Goal: Task Accomplishment & Management: Complete application form

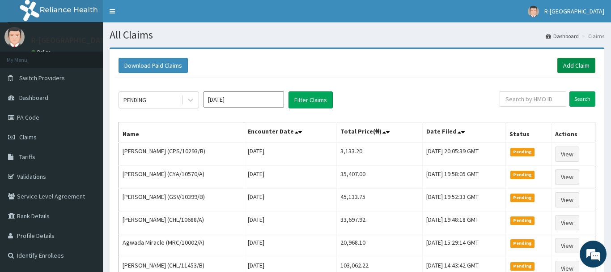
click at [576, 62] on link "Add Claim" at bounding box center [576, 65] width 38 height 15
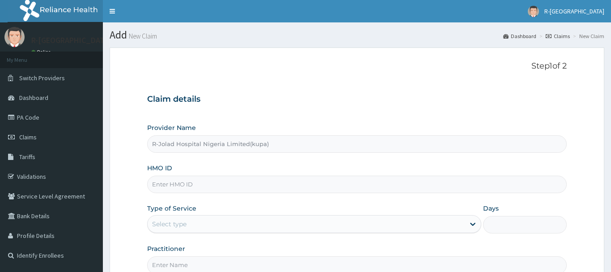
type input "R-Jolad Hospital Nigeria Limited(kupa)"
click at [218, 187] on input "HMO ID" at bounding box center [357, 183] width 420 height 17
paste input "FMP/10355/D"
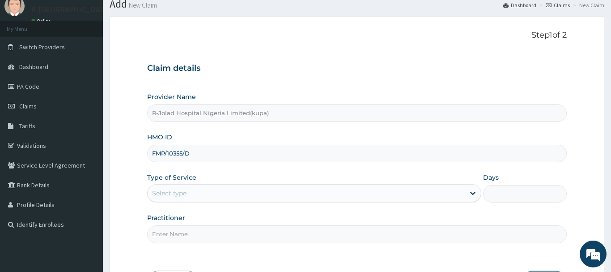
scroll to position [46, 0]
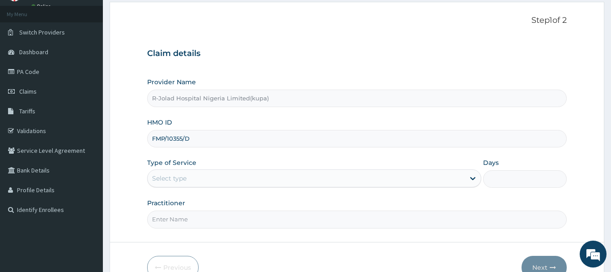
type input "FMP/10355/D"
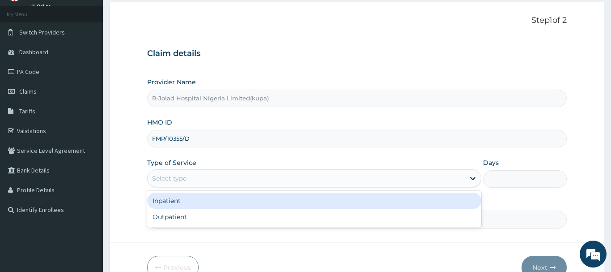
click at [205, 180] on div "Select type" at bounding box center [307, 178] width 318 height 14
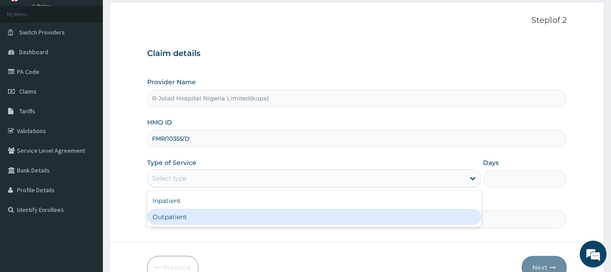
click at [200, 217] on div "Outpatient" at bounding box center [314, 216] width 335 height 16
type input "1"
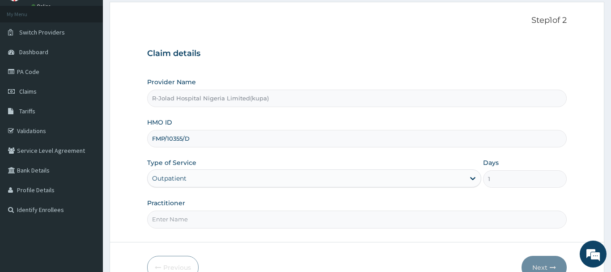
scroll to position [0, 0]
click at [174, 219] on input "Practitioner" at bounding box center [357, 218] width 420 height 17
paste input "Amarachi Onwuegbuchulam"
type input "Amarachi Onwuegbuchulam"
click at [421, 36] on div "Step 1 of 2 Claim details Provider Name R-Jolad Hospital Nigeria Limited(kupa) …" at bounding box center [357, 122] width 420 height 212
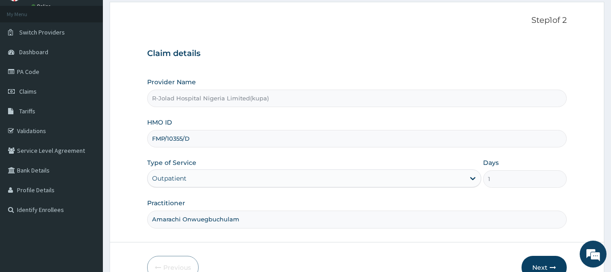
scroll to position [96, 0]
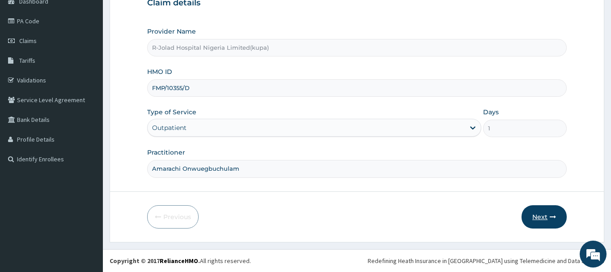
click at [539, 218] on button "Next" at bounding box center [544, 216] width 45 height 23
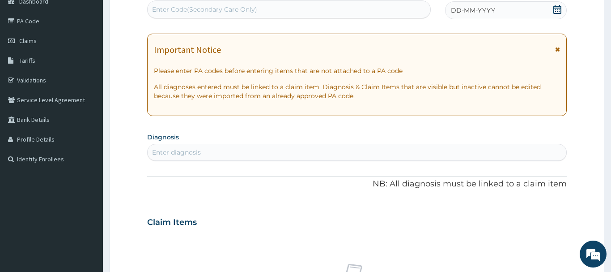
scroll to position [0, 0]
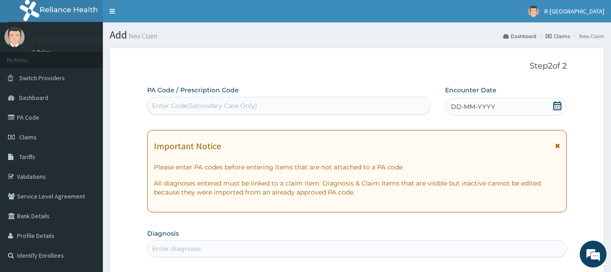
click at [557, 106] on icon at bounding box center [557, 105] width 9 height 9
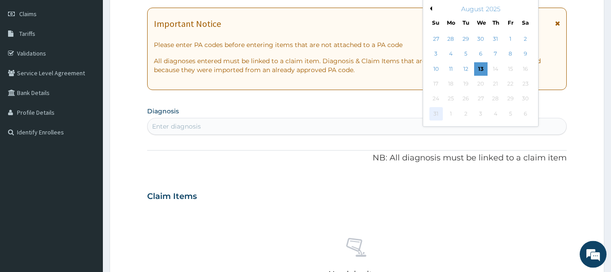
scroll to position [137, 0]
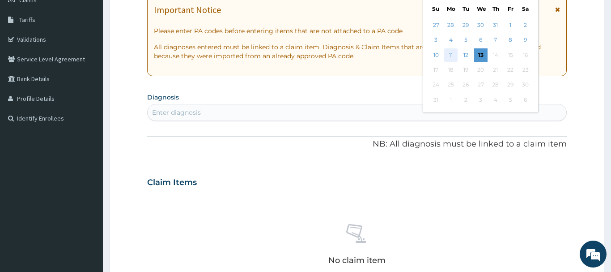
click at [450, 51] on div "11" at bounding box center [450, 54] width 13 height 13
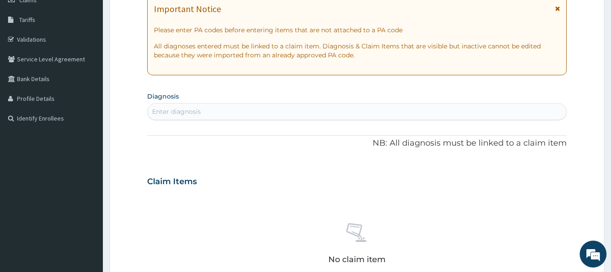
click at [222, 114] on div "Enter diagnosis" at bounding box center [357, 111] width 419 height 14
type input "Malaise"
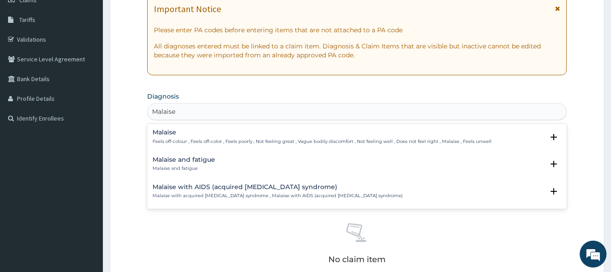
click at [195, 162] on h4 "Malaise and fatigue" at bounding box center [184, 159] width 63 height 7
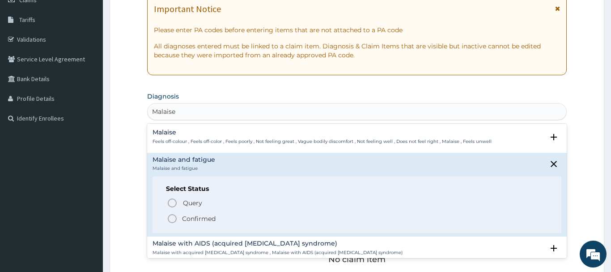
click at [198, 216] on p "Confirmed" at bounding box center [199, 218] width 34 height 9
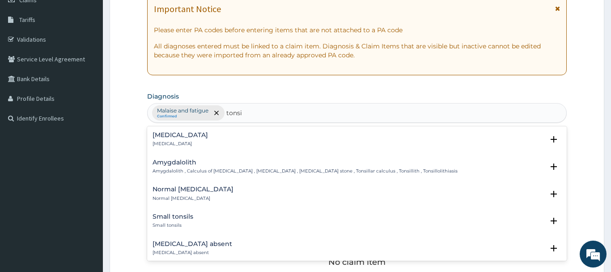
type input "tonsil"
click at [171, 131] on div "Tonsillitis Tonsillitis Select Status Query Query covers suspected (?), Keep in…" at bounding box center [357, 141] width 420 height 27
click at [167, 141] on p "Tonsillitis" at bounding box center [180, 143] width 55 height 6
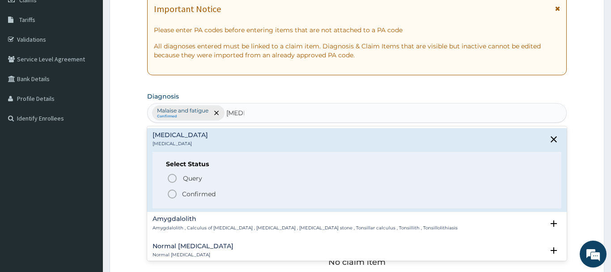
click at [186, 195] on p "Confirmed" at bounding box center [199, 193] width 34 height 9
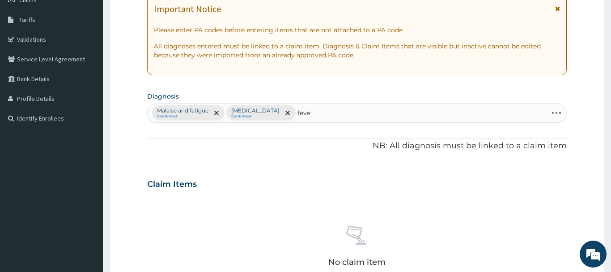
type input "fever"
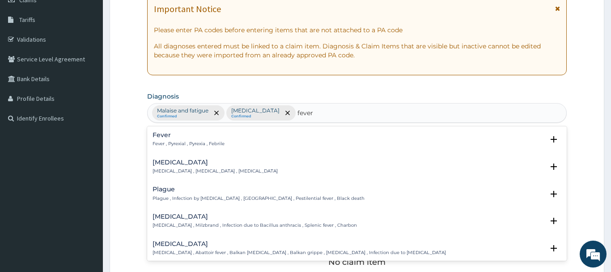
click at [167, 140] on div "Fever Fever , Pyrexial , Pyrexia , Febrile" at bounding box center [189, 140] width 72 height 16
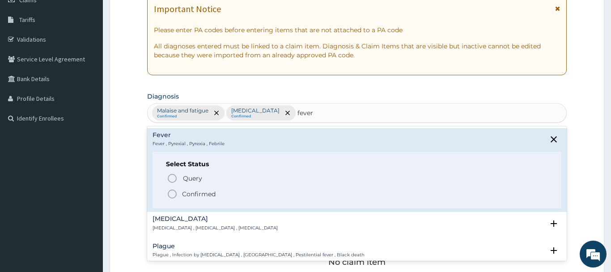
click at [181, 195] on span "Confirmed" at bounding box center [357, 193] width 381 height 11
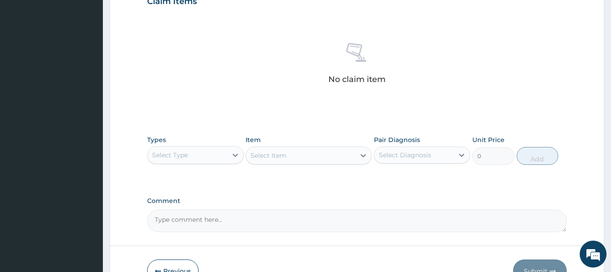
scroll to position [183, 0]
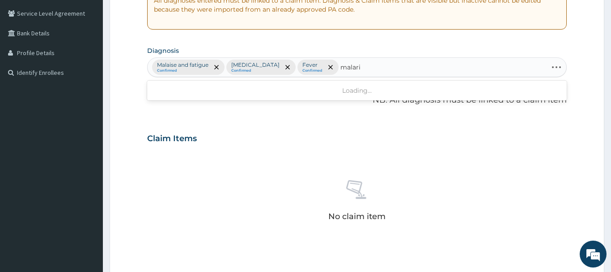
type input "malaria"
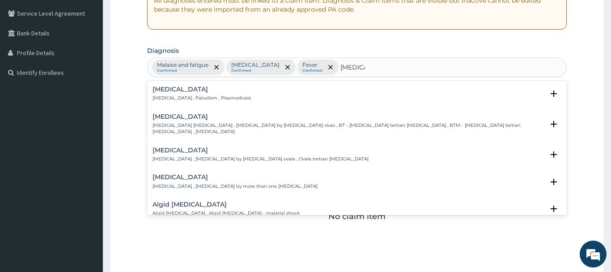
click at [201, 92] on h4 "Malaria" at bounding box center [202, 89] width 98 height 7
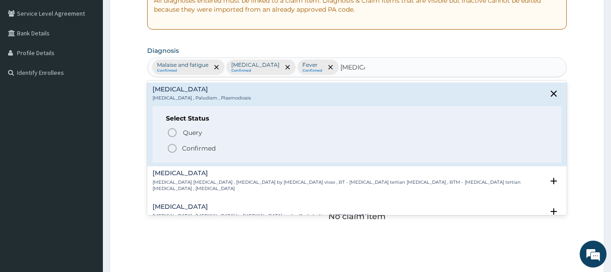
click at [173, 147] on icon "status option filled" at bounding box center [172, 148] width 11 height 11
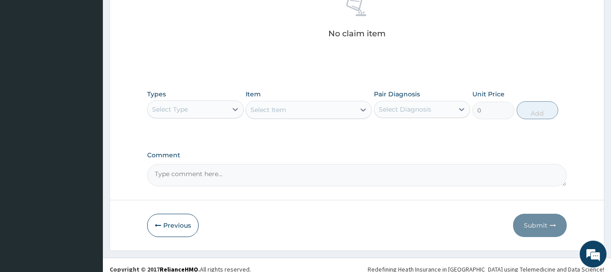
scroll to position [374, 0]
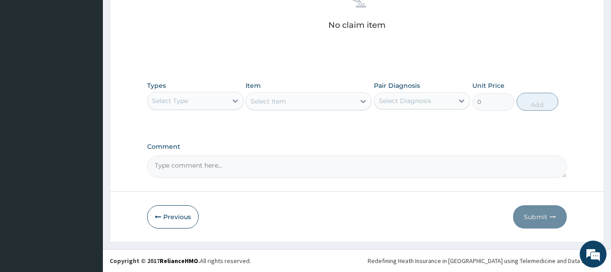
click at [185, 105] on div "Select Type" at bounding box center [188, 100] width 80 height 14
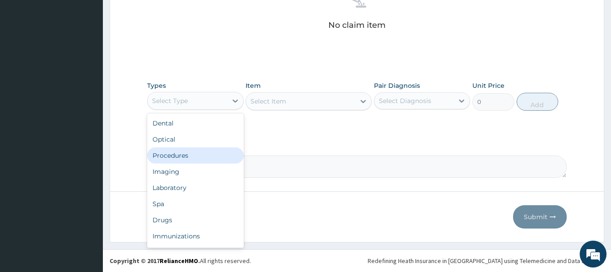
click at [200, 158] on div "Procedures" at bounding box center [195, 155] width 97 height 16
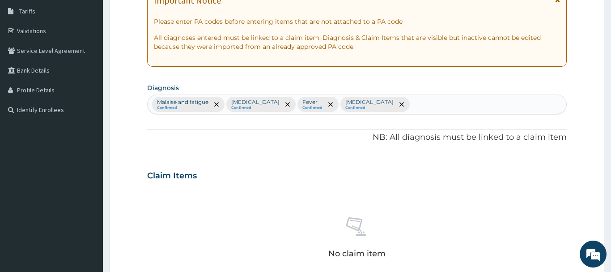
scroll to position [8, 0]
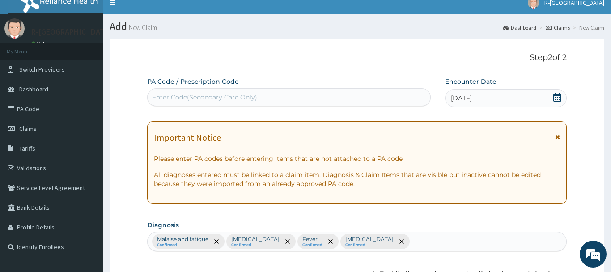
click at [254, 98] on div "Enter Code(Secondary Care Only)" at bounding box center [204, 97] width 105 height 9
paste input "PA/361061"
type input "PA/361061"
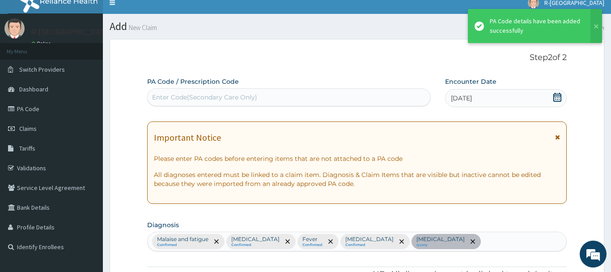
scroll to position [237, 0]
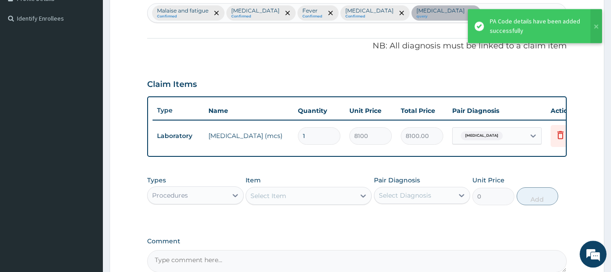
click at [218, 195] on div "Procedures" at bounding box center [188, 195] width 80 height 14
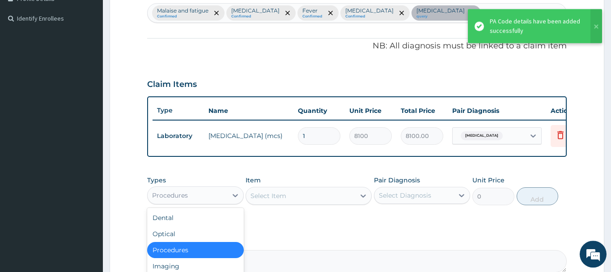
click at [290, 197] on div "Select Item" at bounding box center [300, 195] width 109 height 14
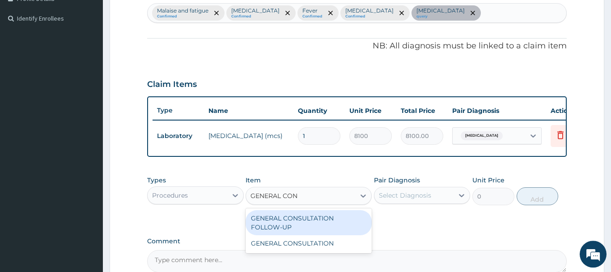
type input "GENERAL CONS"
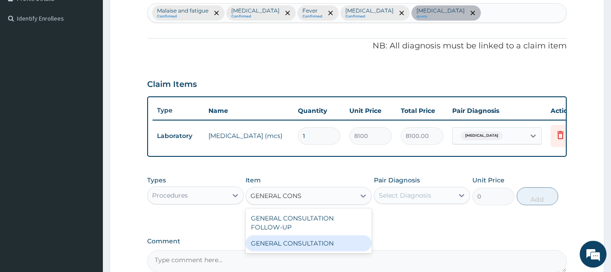
click at [319, 245] on div "GENERAL CONSULTATION" at bounding box center [309, 243] width 126 height 16
type input "6750"
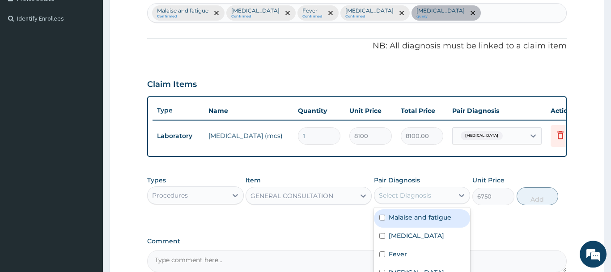
click at [423, 202] on div "Select Diagnosis" at bounding box center [414, 195] width 80 height 14
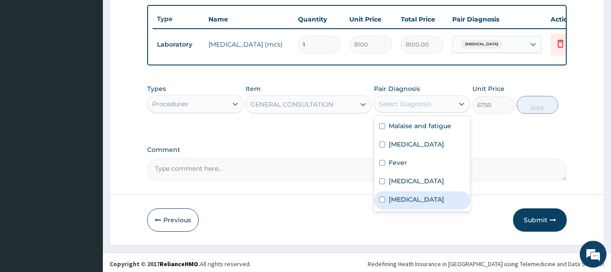
click at [404, 196] on label "Acute tonsillitis" at bounding box center [416, 199] width 55 height 9
checkbox input "true"
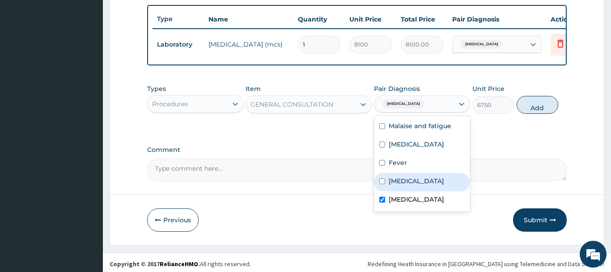
click at [408, 183] on label "Malaria" at bounding box center [416, 180] width 55 height 9
checkbox input "true"
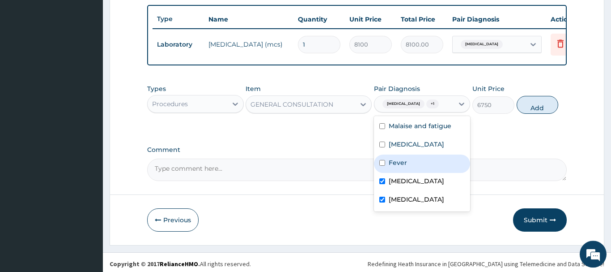
click at [412, 162] on div "Fever" at bounding box center [422, 163] width 97 height 18
checkbox input "true"
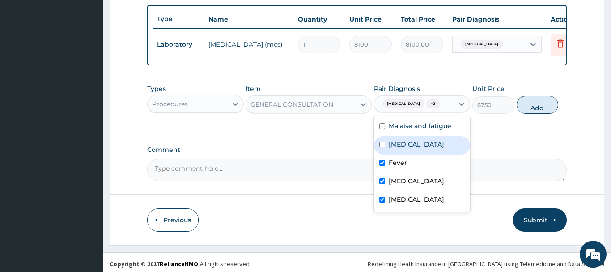
click at [430, 126] on label "Malaise and fatigue" at bounding box center [420, 125] width 63 height 9
checkbox input "true"
click at [420, 142] on div "Tonsillitis" at bounding box center [422, 145] width 97 height 18
checkbox input "true"
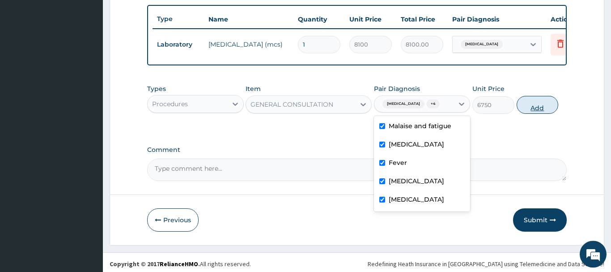
click at [540, 111] on button "Add" at bounding box center [538, 105] width 42 height 18
type input "0"
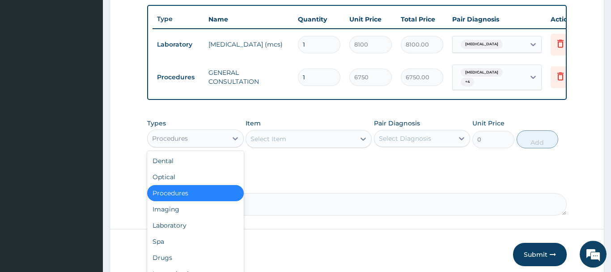
click at [180, 135] on div "Procedures" at bounding box center [170, 138] width 36 height 9
click at [189, 222] on div "Laboratory" at bounding box center [195, 225] width 97 height 16
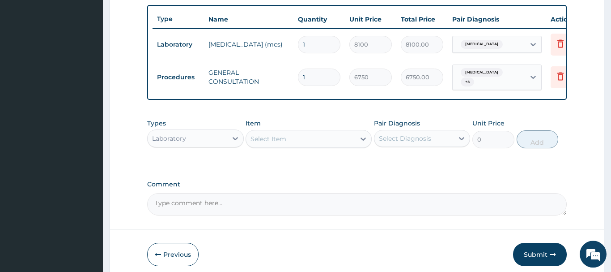
click at [272, 140] on div "Select Item" at bounding box center [300, 139] width 109 height 14
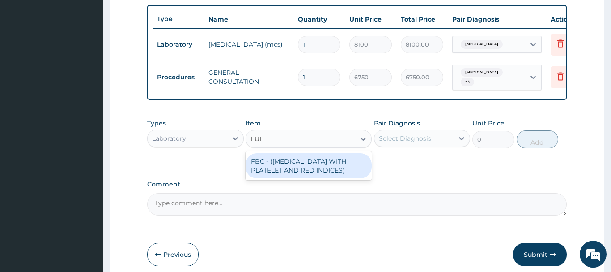
type input "FULL"
drag, startPoint x: 305, startPoint y: 166, endPoint x: 342, endPoint y: 158, distance: 38.0
click at [306, 166] on div "FBC - (FULL BLOOD COUNT WITH PLATELET AND RED INDICES)" at bounding box center [309, 165] width 126 height 25
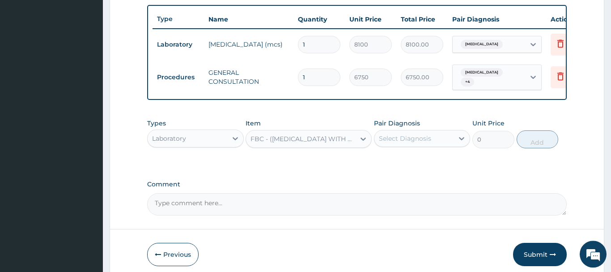
type input "5400"
click at [481, 119] on label "Unit Price" at bounding box center [488, 123] width 32 height 9
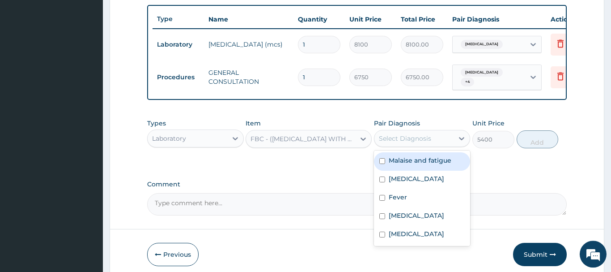
click at [427, 134] on div "Select Diagnosis" at bounding box center [405, 138] width 52 height 9
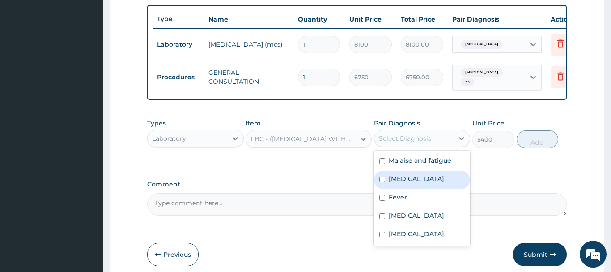
click at [417, 182] on div "Tonsillitis" at bounding box center [422, 179] width 97 height 18
checkbox input "true"
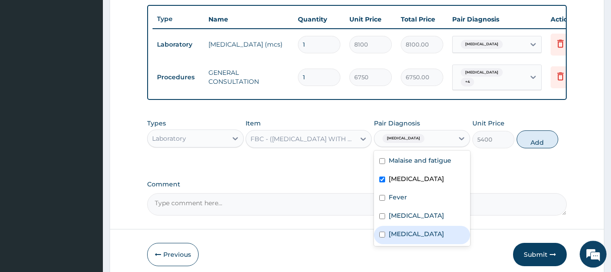
click at [407, 234] on label "Acute tonsillitis" at bounding box center [416, 233] width 55 height 9
checkbox input "true"
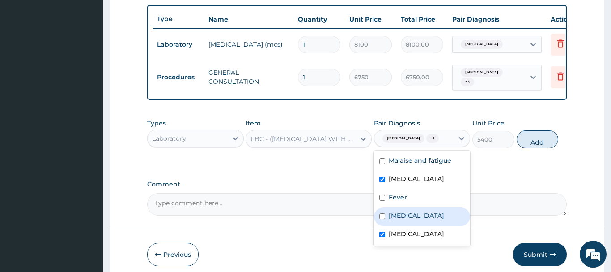
click at [519, 144] on div "Types Laboratory Item FBC - (FULL BLOOD COUNT WITH PLATELET AND RED INDICES) Pa…" at bounding box center [357, 133] width 420 height 38
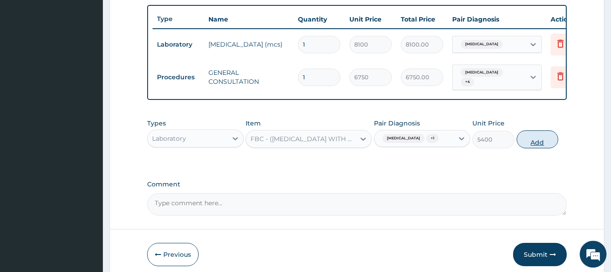
click at [524, 136] on button "Add" at bounding box center [538, 139] width 42 height 18
type input "0"
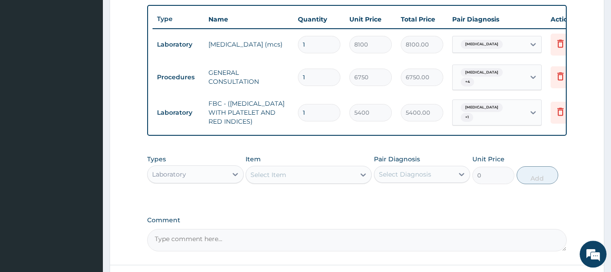
click at [280, 170] on div "Select Item" at bounding box center [269, 174] width 36 height 9
type input "K"
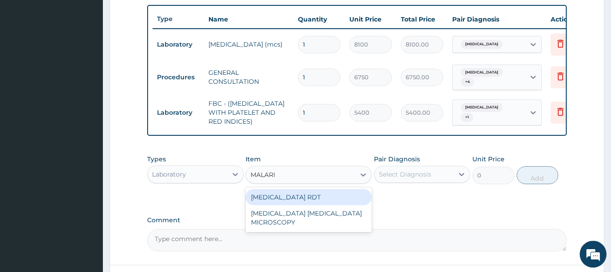
type input "MALARIA"
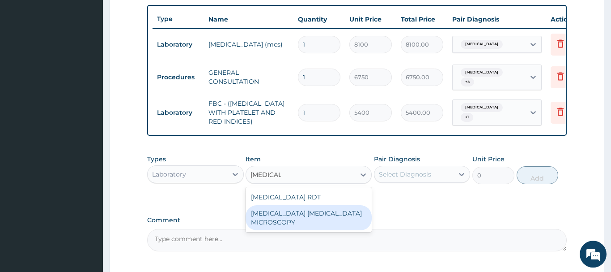
click at [344, 206] on div "MALARIA PARASITE MICROSCOPY" at bounding box center [309, 217] width 126 height 25
type input "2700"
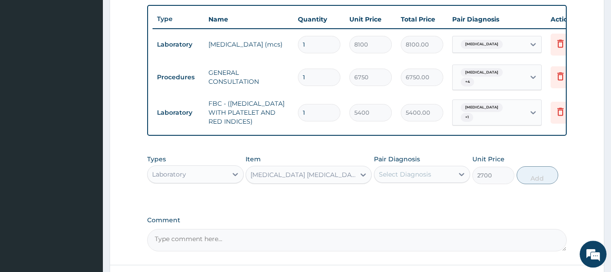
click at [430, 161] on div "Pair Diagnosis Select Diagnosis" at bounding box center [422, 169] width 97 height 30
click at [426, 170] on div "Select Diagnosis" at bounding box center [405, 174] width 52 height 9
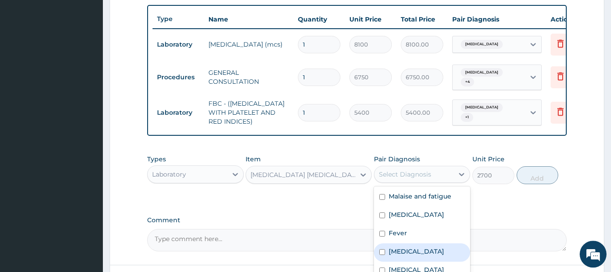
click at [408, 246] on label "Malaria" at bounding box center [416, 250] width 55 height 9
checkbox input "true"
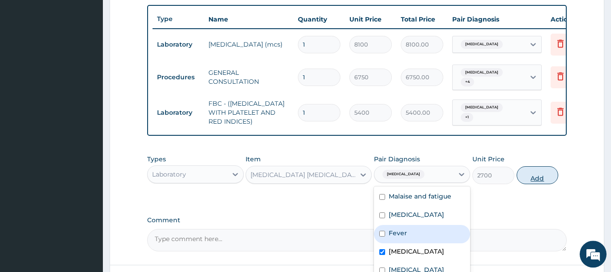
click at [548, 168] on button "Add" at bounding box center [538, 175] width 42 height 18
type input "0"
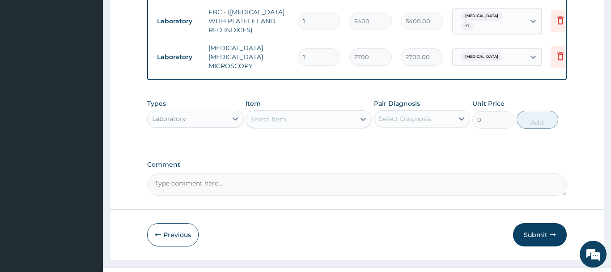
scroll to position [429, 0]
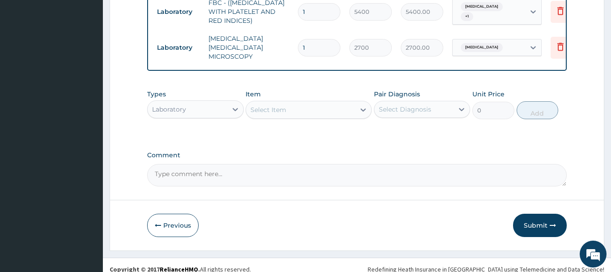
click at [212, 102] on div "Laboratory" at bounding box center [188, 109] width 80 height 14
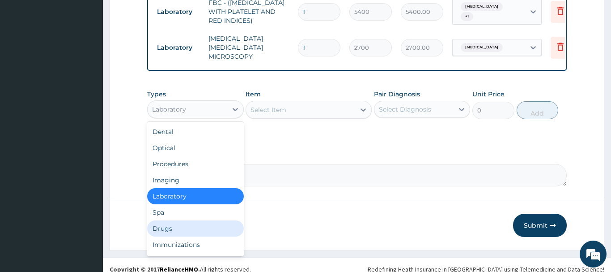
click at [200, 224] on div "Drugs" at bounding box center [195, 228] width 97 height 16
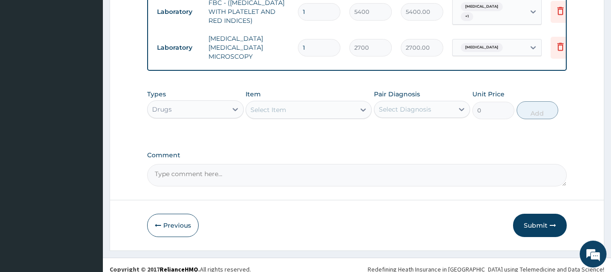
click at [323, 108] on div "Select Item" at bounding box center [309, 110] width 126 height 18
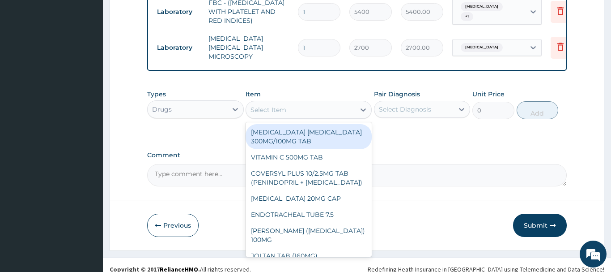
paste input "CEFUROXIME"
type input "CEFUROXIME"
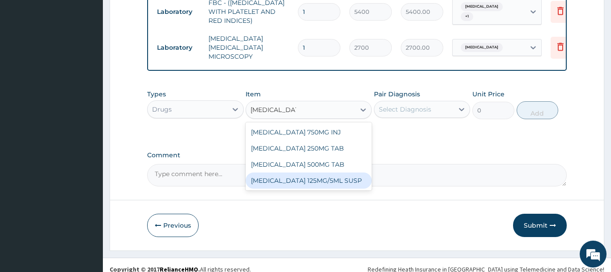
click at [312, 172] on div "[MEDICAL_DATA] 125MG/5ML SUSP" at bounding box center [309, 180] width 126 height 16
type input "5687.5"
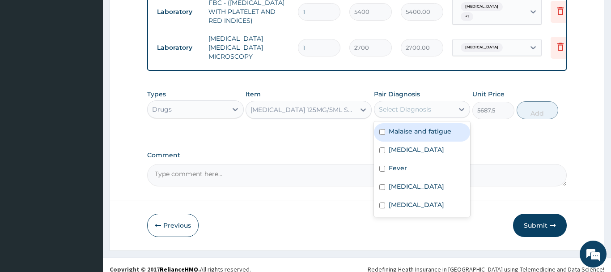
click at [424, 105] on div "Select Diagnosis" at bounding box center [405, 109] width 52 height 9
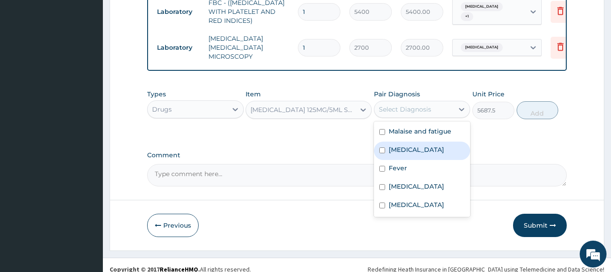
click at [409, 145] on label "Tonsillitis" at bounding box center [416, 149] width 55 height 9
checkbox input "true"
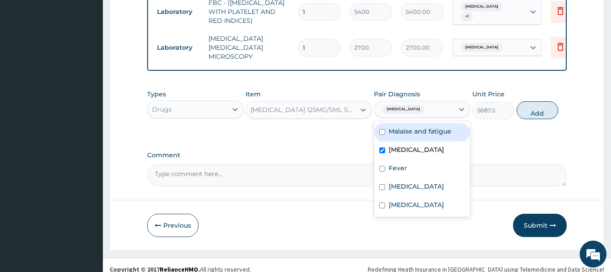
click at [422, 127] on div "Malaise and fatigue" at bounding box center [422, 132] width 97 height 18
checkbox input "true"
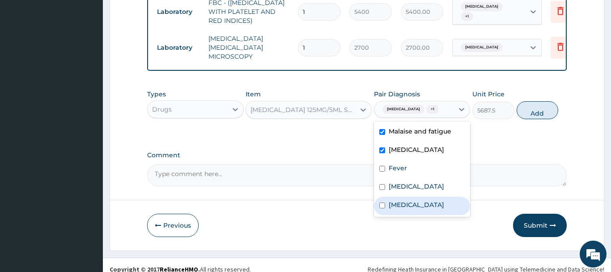
click at [410, 200] on label "Acute tonsillitis" at bounding box center [416, 204] width 55 height 9
checkbox input "true"
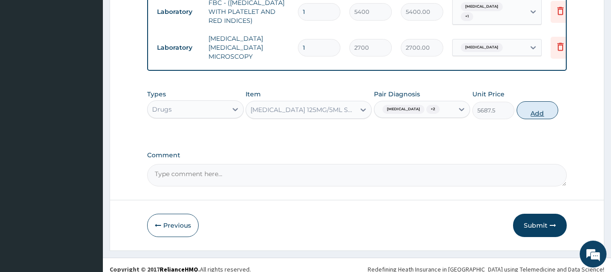
click at [544, 101] on button "Add" at bounding box center [538, 110] width 42 height 18
type input "0"
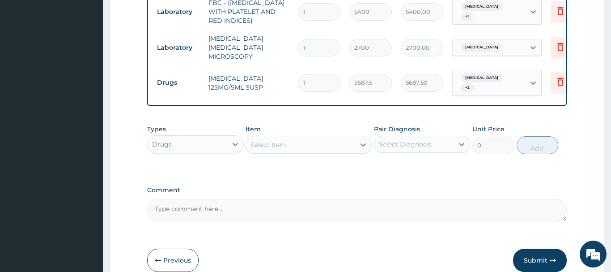
click at [290, 137] on div "Select Item" at bounding box center [300, 144] width 109 height 14
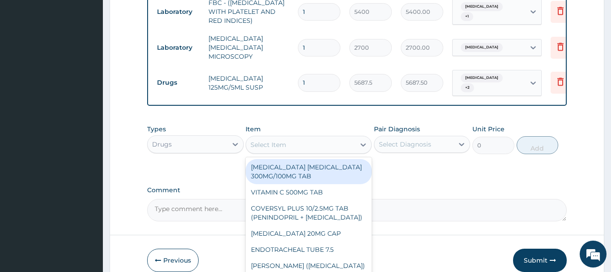
paste input "VITAMIN C 125MG/5ML SYRUP"
type input "VITAMIN C 125MG/5ML SYRUP"
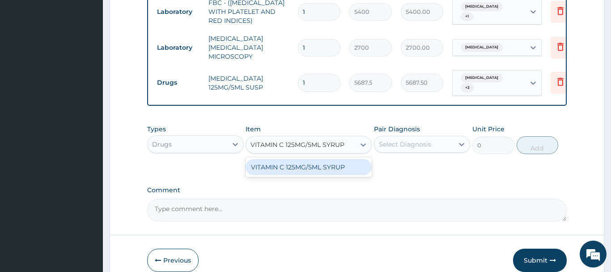
click at [319, 159] on div "VITAMIN C 125MG/5ML SYRUP" at bounding box center [309, 167] width 126 height 16
type input "1225"
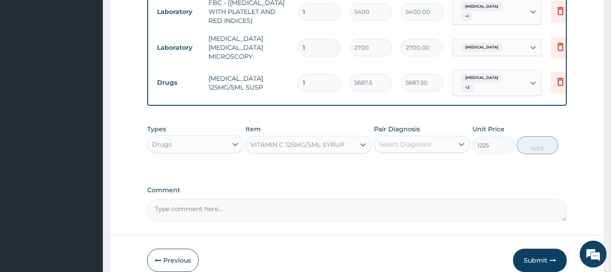
click at [416, 142] on div "Types Drugs Item option VITAMIN C 125MG/5ML SYRUP, selected. Select is focused …" at bounding box center [357, 139] width 420 height 38
click at [421, 140] on div "Select Diagnosis" at bounding box center [405, 144] width 52 height 9
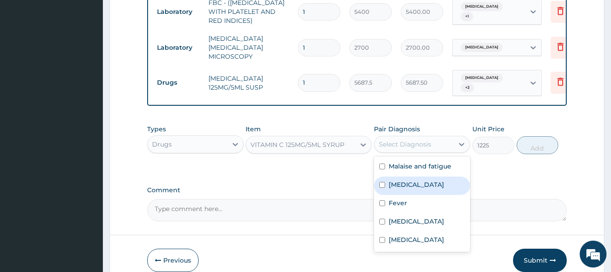
click at [419, 176] on div "Tonsillitis" at bounding box center [422, 185] width 97 height 18
checkbox input "true"
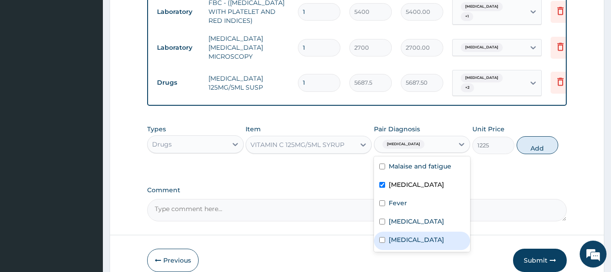
click at [433, 235] on label "Acute tonsillitis" at bounding box center [416, 239] width 55 height 9
checkbox input "true"
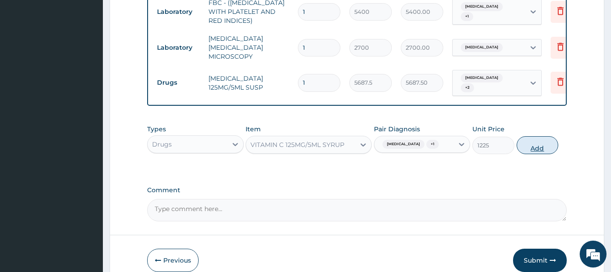
click at [533, 136] on button "Add" at bounding box center [538, 145] width 42 height 18
type input "0"
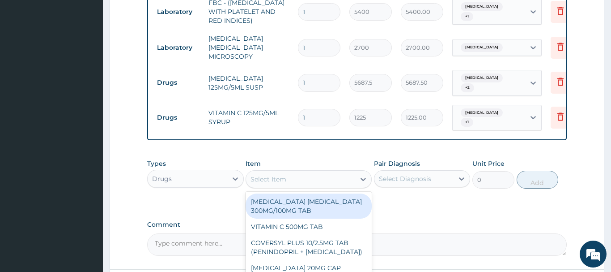
click at [269, 172] on div "Select Item" at bounding box center [300, 179] width 109 height 14
paste input "[MEDICAL_DATA] 125MG/5ML SYRUP (M&B)"
type input "[MEDICAL_DATA] 125MG/5ML SYRUP (M&B)"
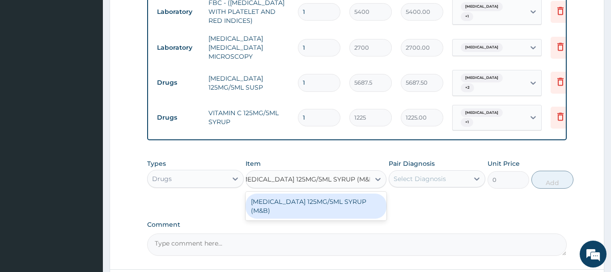
click at [302, 193] on div "[MEDICAL_DATA] 125MG/5ML SYRUP (M&B)" at bounding box center [316, 205] width 141 height 25
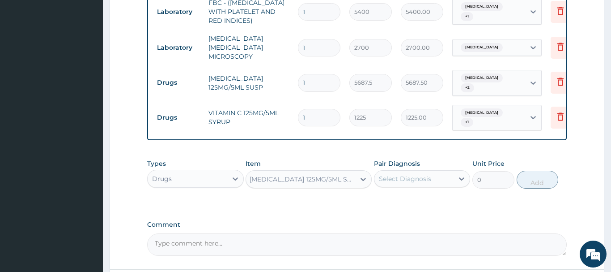
type input "1001"
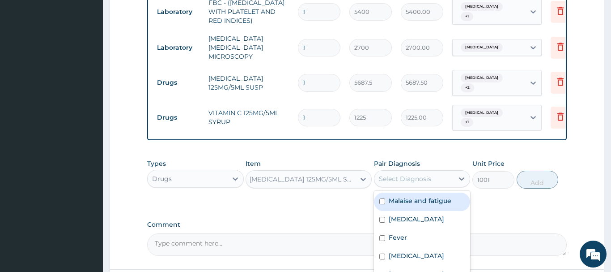
click at [433, 171] on div "Select Diagnosis" at bounding box center [414, 178] width 80 height 14
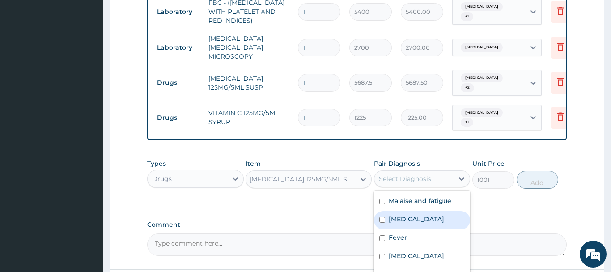
click at [403, 212] on div "Tonsillitis" at bounding box center [422, 220] width 97 height 18
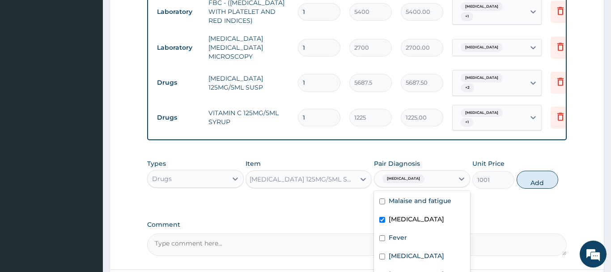
checkbox input "true"
click at [398, 233] on label "Fever" at bounding box center [398, 237] width 18 height 9
checkbox input "true"
click at [537, 170] on button "Add" at bounding box center [538, 179] width 42 height 18
type input "0"
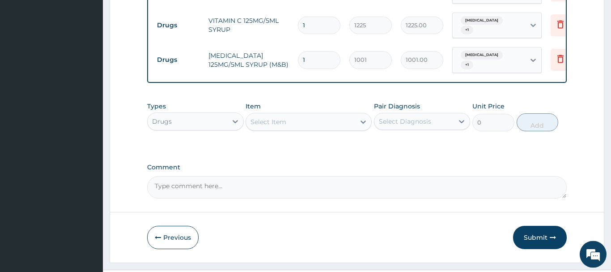
scroll to position [521, 0]
click at [528, 225] on button "Submit" at bounding box center [540, 236] width 54 height 23
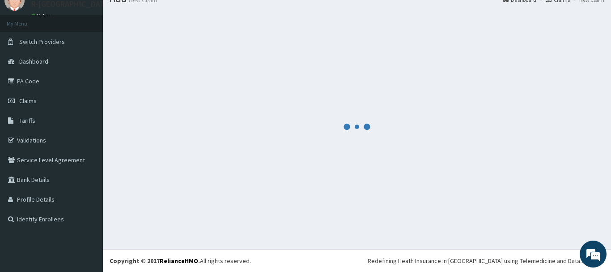
scroll to position [36, 0]
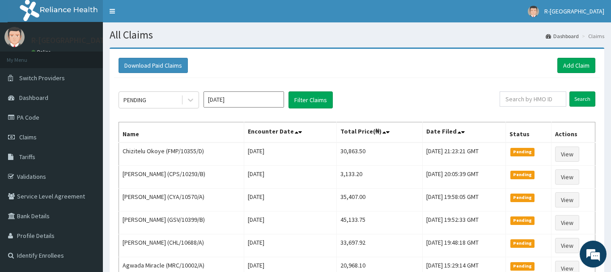
click at [586, 56] on div "Download Paid Claims Add Claim" at bounding box center [357, 65] width 486 height 25
click at [582, 64] on link "Add Claim" at bounding box center [576, 65] width 38 height 15
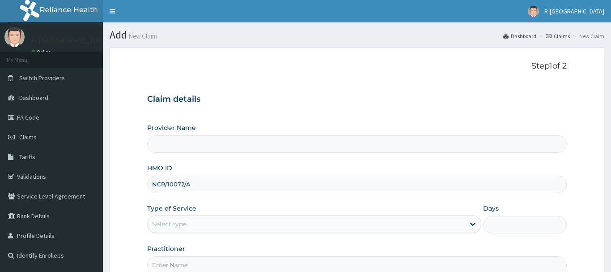
type input "NCR/10072/A"
click at [254, 83] on div "Step 1 of 2 Claim details Provider Name HMO ID NCR/10072/A Type of Service Sele…" at bounding box center [357, 167] width 420 height 212
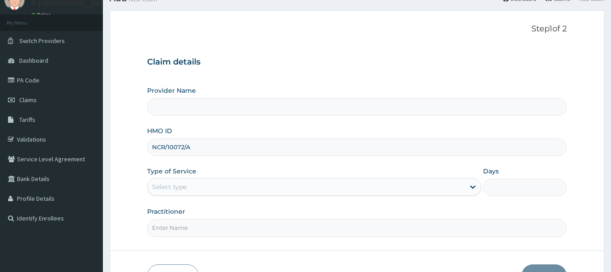
scroll to position [46, 0]
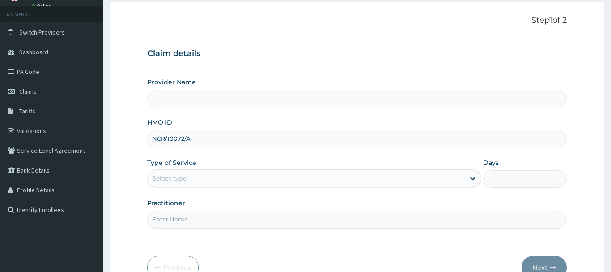
click at [230, 178] on div "Select type" at bounding box center [307, 178] width 318 height 14
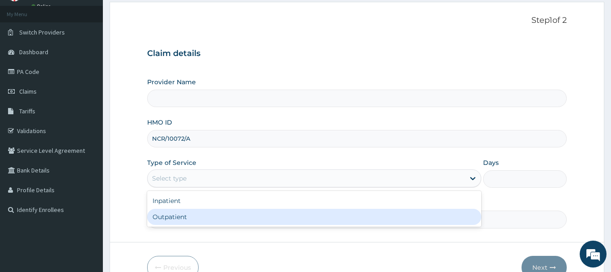
click at [247, 211] on div "Outpatient" at bounding box center [314, 216] width 335 height 16
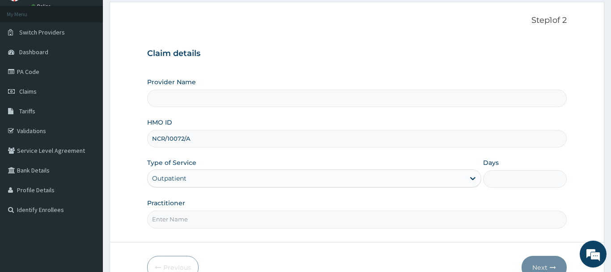
type input "1"
type input "R-Jolad Hospital Nigeria Limited(kupa)"
click at [250, 223] on input "Practitioner" at bounding box center [357, 218] width 420 height 17
paste input "Philip O. Bamigboye"
type input "Philip O. Bamigboye"
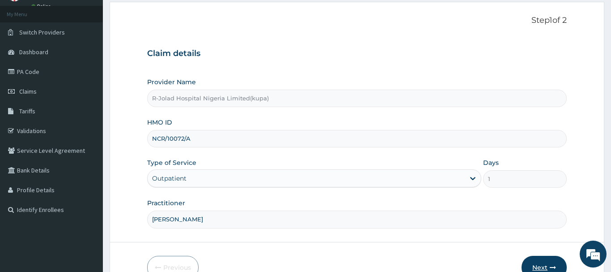
click at [538, 261] on button "Next" at bounding box center [544, 266] width 45 height 23
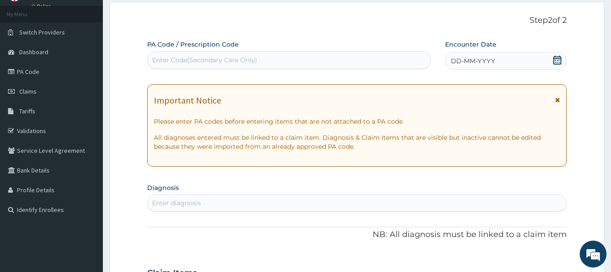
click at [556, 61] on icon at bounding box center [557, 59] width 9 height 9
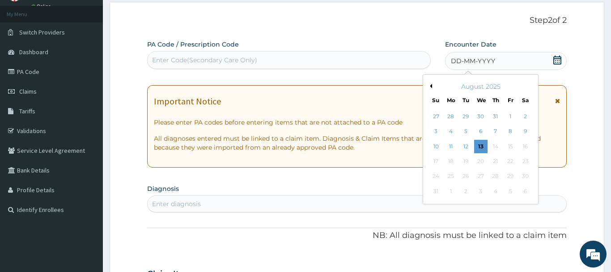
scroll to position [0, 0]
click at [459, 147] on div "10 11 12 13 14 15 16" at bounding box center [481, 146] width 104 height 15
click at [448, 147] on div "11" at bounding box center [450, 146] width 13 height 13
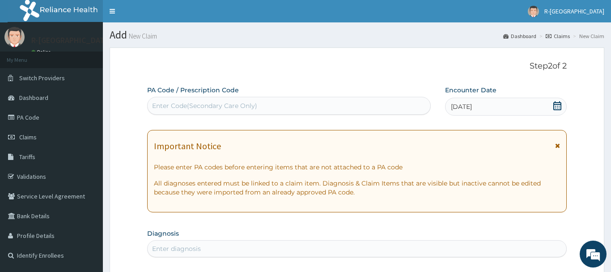
click at [268, 111] on div "Enter Code(Secondary Care Only)" at bounding box center [289, 105] width 283 height 14
paste input "PA/2B244C"
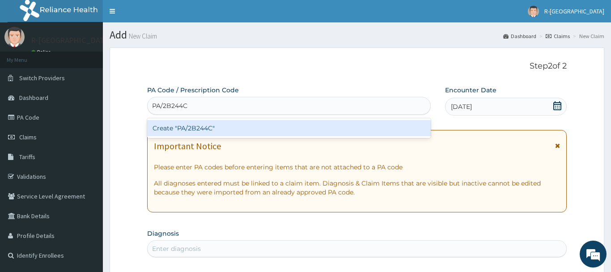
type input "PA/2B244C"
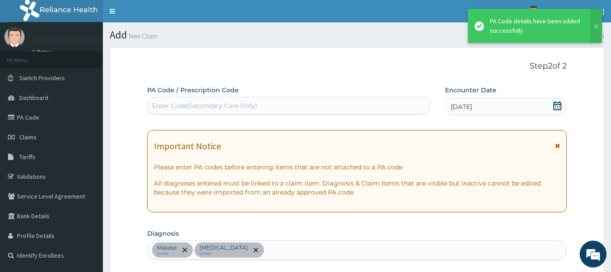
click at [225, 97] on div "PA Code / Prescription Code Enter Code(Secondary Care Only)" at bounding box center [289, 99] width 284 height 29
click at [222, 109] on div "Enter Code(Secondary Care Only)" at bounding box center [204, 105] width 105 height 9
paste input "PA/39AE10"
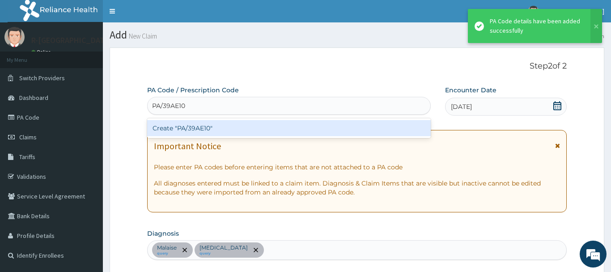
type input "PA/39AE10"
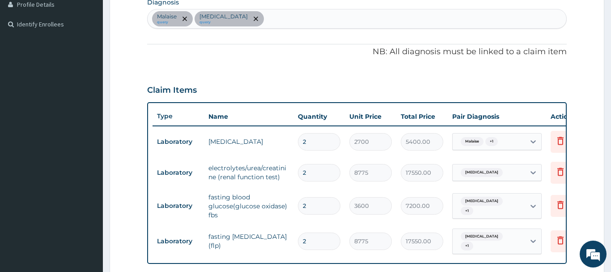
scroll to position [250, 0]
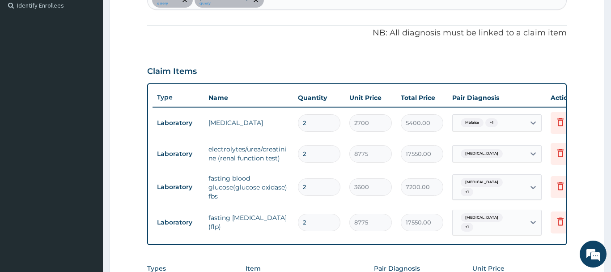
drag, startPoint x: 317, startPoint y: 121, endPoint x: 287, endPoint y: 130, distance: 31.7
click at [298, 130] on input "2" at bounding box center [319, 122] width 42 height 17
type input "1"
type input "2700.00"
type input "1"
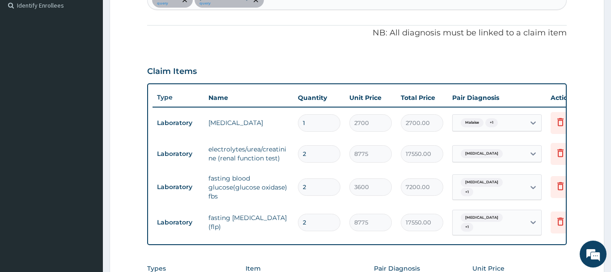
drag, startPoint x: 319, startPoint y: 160, endPoint x: 283, endPoint y: 163, distance: 36.8
click at [298, 162] on input "2" at bounding box center [319, 153] width 42 height 17
type input "1"
type input "8775.00"
type input "1"
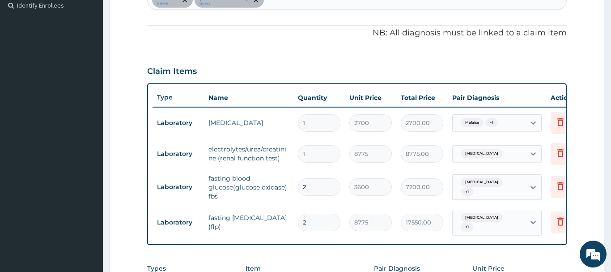
drag, startPoint x: 315, startPoint y: 197, endPoint x: 292, endPoint y: 194, distance: 23.5
click at [298, 194] on input "2" at bounding box center [319, 186] width 42 height 17
type input "1"
type input "3600.00"
type input "1"
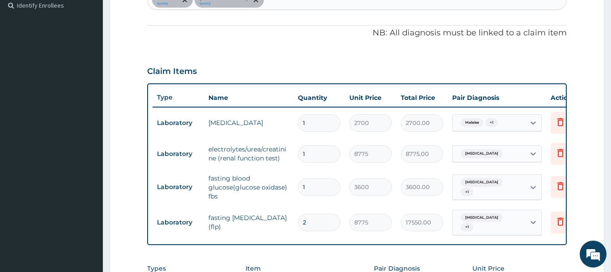
drag, startPoint x: 315, startPoint y: 232, endPoint x: 297, endPoint y: 233, distance: 18.3
click at [298, 231] on input "2" at bounding box center [319, 221] width 42 height 17
type input "1"
type input "8775.00"
type input "1"
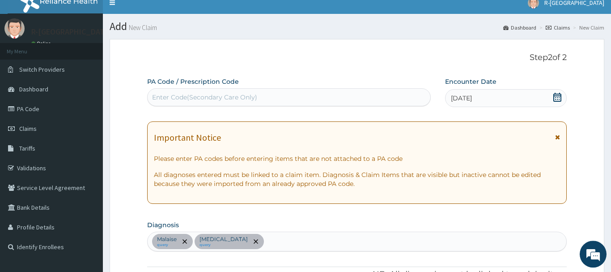
scroll to position [0, 0]
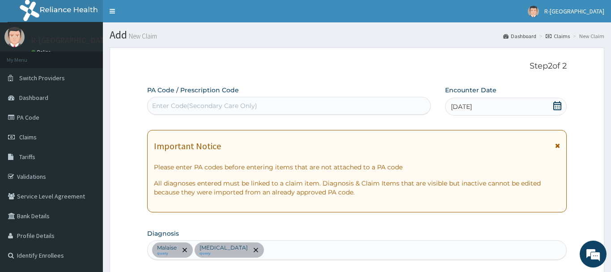
click at [216, 103] on div "Enter Code(Secondary Care Only)" at bounding box center [204, 105] width 105 height 9
paste input "PA/08481A"
type input "PA/08481A"
click at [224, 102] on div "PA/08481A" at bounding box center [281, 105] width 267 height 15
paste input "PA/DF4A4D"
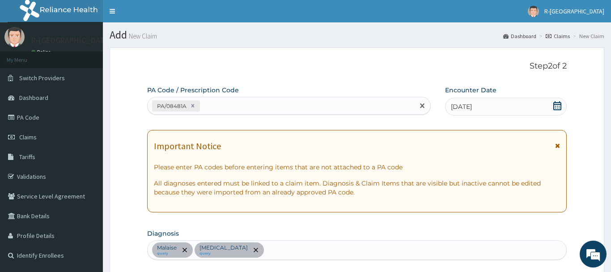
type input "PA/DF4A4D"
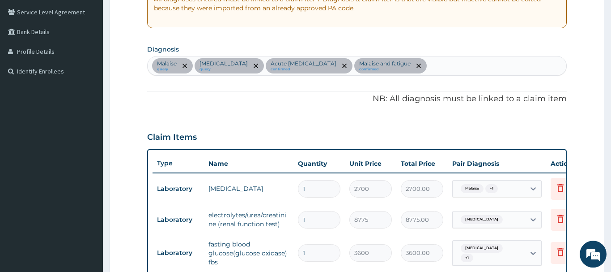
scroll to position [167, 0]
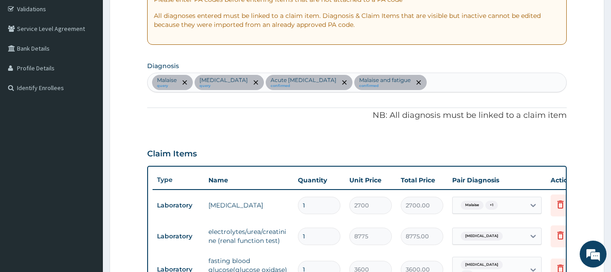
click at [483, 88] on div "Malaise query Essential hypertension query Acute upper respiratory infection co…" at bounding box center [357, 82] width 419 height 19
type input "MALARIA"
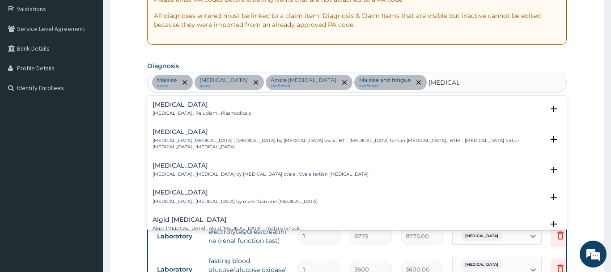
click at [201, 111] on p "[MEDICAL_DATA] , Paludism , Plasmodiosis" at bounding box center [202, 113] width 98 height 6
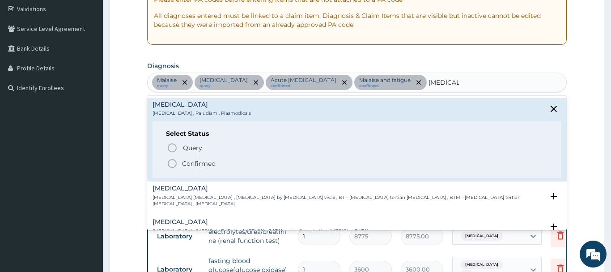
click at [204, 164] on p "Confirmed" at bounding box center [199, 163] width 34 height 9
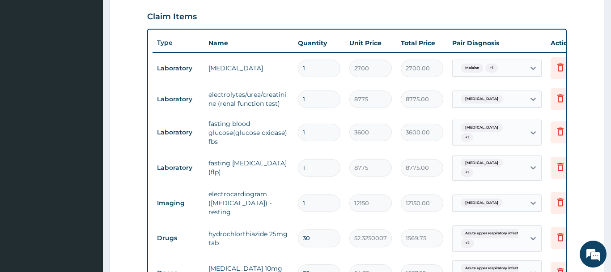
scroll to position [441, 0]
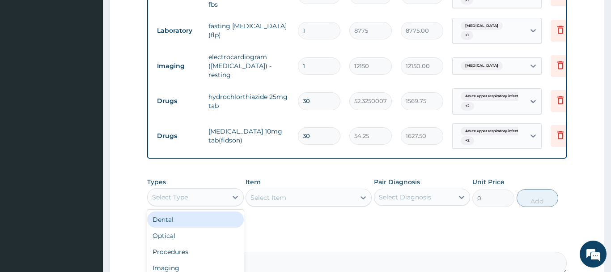
click at [196, 197] on div "Select Type" at bounding box center [188, 197] width 80 height 14
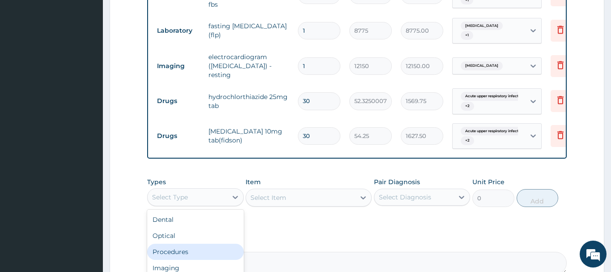
click at [188, 257] on div "Procedures" at bounding box center [195, 251] width 97 height 16
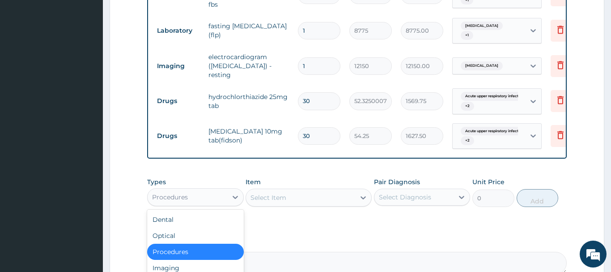
click at [218, 197] on div "Procedures" at bounding box center [188, 197] width 80 height 14
click at [273, 192] on div "Select Item" at bounding box center [300, 197] width 109 height 14
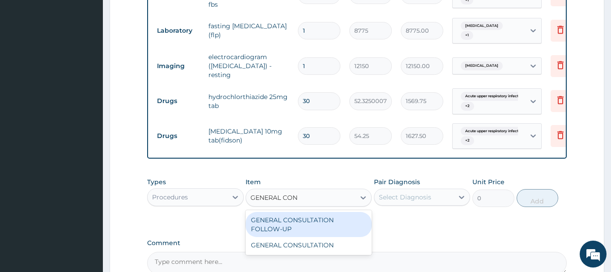
type input "GENERAL CONS"
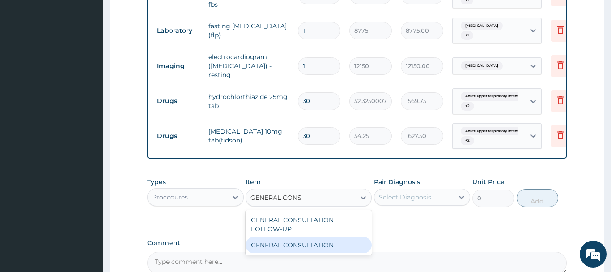
click at [337, 242] on div "GENERAL CONSULTATION" at bounding box center [309, 245] width 126 height 16
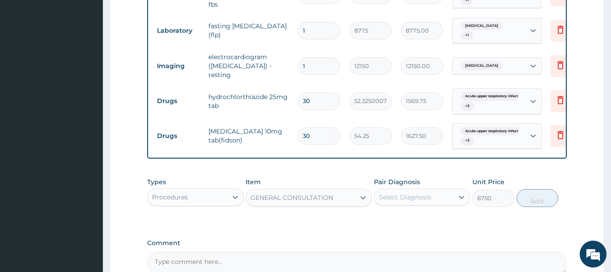
type input "6750"
click at [430, 186] on div "Pair Diagnosis Select Diagnosis" at bounding box center [422, 192] width 97 height 30
click at [449, 195] on div "Select Diagnosis" at bounding box center [414, 197] width 80 height 14
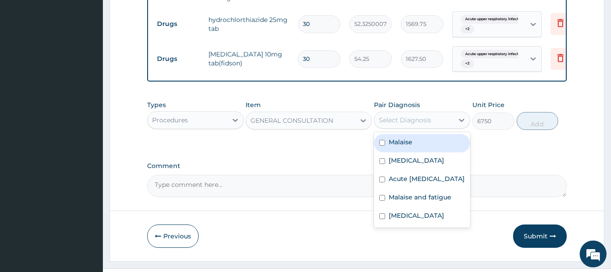
scroll to position [532, 0]
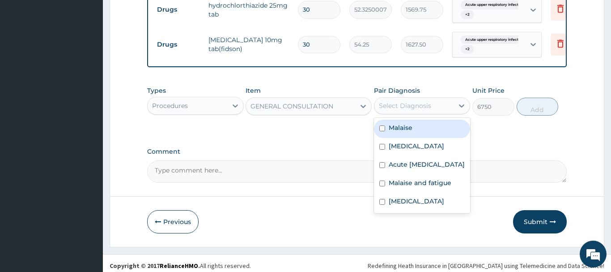
click at [420, 125] on div "Malaise" at bounding box center [422, 128] width 97 height 18
checkbox input "true"
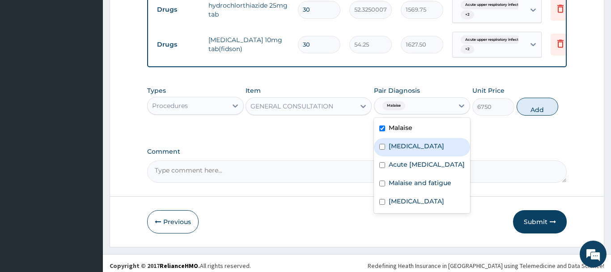
click at [417, 150] on label "Essential hypertension" at bounding box center [416, 145] width 55 height 9
checkbox input "true"
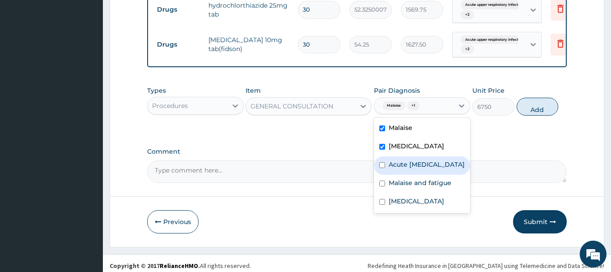
click at [413, 169] on label "Acute [MEDICAL_DATA]" at bounding box center [427, 164] width 76 height 9
checkbox input "true"
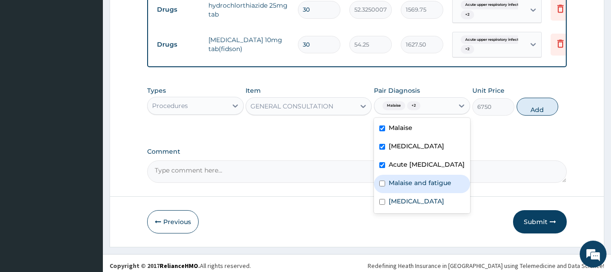
click at [412, 187] on label "Malaise and fatigue" at bounding box center [420, 182] width 63 height 9
checkbox input "true"
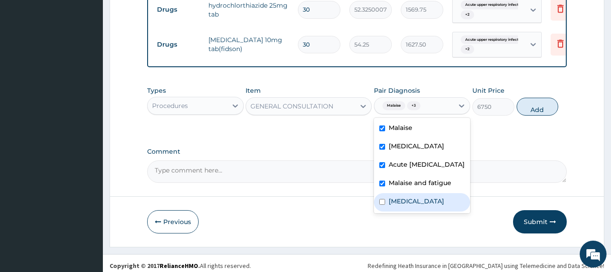
click at [407, 211] on div "[MEDICAL_DATA]" at bounding box center [422, 202] width 97 height 18
checkbox input "true"
click at [534, 102] on button "Add" at bounding box center [538, 107] width 42 height 18
type input "0"
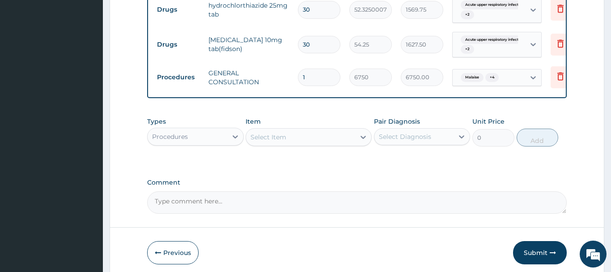
click at [192, 143] on div "Procedures" at bounding box center [188, 136] width 80 height 14
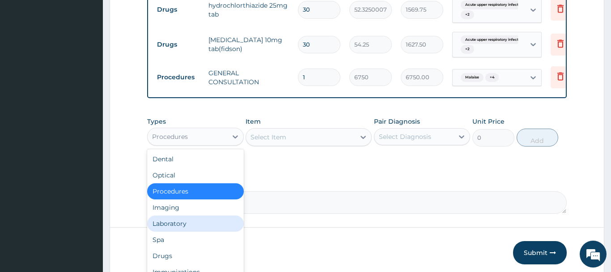
click at [190, 217] on div "Laboratory" at bounding box center [195, 223] width 97 height 16
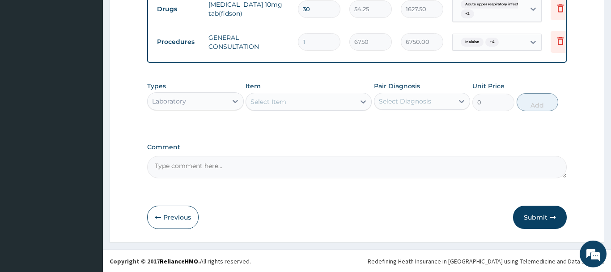
scroll to position [568, 0]
click at [203, 94] on div "Laboratory" at bounding box center [188, 100] width 80 height 14
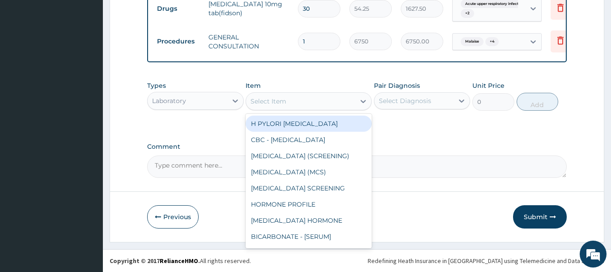
click at [302, 94] on div "Select Item" at bounding box center [300, 101] width 109 height 14
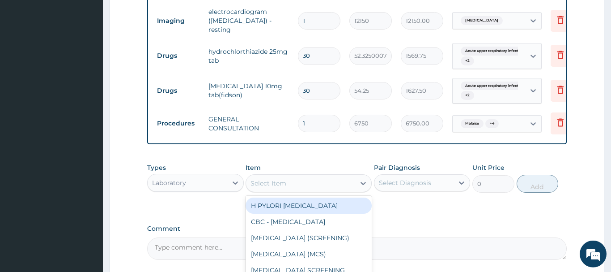
scroll to position [523, 0]
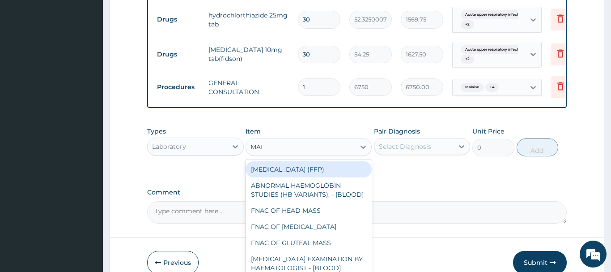
type input "MALA"
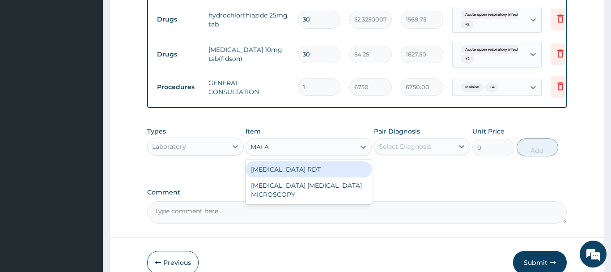
click at [335, 163] on div "[MEDICAL_DATA] RDT" at bounding box center [309, 169] width 126 height 16
type input "2700"
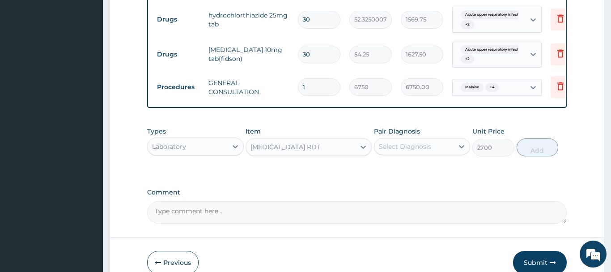
click at [428, 152] on div "Select Diagnosis" at bounding box center [414, 146] width 80 height 14
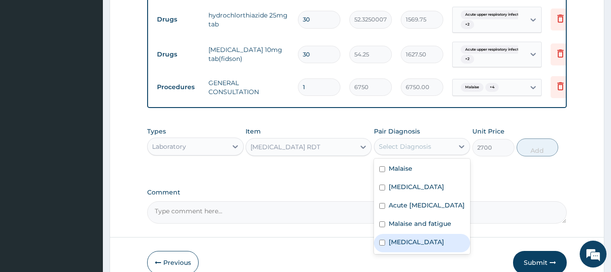
click at [405, 245] on div "[MEDICAL_DATA]" at bounding box center [422, 243] width 97 height 18
checkbox input "true"
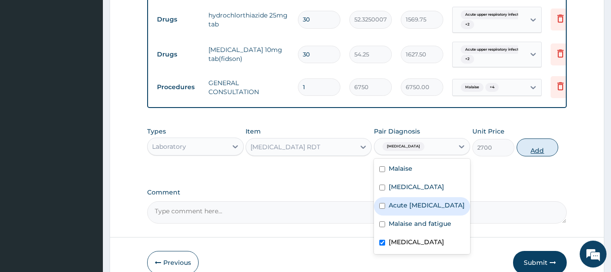
click at [529, 151] on button "Add" at bounding box center [538, 147] width 42 height 18
type input "0"
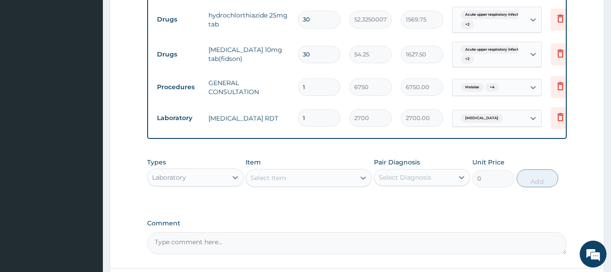
click at [304, 182] on div "Select Item" at bounding box center [300, 177] width 109 height 14
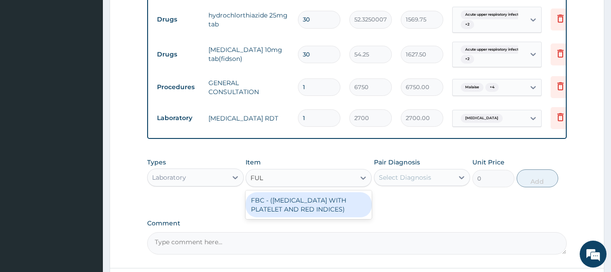
type input "FULL"
click at [324, 201] on div "FBC - ([MEDICAL_DATA] WITH PLATELET AND RED INDICES)" at bounding box center [309, 204] width 126 height 25
type input "5400"
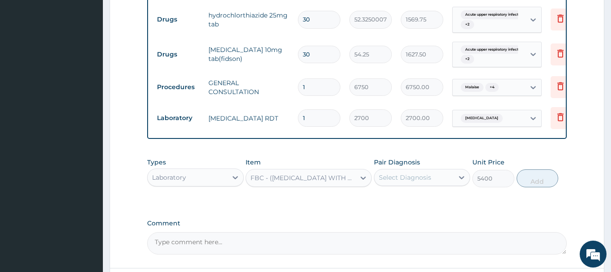
click at [426, 188] on div "Types Laboratory Item FBC - (FULL BLOOD COUNT WITH PLATELET AND RED INDICES) Pa…" at bounding box center [357, 172] width 420 height 38
click at [432, 178] on div "Select Diagnosis" at bounding box center [414, 177] width 80 height 14
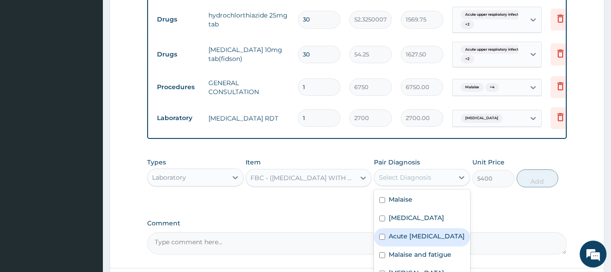
click at [423, 234] on label "Acute [MEDICAL_DATA]" at bounding box center [427, 235] width 76 height 9
checkbox input "true"
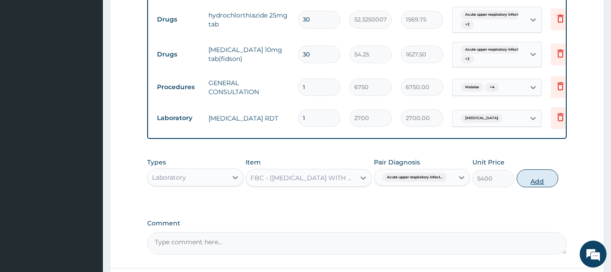
click at [530, 186] on button "Add" at bounding box center [538, 178] width 42 height 18
type input "0"
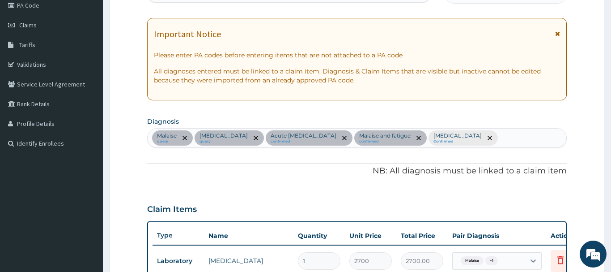
scroll to position [0, 0]
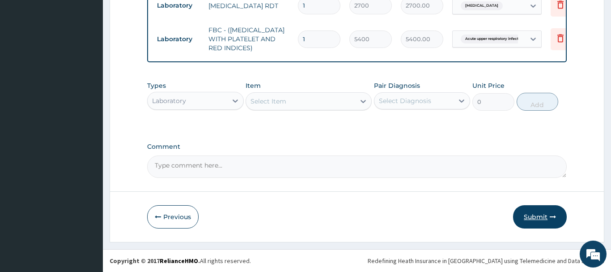
click at [542, 216] on button "Submit" at bounding box center [540, 216] width 54 height 23
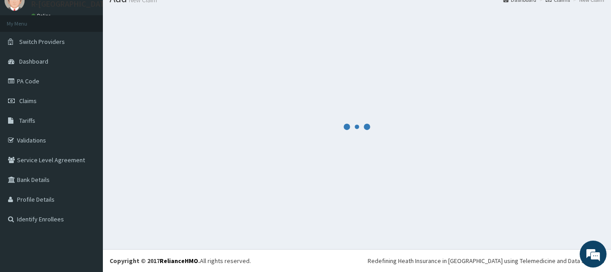
scroll to position [36, 0]
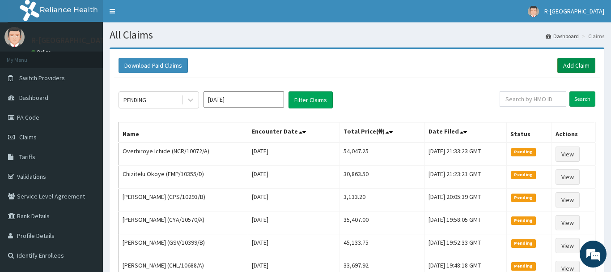
click at [586, 58] on link "Add Claim" at bounding box center [576, 65] width 38 height 15
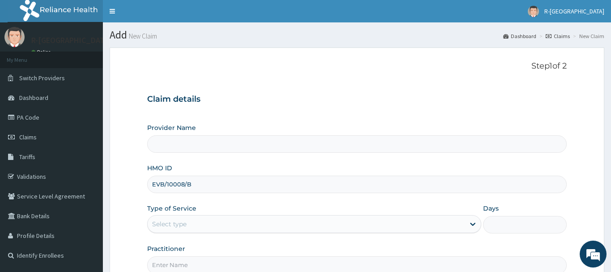
scroll to position [8, 0]
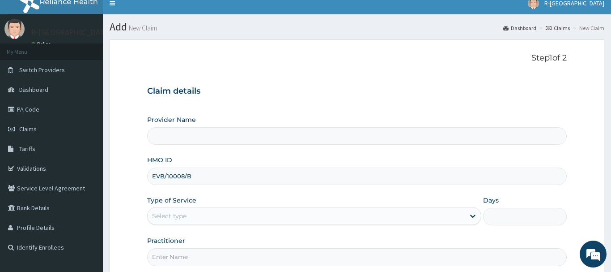
type input "EVB/10008/B"
click at [258, 87] on h3 "Claim details" at bounding box center [357, 91] width 420 height 10
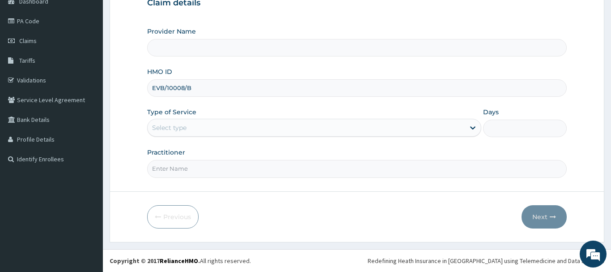
click at [222, 101] on div "Provider Name HMO ID EVB/10008/B Type of Service Select type Days Practitioner" at bounding box center [357, 102] width 420 height 150
click at [219, 120] on div "Select type" at bounding box center [314, 128] width 335 height 18
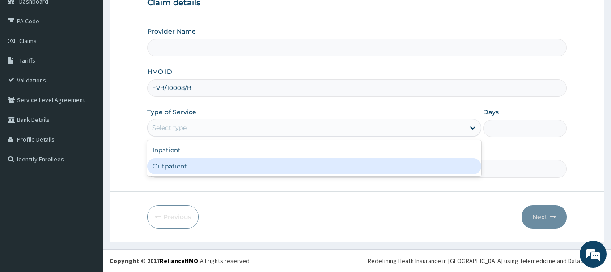
click at [225, 166] on div "Outpatient" at bounding box center [314, 166] width 335 height 16
type input "1"
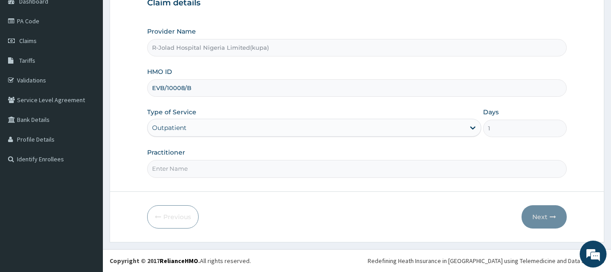
type input "R-Jolad Hospital Nigeria Limited(kupa)"
click at [232, 172] on input "Practitioner" at bounding box center [357, 168] width 420 height 17
paste input "Amarachi Onwuegbuchulam"
type input "Amarachi Onwuegbuchulam"
click at [269, 143] on div "Provider Name R-Jolad Hospital Nigeria Limited(kupa) HMO ID EVB/10008/B Type of…" at bounding box center [357, 102] width 420 height 150
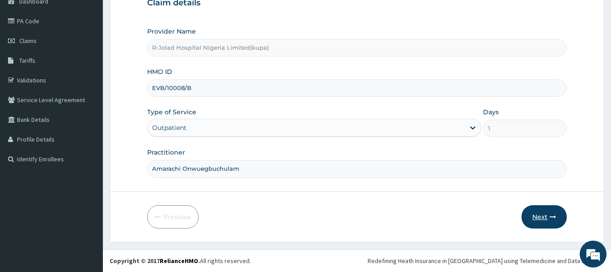
click at [535, 211] on button "Next" at bounding box center [544, 216] width 45 height 23
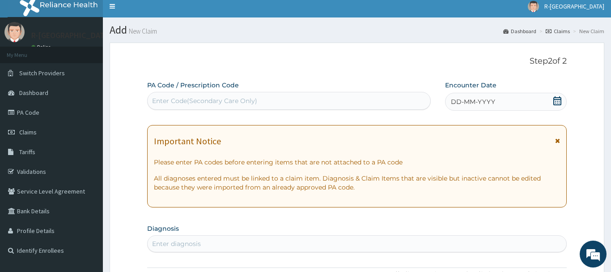
scroll to position [0, 0]
click at [561, 97] on icon at bounding box center [557, 100] width 9 height 9
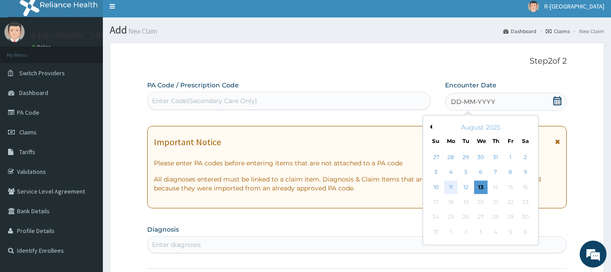
click at [450, 190] on div "11" at bounding box center [450, 186] width 13 height 13
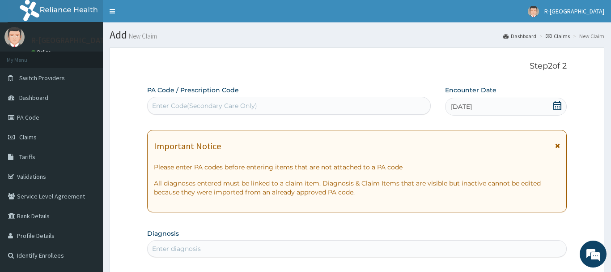
click at [226, 108] on div "Enter Code(Secondary Care Only)" at bounding box center [204, 105] width 105 height 9
paste input "PA/911F1D"
type input "PA/911F1D"
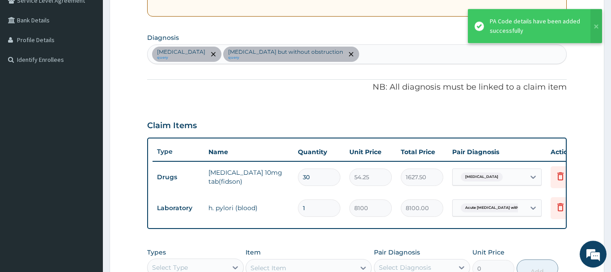
scroll to position [131, 0]
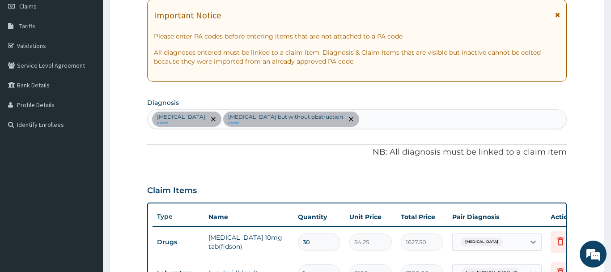
click at [436, 112] on div "Essential hypertension query Acute peptic ulcer with hemorrhage but without obs…" at bounding box center [357, 119] width 419 height 19
type input "Functional dyspeps"
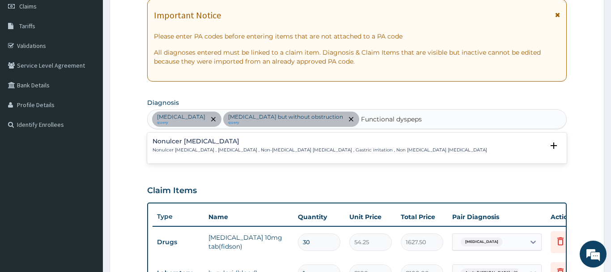
click at [197, 144] on h4 "Nonulcer dyspepsia" at bounding box center [320, 141] width 335 height 7
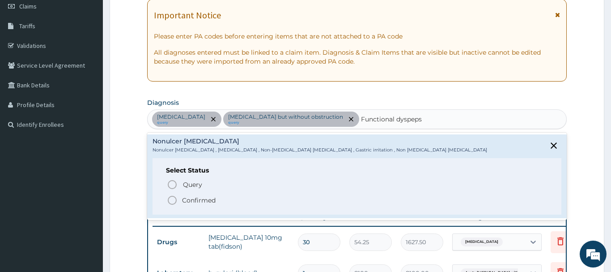
click at [199, 144] on h4 "Nonulcer dyspepsia" at bounding box center [320, 141] width 335 height 7
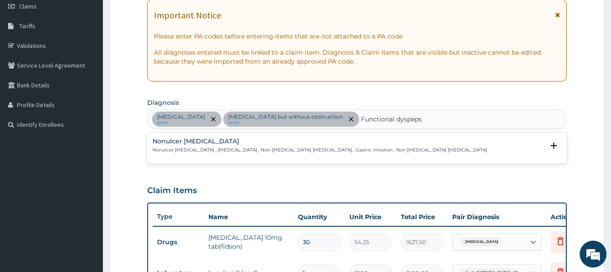
click at [233, 149] on p "Nonulcer dyspepsia , Functional dyspepsia , Non-ulcer dyspepsia , Gastric irrit…" at bounding box center [320, 150] width 335 height 6
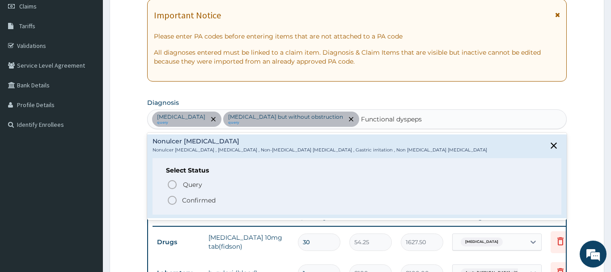
click at [182, 200] on p "Confirmed" at bounding box center [199, 199] width 34 height 9
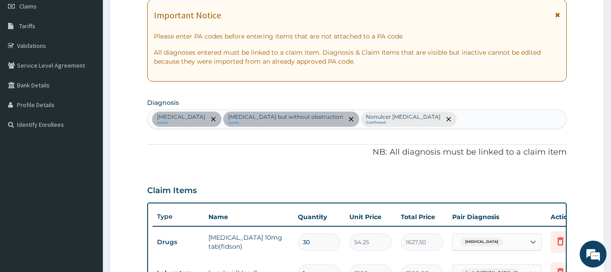
scroll to position [313, 0]
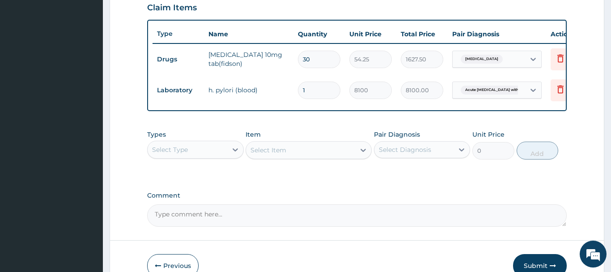
click at [208, 146] on div "Select Type" at bounding box center [188, 149] width 80 height 14
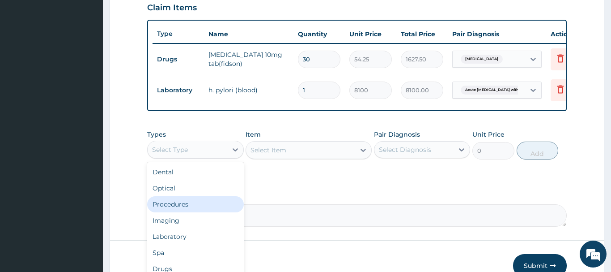
click at [194, 206] on div "Procedures" at bounding box center [195, 204] width 97 height 16
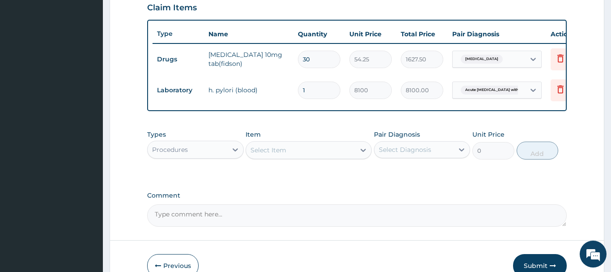
click at [281, 147] on div "Select Item" at bounding box center [269, 149] width 36 height 9
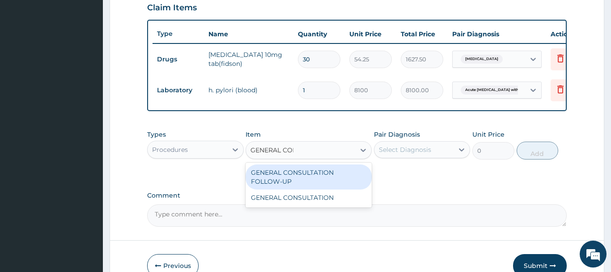
type input "GENERAL CONS"
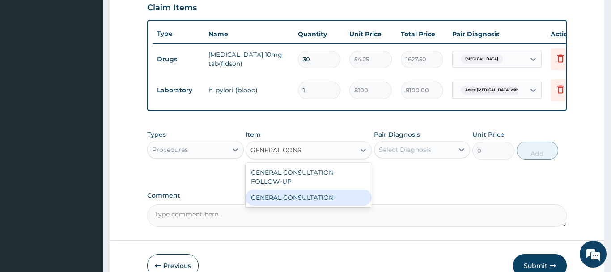
click at [291, 196] on div "GENERAL CONSULTATION" at bounding box center [309, 197] width 126 height 16
type input "6750"
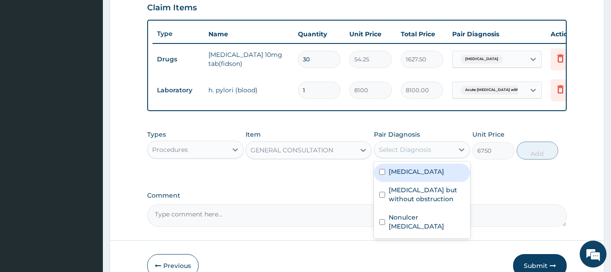
click at [416, 150] on div "Select Diagnosis" at bounding box center [405, 149] width 52 height 9
click at [422, 183] on div "Acute peptic ulcer with hemorrhage but without obstruction" at bounding box center [422, 195] width 97 height 27
checkbox input "true"
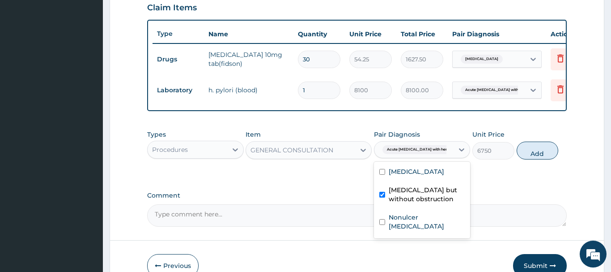
click at [415, 222] on label "Nonulcer dyspepsia" at bounding box center [427, 221] width 76 height 18
checkbox input "true"
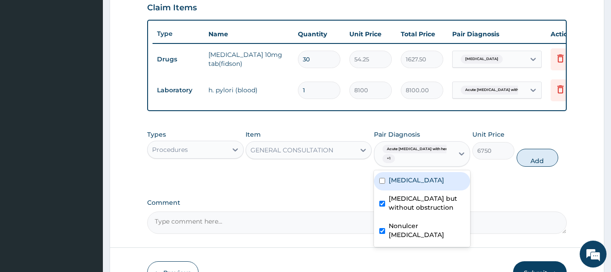
click at [431, 171] on div "Essential hypertension Acute peptic ulcer with hemorrhage but without obstructi…" at bounding box center [422, 208] width 97 height 76
click at [417, 188] on div "Essential hypertension" at bounding box center [422, 181] width 97 height 18
checkbox input "true"
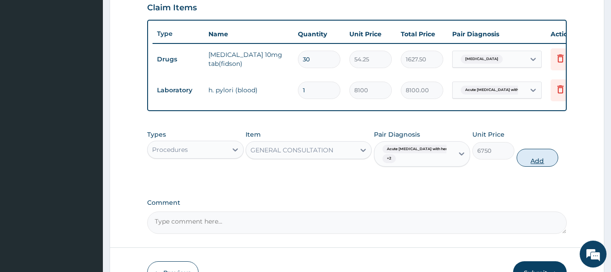
click at [521, 153] on button "Add" at bounding box center [538, 158] width 42 height 18
type input "0"
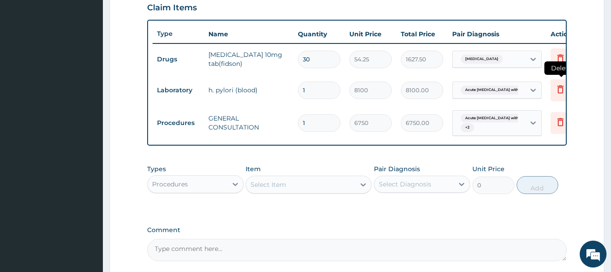
click at [558, 88] on icon at bounding box center [560, 89] width 6 height 8
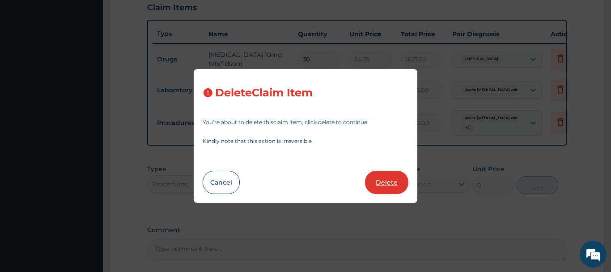
click at [386, 177] on button "Delete" at bounding box center [386, 181] width 43 height 23
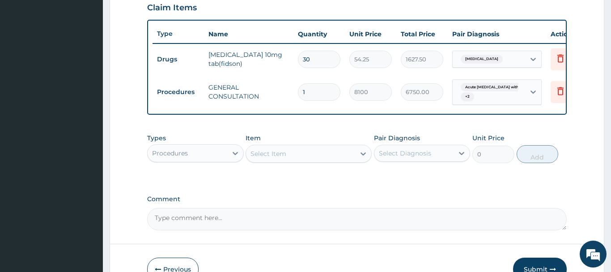
type input "6750"
type input "6750.00"
click at [189, 165] on div "Types Procedures Item Select Item Pair Diagnosis Select Diagnosis Unit Price 0 …" at bounding box center [357, 148] width 420 height 38
click at [215, 158] on div "Procedures" at bounding box center [188, 153] width 80 height 14
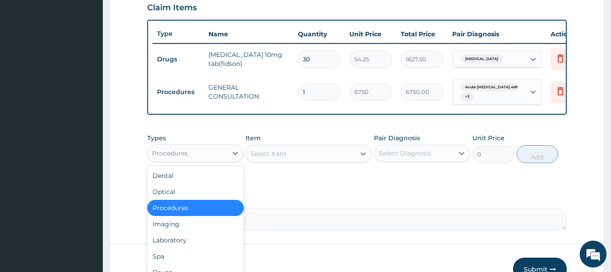
scroll to position [30, 0]
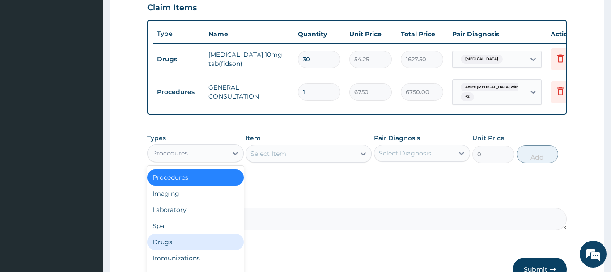
click at [183, 234] on div "Drugs" at bounding box center [195, 242] width 97 height 16
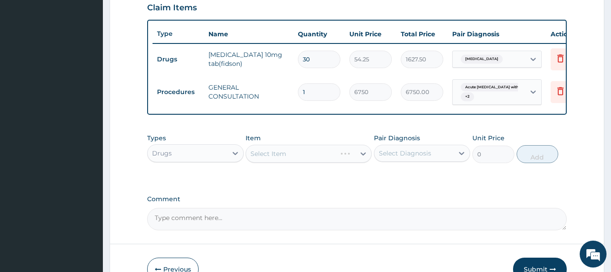
click at [289, 155] on div "Select Item" at bounding box center [309, 153] width 126 height 18
click at [298, 154] on div "Select Item" at bounding box center [309, 153] width 126 height 18
click at [272, 152] on div "Select Item" at bounding box center [269, 153] width 36 height 9
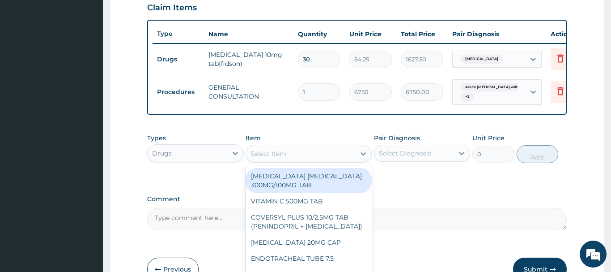
paste input "ANTACID (GASCOL SUSPENSION)"
type input "[MEDICAL_DATA] (GASCOL SUSPENSION)"
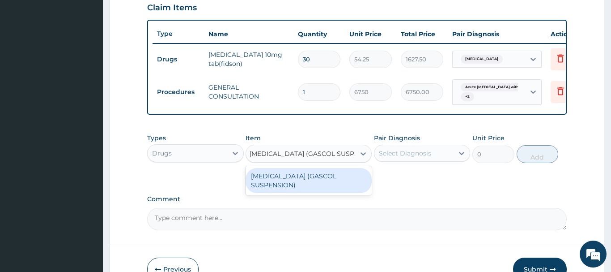
click at [310, 174] on div "[MEDICAL_DATA] (GASCOL SUSPENSION)" at bounding box center [309, 180] width 126 height 25
type input "3185"
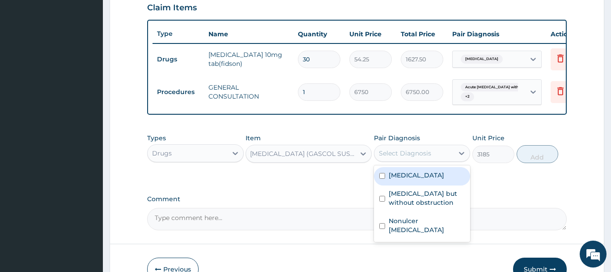
click at [428, 151] on div "Select Diagnosis" at bounding box center [405, 153] width 52 height 9
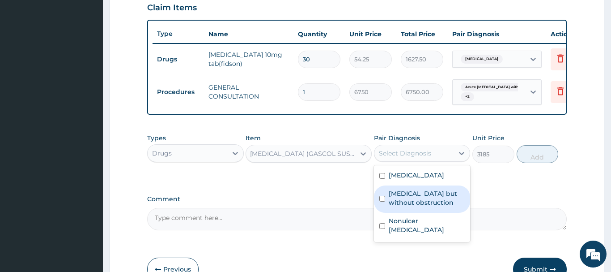
click at [419, 200] on label "Acute peptic ulcer with hemorrhage but without obstruction" at bounding box center [427, 198] width 76 height 18
checkbox input "true"
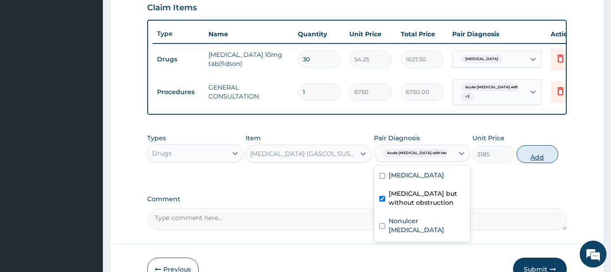
click at [534, 152] on button "Add" at bounding box center [538, 154] width 42 height 18
type input "0"
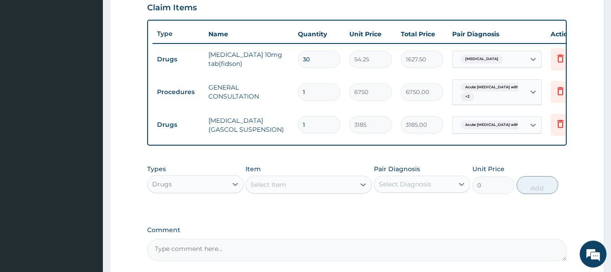
scroll to position [0, 0]
click at [291, 189] on div "Select Item" at bounding box center [300, 184] width 109 height 14
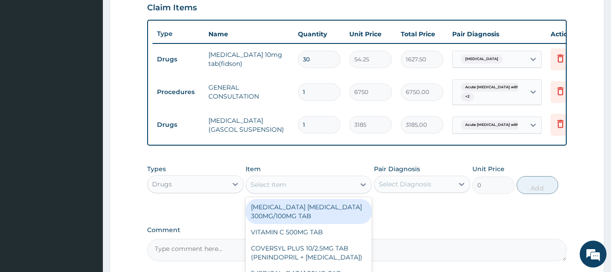
paste input "[MEDICAL_DATA] 20MG CAP"
type input "[MEDICAL_DATA] 20MG CAP"
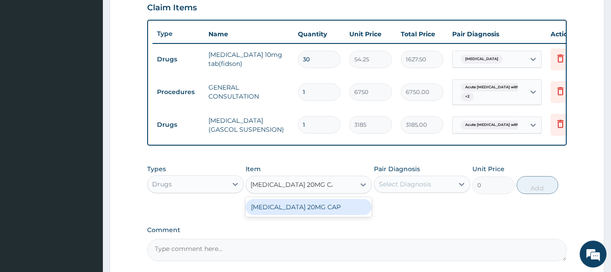
click at [296, 203] on div "[MEDICAL_DATA] 20MG CAP" at bounding box center [309, 207] width 126 height 16
type input "102.375"
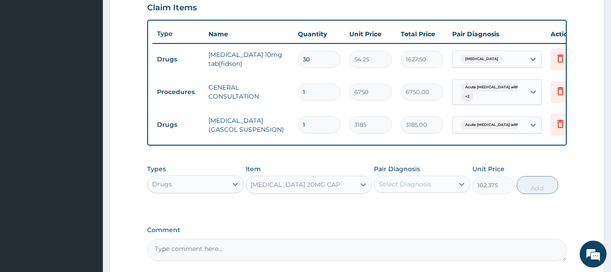
click at [404, 166] on label "Pair Diagnosis" at bounding box center [397, 168] width 46 height 9
click at [410, 173] on label "Pair Diagnosis" at bounding box center [397, 168] width 46 height 9
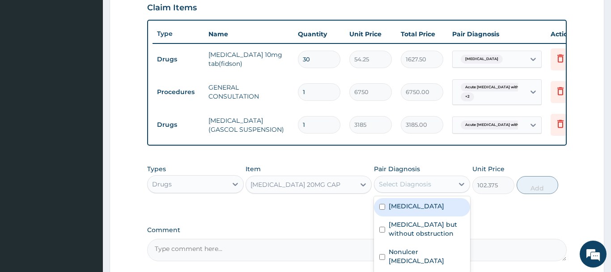
click at [424, 177] on div "Select Diagnosis" at bounding box center [422, 183] width 97 height 17
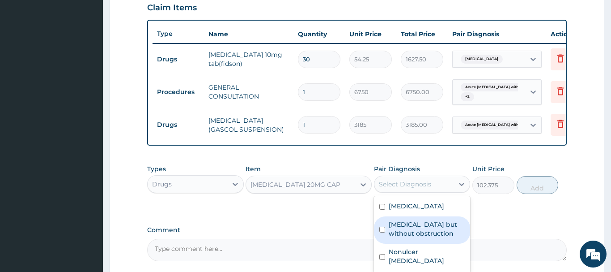
click at [428, 229] on label "Acute peptic ulcer with hemorrhage but without obstruction" at bounding box center [427, 229] width 76 height 18
checkbox input "true"
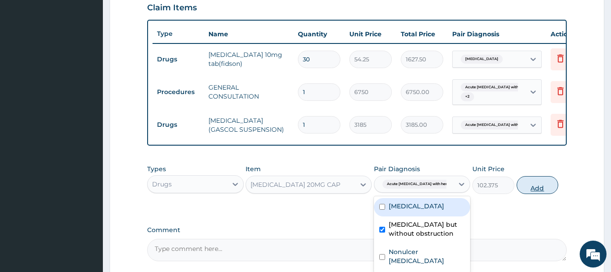
click at [533, 183] on button "Add" at bounding box center [538, 185] width 42 height 18
type input "0"
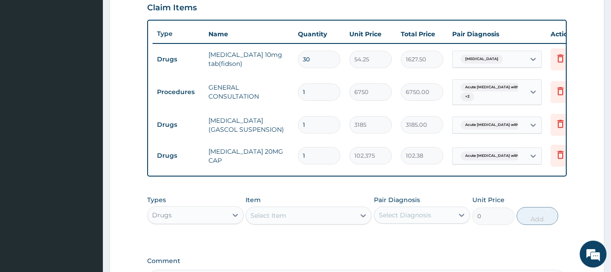
drag, startPoint x: 307, startPoint y: 156, endPoint x: 298, endPoint y: 156, distance: 9.4
click at [298, 156] on input "1" at bounding box center [319, 155] width 42 height 17
type input "2"
type input "204.75"
type input "28"
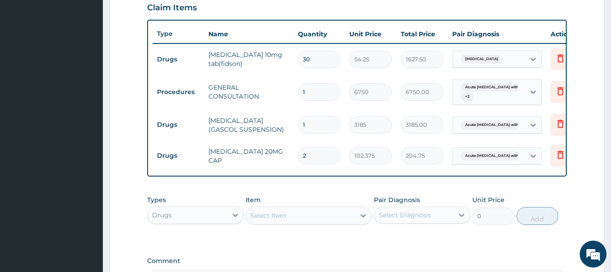
type input "2866.50"
type input "28"
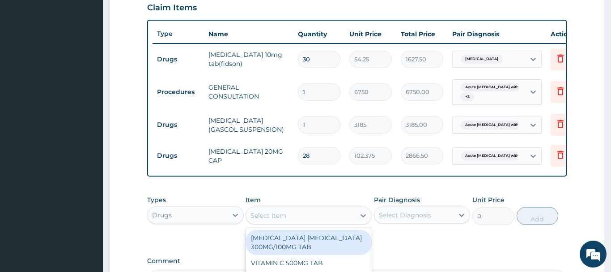
click at [295, 215] on div "Select Item" at bounding box center [300, 215] width 109 height 14
paste input "[MEDICAL_DATA] 500MG TAB x 1000"
type input "[MEDICAL_DATA] 500MG TAB x 1000"
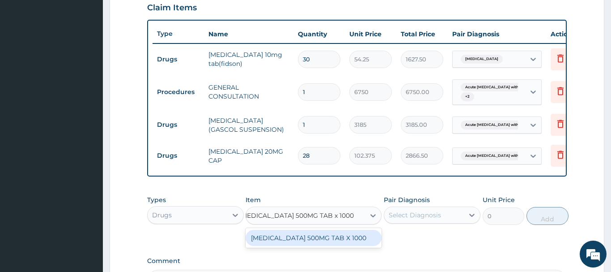
scroll to position [427, 0]
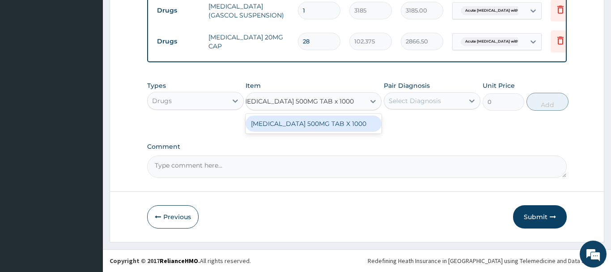
click at [325, 122] on div "[MEDICAL_DATA] 500MG TAB X 1000" at bounding box center [314, 123] width 136 height 16
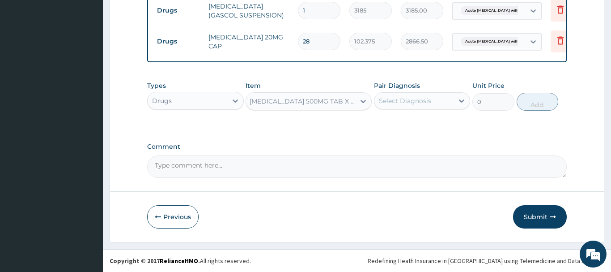
type input "22.39999961853027"
click at [412, 100] on div "Select Diagnosis" at bounding box center [405, 100] width 52 height 9
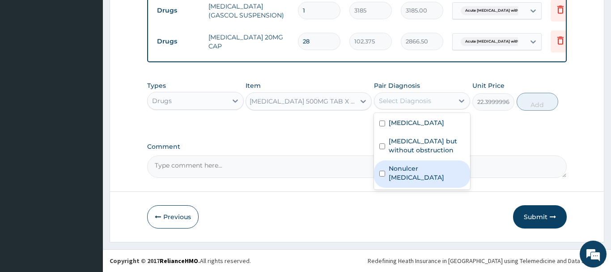
click at [407, 172] on div "Nonulcer dyspepsia" at bounding box center [422, 173] width 97 height 27
checkbox input "true"
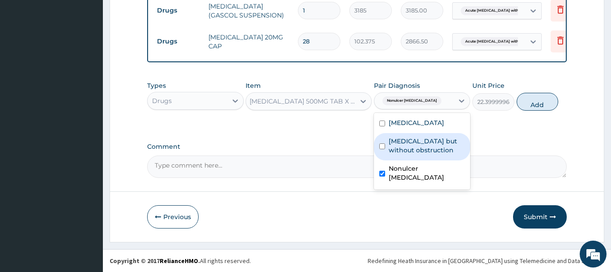
click at [416, 147] on label "Acute peptic ulcer with hemorrhage but without obstruction" at bounding box center [427, 145] width 76 height 18
checkbox input "true"
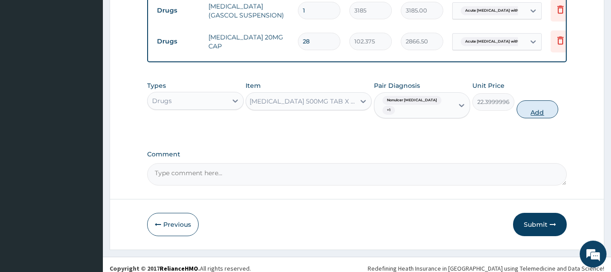
click at [523, 109] on button "Add" at bounding box center [538, 109] width 42 height 18
type input "0"
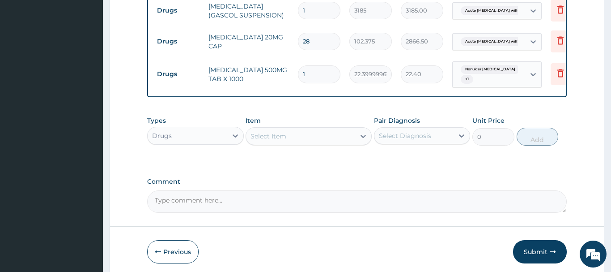
type input "18"
type input "403.20"
drag, startPoint x: 321, startPoint y: 75, endPoint x: 293, endPoint y: 75, distance: 27.7
click at [298, 75] on input "18" at bounding box center [319, 73] width 42 height 17
type input "2"
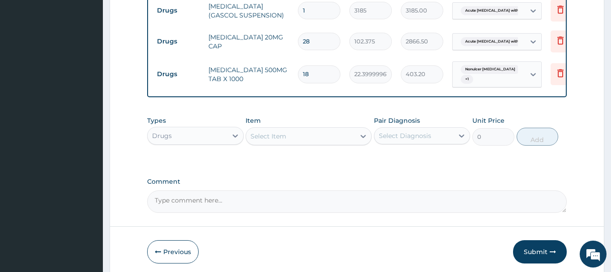
type input "44.80"
type input "24"
type input "537.60"
type input "24"
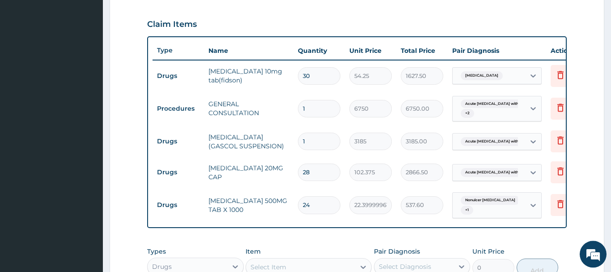
scroll to position [336, 0]
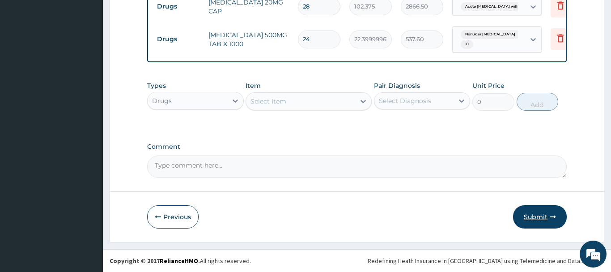
click at [532, 216] on button "Submit" at bounding box center [540, 216] width 54 height 23
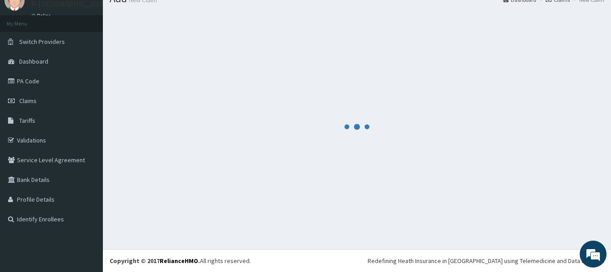
scroll to position [36, 0]
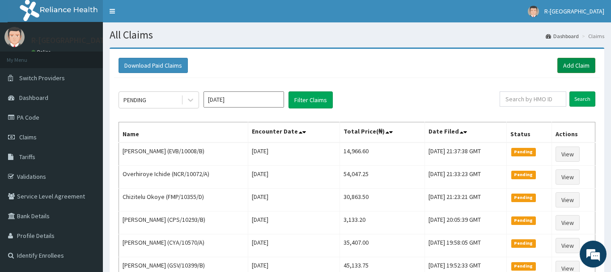
click at [581, 65] on link "Add Claim" at bounding box center [576, 65] width 38 height 15
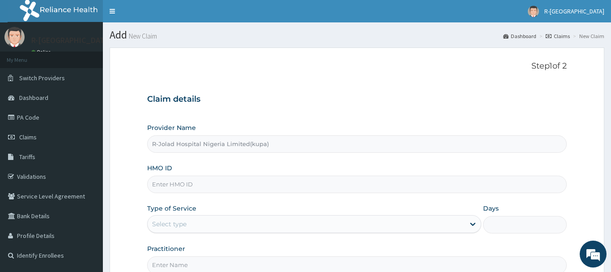
type input "R-Jolad Hospital Nigeria Limited(kupa)"
click at [225, 187] on input "HMO ID" at bounding box center [357, 183] width 420 height 17
paste input "chl/10909/A"
type input "chl/10909/A"
click at [274, 63] on p "Step 1 of 2" at bounding box center [357, 66] width 420 height 10
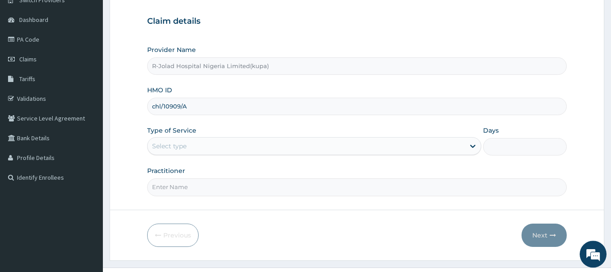
scroll to position [91, 0]
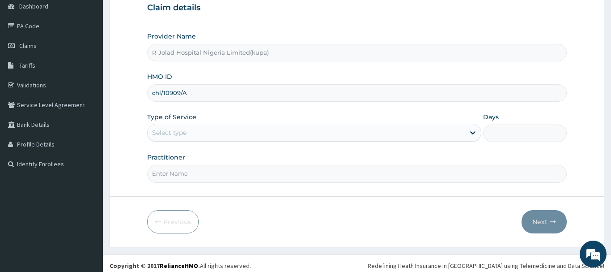
click at [230, 132] on div "Select type" at bounding box center [307, 132] width 318 height 14
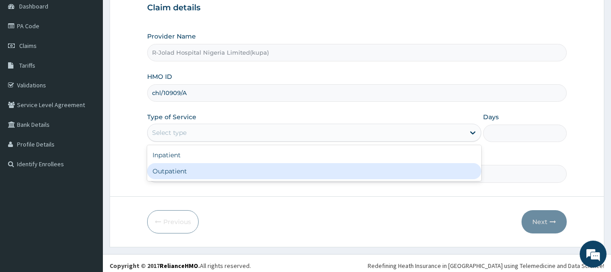
click at [239, 166] on div "Outpatient" at bounding box center [314, 171] width 335 height 16
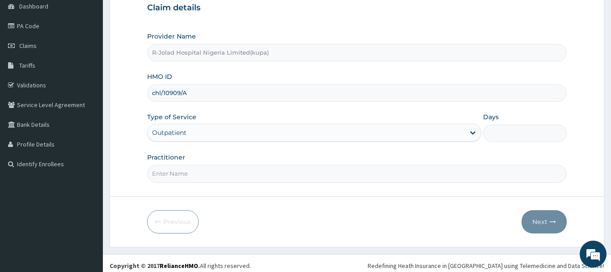
type input "1"
drag, startPoint x: 244, startPoint y: 183, endPoint x: 243, endPoint y: 178, distance: 4.5
click at [244, 180] on form "Step 1 of 2 Claim details Provider Name R-Jolad Hospital Nigeria Limited(kupa) …" at bounding box center [357, 101] width 495 height 290
paste input "Braxton Anaebo"
click at [242, 176] on input "Braxton Anaebo" at bounding box center [357, 173] width 420 height 17
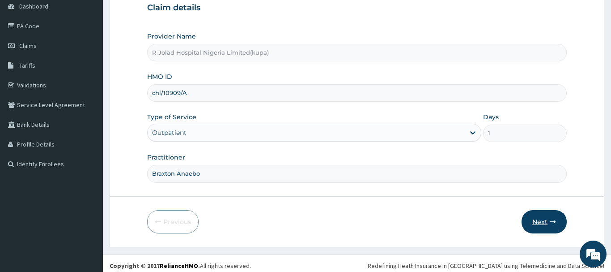
type input "Braxton Anaebo"
click at [540, 224] on button "Next" at bounding box center [544, 221] width 45 height 23
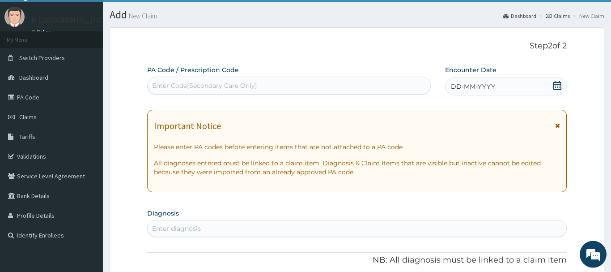
scroll to position [0, 0]
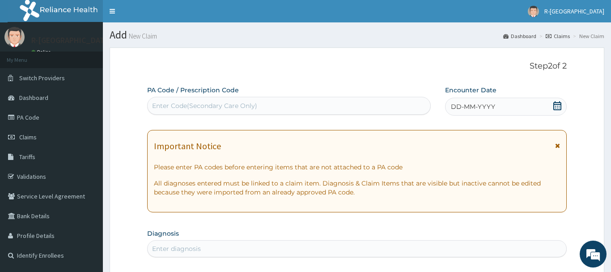
click at [550, 102] on div "DD-MM-YYYY" at bounding box center [506, 107] width 122 height 18
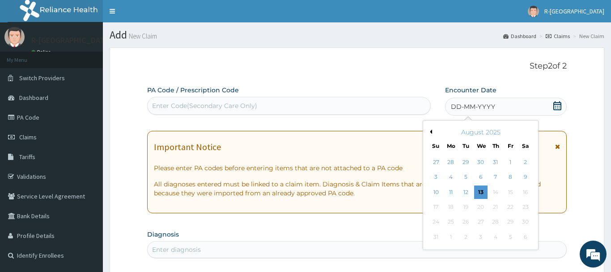
click at [553, 102] on div "DD-MM-YYYY" at bounding box center [506, 107] width 122 height 18
click at [452, 190] on div "11" at bounding box center [450, 191] width 13 height 13
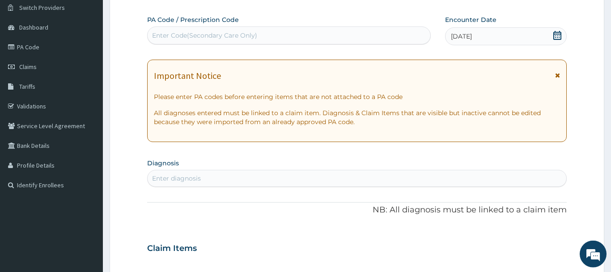
scroll to position [91, 0]
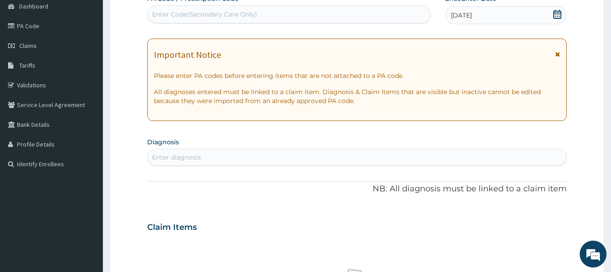
click at [225, 154] on div "Enter diagnosis" at bounding box center [357, 157] width 419 height 14
type input "Acute upper respirat"
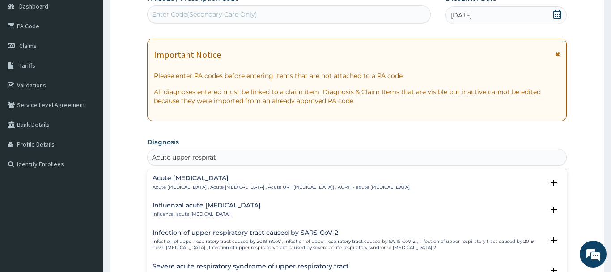
click at [190, 181] on h4 "Acute [MEDICAL_DATA]" at bounding box center [281, 177] width 257 height 7
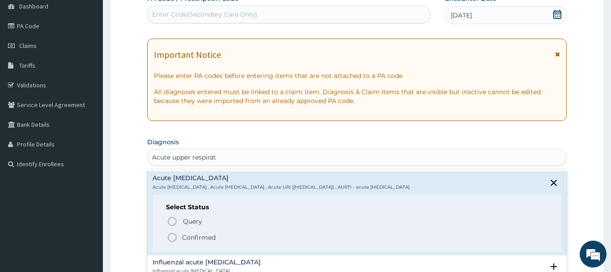
click at [186, 232] on span "Confirmed" at bounding box center [357, 237] width 381 height 11
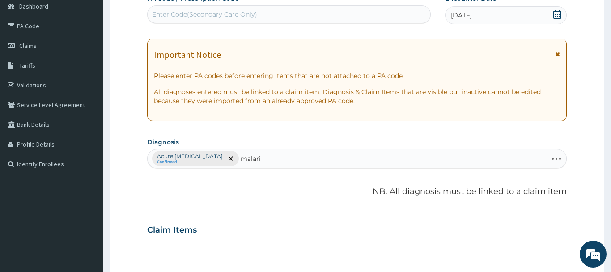
type input "[MEDICAL_DATA]"
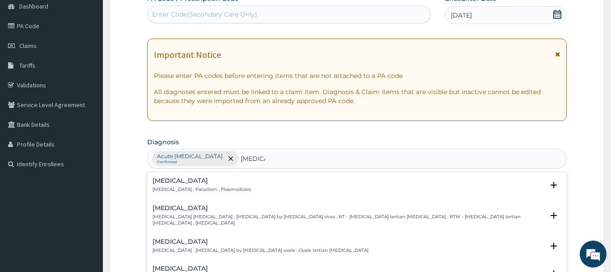
click at [195, 189] on p "[MEDICAL_DATA] , Paludism , Plasmodiosis" at bounding box center [202, 189] width 98 height 6
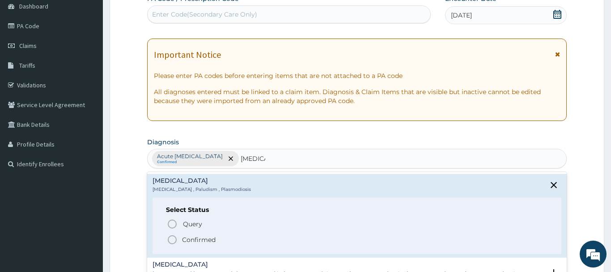
drag, startPoint x: 190, startPoint y: 240, endPoint x: 226, endPoint y: 236, distance: 36.4
click at [191, 241] on p "Confirmed" at bounding box center [199, 239] width 34 height 9
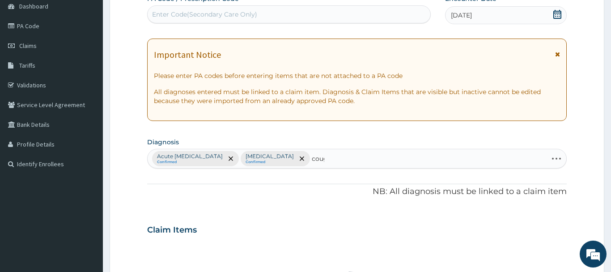
type input "cough"
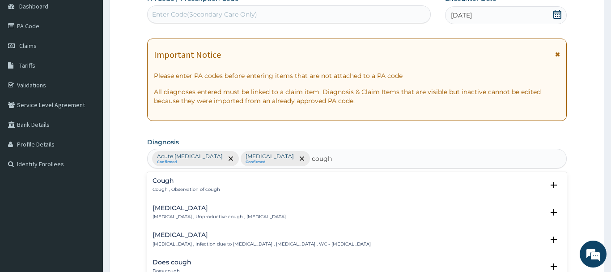
click at [178, 185] on div "Cough Cough , Observation of cough" at bounding box center [187, 185] width 68 height 16
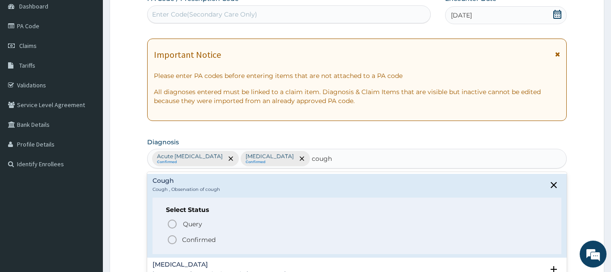
click at [180, 238] on span "Confirmed" at bounding box center [357, 239] width 381 height 11
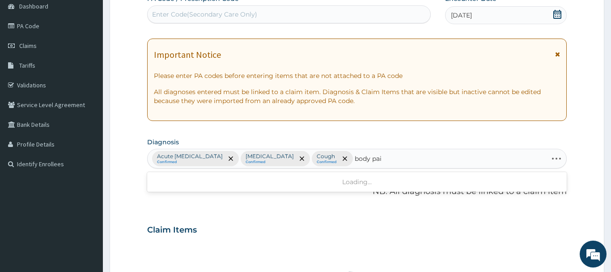
type input "body pain"
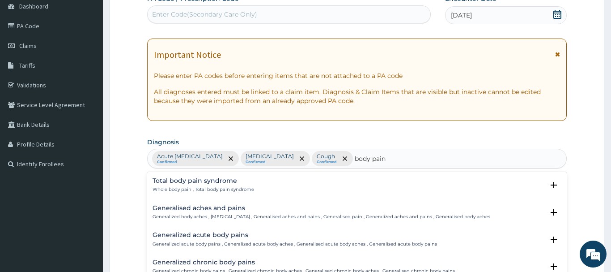
click at [223, 211] on h4 "Generalised aches and pains" at bounding box center [322, 207] width 338 height 7
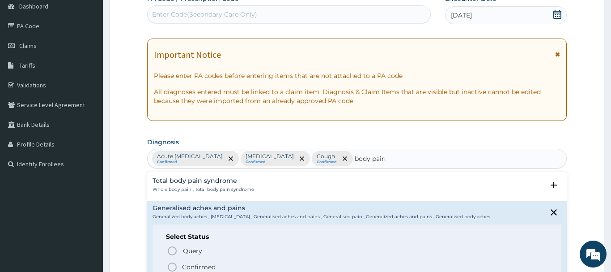
scroll to position [183, 0]
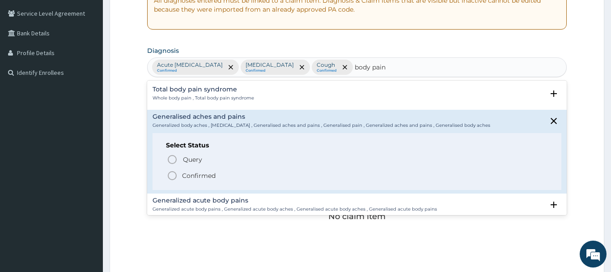
click at [202, 176] on p "Confirmed" at bounding box center [199, 175] width 34 height 9
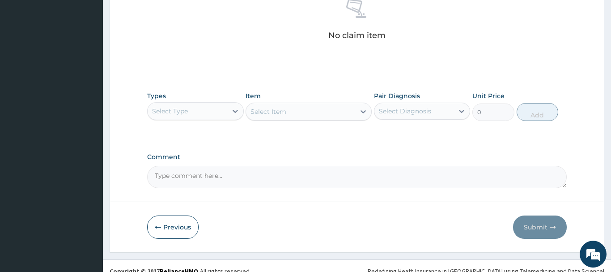
scroll to position [365, 0]
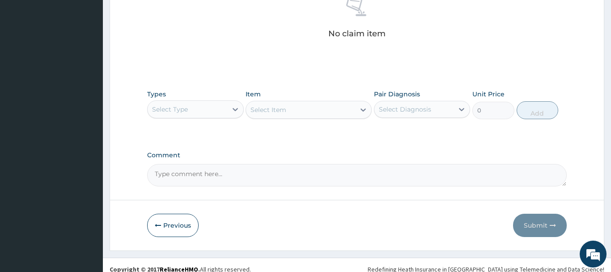
drag, startPoint x: 193, startPoint y: 106, endPoint x: 227, endPoint y: 111, distance: 34.4
click at [194, 106] on div "Select Type" at bounding box center [188, 109] width 80 height 14
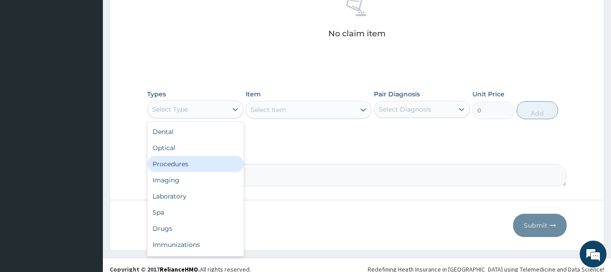
click at [208, 161] on div "Procedures" at bounding box center [195, 164] width 97 height 16
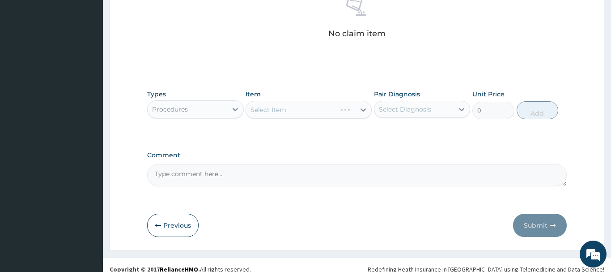
click at [311, 109] on div "Select Item" at bounding box center [309, 110] width 126 height 18
click at [293, 108] on div "Select Item" at bounding box center [300, 109] width 109 height 14
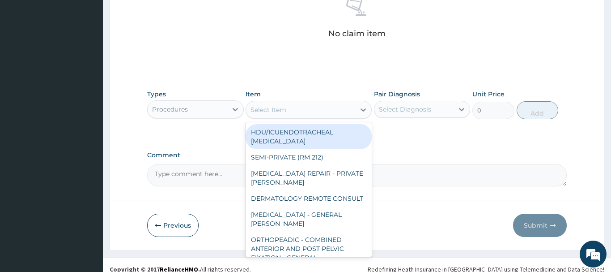
click at [293, 108] on div "Select Item" at bounding box center [300, 109] width 109 height 14
paste input "GENERAL CONSULTATION"
type input "GENERAL CONSULTATION"
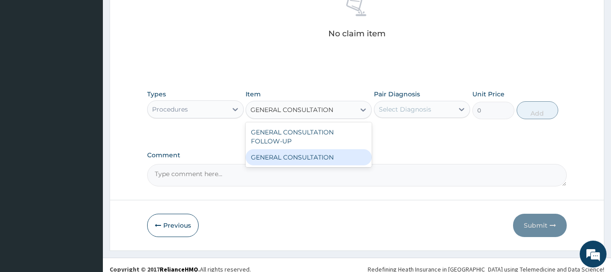
click at [300, 158] on div "GENERAL CONSULTATION" at bounding box center [309, 157] width 126 height 16
type input "6750"
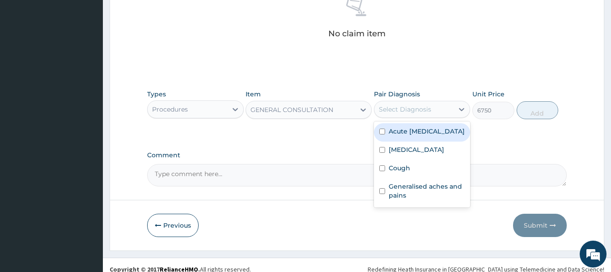
click at [416, 114] on div "Select Diagnosis" at bounding box center [414, 109] width 80 height 14
click at [425, 136] on label "Acute [MEDICAL_DATA]" at bounding box center [427, 131] width 76 height 9
checkbox input "true"
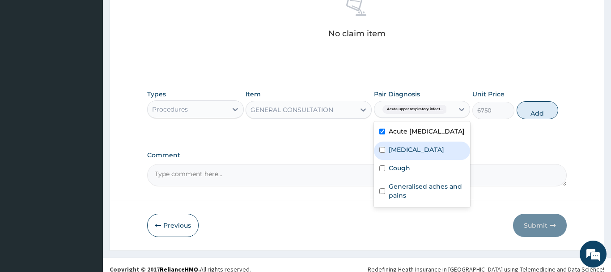
click at [420, 153] on div "[MEDICAL_DATA]" at bounding box center [422, 150] width 97 height 18
checkbox input "true"
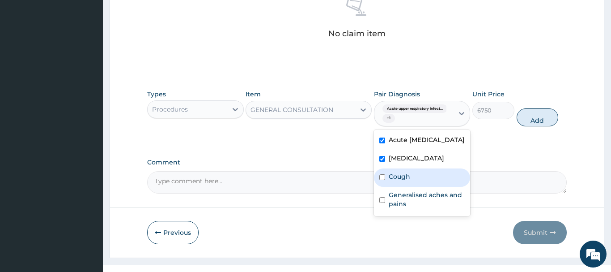
click at [416, 182] on div "Cough" at bounding box center [422, 177] width 97 height 18
checkbox input "true"
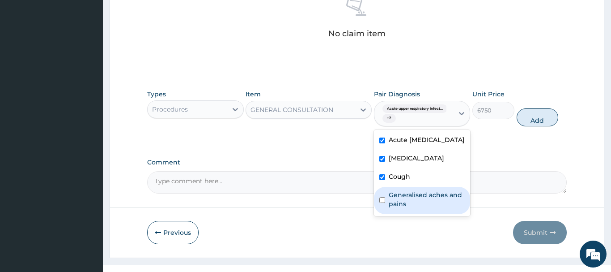
click at [420, 207] on label "Generalised aches and pains" at bounding box center [427, 199] width 76 height 18
checkbox input "true"
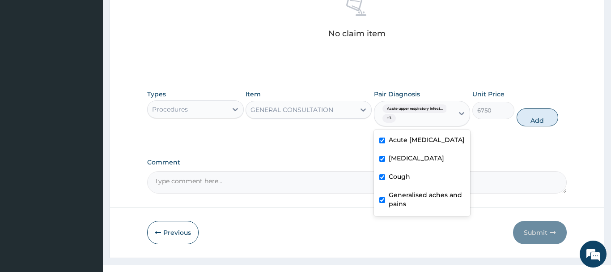
click at [544, 116] on button "Add" at bounding box center [538, 117] width 42 height 18
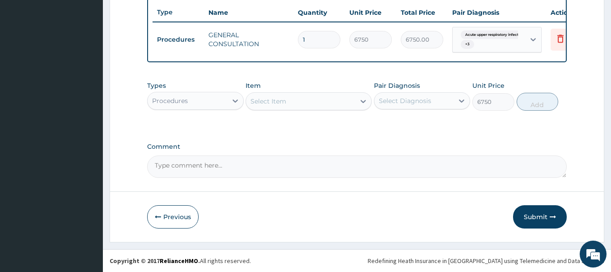
type input "0"
click at [189, 108] on div "Procedures" at bounding box center [195, 101] width 97 height 18
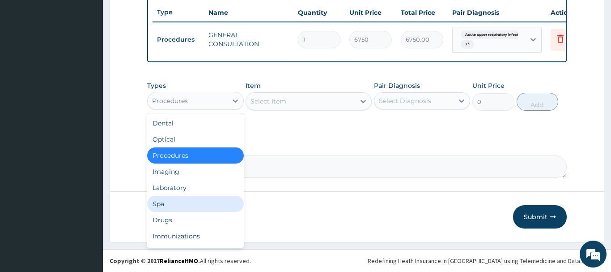
click at [205, 197] on div "Spa" at bounding box center [195, 203] width 97 height 16
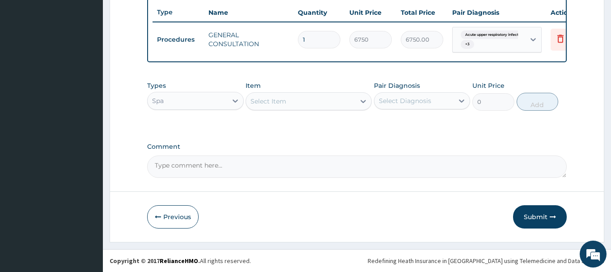
click at [211, 106] on div "Spa" at bounding box center [188, 100] width 80 height 14
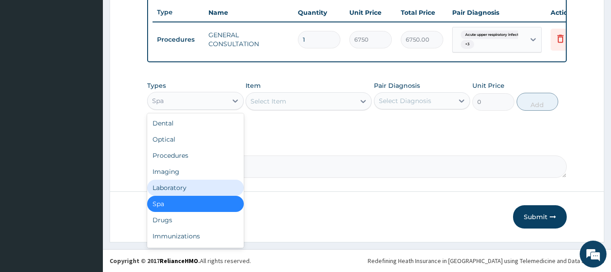
click at [195, 190] on div "Laboratory" at bounding box center [195, 187] width 97 height 16
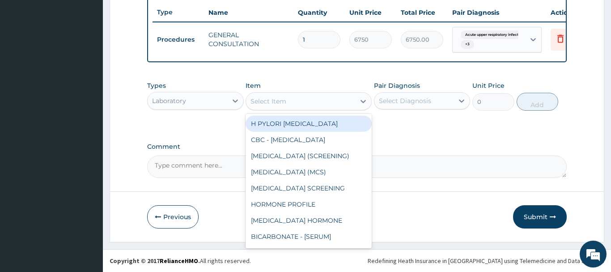
click at [286, 104] on div "Select Item" at bounding box center [269, 101] width 36 height 9
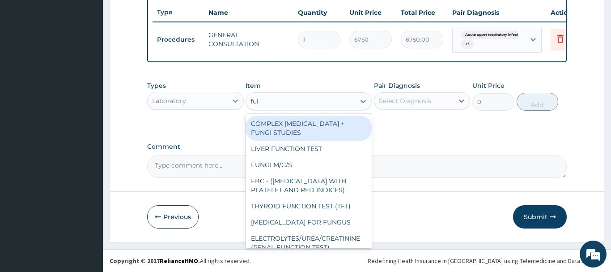
type input "full"
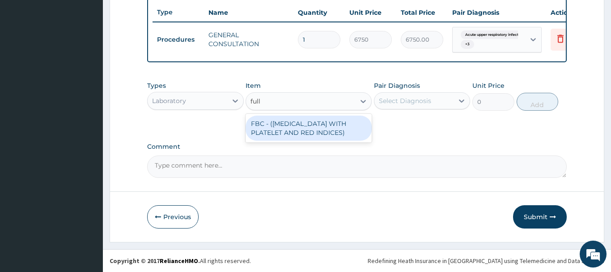
click at [327, 128] on div "FBC - ([MEDICAL_DATA] WITH PLATELET AND RED INDICES)" at bounding box center [309, 127] width 126 height 25
type input "5400"
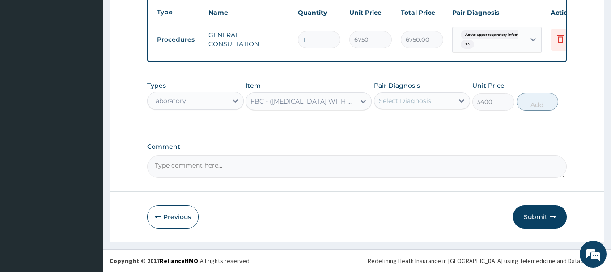
click at [411, 107] on div "Select Diagnosis" at bounding box center [414, 100] width 80 height 14
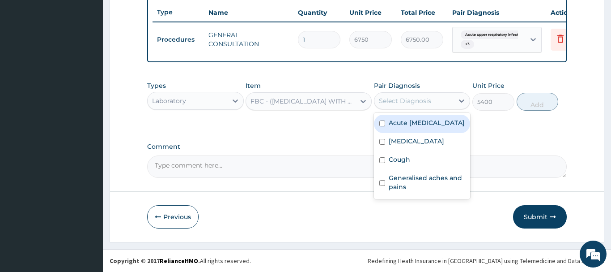
click at [433, 127] on label "Acute [MEDICAL_DATA]" at bounding box center [427, 122] width 76 height 9
checkbox input "true"
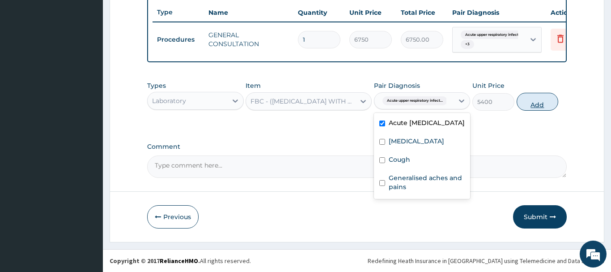
click at [542, 105] on button "Add" at bounding box center [538, 102] width 42 height 18
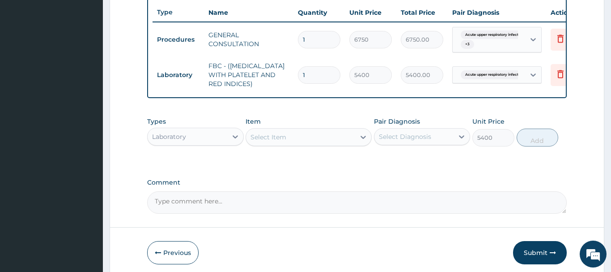
type input "0"
click at [294, 132] on div "Select Item" at bounding box center [300, 137] width 109 height 14
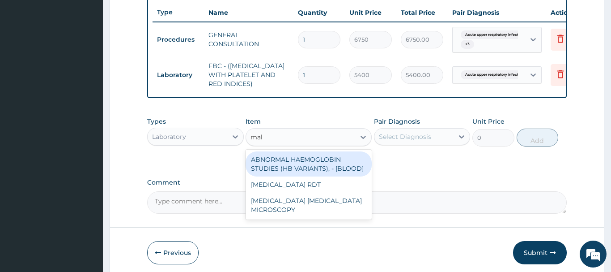
type input "mala"
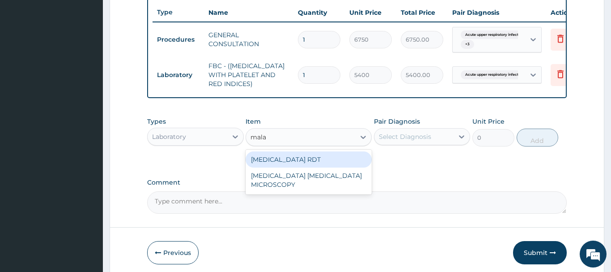
click at [307, 166] on div "[MEDICAL_DATA] RDT" at bounding box center [309, 159] width 126 height 16
type input "2700"
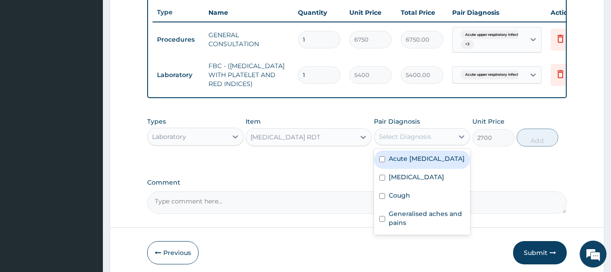
click at [446, 134] on div "Select Diagnosis" at bounding box center [414, 136] width 80 height 14
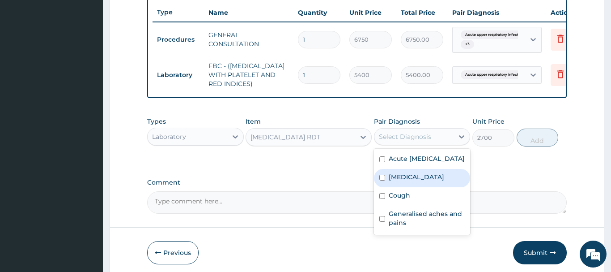
click at [404, 181] on label "[MEDICAL_DATA]" at bounding box center [416, 176] width 55 height 9
checkbox input "true"
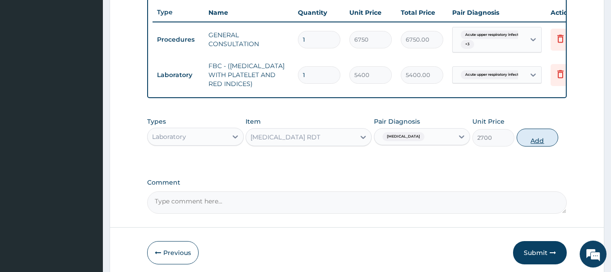
click at [540, 144] on button "Add" at bounding box center [538, 137] width 42 height 18
type input "0"
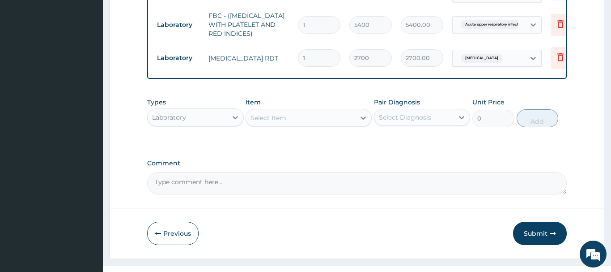
scroll to position [401, 0]
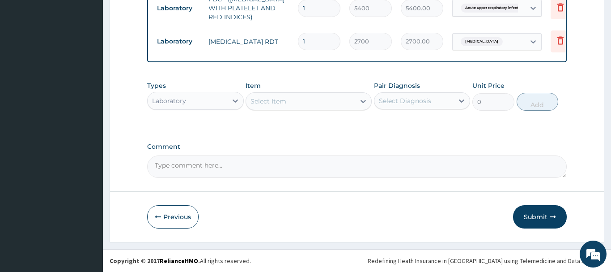
click at [219, 107] on div "Laboratory" at bounding box center [188, 100] width 80 height 14
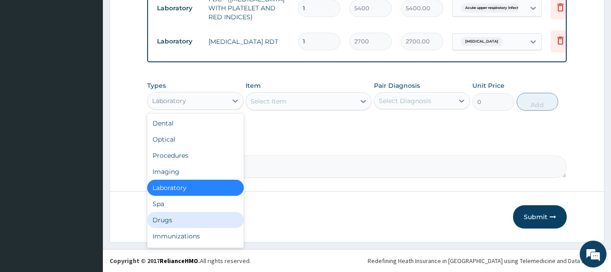
click at [202, 216] on div "Drugs" at bounding box center [195, 220] width 97 height 16
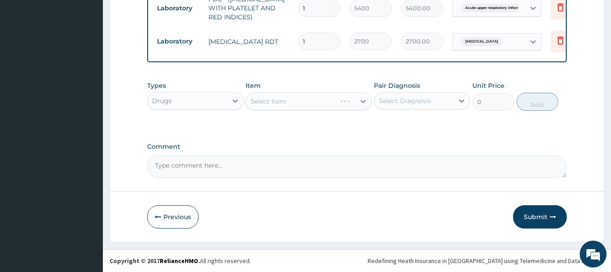
click at [319, 101] on div "Select Item" at bounding box center [309, 101] width 126 height 18
click at [318, 100] on div "Select Item" at bounding box center [300, 101] width 109 height 14
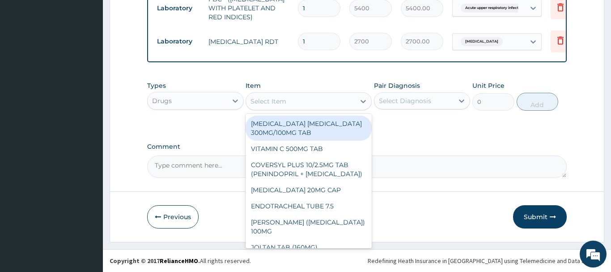
paste input "AMOXICILLIN CLAVULANIC ACID 625MG TAB"
type input "AMOXICILLIN CLAVULANIC ACID 625MG TAB"
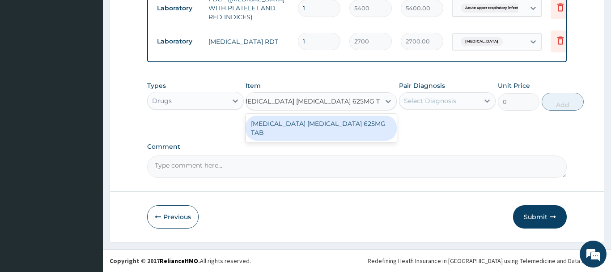
click at [351, 122] on div "AMOXICILLIN CLAVULANIC ACID 625MG TAB" at bounding box center [321, 127] width 151 height 25
type input "522.4974975585938"
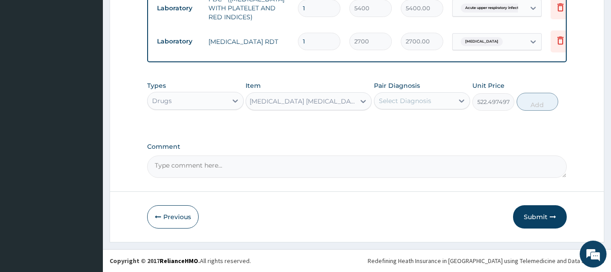
scroll to position [0, 1]
click at [430, 97] on div "Select Diagnosis" at bounding box center [414, 100] width 80 height 14
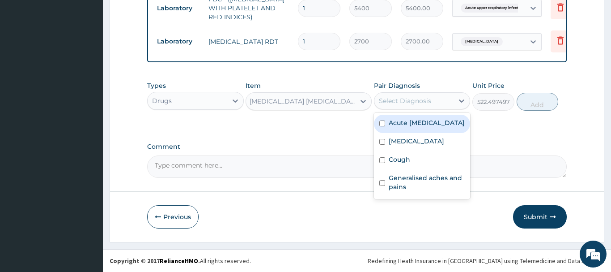
click at [437, 127] on label "Acute upper respiratory infection" at bounding box center [427, 122] width 76 height 9
checkbox input "true"
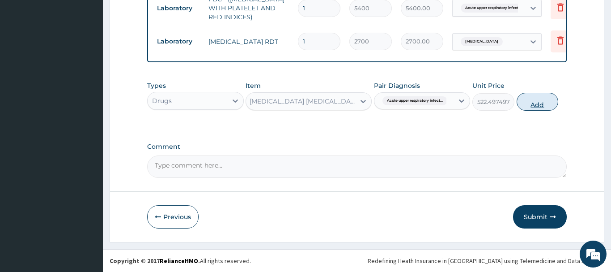
click at [536, 96] on button "Add" at bounding box center [538, 102] width 42 height 18
type input "0"
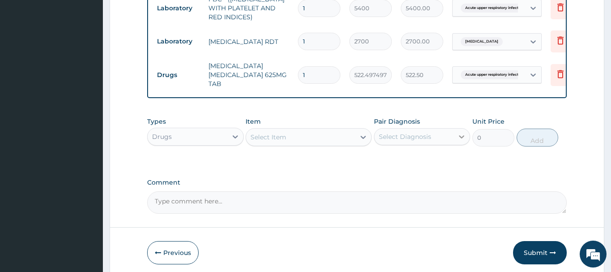
type input "10"
type input "5224.97"
type input "10"
click at [298, 135] on div "Select Item" at bounding box center [300, 137] width 109 height 14
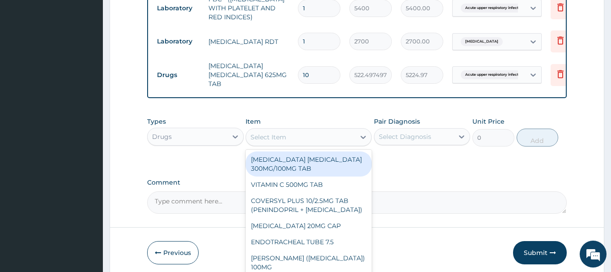
paste input "PARACETAMOL 500MG TAB x 1000"
type input "PARACETAMOL 500MG TAB x 1000"
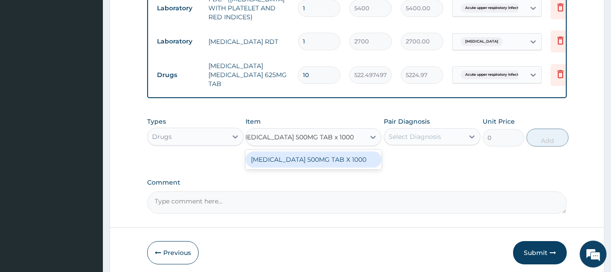
click at [311, 160] on div "PARACETAMOL 500MG TAB X 1000" at bounding box center [314, 159] width 136 height 16
type input "22.39999961853027"
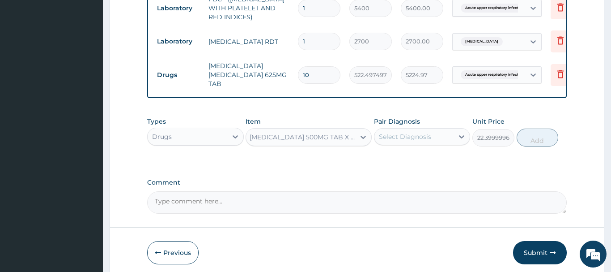
scroll to position [0, 1]
click at [404, 149] on div "Types Drugs Item PARACETAMOL 500MG TAB X 1000 Pair Diagnosis Select Diagnosis U…" at bounding box center [357, 131] width 420 height 38
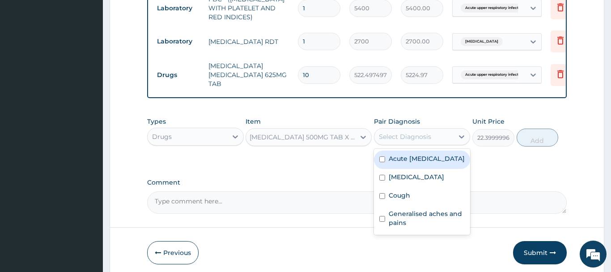
click at [419, 132] on div "Select Diagnosis" at bounding box center [405, 136] width 52 height 9
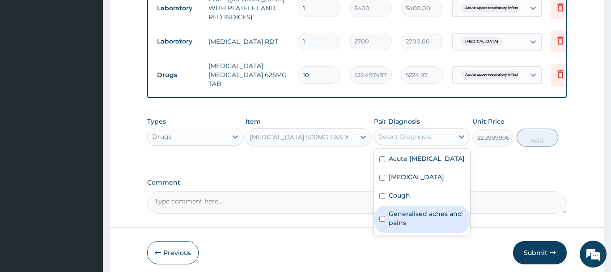
click at [402, 226] on label "Generalised aches and pains" at bounding box center [427, 218] width 76 height 18
checkbox input "true"
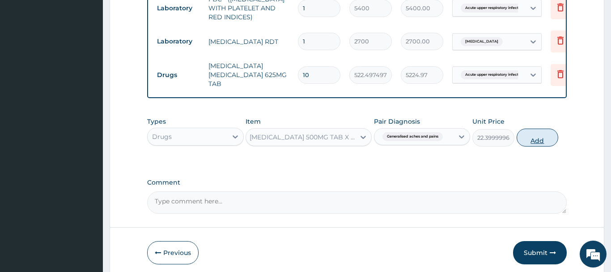
click at [526, 140] on button "Add" at bounding box center [538, 137] width 42 height 18
type input "0"
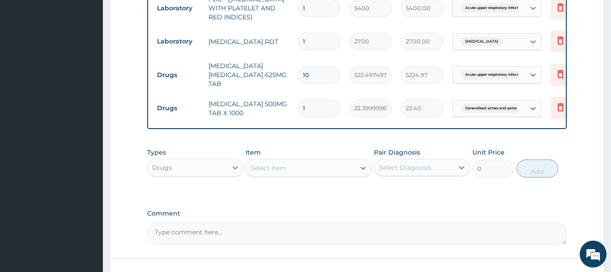
scroll to position [0, 0]
type input "18"
type input "403.20"
type input "18"
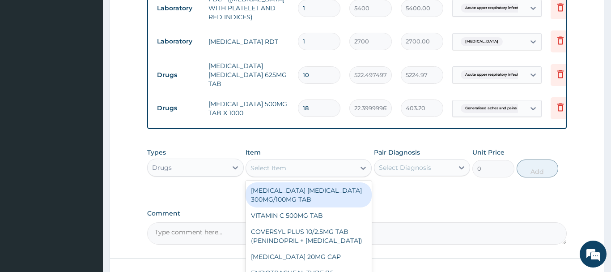
click at [286, 168] on div "Select Item" at bounding box center [300, 168] width 109 height 14
paste input "CHLORPHENIRAMINE TAB X1000"
type input "CHLORPHENIRAMINE TAB X1000"
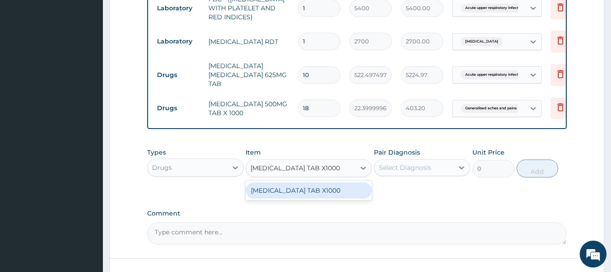
scroll to position [0, 0]
click at [301, 194] on div "CHLORPHENIRAMINE TAB X1000" at bounding box center [309, 190] width 126 height 16
type input "4.940000057220459"
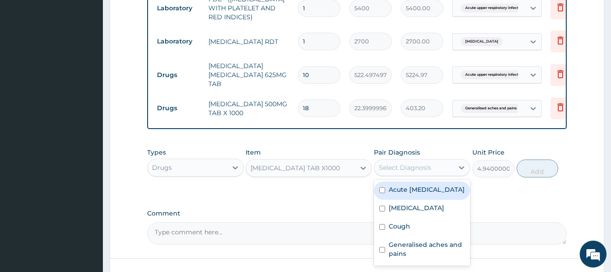
click at [398, 174] on div "Select Diagnosis" at bounding box center [414, 167] width 80 height 14
click at [426, 192] on label "Acute upper respiratory infection" at bounding box center [427, 189] width 76 height 9
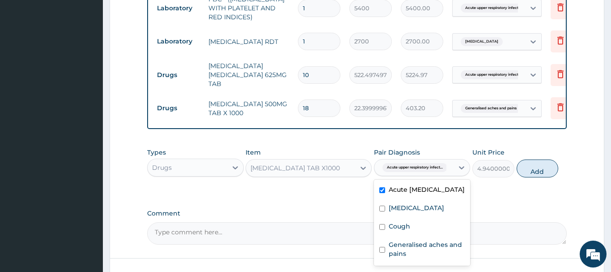
checkbox input "true"
click at [415, 229] on div "Cough" at bounding box center [422, 227] width 97 height 18
checkbox input "true"
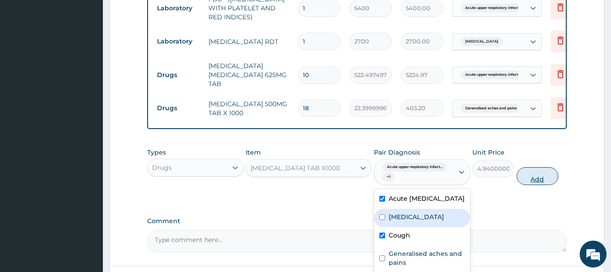
click at [524, 170] on button "Add" at bounding box center [538, 176] width 42 height 18
type input "0"
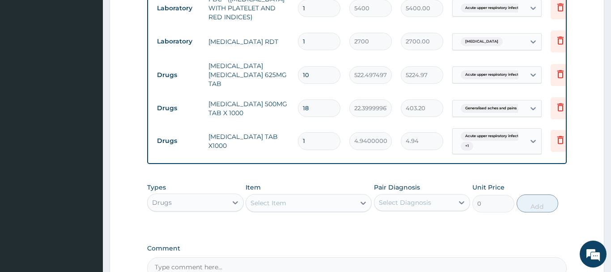
drag, startPoint x: 324, startPoint y: 145, endPoint x: 281, endPoint y: 143, distance: 43.0
click at [298, 143] on input "1" at bounding box center [319, 140] width 42 height 17
type input "8"
type input "39.52"
type input "8"
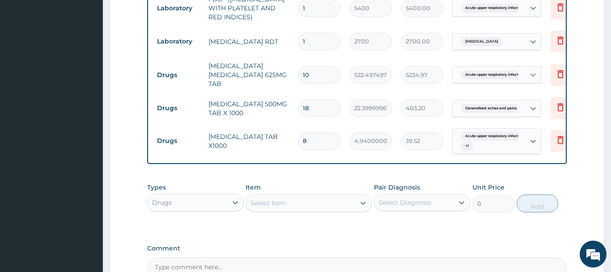
click at [528, 79] on div at bounding box center [533, 75] width 16 height 16
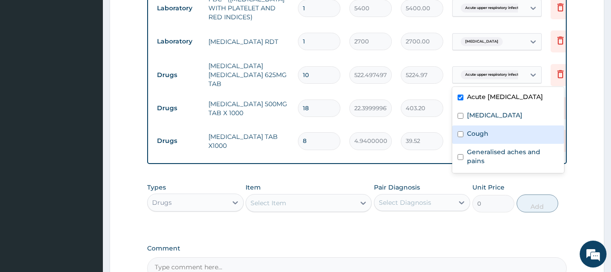
click at [478, 138] on label "Cough" at bounding box center [477, 133] width 21 height 9
checkbox input "true"
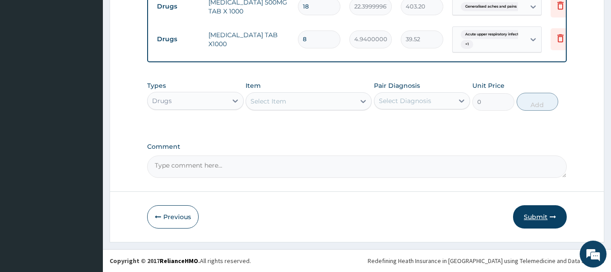
click at [524, 212] on button "Submit" at bounding box center [540, 216] width 54 height 23
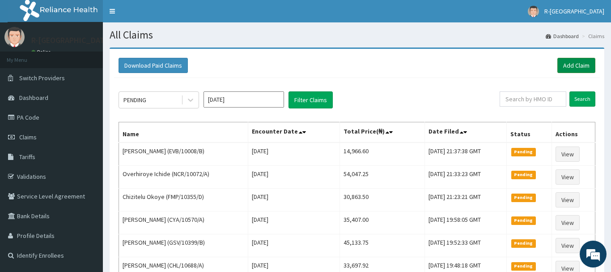
click at [582, 60] on link "Add Claim" at bounding box center [576, 65] width 38 height 15
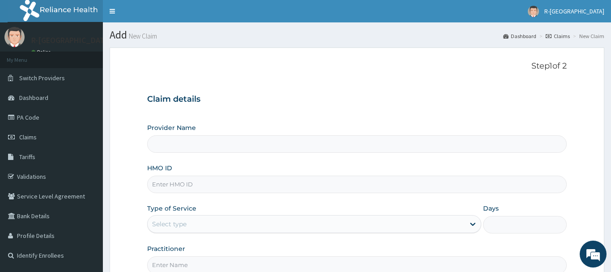
type input "R-Jolad Hospital Nigeria Limited(kupa)"
click at [206, 186] on input "HMO ID" at bounding box center [357, 183] width 420 height 17
paste input "CYA/10352/A"
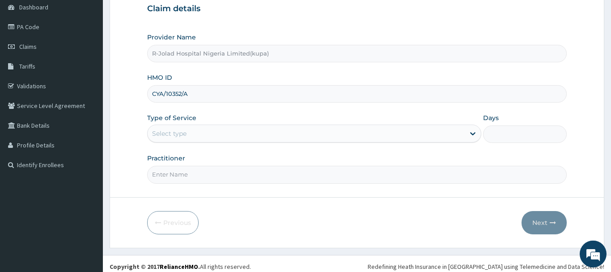
scroll to position [91, 0]
type input "CYA/10352/A"
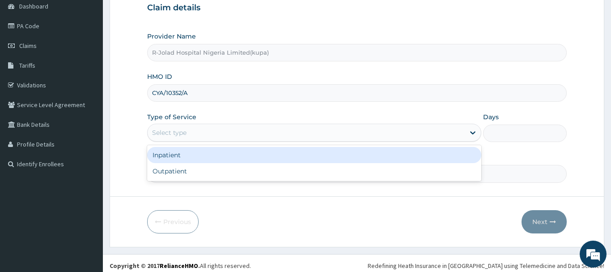
click at [228, 135] on div "Select type" at bounding box center [307, 132] width 318 height 14
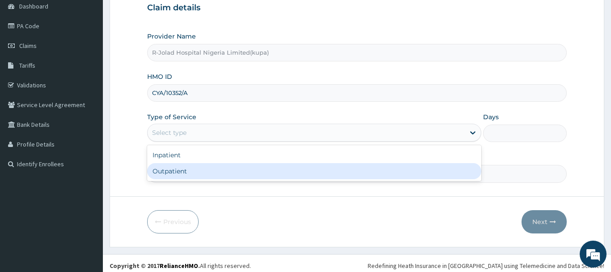
click at [212, 166] on div "Outpatient" at bounding box center [314, 171] width 335 height 16
type input "1"
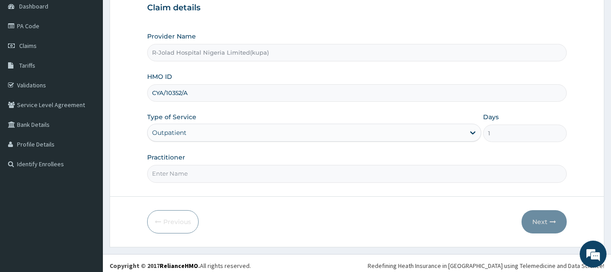
scroll to position [0, 0]
click at [251, 177] on input "Practitioner" at bounding box center [357, 173] width 420 height 17
paste input "[PERSON_NAME]"
type input "[PERSON_NAME]"
click at [538, 215] on button "Next" at bounding box center [544, 221] width 45 height 23
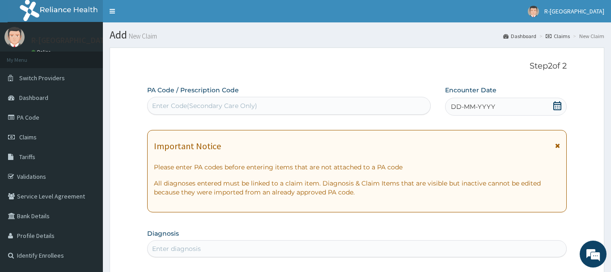
click at [229, 104] on div "Enter Code(Secondary Care Only)" at bounding box center [204, 105] width 105 height 9
paste input "PA/12B95A"
type input "PA/12B95A"
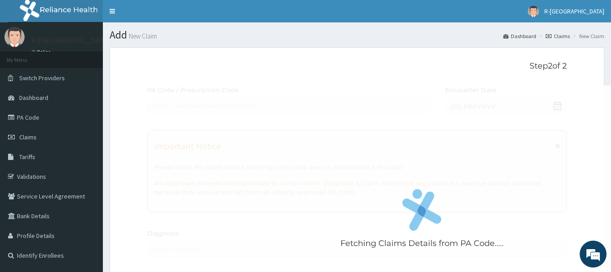
click at [253, 69] on p "Step 2 of 2" at bounding box center [357, 66] width 420 height 10
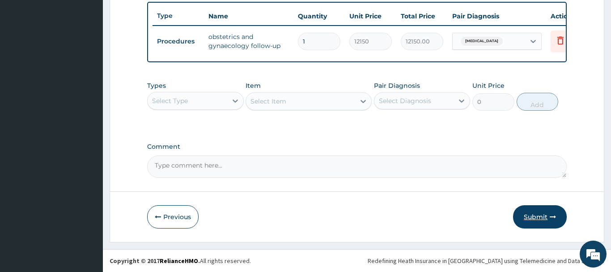
click at [525, 209] on button "Submit" at bounding box center [540, 216] width 54 height 23
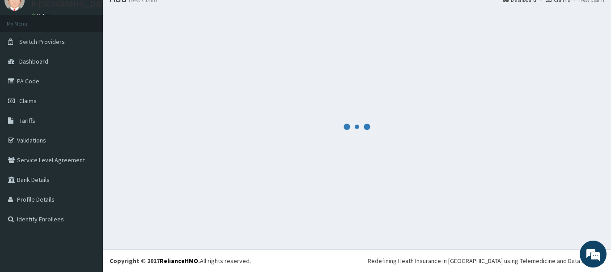
scroll to position [36, 0]
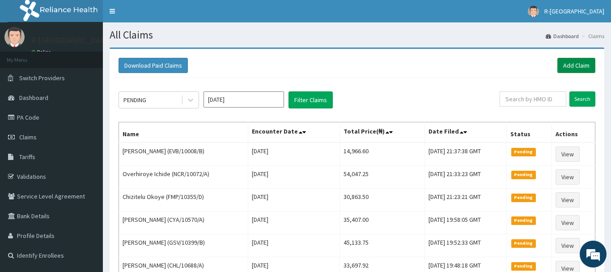
click at [575, 65] on link "Add Claim" at bounding box center [576, 65] width 38 height 15
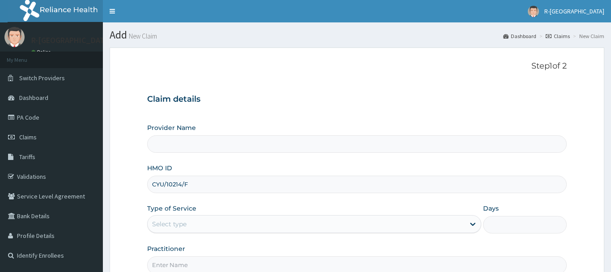
type input "CYU/10214/F"
click at [269, 88] on div "Claim details Provider Name HMO ID CYU/10214/F Type of Service Select type Days…" at bounding box center [357, 179] width 420 height 188
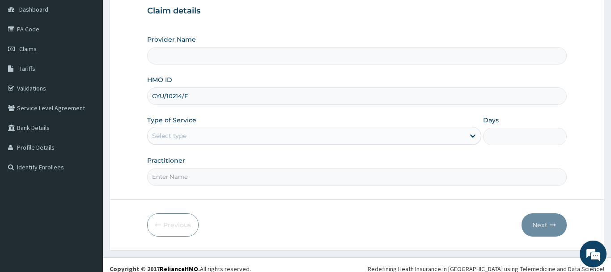
scroll to position [96, 0]
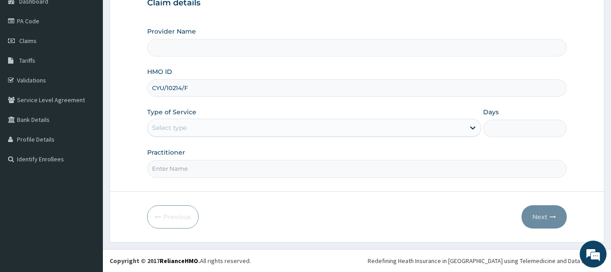
click at [228, 125] on div "Select type" at bounding box center [307, 127] width 318 height 14
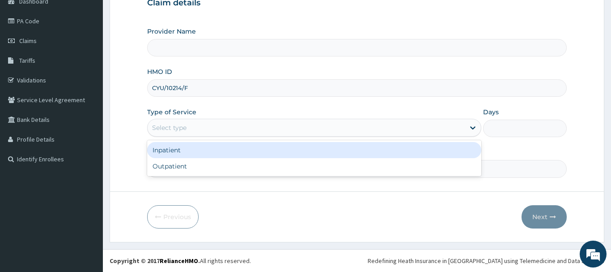
type input "R-Jolad Hospital Nigeria Limited(kupa)"
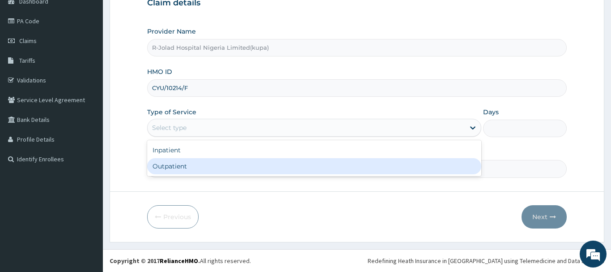
click at [223, 162] on div "Outpatient" at bounding box center [314, 166] width 335 height 16
type input "1"
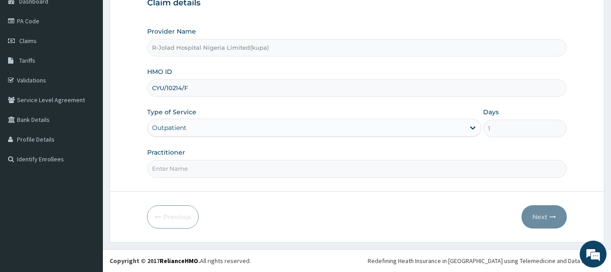
scroll to position [0, 0]
click at [238, 174] on input "Practitioner" at bounding box center [357, 168] width 420 height 17
paste input "Amarachi Onwuegbuchulam"
type input "Amarachi Onwuegbuchulam"
click at [540, 213] on button "Next" at bounding box center [544, 216] width 45 height 23
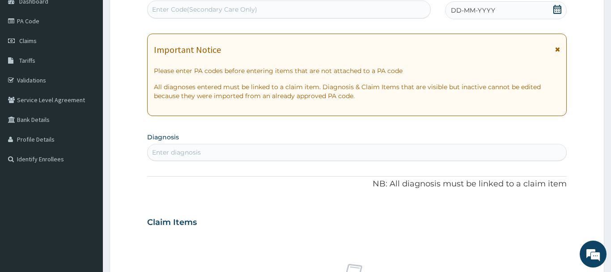
click at [559, 8] on icon at bounding box center [557, 9] width 8 height 9
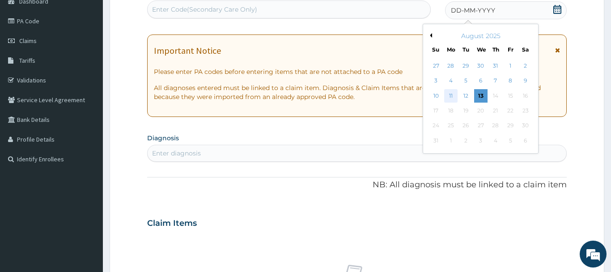
click at [452, 96] on div "11" at bounding box center [450, 95] width 13 height 13
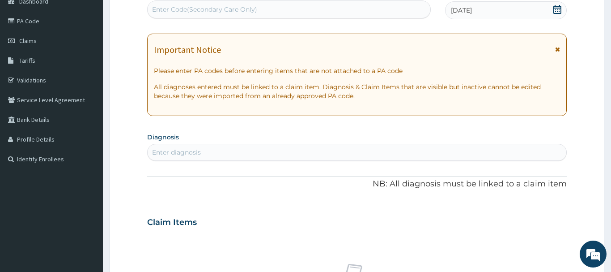
click at [247, 151] on div "Enter diagnosis" at bounding box center [357, 152] width 419 height 14
type input "Urinary tract infection"
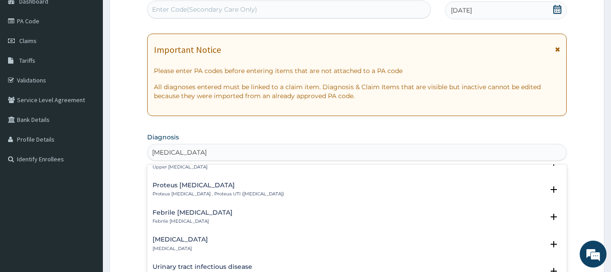
scroll to position [145, 0]
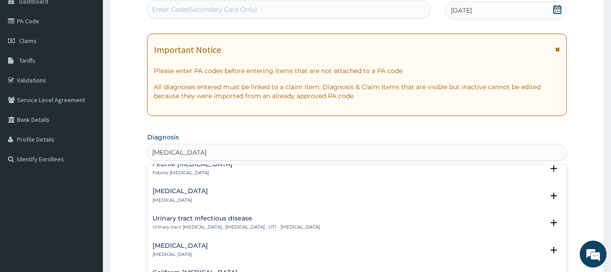
click at [219, 220] on h4 "Urinary tract infectious disease" at bounding box center [236, 218] width 167 height 7
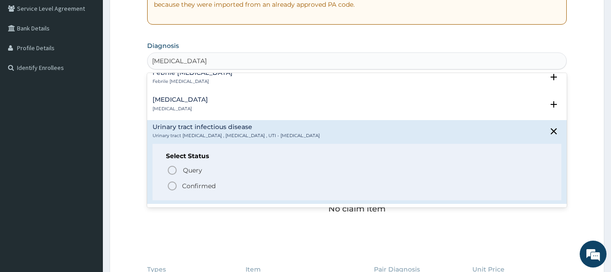
click at [193, 185] on p "Confirmed" at bounding box center [199, 185] width 34 height 9
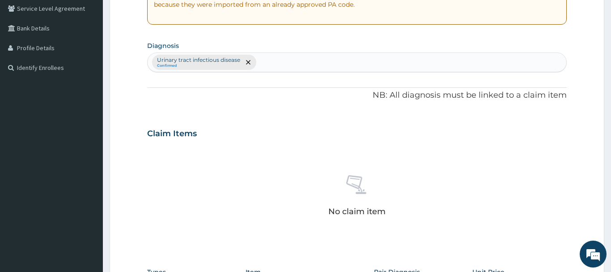
scroll to position [370, 0]
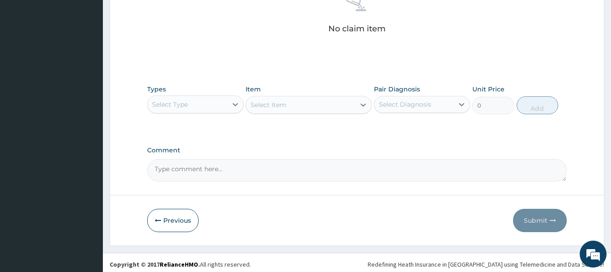
click at [212, 102] on div "Select Type" at bounding box center [188, 104] width 80 height 14
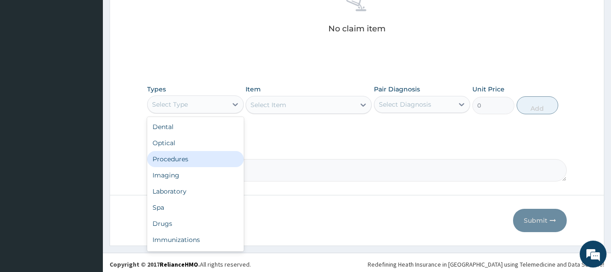
click at [187, 159] on div "Procedures" at bounding box center [195, 159] width 97 height 16
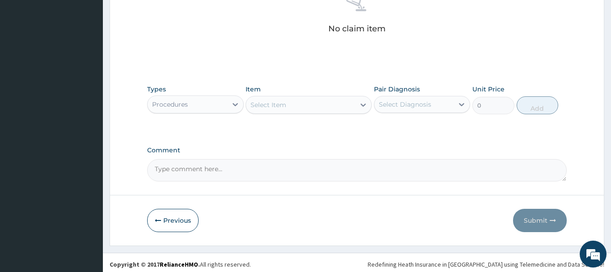
scroll to position [374, 0]
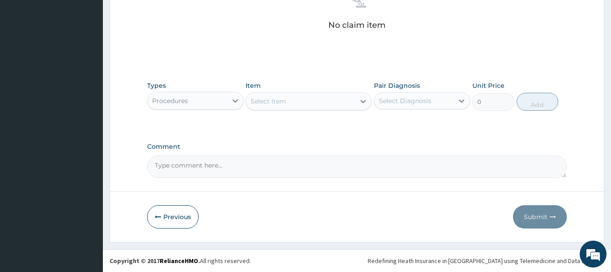
click at [199, 101] on div "Procedures" at bounding box center [188, 100] width 80 height 14
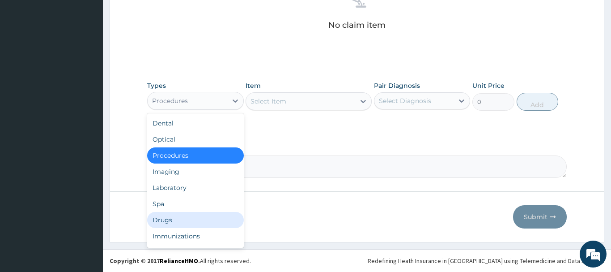
click at [174, 221] on div "Drugs" at bounding box center [195, 220] width 97 height 16
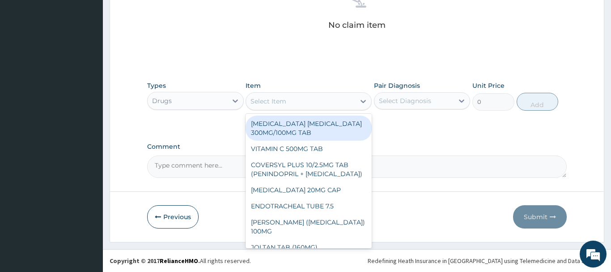
click at [296, 96] on div "Select Item" at bounding box center [300, 101] width 109 height 14
paste input "GENTAMICIN"
type input "GENTAMICIN"
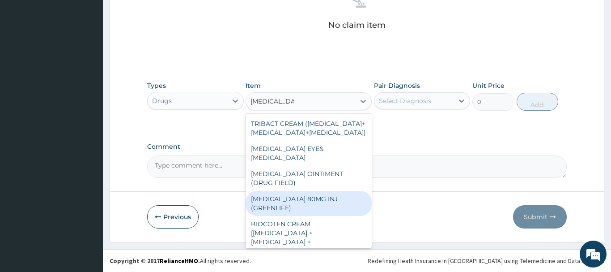
click at [313, 195] on div "[MEDICAL_DATA] 80MG INJ (GREENLIFE)" at bounding box center [309, 203] width 126 height 25
type input "169"
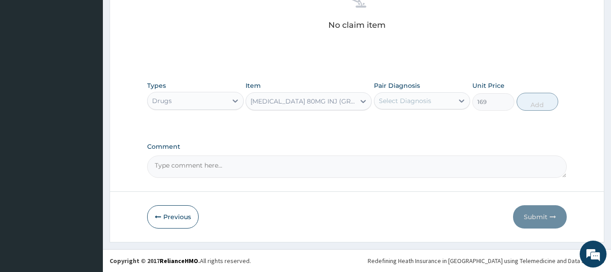
click at [419, 92] on div "Pair Diagnosis Select Diagnosis" at bounding box center [422, 96] width 97 height 30
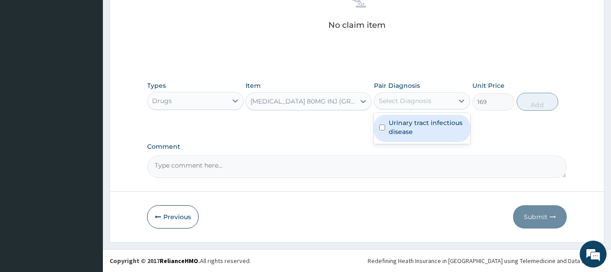
drag, startPoint x: 436, startPoint y: 99, endPoint x: 459, endPoint y: 110, distance: 25.6
click at [437, 99] on div "Select Diagnosis" at bounding box center [414, 100] width 80 height 14
click at [440, 125] on label "Urinary tract infectious disease" at bounding box center [427, 127] width 76 height 18
checkbox input "true"
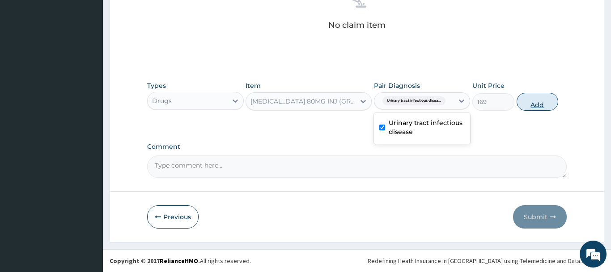
click at [547, 97] on button "Add" at bounding box center [538, 102] width 42 height 18
type input "0"
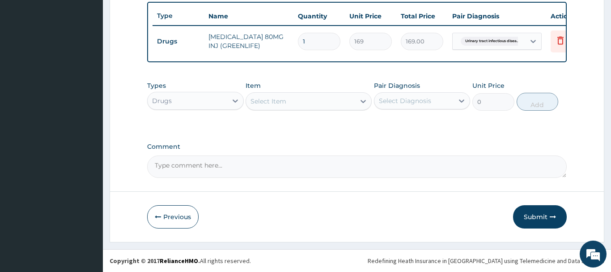
scroll to position [331, 0]
click at [323, 111] on div "Types Drugs Item Select Item Pair Diagnosis Select Diagnosis Unit Price 0 Add" at bounding box center [357, 95] width 420 height 38
click at [320, 100] on div "Select Item" at bounding box center [300, 101] width 109 height 14
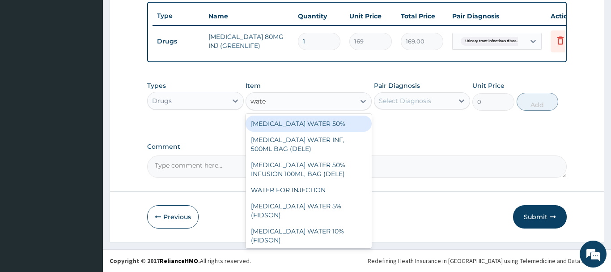
type input "water"
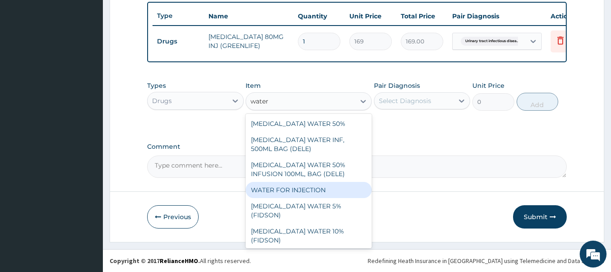
click at [310, 183] on div "WATER FOR INJECTION" at bounding box center [309, 190] width 126 height 16
type input "234"
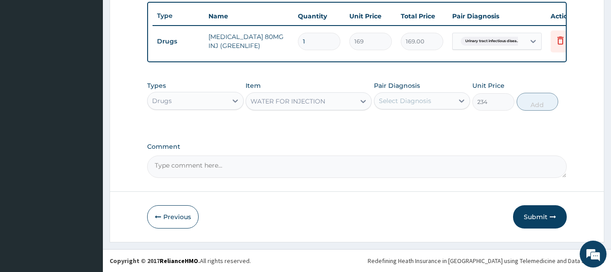
click at [405, 114] on div "Types Drugs Item option WATER FOR INJECTION, selected. Select is focused ,type …" at bounding box center [357, 95] width 420 height 38
click at [420, 96] on div "Select Diagnosis" at bounding box center [414, 100] width 80 height 14
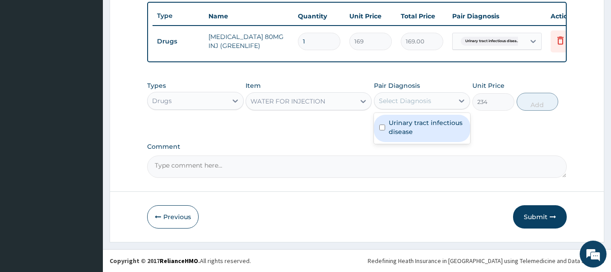
click at [434, 123] on label "Urinary tract infectious disease" at bounding box center [427, 127] width 76 height 18
checkbox input "true"
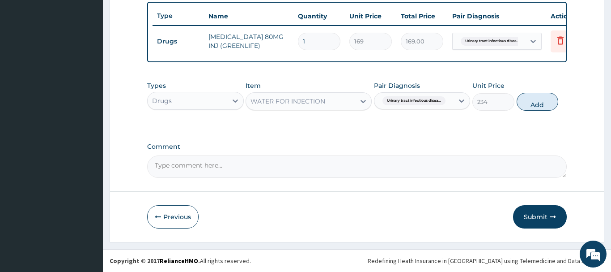
click at [553, 90] on div "Types Drugs Item WATER FOR INJECTION Pair Diagnosis Urinary tract infectious di…" at bounding box center [357, 95] width 420 height 38
drag, startPoint x: 539, startPoint y: 101, endPoint x: 482, endPoint y: 90, distance: 58.3
click at [536, 102] on button "Add" at bounding box center [538, 102] width 42 height 18
type input "0"
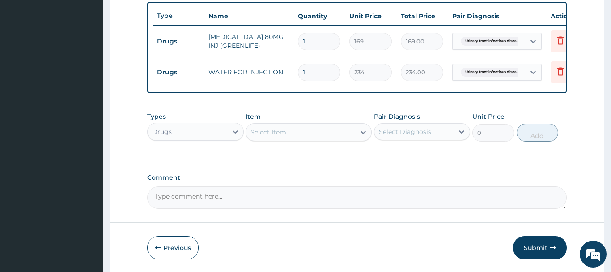
drag, startPoint x: 275, startPoint y: 127, endPoint x: 287, endPoint y: 129, distance: 12.3
click at [282, 127] on div "Select Item" at bounding box center [300, 132] width 109 height 14
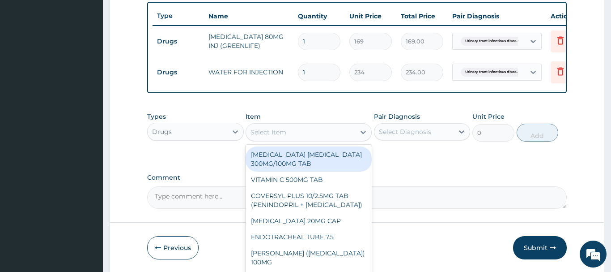
paste input "NEEDLE & SYRINGE 5ML"
type input "NEEDLE & SYRINGE 5ML"
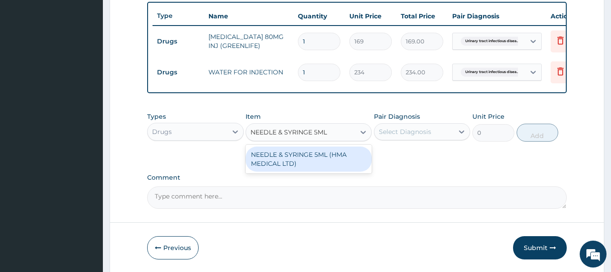
click at [309, 159] on div "NEEDLE & SYRINGE 5ML (HMA MEDICAL LTD)" at bounding box center [309, 158] width 126 height 25
type input "192.5"
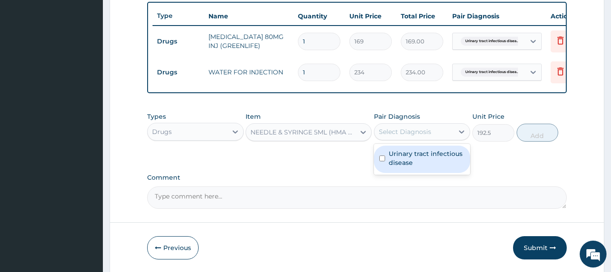
click at [412, 135] on div "Select Diagnosis" at bounding box center [405, 131] width 52 height 9
click at [431, 163] on label "Urinary tract infectious disease" at bounding box center [427, 158] width 76 height 18
checkbox input "true"
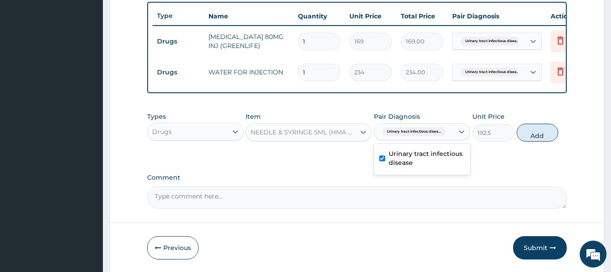
click at [559, 132] on div "Types Drugs Item NEEDLE & SYRINGE 5ML (HMA MEDICAL LTD) Pair Diagnosis option U…" at bounding box center [357, 126] width 420 height 38
click at [550, 132] on button "Add" at bounding box center [538, 132] width 42 height 18
type input "0"
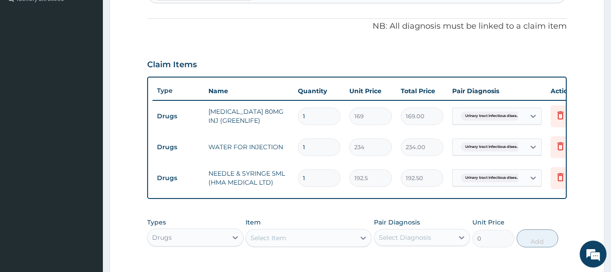
scroll to position [393, 0]
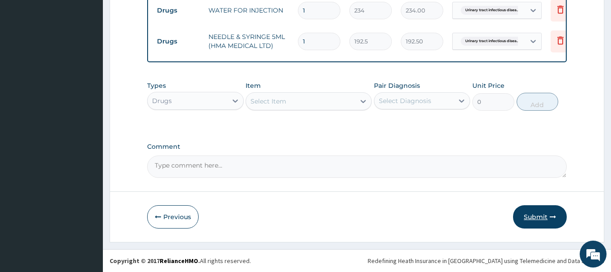
click at [536, 214] on button "Submit" at bounding box center [540, 216] width 54 height 23
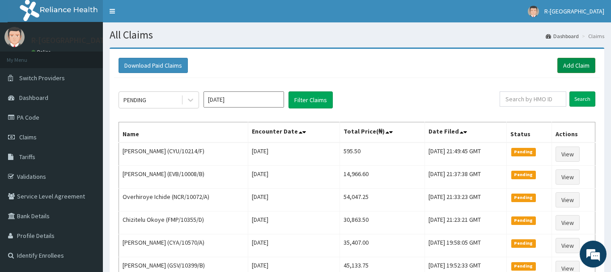
click at [579, 71] on link "Add Claim" at bounding box center [576, 65] width 38 height 15
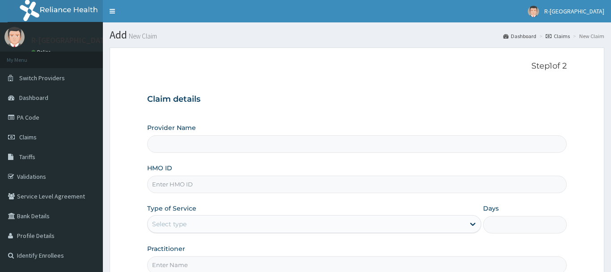
click at [196, 184] on input "HMO ID" at bounding box center [357, 183] width 420 height 17
paste input "CYA/11149/A"
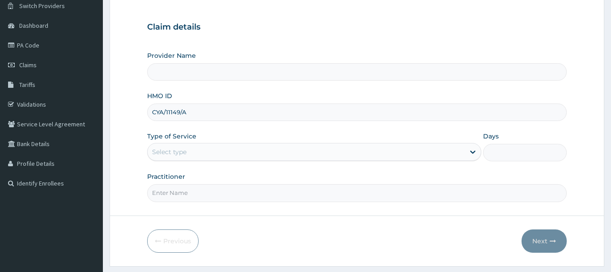
scroll to position [91, 0]
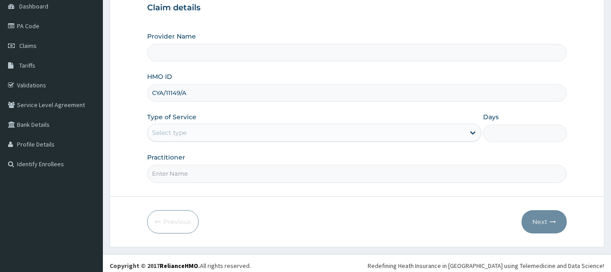
type input "CYA/11149/A"
click at [219, 126] on div "Select type" at bounding box center [307, 132] width 318 height 14
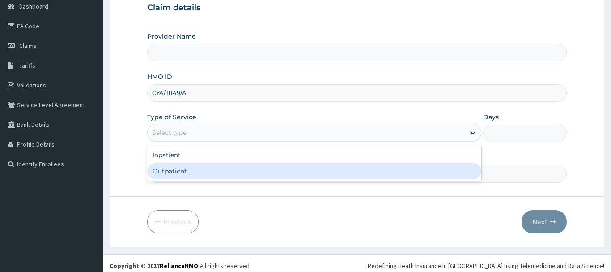
click at [194, 172] on div "Outpatient" at bounding box center [314, 171] width 335 height 16
type input "1"
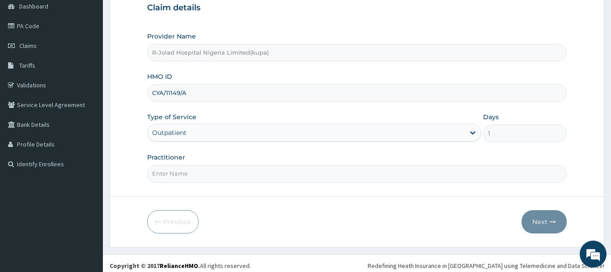
type input "R-Jolad Hospital Nigeria Limited(kupa)"
click at [217, 175] on input "Practitioner" at bounding box center [357, 173] width 420 height 17
paste input "Amarachi Onwuegbuchulam"
type input "Amarachi Onwuegbuchulam"
click at [521, 227] on div "Previous Next" at bounding box center [357, 221] width 420 height 23
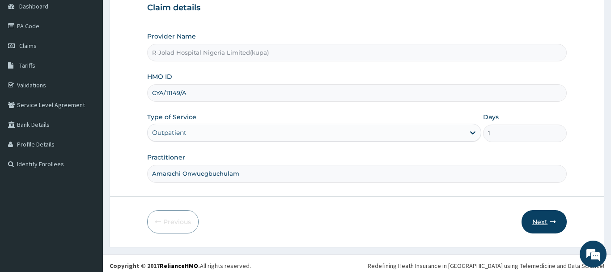
click at [539, 221] on button "Next" at bounding box center [544, 221] width 45 height 23
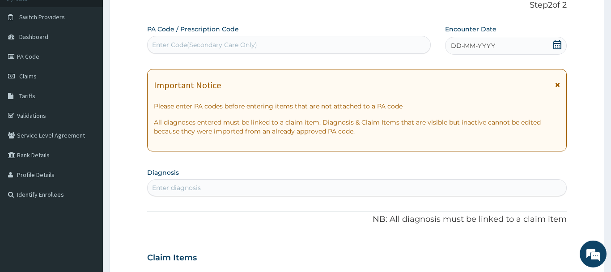
scroll to position [46, 0]
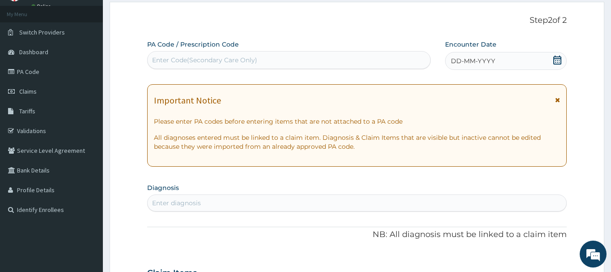
click at [563, 63] on div "DD-MM-YYYY" at bounding box center [506, 61] width 122 height 18
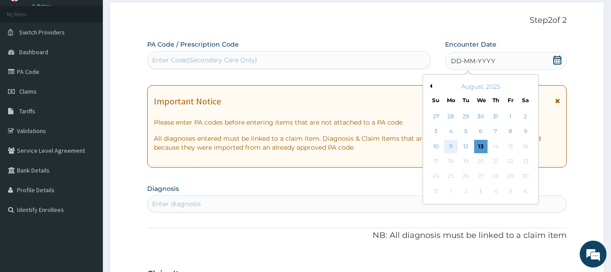
click at [452, 147] on div "11" at bounding box center [450, 146] width 13 height 13
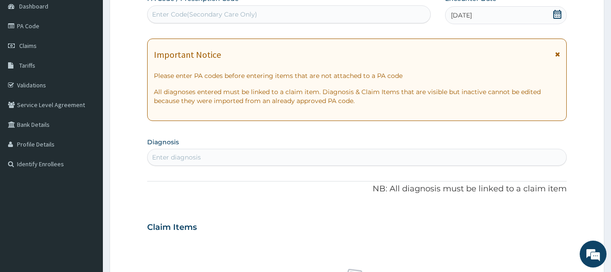
scroll to position [137, 0]
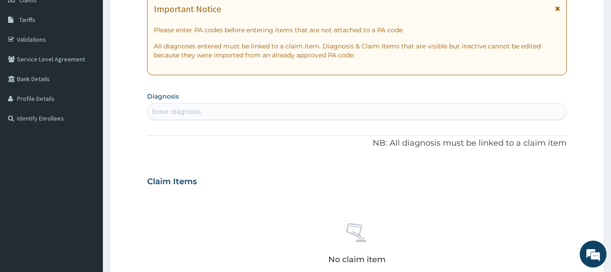
click at [212, 115] on div "Enter diagnosis" at bounding box center [357, 111] width 419 height 14
type input "Acute upper respirat"
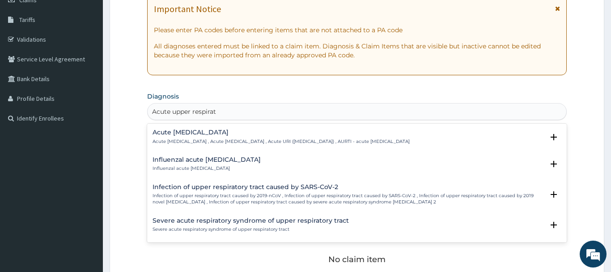
click at [191, 132] on h4 "Acute [MEDICAL_DATA]" at bounding box center [281, 132] width 257 height 7
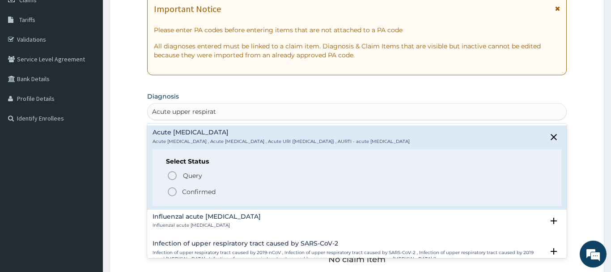
click at [195, 198] on div "Select Status Query Query covers suspected (?), Keep in view (kiv), Ruled out (…" at bounding box center [357, 177] width 409 height 57
click at [206, 190] on p "Confirmed" at bounding box center [199, 191] width 34 height 9
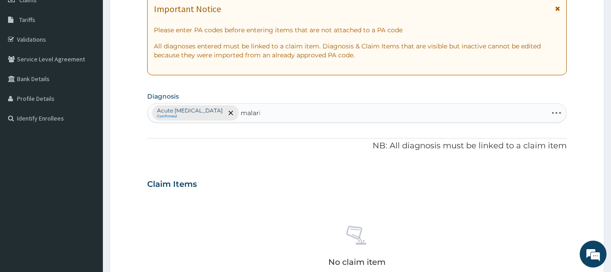
type input "[MEDICAL_DATA]"
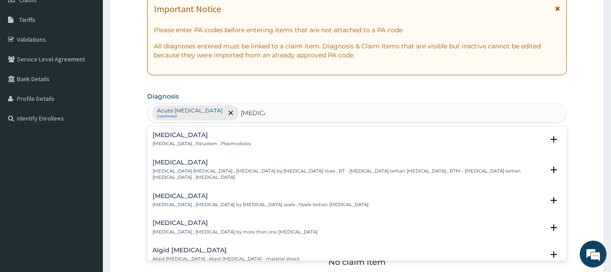
click at [187, 135] on h4 "[MEDICAL_DATA]" at bounding box center [202, 135] width 98 height 7
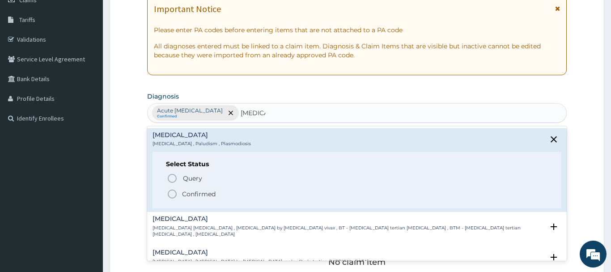
click at [182, 192] on p "Confirmed" at bounding box center [199, 193] width 34 height 9
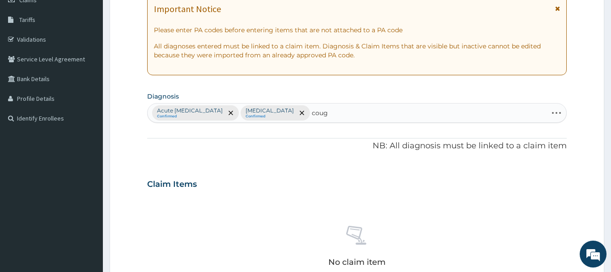
type input "cough"
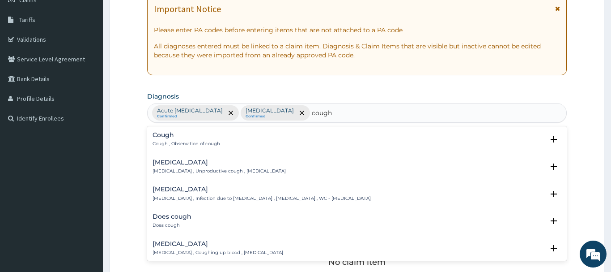
click at [181, 138] on h4 "Cough" at bounding box center [187, 135] width 68 height 7
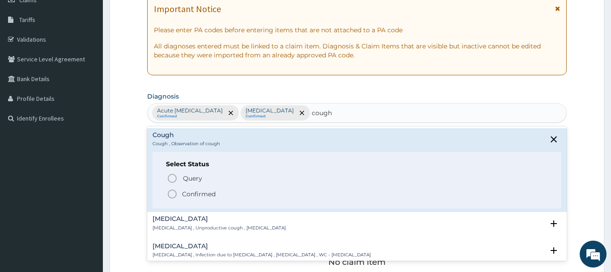
click at [180, 191] on span "Confirmed" at bounding box center [357, 193] width 381 height 11
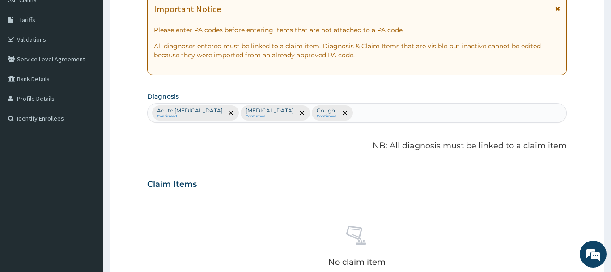
click at [379, 115] on div "Acute [MEDICAL_DATA] Confirmed [MEDICAL_DATA] Confirmed Cough Confirmed" at bounding box center [357, 112] width 419 height 19
type input "Headache"
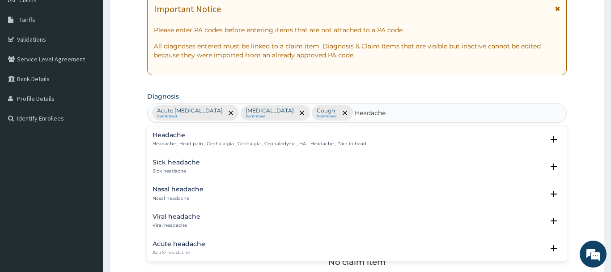
click at [191, 136] on h4 "Headache" at bounding box center [260, 135] width 214 height 7
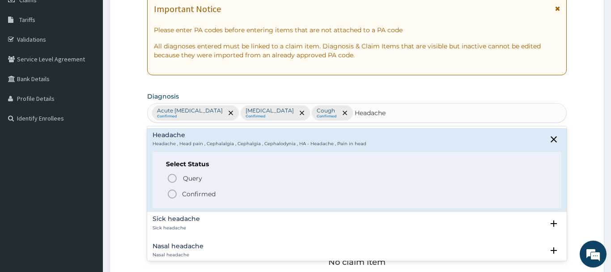
click at [196, 196] on p "Confirmed" at bounding box center [199, 193] width 34 height 9
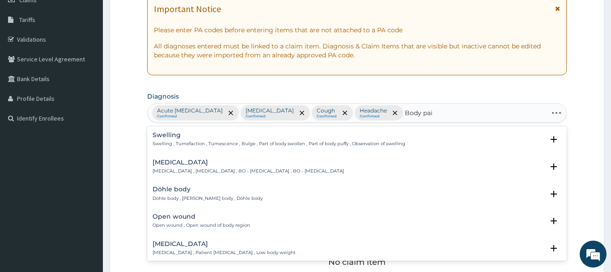
type input "Body pain"
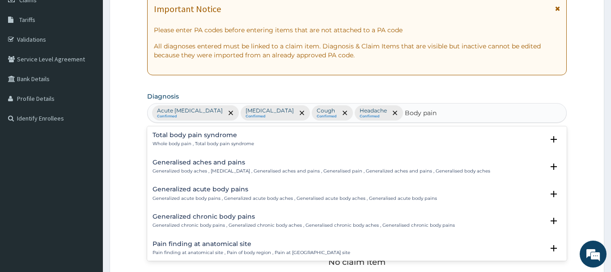
click at [200, 167] on div "Generalised aches and pains Generalized body aches , [MEDICAL_DATA] , Generalis…" at bounding box center [322, 167] width 338 height 16
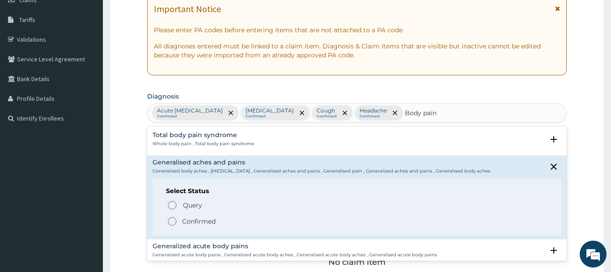
click at [200, 223] on p "Confirmed" at bounding box center [199, 221] width 34 height 9
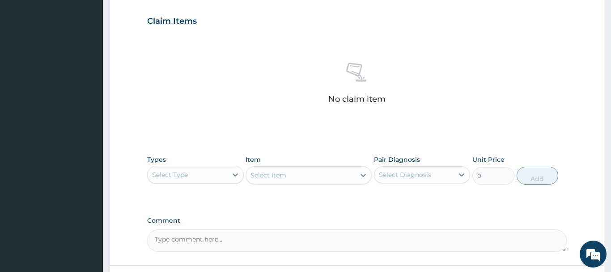
scroll to position [319, 0]
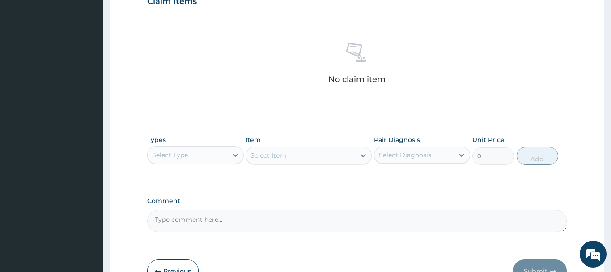
click at [207, 156] on div "Select Type" at bounding box center [188, 155] width 80 height 14
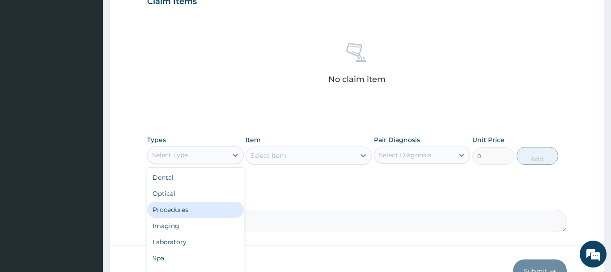
click at [192, 208] on div "Procedures" at bounding box center [195, 209] width 97 height 16
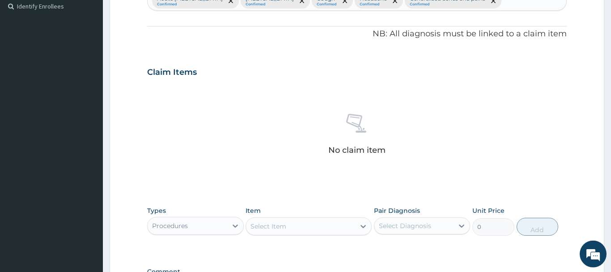
scroll to position [282, 0]
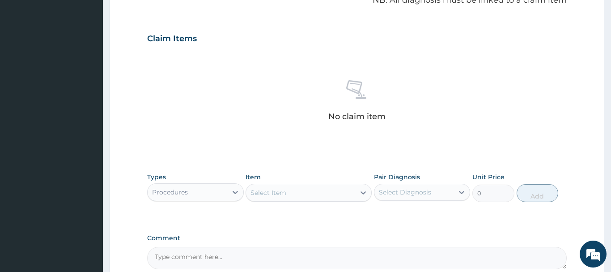
click at [297, 200] on div "Select Item" at bounding box center [309, 192] width 126 height 18
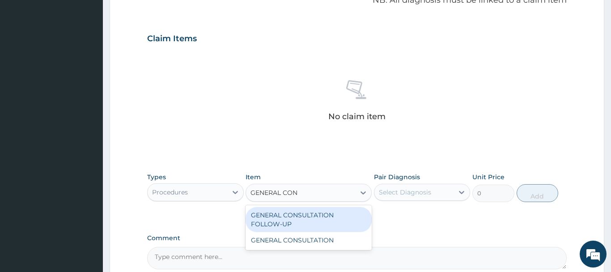
type input "GENERAL CONS"
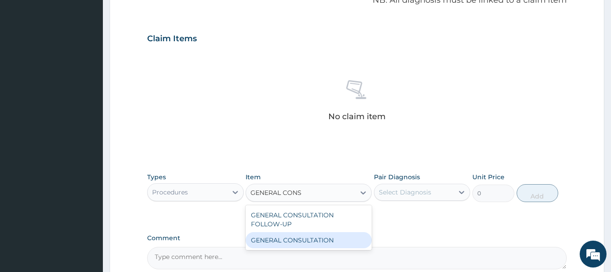
click at [309, 239] on div "GENERAL CONSULTATION" at bounding box center [309, 240] width 126 height 16
type input "6750"
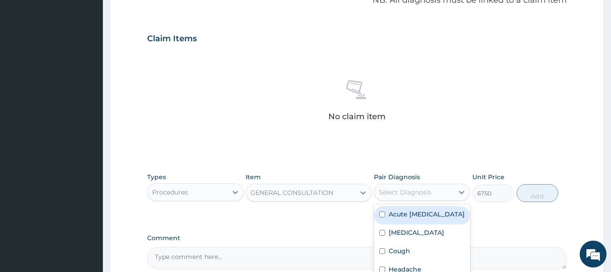
click at [419, 191] on div "Select Diagnosis" at bounding box center [405, 191] width 52 height 9
click at [427, 215] on label "Acute [MEDICAL_DATA]" at bounding box center [427, 213] width 76 height 9
checkbox input "true"
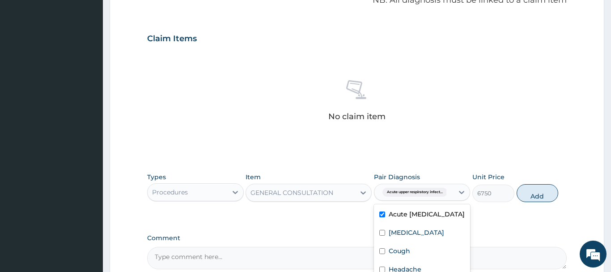
scroll to position [374, 0]
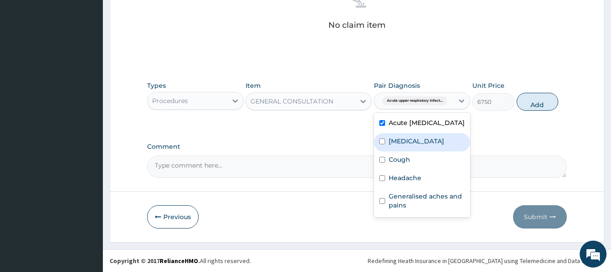
click at [417, 145] on div "[MEDICAL_DATA]" at bounding box center [422, 142] width 97 height 18
checkbox input "true"
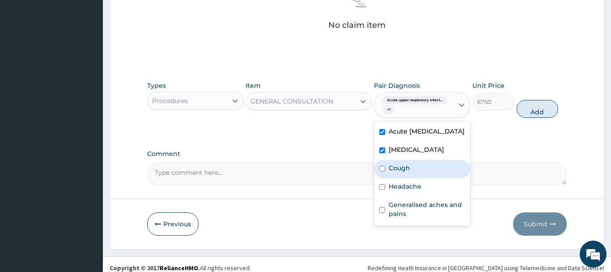
click at [406, 172] on label "Cough" at bounding box center [399, 167] width 21 height 9
checkbox input "true"
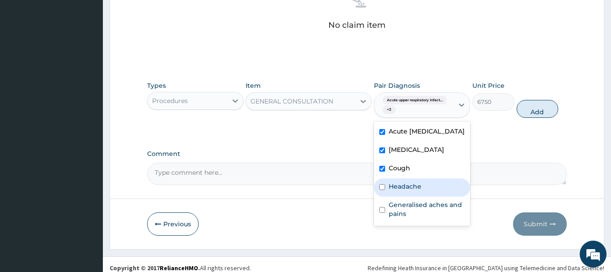
click at [408, 191] on label "Headache" at bounding box center [405, 186] width 33 height 9
checkbox input "true"
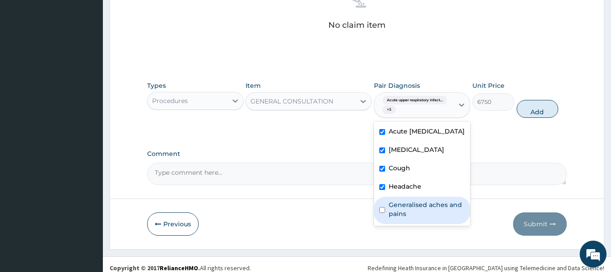
click at [406, 218] on label "Generalised aches and pains" at bounding box center [427, 209] width 76 height 18
checkbox input "true"
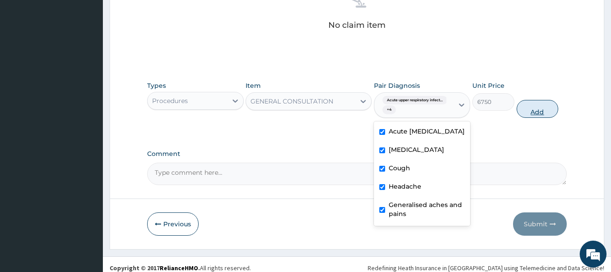
click at [550, 112] on button "Add" at bounding box center [538, 109] width 42 height 18
type input "0"
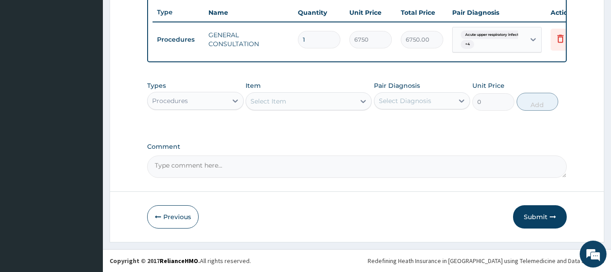
scroll to position [335, 0]
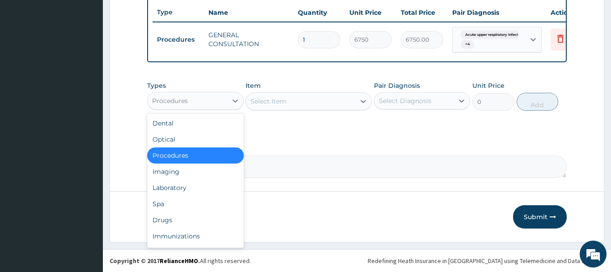
click at [208, 99] on div "Procedures" at bounding box center [188, 100] width 80 height 14
click at [189, 181] on div "Laboratory" at bounding box center [195, 187] width 97 height 16
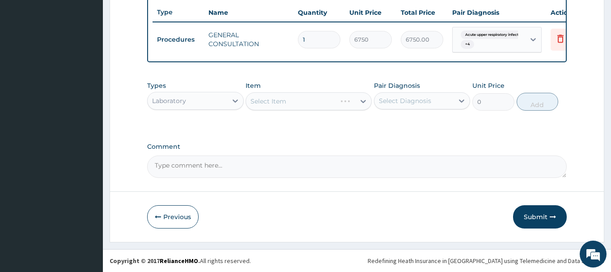
click at [192, 99] on div "Laboratory" at bounding box center [188, 100] width 80 height 14
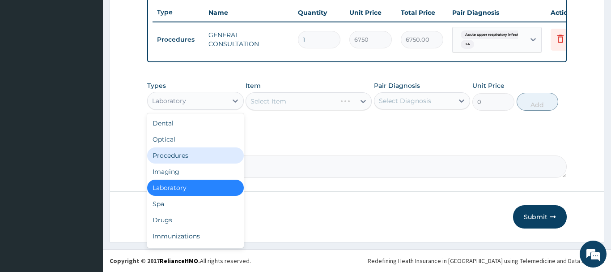
click at [195, 161] on div "Procedures" at bounding box center [195, 155] width 97 height 16
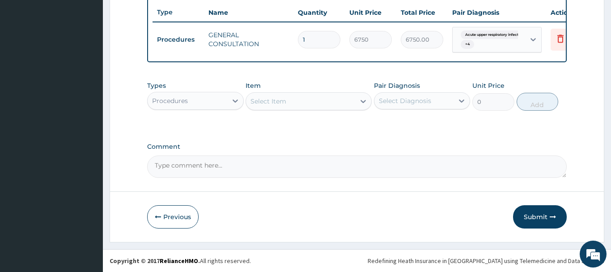
click at [280, 95] on div "Select Item" at bounding box center [300, 101] width 109 height 14
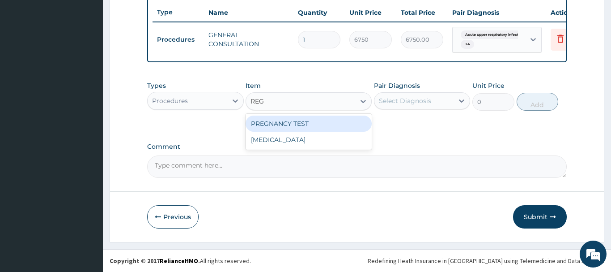
type input "REG"
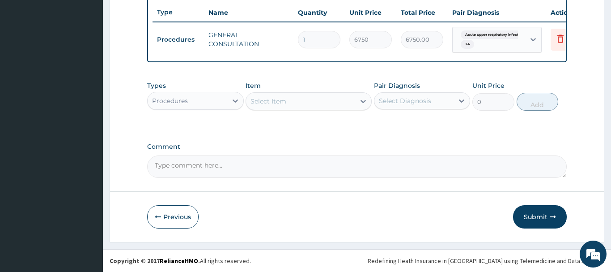
click at [279, 84] on div "Item Select Item" at bounding box center [309, 96] width 126 height 30
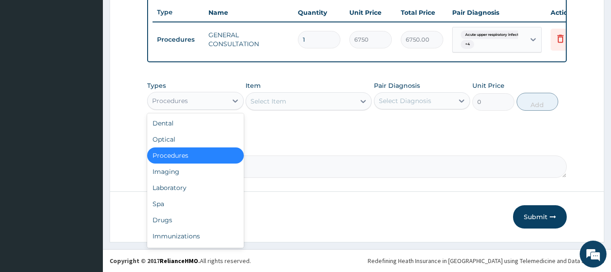
click at [212, 99] on div "Procedures" at bounding box center [188, 100] width 80 height 14
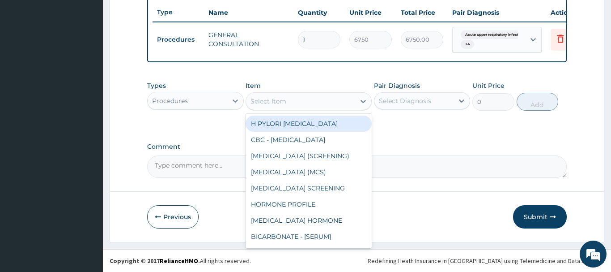
click at [271, 93] on div "Select Item" at bounding box center [309, 101] width 126 height 18
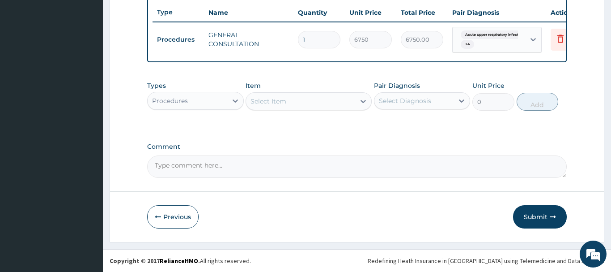
click at [278, 94] on div "Select Item" at bounding box center [300, 101] width 109 height 14
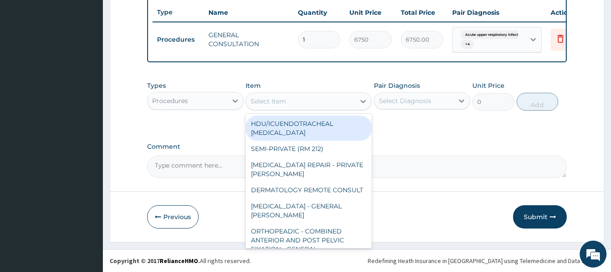
click at [280, 103] on div "Select Item" at bounding box center [269, 101] width 36 height 9
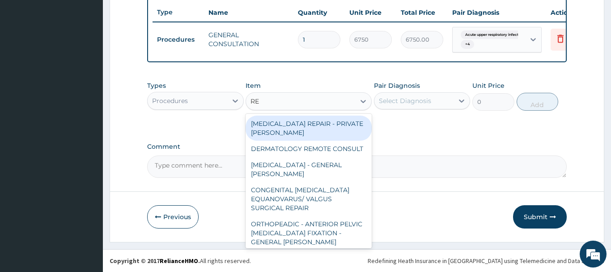
type input "REG"
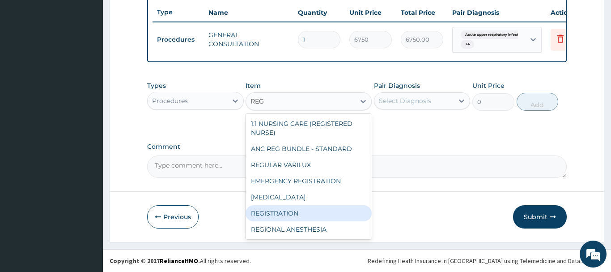
click at [297, 208] on div "REGISTRATION" at bounding box center [309, 213] width 126 height 16
type input "6750"
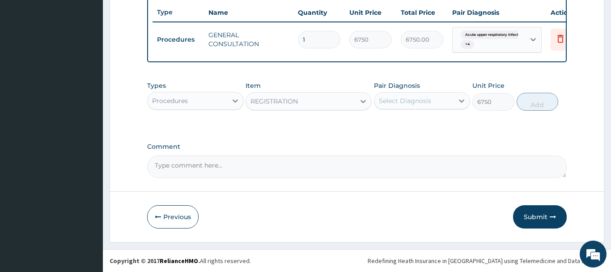
click at [396, 98] on div "Select Diagnosis" at bounding box center [405, 100] width 52 height 9
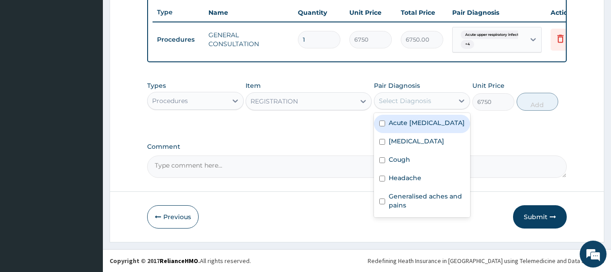
click at [427, 126] on label "Acute [MEDICAL_DATA]" at bounding box center [427, 122] width 76 height 9
checkbox input "true"
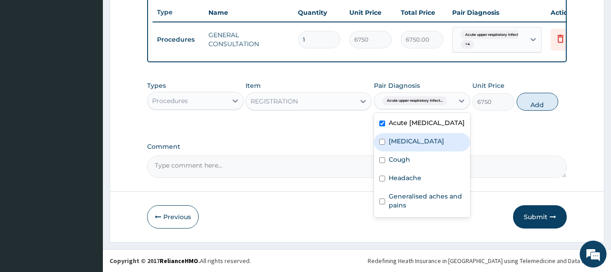
click at [412, 151] on div "[MEDICAL_DATA]" at bounding box center [422, 142] width 97 height 18
checkbox input "true"
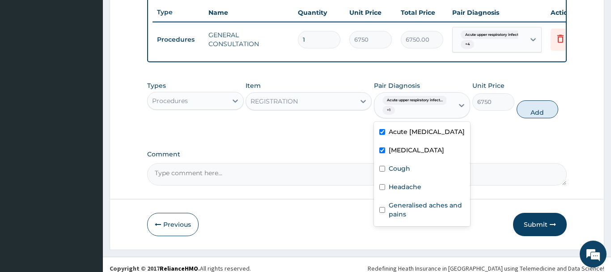
click at [408, 172] on div "Cough" at bounding box center [422, 169] width 97 height 18
checkbox input "true"
drag, startPoint x: 408, startPoint y: 192, endPoint x: 408, endPoint y: 213, distance: 20.6
click at [408, 191] on label "Headache" at bounding box center [405, 186] width 33 height 9
checkbox input "true"
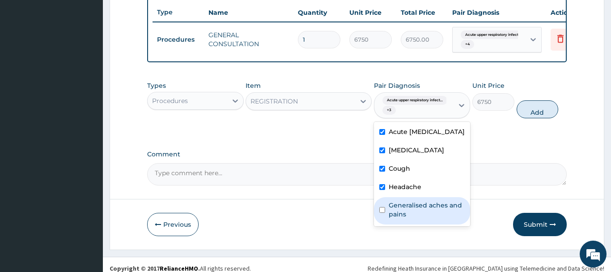
click at [408, 213] on label "Generalised aches and pains" at bounding box center [427, 209] width 76 height 18
checkbox input "true"
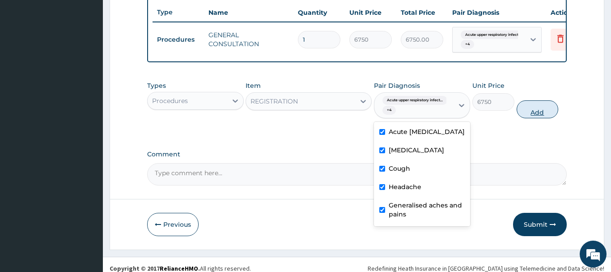
click at [546, 106] on button "Add" at bounding box center [538, 109] width 42 height 18
type input "0"
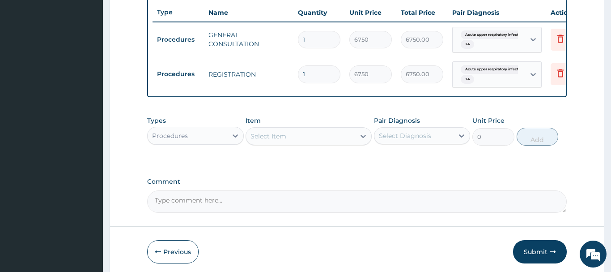
click at [194, 137] on div "Procedures" at bounding box center [188, 135] width 80 height 14
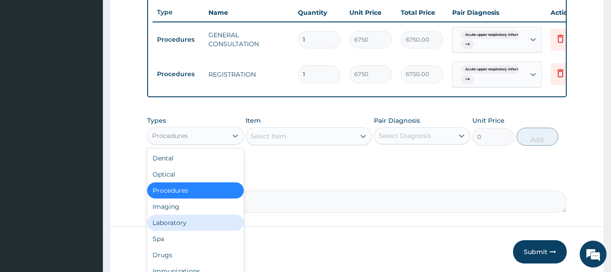
click at [208, 219] on div "Laboratory" at bounding box center [195, 222] width 97 height 16
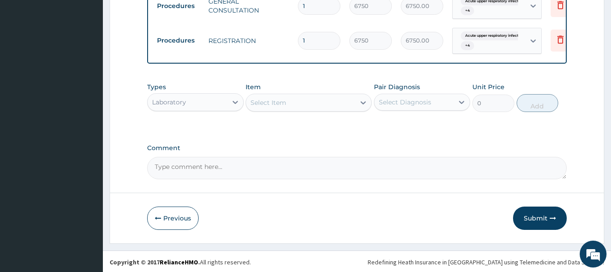
scroll to position [370, 0]
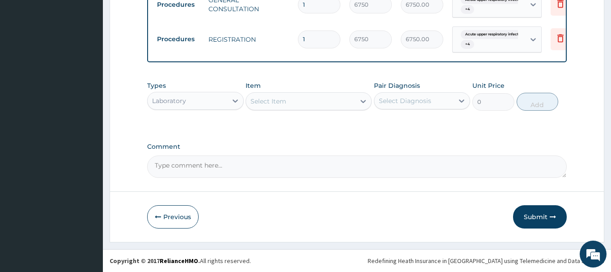
click at [190, 102] on div "Laboratory" at bounding box center [188, 100] width 80 height 14
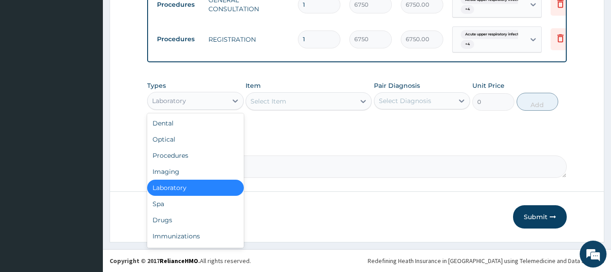
click at [279, 106] on div "Select Item" at bounding box center [300, 101] width 109 height 14
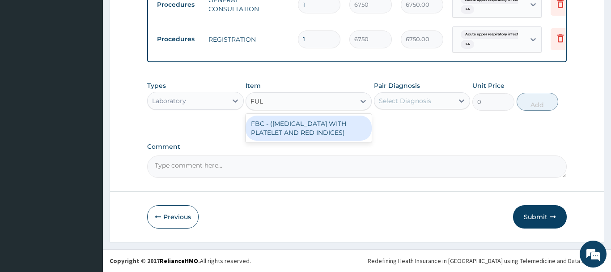
type input "FULL"
click at [323, 127] on div "FBC - (FULL BLOOD COUNT WITH PLATELET AND RED INDICES)" at bounding box center [309, 127] width 126 height 25
type input "5400"
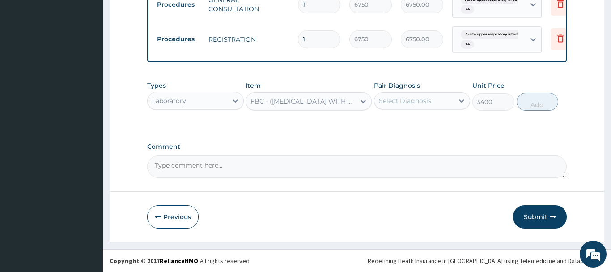
click at [411, 102] on div "Select Diagnosis" at bounding box center [405, 100] width 52 height 9
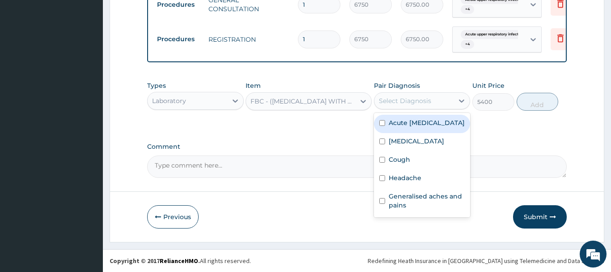
click at [419, 127] on label "Acute upper respiratory infection" at bounding box center [427, 122] width 76 height 9
checkbox input "true"
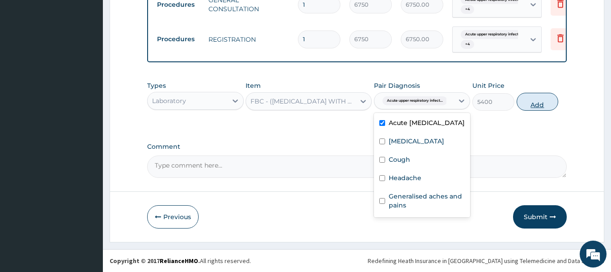
click at [527, 94] on button "Add" at bounding box center [538, 102] width 42 height 18
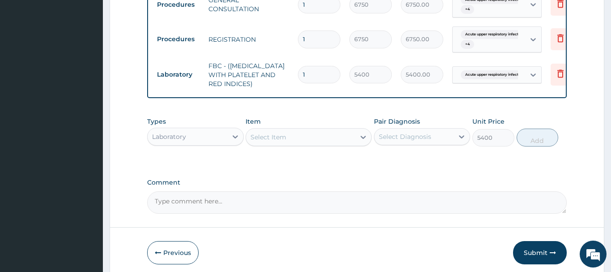
type input "0"
click at [292, 137] on div "Select Item" at bounding box center [300, 137] width 109 height 14
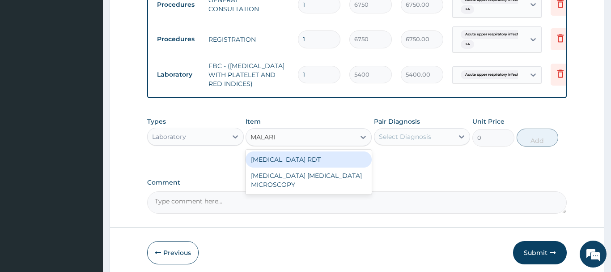
type input "MALARIA"
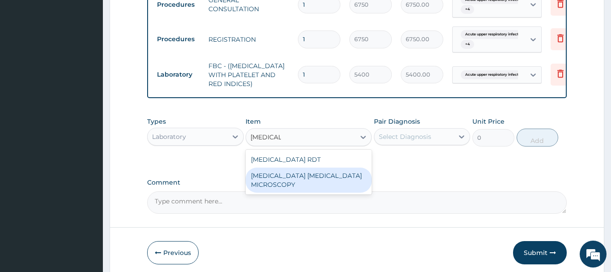
click at [321, 177] on div "MALARIA PARASITE MICROSCOPY" at bounding box center [309, 179] width 126 height 25
type input "2700"
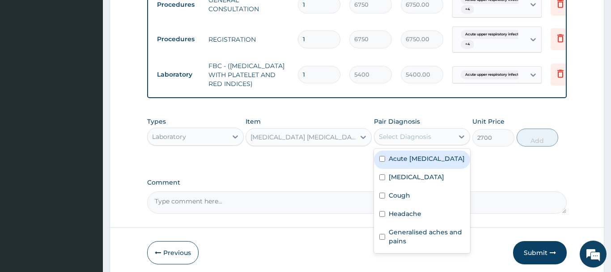
click at [419, 140] on div "Select Diagnosis" at bounding box center [405, 136] width 52 height 9
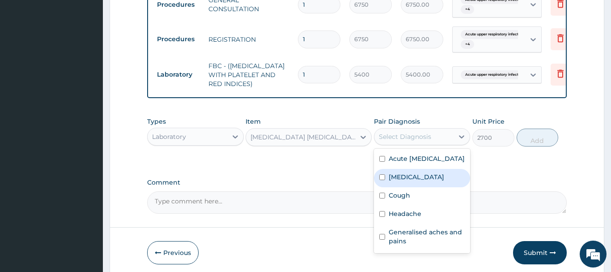
click at [420, 187] on div "Malaria" at bounding box center [422, 178] width 97 height 18
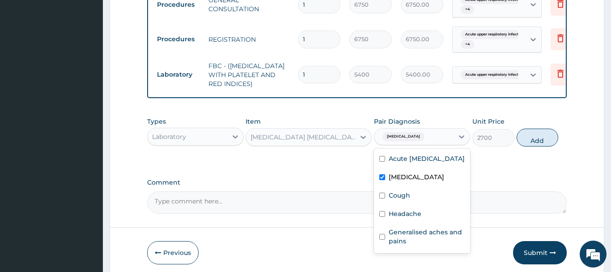
checkbox input "true"
click at [530, 141] on button "Add" at bounding box center [538, 137] width 42 height 18
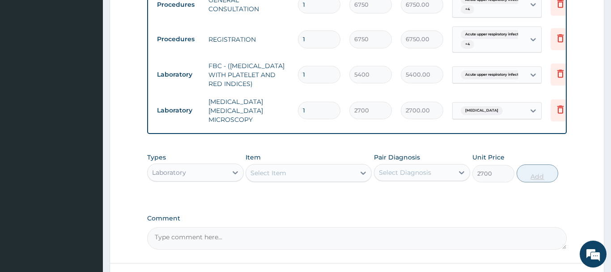
type input "0"
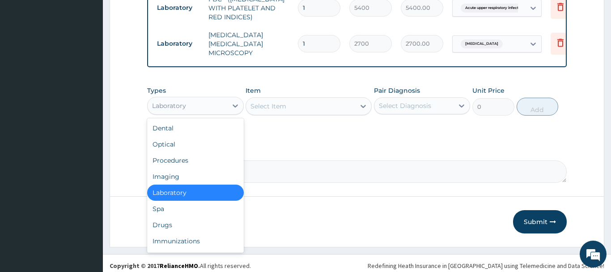
click at [217, 105] on div "Laboratory" at bounding box center [188, 105] width 80 height 14
click at [187, 221] on div "Drugs" at bounding box center [195, 225] width 97 height 16
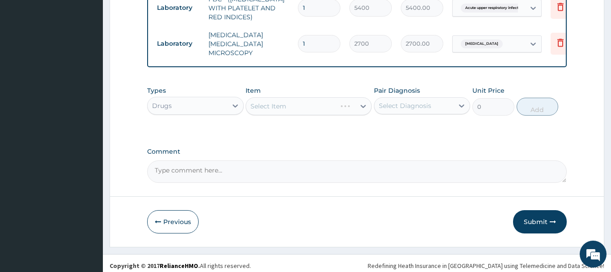
click at [278, 101] on div "Select Item" at bounding box center [309, 106] width 126 height 18
click at [284, 110] on div "Item Select Item" at bounding box center [309, 101] width 126 height 30
click at [285, 108] on div "Select Item" at bounding box center [309, 106] width 126 height 18
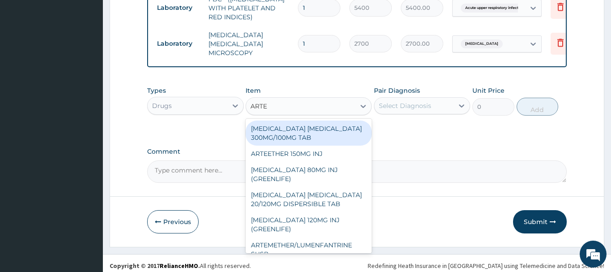
type input "ARTEM"
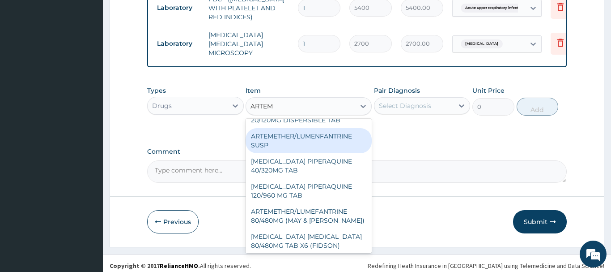
scroll to position [70, 0]
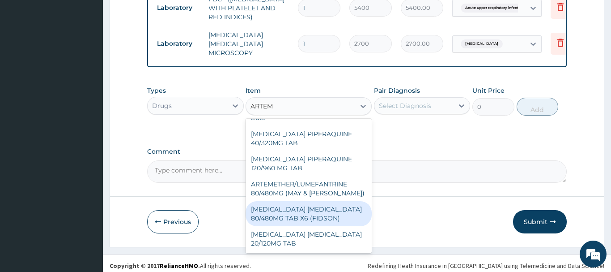
click at [319, 211] on div "[MEDICAL_DATA] [MEDICAL_DATA] 80/480MG TAB X6 (FIDSON)" at bounding box center [309, 213] width 126 height 25
type input "322.2992553710938"
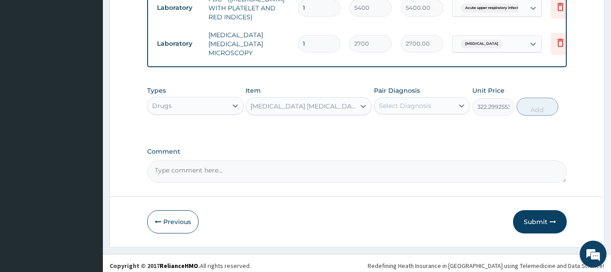
click at [399, 88] on label "Pair Diagnosis" at bounding box center [397, 90] width 46 height 9
click at [401, 91] on div "Pair Diagnosis Select Diagnosis" at bounding box center [422, 101] width 97 height 30
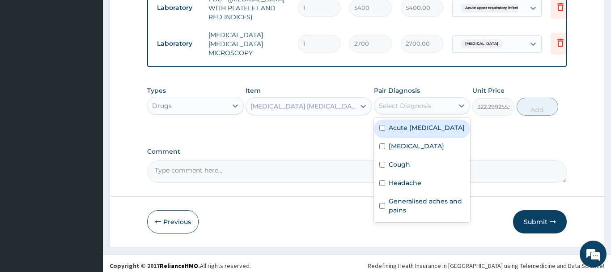
click at [421, 102] on div "Select Diagnosis" at bounding box center [405, 105] width 52 height 9
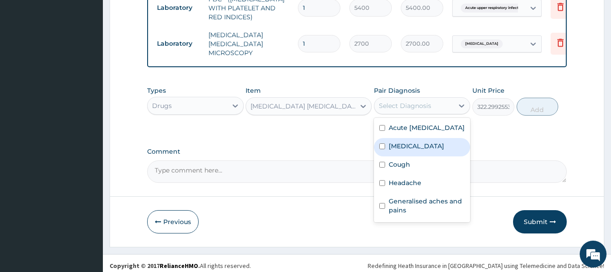
click at [433, 156] on div "Malaria" at bounding box center [422, 147] width 97 height 18
checkbox input "true"
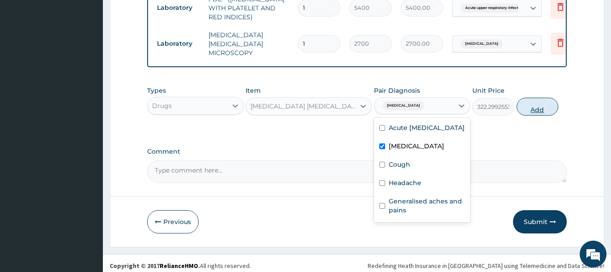
click at [549, 104] on button "Add" at bounding box center [538, 107] width 42 height 18
type input "0"
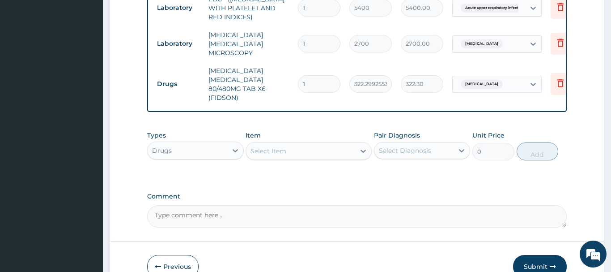
drag, startPoint x: 324, startPoint y: 78, endPoint x: 290, endPoint y: 78, distance: 33.6
click at [298, 78] on input "1" at bounding box center [319, 83] width 42 height 17
type input "6"
type input "1933.80"
type input "6"
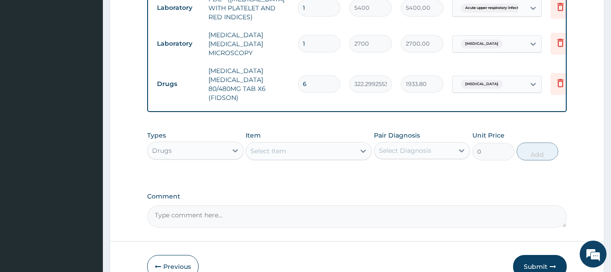
click at [274, 150] on div "Select Item" at bounding box center [269, 150] width 36 height 9
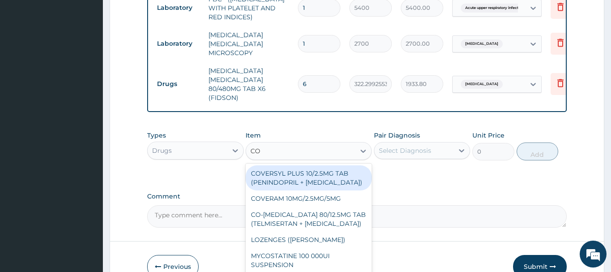
type input "COU"
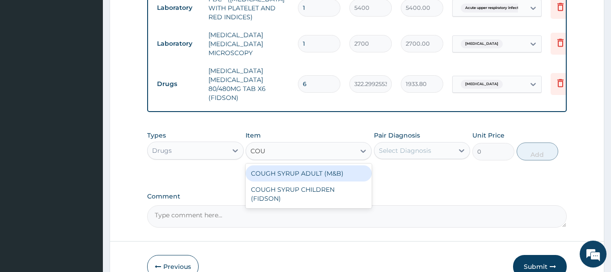
click at [307, 173] on div "COUGH SYRUP ADULT (M&B)" at bounding box center [309, 173] width 126 height 16
type input "1312.5"
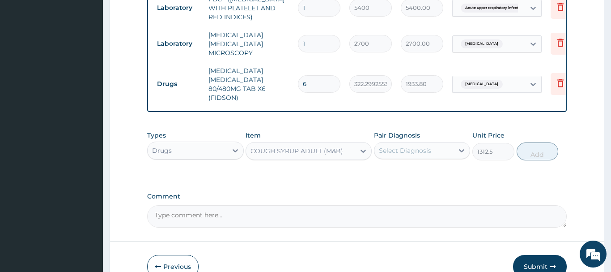
click at [427, 150] on div "Select Diagnosis" at bounding box center [414, 150] width 80 height 14
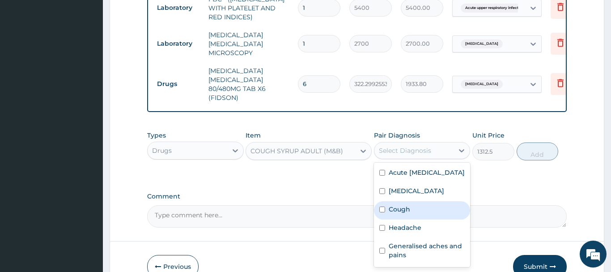
click at [420, 209] on div "Cough" at bounding box center [422, 210] width 97 height 18
checkbox input "true"
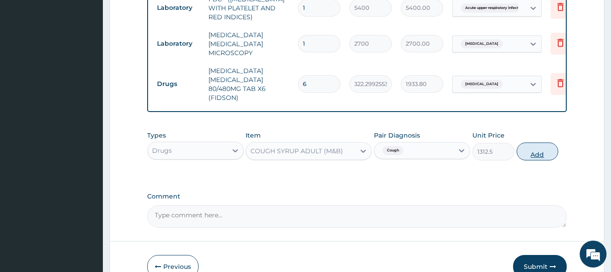
click at [535, 144] on button "Add" at bounding box center [538, 151] width 42 height 18
type input "0"
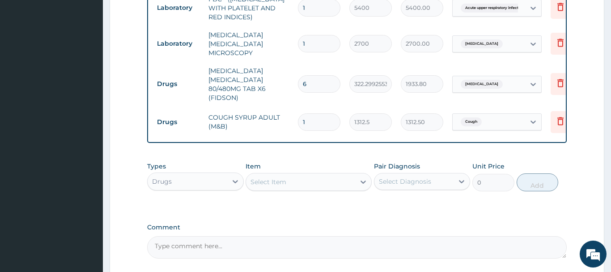
click at [309, 174] on div "Select Item" at bounding box center [300, 181] width 109 height 14
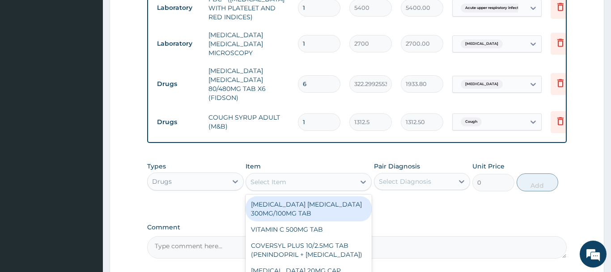
paste input "PARACETAMOL 500MG TAB x 1000"
type input "PARACETAMOL 500MG TAB x 1000"
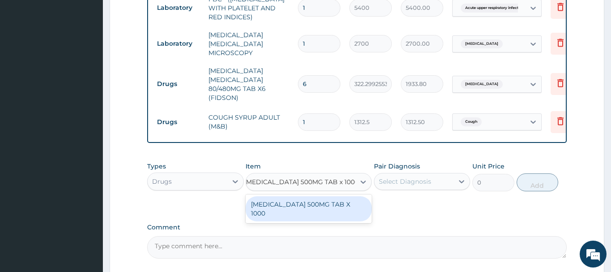
click at [317, 200] on div "[MEDICAL_DATA] 500MG TAB X 1000" at bounding box center [309, 208] width 126 height 25
type input "22.39999961853027"
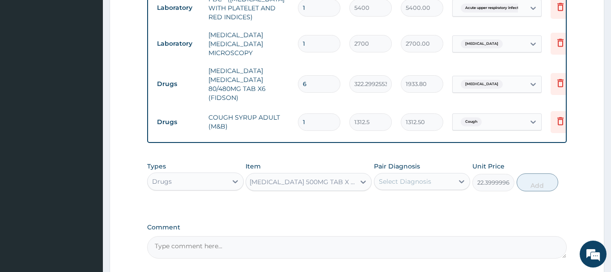
scroll to position [0, 1]
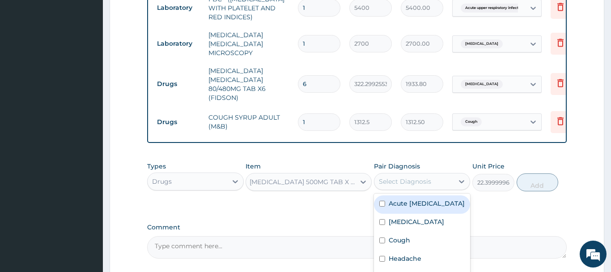
click at [445, 174] on div "Select Diagnosis" at bounding box center [414, 181] width 80 height 14
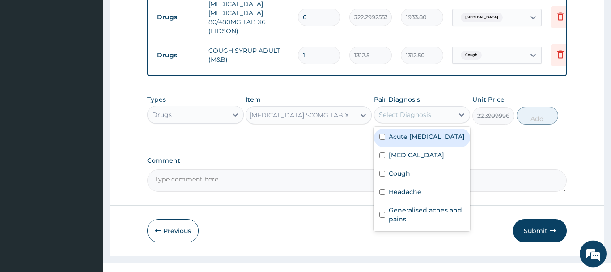
scroll to position [512, 0]
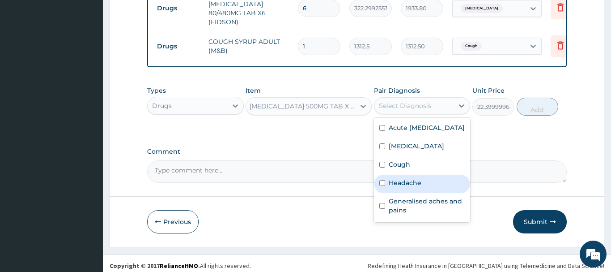
click at [404, 193] on div "Headache" at bounding box center [422, 183] width 97 height 18
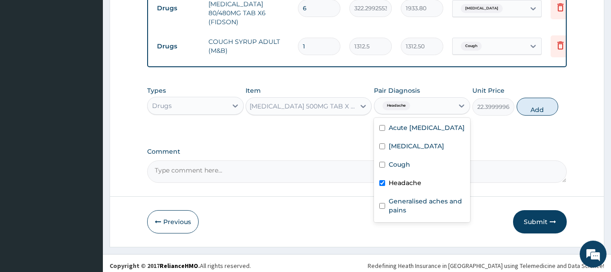
checkbox input "true"
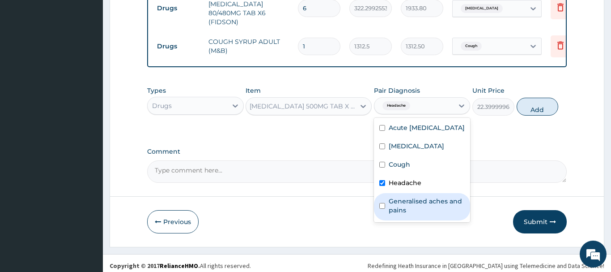
click at [413, 204] on label "Generalised aches and pains" at bounding box center [427, 205] width 76 height 18
checkbox input "true"
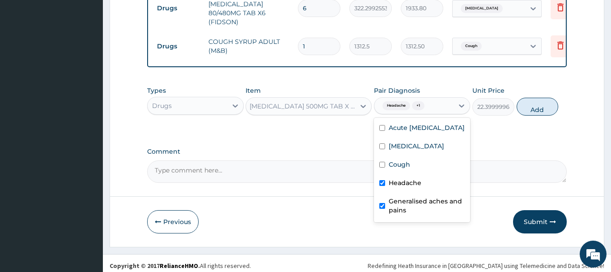
click at [559, 107] on div "Types Drugs Item PARACETAMOL 500MG TAB X 1000 Pair Diagnosis option Generalised…" at bounding box center [357, 100] width 420 height 38
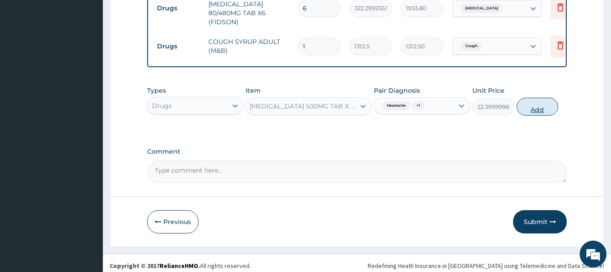
click at [543, 101] on button "Add" at bounding box center [538, 107] width 42 height 18
type input "0"
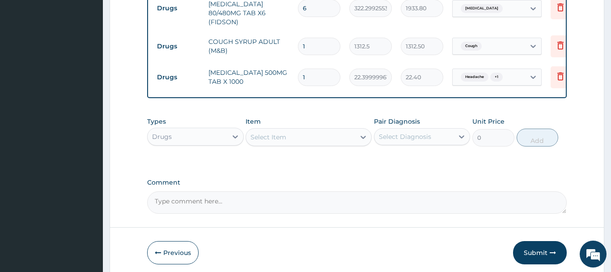
scroll to position [0, 0]
type input "18"
type input "403.20"
type input "18"
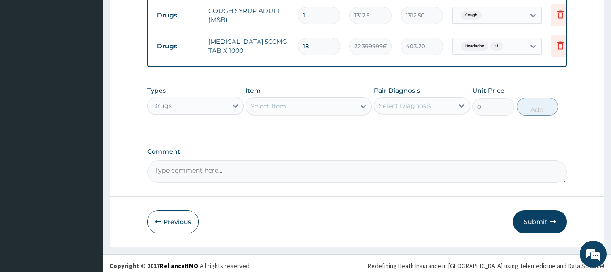
click at [538, 211] on button "Submit" at bounding box center [540, 221] width 54 height 23
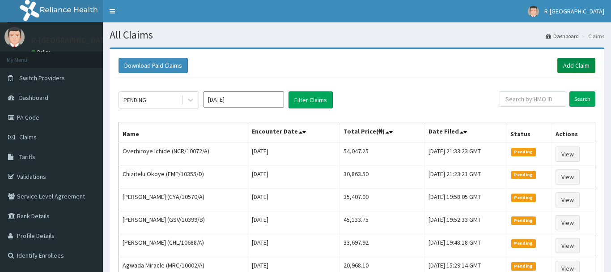
click at [587, 64] on link "Add Claim" at bounding box center [576, 65] width 38 height 15
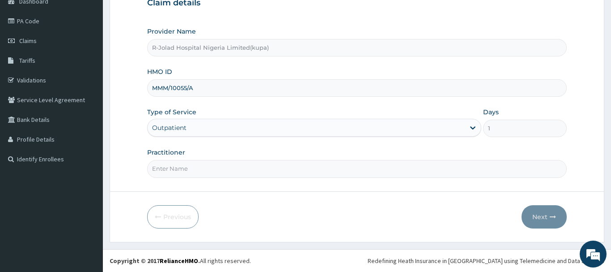
scroll to position [96, 0]
click at [212, 159] on div "Practitioner" at bounding box center [357, 163] width 420 height 30
click at [217, 174] on input "Practitioner" at bounding box center [357, 168] width 420 height 17
paste input "Braxton Anaebo"
type input "Braxton Anaebo"
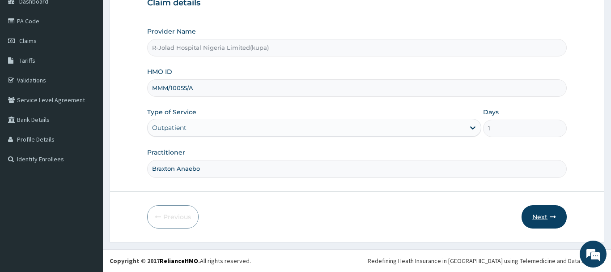
click at [547, 213] on button "Next" at bounding box center [544, 216] width 45 height 23
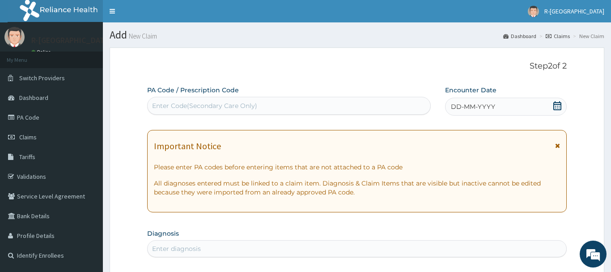
scroll to position [0, 0]
click at [560, 106] on icon at bounding box center [557, 105] width 8 height 9
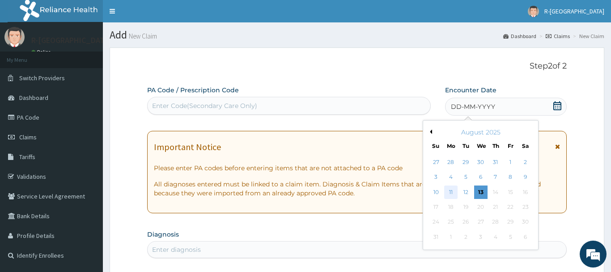
click at [455, 195] on div "11" at bounding box center [450, 191] width 13 height 13
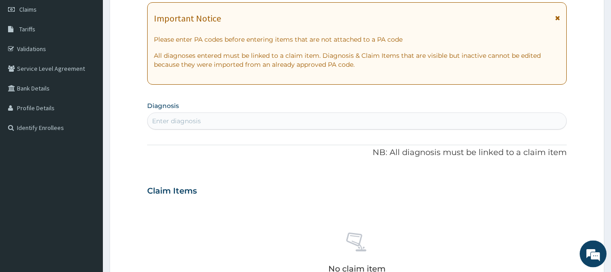
scroll to position [137, 0]
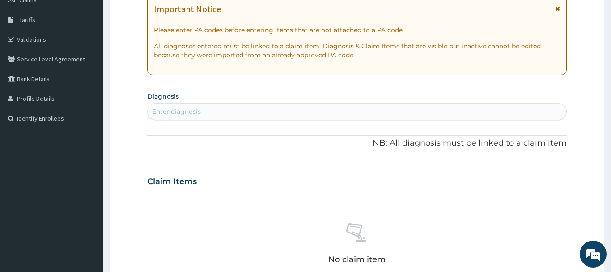
click at [212, 115] on div "Enter diagnosis" at bounding box center [357, 111] width 419 height 14
type input "[MEDICAL_DATA] of [MEDICAL_DATA]"
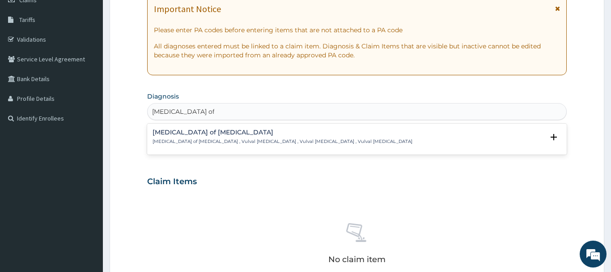
click at [212, 133] on h4 "[MEDICAL_DATA] of [MEDICAL_DATA]" at bounding box center [283, 132] width 260 height 7
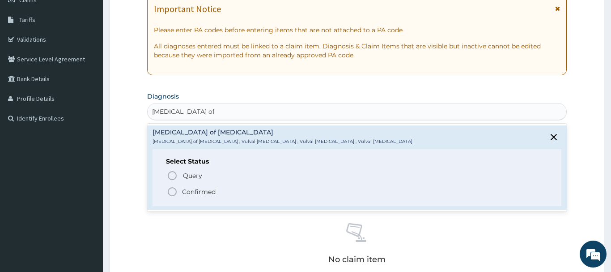
click at [218, 193] on span "Confirmed" at bounding box center [357, 191] width 381 height 11
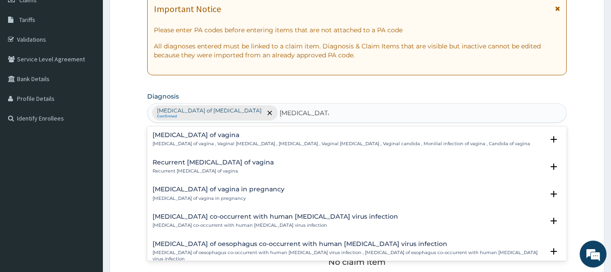
type input "[MEDICAL_DATA] of vag"
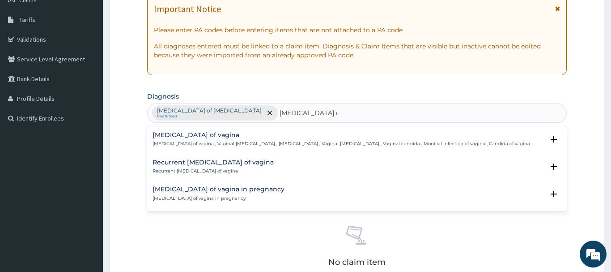
click at [185, 132] on h4 "[MEDICAL_DATA] of vagina" at bounding box center [342, 135] width 378 height 7
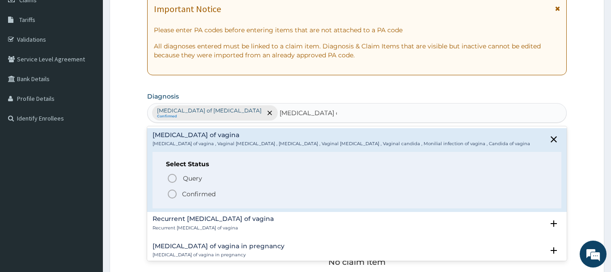
click at [188, 197] on p "Confirmed" at bounding box center [199, 193] width 34 height 9
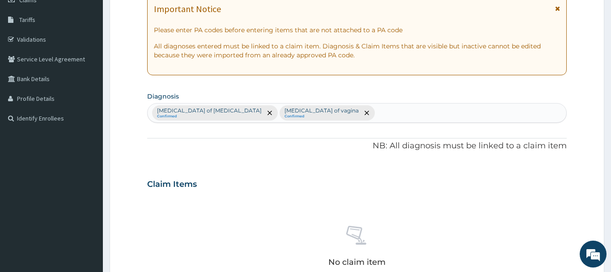
scroll to position [319, 0]
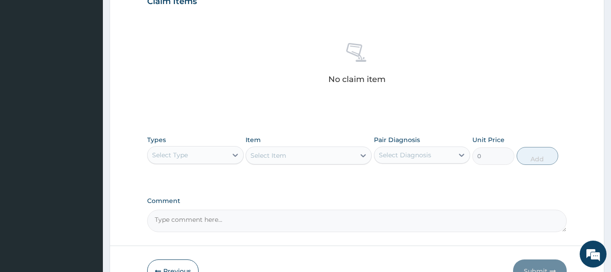
click at [211, 157] on div "Select Type" at bounding box center [188, 155] width 80 height 14
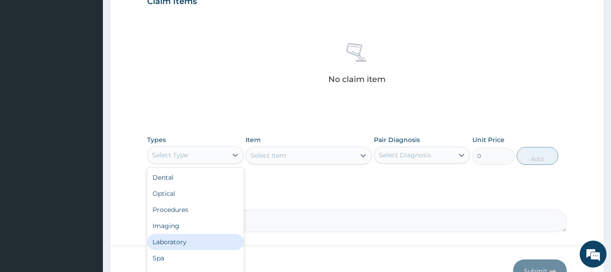
click at [191, 234] on div "Laboratory" at bounding box center [195, 242] width 97 height 16
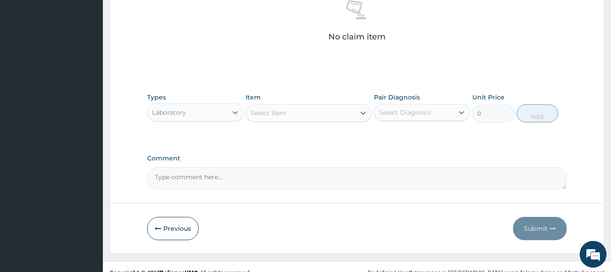
scroll to position [374, 0]
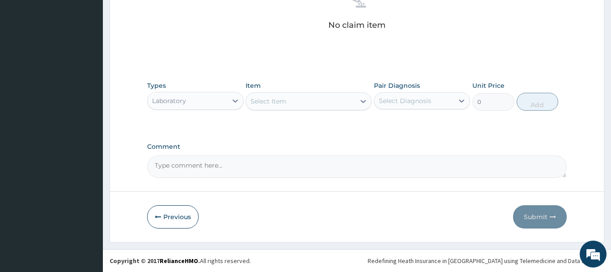
click at [196, 102] on div "Laboratory" at bounding box center [188, 100] width 80 height 14
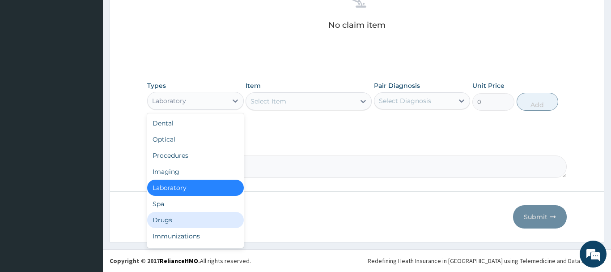
click at [174, 219] on div "Drugs" at bounding box center [195, 220] width 97 height 16
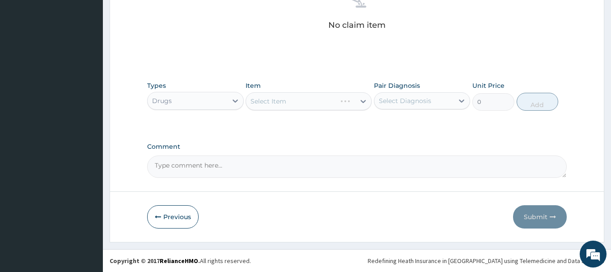
click at [296, 93] on div "Select Item" at bounding box center [309, 101] width 126 height 18
click at [302, 97] on div "Select Item" at bounding box center [309, 101] width 126 height 18
click at [316, 101] on div "Select Item" at bounding box center [309, 101] width 126 height 18
click at [310, 104] on div "Select Item" at bounding box center [309, 101] width 126 height 18
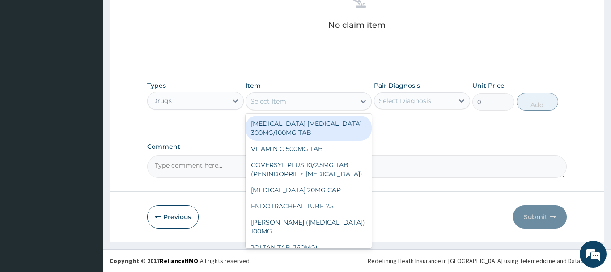
click at [294, 99] on div "Select Item" at bounding box center [300, 101] width 109 height 14
paste input "[MEDICAL_DATA] 500MG TAB"
type input "[MEDICAL_DATA] 500MG TAB"
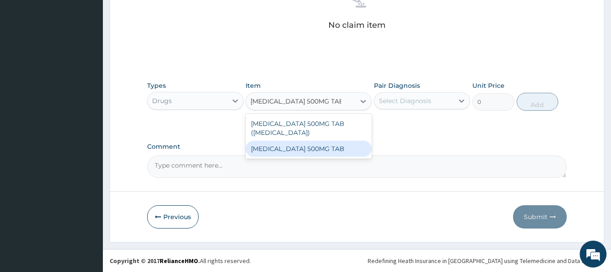
click at [310, 144] on div "[MEDICAL_DATA] 500MG TAB" at bounding box center [309, 148] width 126 height 16
type input "193.375"
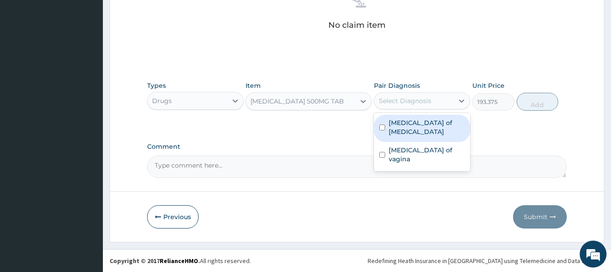
click at [419, 102] on div "Select Diagnosis" at bounding box center [405, 100] width 52 height 9
click at [427, 126] on label "[MEDICAL_DATA] of [MEDICAL_DATA]" at bounding box center [427, 127] width 76 height 18
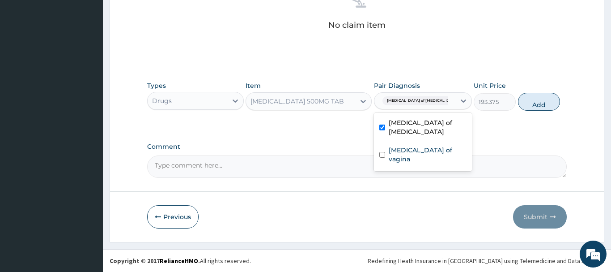
checkbox input "true"
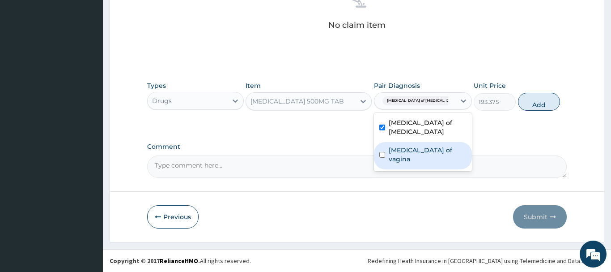
click at [425, 145] on label "[MEDICAL_DATA] of vagina" at bounding box center [428, 154] width 78 height 18
checkbox input "true"
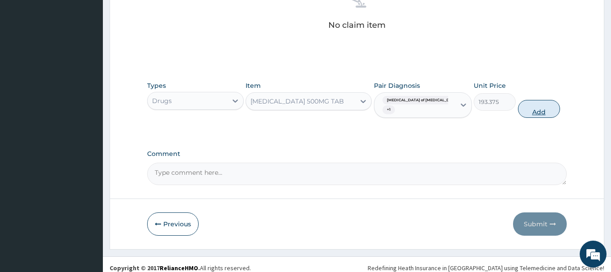
click at [547, 107] on button "Add" at bounding box center [539, 109] width 42 height 18
type input "0"
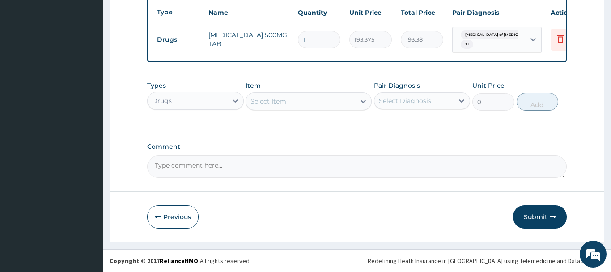
drag, startPoint x: 321, startPoint y: 42, endPoint x: 288, endPoint y: 47, distance: 33.0
click at [298, 47] on input "1" at bounding box center [319, 39] width 42 height 17
type input "7"
type input "1353.63"
type input "7"
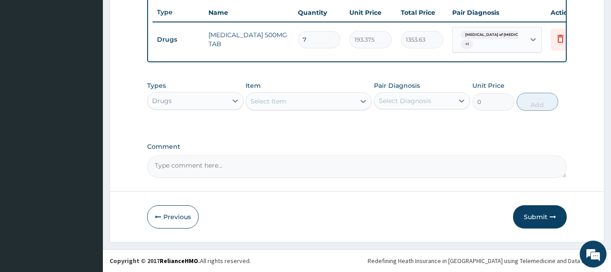
click at [539, 218] on button "Submit" at bounding box center [540, 216] width 54 height 23
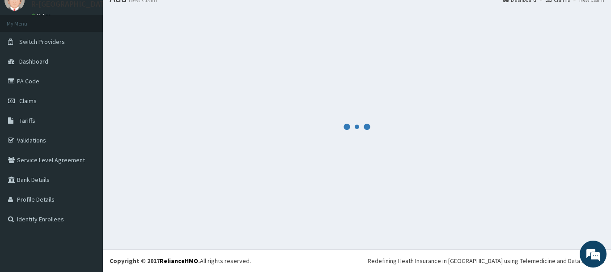
scroll to position [36, 0]
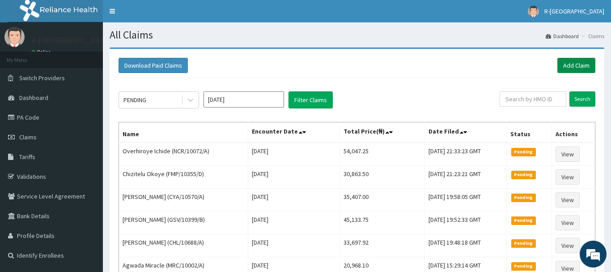
click at [580, 62] on link "Add Claim" at bounding box center [576, 65] width 38 height 15
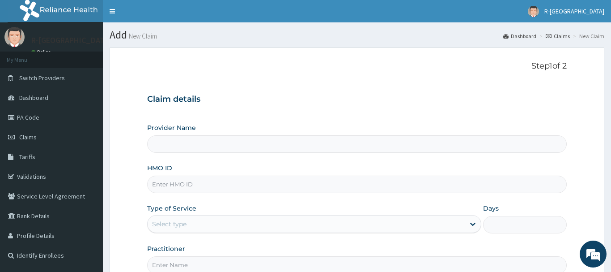
scroll to position [57, 0]
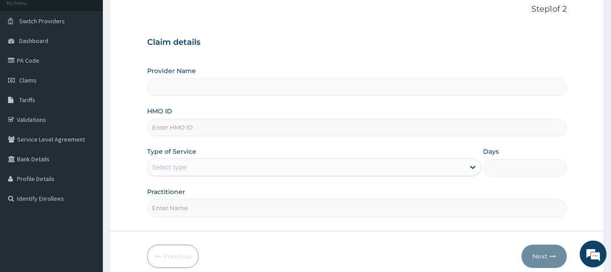
click at [207, 124] on input "HMO ID" at bounding box center [357, 127] width 420 height 17
paste input "IBL/10248/A"
type input "IBL/10248/A"
type input "R-Jolad Hospital Nigeria Limited(kupa)"
type input "IBL/10248/A"
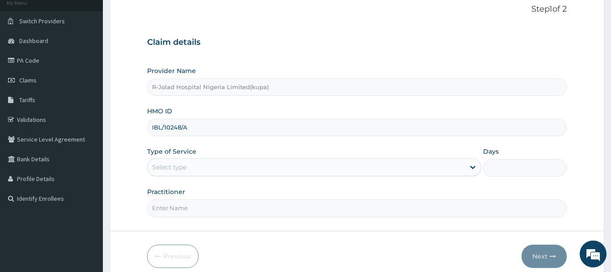
click at [268, 56] on div "Claim details Provider Name R-Jolad Hospital Nigeria Limited(kupa) HMO ID IBL/1…" at bounding box center [357, 123] width 420 height 188
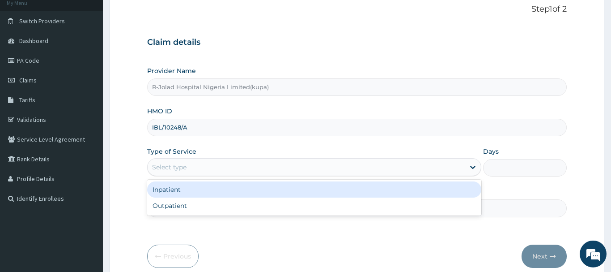
click at [221, 161] on div "Select type" at bounding box center [307, 167] width 318 height 14
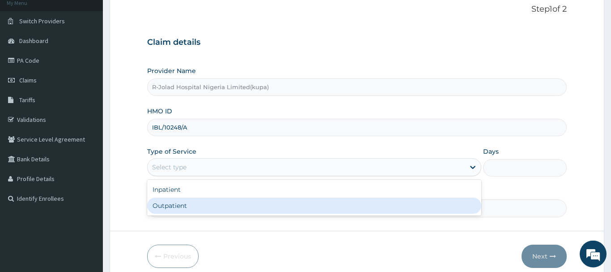
click at [215, 198] on div "Outpatient" at bounding box center [314, 205] width 335 height 16
type input "1"
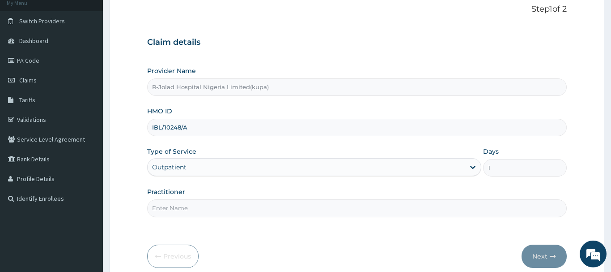
click at [202, 209] on input "Practitioner" at bounding box center [357, 207] width 420 height 17
paste input "Braxton Anaebo"
type input "Braxton Anaebo"
click at [540, 253] on button "Next" at bounding box center [544, 255] width 45 height 23
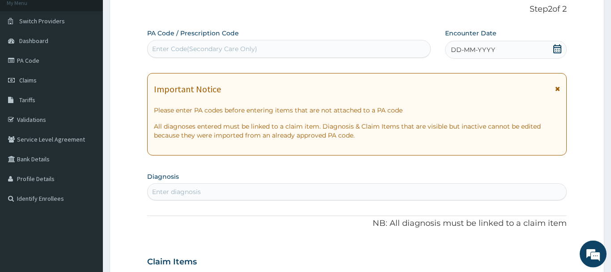
click at [559, 46] on icon at bounding box center [557, 48] width 8 height 9
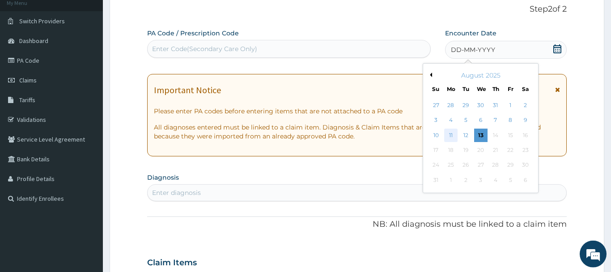
click at [450, 134] on div "11" at bounding box center [450, 134] width 13 height 13
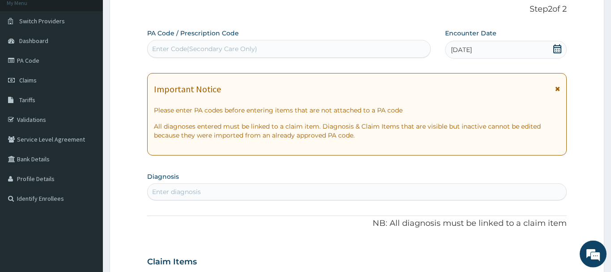
click at [175, 189] on div "Enter diagnosis" at bounding box center [176, 191] width 49 height 9
type input "malaria"
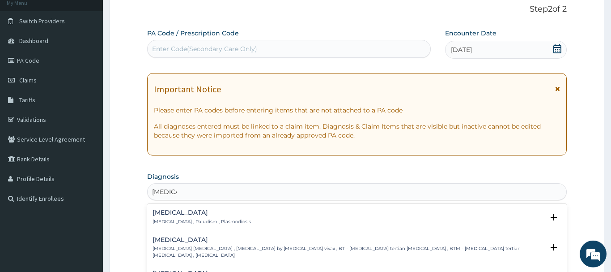
click at [184, 217] on div "Malaria Malaria , Paludism , Plasmodiosis" at bounding box center [202, 217] width 98 height 16
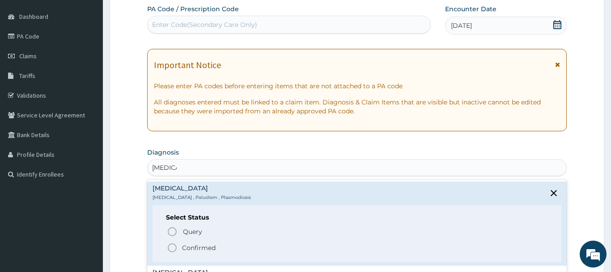
scroll to position [107, 0]
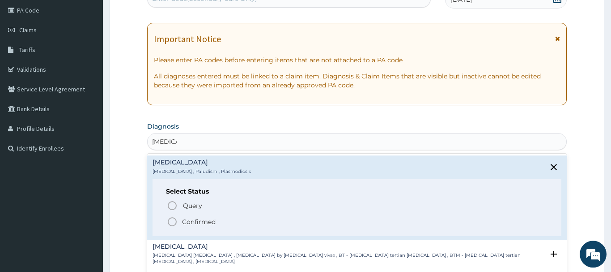
click at [192, 221] on p "Confirmed" at bounding box center [199, 221] width 34 height 9
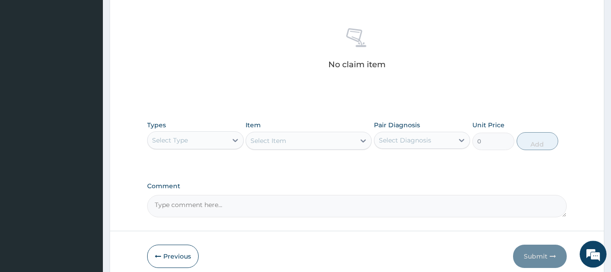
scroll to position [335, 0]
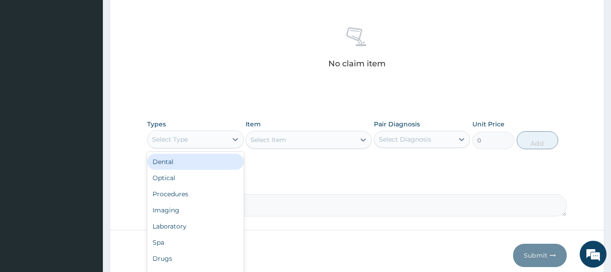
click at [210, 144] on div "Select Type" at bounding box center [188, 139] width 80 height 14
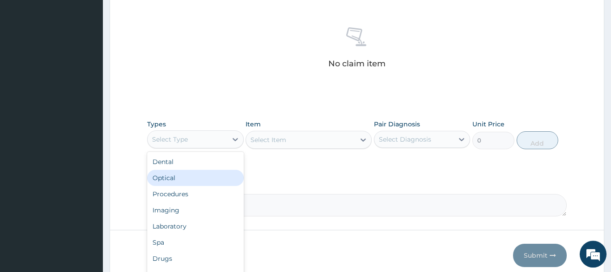
click at [194, 185] on div "Optical" at bounding box center [195, 178] width 97 height 16
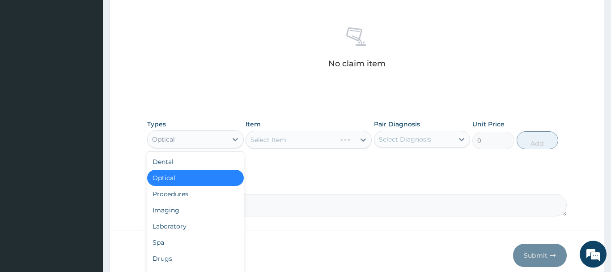
click at [208, 136] on div "Optical" at bounding box center [188, 139] width 80 height 14
click at [195, 193] on div "Procedures" at bounding box center [195, 194] width 97 height 16
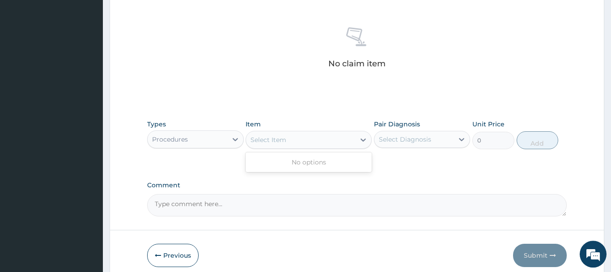
click at [320, 141] on div "Select Item" at bounding box center [300, 139] width 109 height 14
paste input "GENERAL CONSULTATION FOLLOW-UP"
click at [319, 143] on input "GENERAL CONSULTATION FOLLOW-UP" at bounding box center [303, 139] width 126 height 9
click at [348, 143] on input "GENERAL CONSULTATION FOLLOW-UP" at bounding box center [303, 139] width 126 height 9
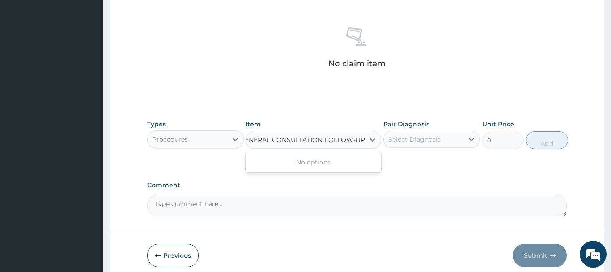
drag, startPoint x: 361, startPoint y: 140, endPoint x: 225, endPoint y: 132, distance: 135.8
click at [240, 135] on input "GENERAL CONSULTATION FOLLOW-UP" at bounding box center [303, 139] width 126 height 9
type input "P"
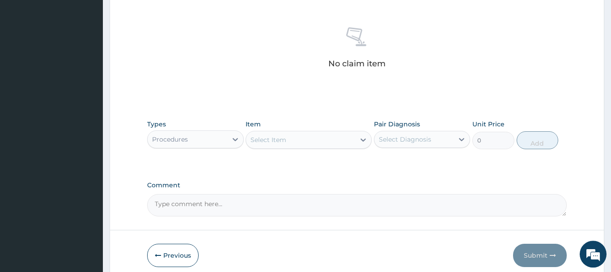
click at [279, 135] on div "Select Item" at bounding box center [300, 139] width 109 height 14
click at [297, 143] on div "Select Item" at bounding box center [300, 139] width 109 height 14
click at [303, 92] on div "No claim item" at bounding box center [357, 49] width 420 height 103
click at [216, 130] on div "Procedures" at bounding box center [195, 139] width 97 height 18
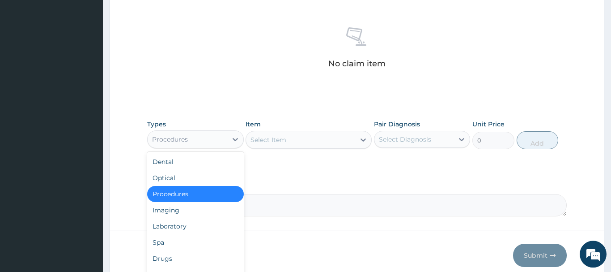
click at [215, 133] on div "Procedures" at bounding box center [188, 139] width 80 height 14
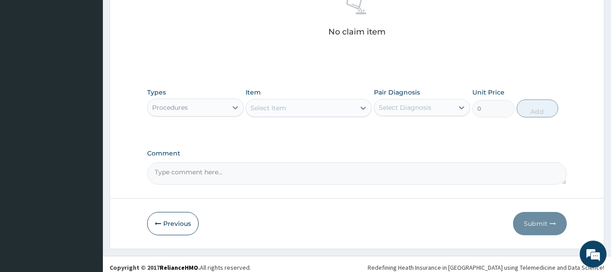
scroll to position [374, 0]
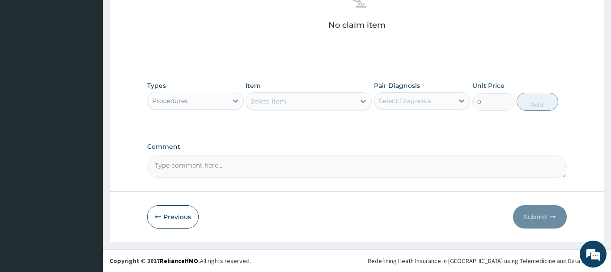
click at [208, 101] on div "Procedures" at bounding box center [188, 100] width 80 height 14
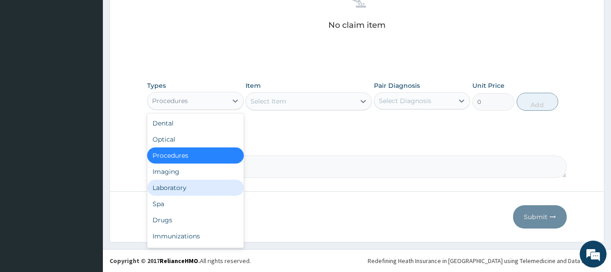
click at [192, 185] on div "Laboratory" at bounding box center [195, 187] width 97 height 16
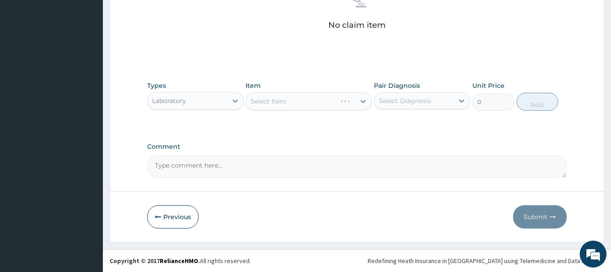
click at [201, 93] on div "Laboratory" at bounding box center [188, 100] width 80 height 14
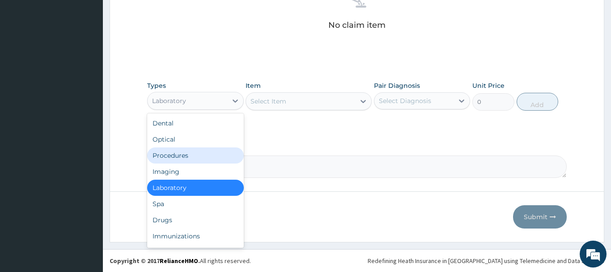
click at [198, 152] on div "Procedures" at bounding box center [195, 155] width 97 height 16
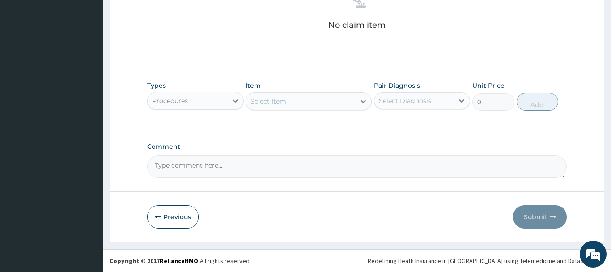
click at [308, 102] on div "Select Item" at bounding box center [300, 101] width 109 height 14
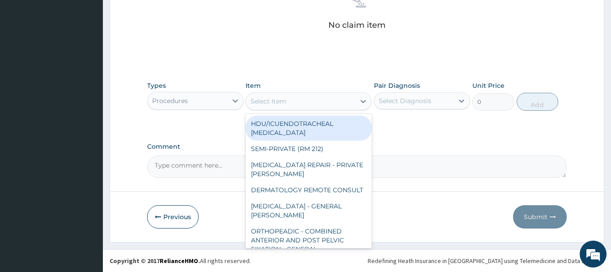
paste input "GENERAL CONSULTATION FOLLOW-UP"
type input "GENERAL CONSULTATION FOLLOW-UP"
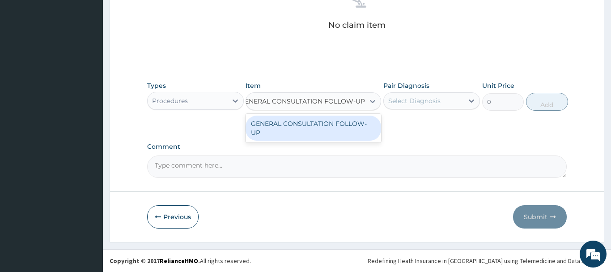
click at [329, 126] on div "GENERAL CONSULTATION FOLLOW-UP" at bounding box center [314, 127] width 136 height 25
type input "4500"
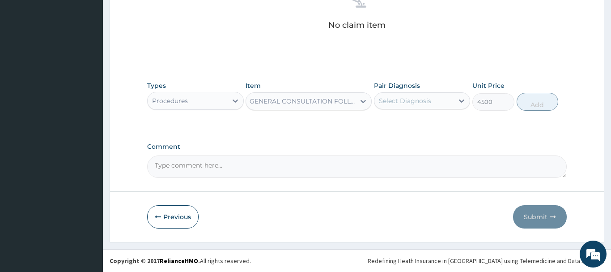
scroll to position [0, 1]
click at [428, 99] on div "Select Diagnosis" at bounding box center [405, 100] width 52 height 9
click at [426, 126] on div "Malaria" at bounding box center [422, 124] width 97 height 18
checkbox input "true"
click at [546, 105] on button "Add" at bounding box center [538, 102] width 42 height 18
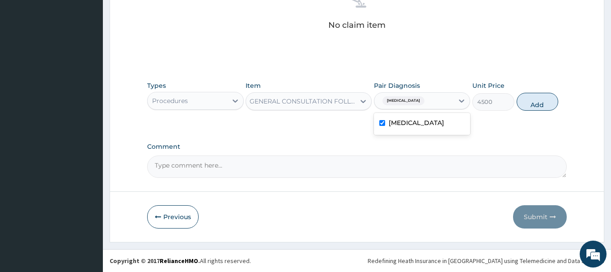
type input "0"
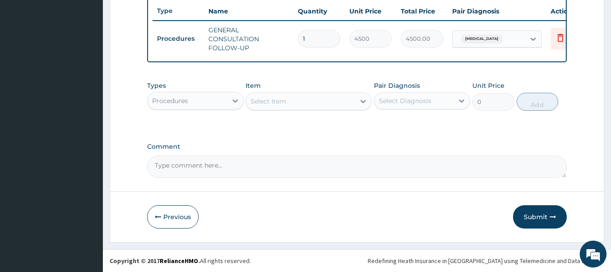
scroll to position [336, 0]
click at [204, 105] on div "Procedures" at bounding box center [188, 100] width 80 height 14
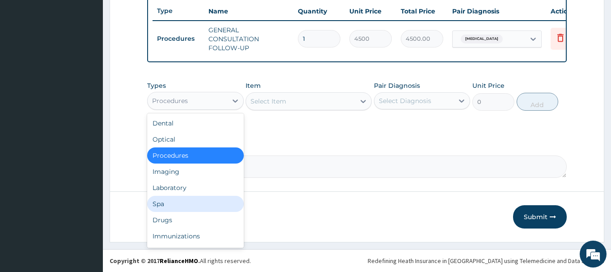
click at [187, 211] on div "Spa" at bounding box center [195, 203] width 97 height 16
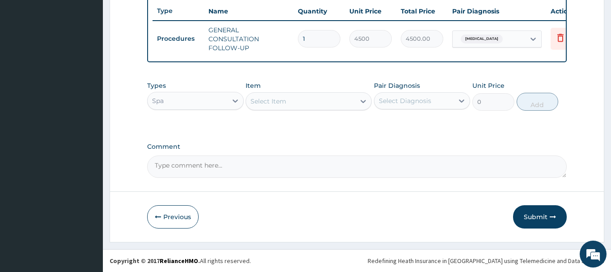
click at [195, 116] on div "Types Spa Item Select Item Pair Diagnosis Select Diagnosis Unit Price 0 Add" at bounding box center [357, 102] width 420 height 52
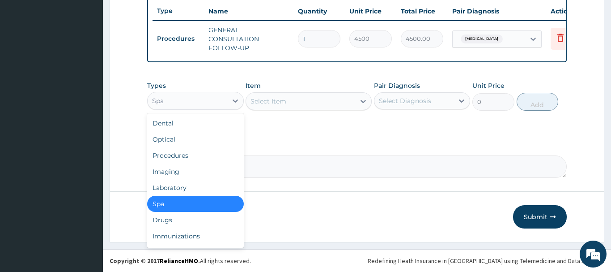
click at [205, 102] on div "Spa" at bounding box center [188, 100] width 80 height 14
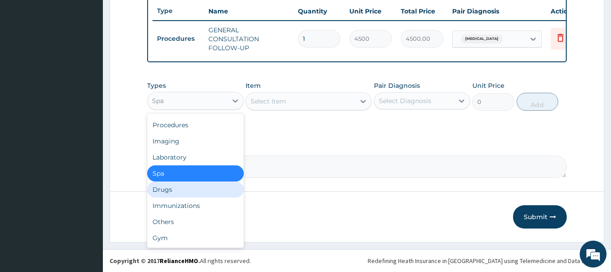
click at [194, 193] on div "Drugs" at bounding box center [195, 189] width 97 height 16
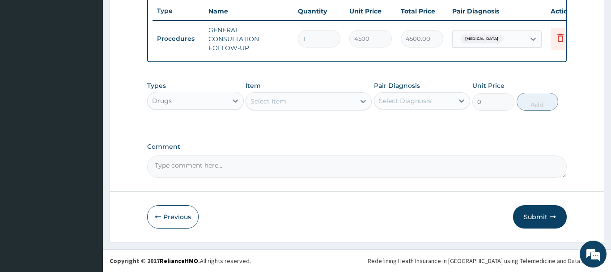
click at [318, 104] on div "Select Item" at bounding box center [300, 101] width 109 height 14
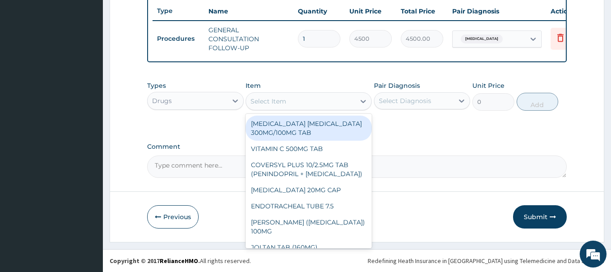
paste input "[MEDICAL_DATA] [MEDICAL_DATA] 20/120MG DISPERSIBLE TAB"
type input "[MEDICAL_DATA] [MEDICAL_DATA] 20/120MG DISPERSIBLE TAB"
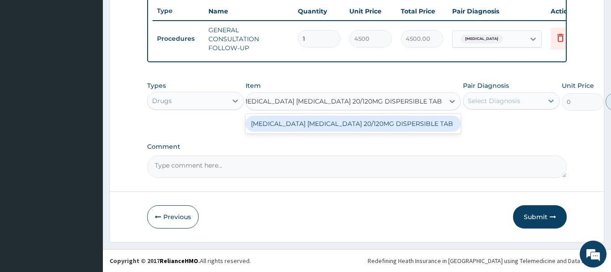
click at [298, 120] on div "[MEDICAL_DATA] [MEDICAL_DATA] 20/120MG DISPERSIBLE TAB" at bounding box center [353, 123] width 215 height 16
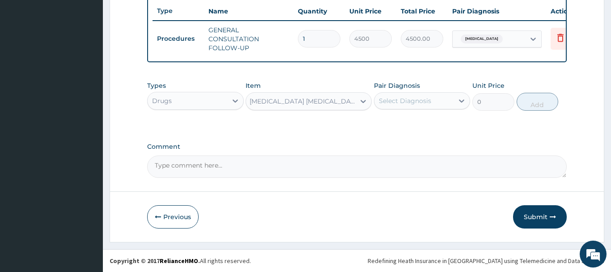
type input "73.9375"
click at [428, 92] on div "Pair Diagnosis Select Diagnosis" at bounding box center [422, 96] width 97 height 30
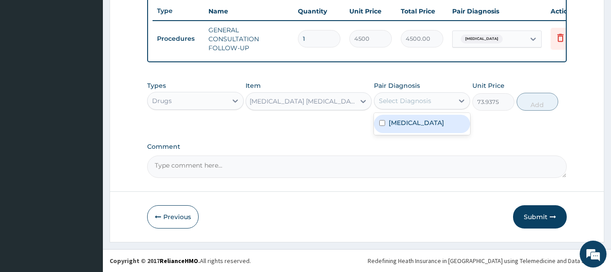
click at [431, 97] on div "Select Diagnosis" at bounding box center [414, 100] width 80 height 14
click at [433, 127] on div "Malaria" at bounding box center [422, 124] width 97 height 18
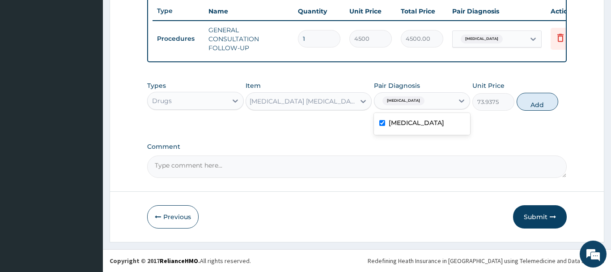
checkbox input "true"
click at [519, 100] on button "Add" at bounding box center [538, 102] width 42 height 18
type input "0"
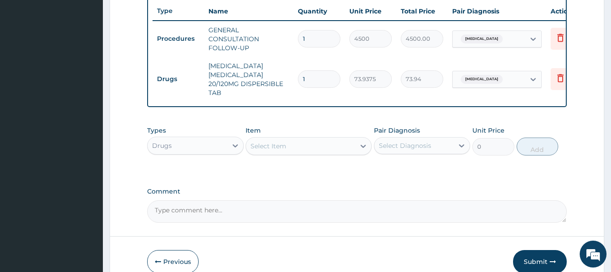
scroll to position [0, 0]
drag, startPoint x: 310, startPoint y: 85, endPoint x: 293, endPoint y: 84, distance: 16.6
click at [298, 84] on input "1" at bounding box center [319, 78] width 42 height 17
type input "2"
type input "147.88"
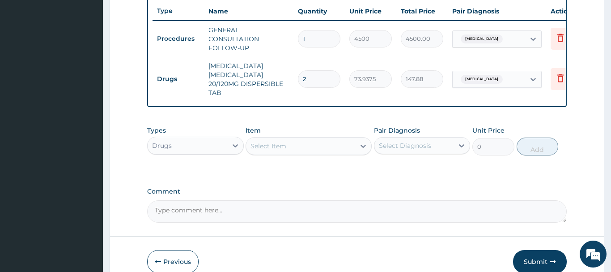
type input "24"
type input "1774.50"
type input "24"
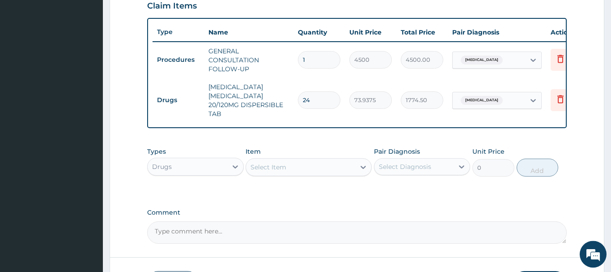
scroll to position [290, 0]
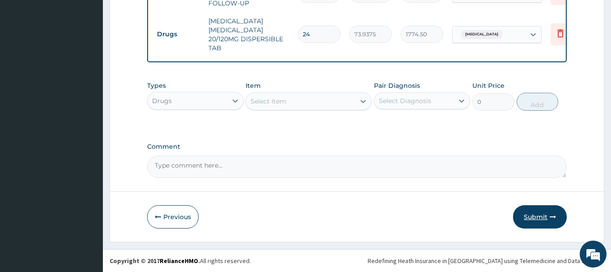
click at [538, 216] on button "Submit" at bounding box center [540, 216] width 54 height 23
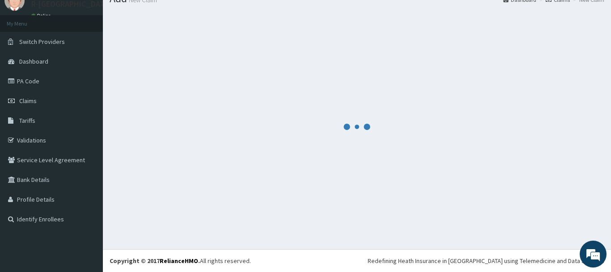
scroll to position [36, 0]
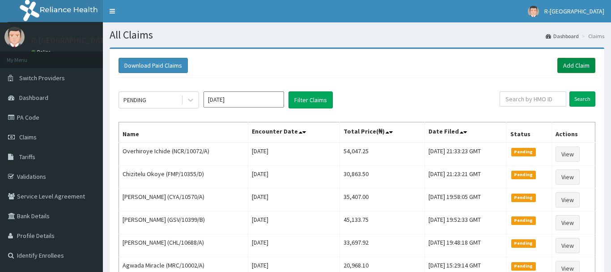
click at [574, 59] on link "Add Claim" at bounding box center [576, 65] width 38 height 15
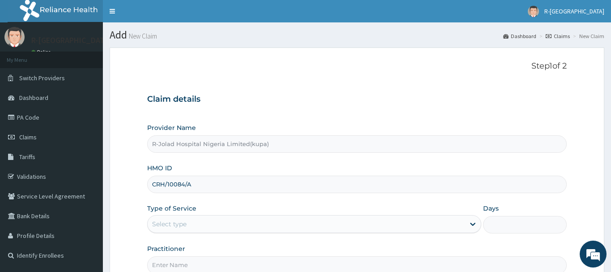
scroll to position [96, 0]
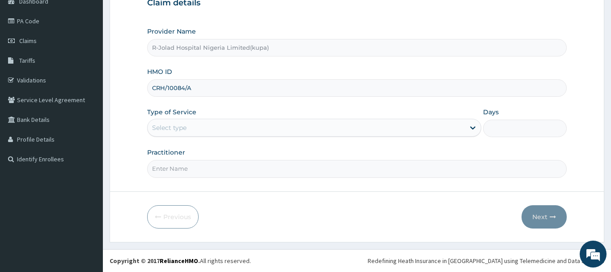
type input "CRH/10084/A"
click at [202, 134] on div "Select type" at bounding box center [307, 127] width 318 height 14
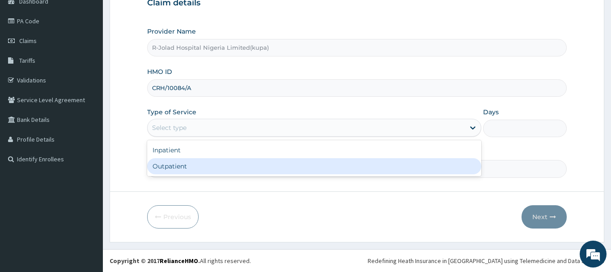
click at [219, 165] on div "Outpatient" at bounding box center [314, 166] width 335 height 16
type input "1"
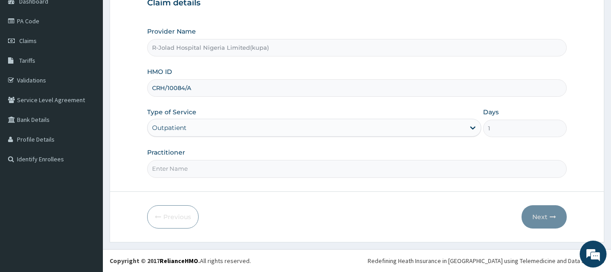
scroll to position [0, 0]
click at [222, 166] on input "Practitioner" at bounding box center [357, 168] width 420 height 17
paste input "Braxton Anaebo"
type input "Braxton Anaebo"
click at [545, 212] on button "Next" at bounding box center [544, 216] width 45 height 23
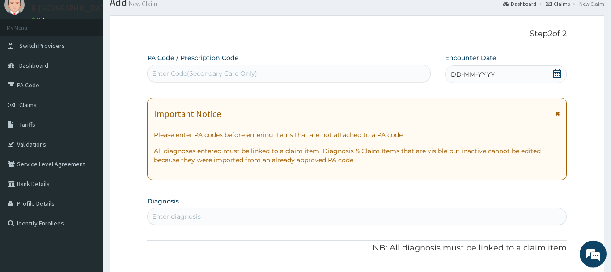
scroll to position [5, 0]
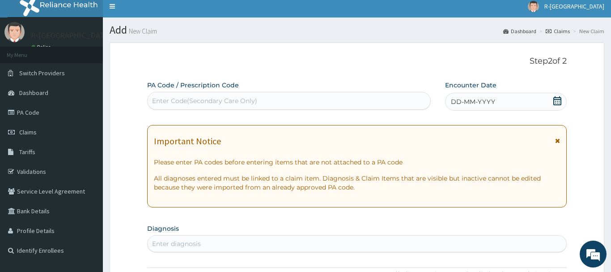
click at [560, 100] on icon at bounding box center [557, 100] width 8 height 9
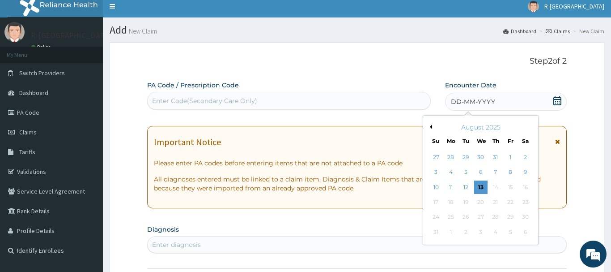
click at [444, 185] on div "10 11 12 13 14 15 16" at bounding box center [481, 186] width 104 height 15
click at [447, 186] on div "11" at bounding box center [450, 186] width 13 height 13
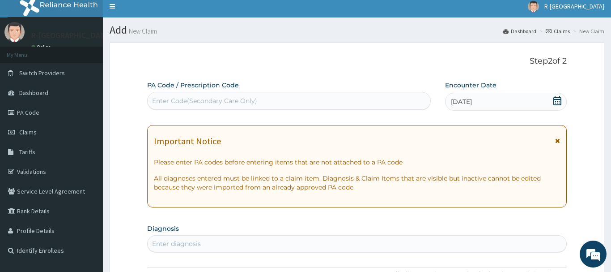
scroll to position [96, 0]
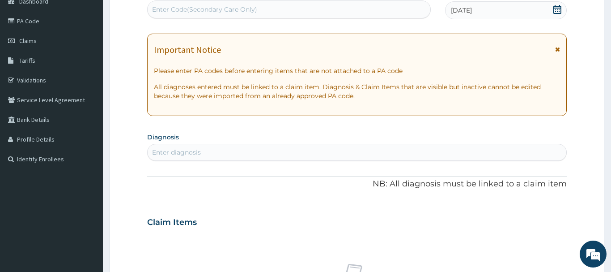
click at [234, 11] on div "Enter Code(Secondary Care Only)" at bounding box center [204, 9] width 105 height 9
paste input "PA/FB8D99"
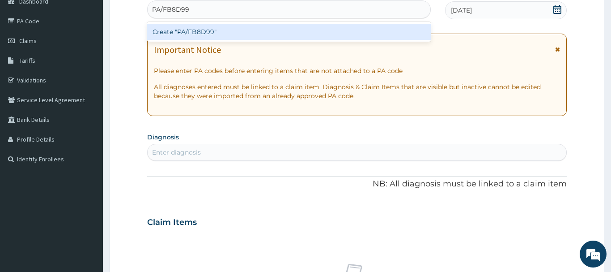
type input "PA/FB8D99"
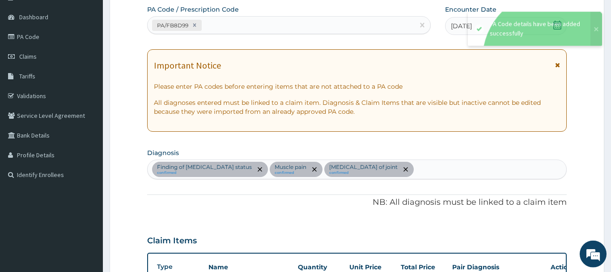
scroll to position [56, 0]
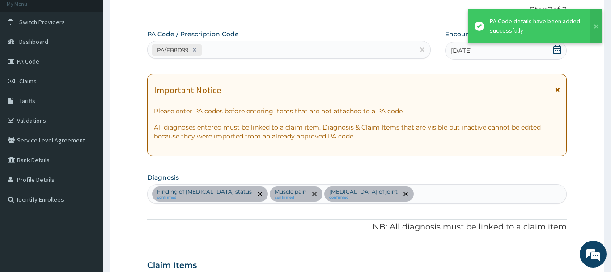
click at [238, 49] on div "PA/FB8D99" at bounding box center [281, 49] width 267 height 15
paste input "PA/D4F756"
type input "PA/D4F756"
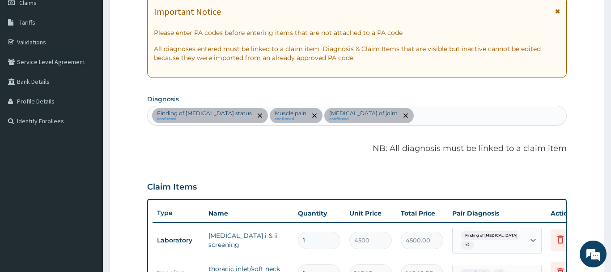
scroll to position [317, 0]
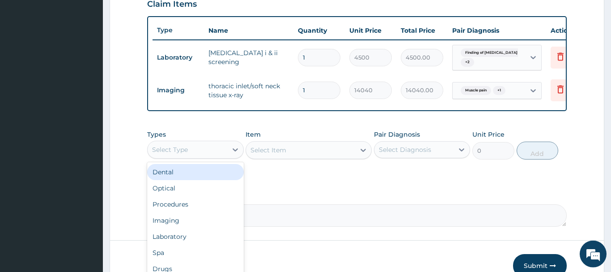
click at [183, 142] on div "Select Type" at bounding box center [188, 149] width 80 height 14
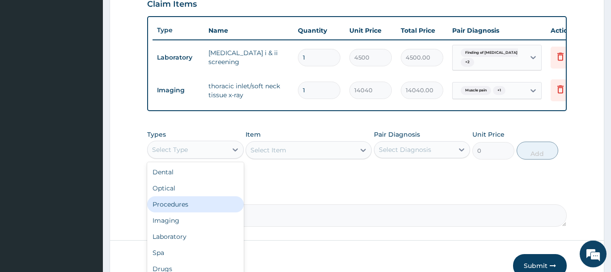
click at [196, 205] on div "Procedures" at bounding box center [195, 204] width 97 height 16
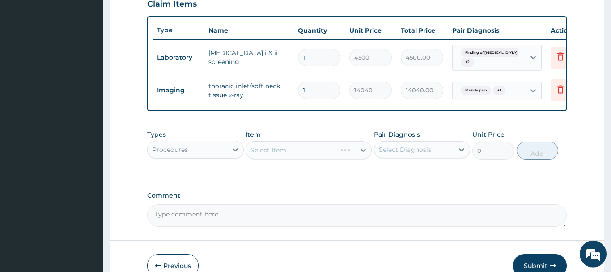
click at [293, 143] on div "Select Item" at bounding box center [309, 150] width 126 height 18
click at [315, 154] on div "Select Item" at bounding box center [300, 150] width 109 height 14
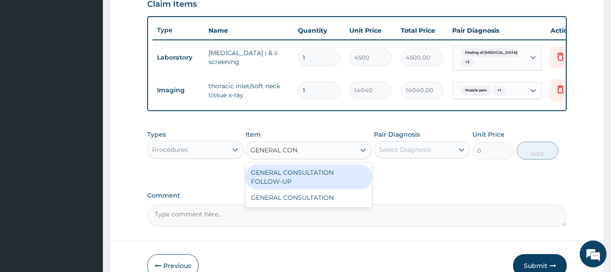
type input "GENERAL CONS"
click at [324, 183] on div "GENERAL CONSULTATION FOLLOW-UP" at bounding box center [309, 176] width 126 height 25
type input "4500"
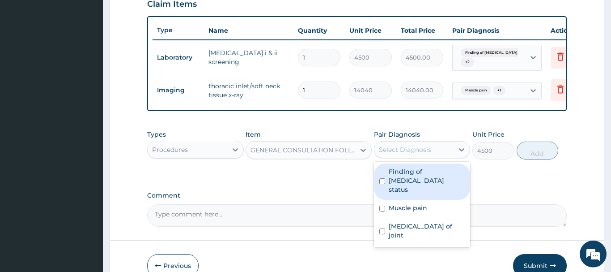
click at [415, 149] on div "Select Diagnosis" at bounding box center [405, 149] width 52 height 9
click at [425, 173] on label "Finding of HIV status" at bounding box center [427, 180] width 76 height 27
checkbox input "true"
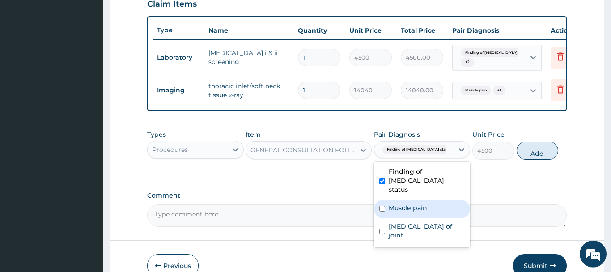
click at [413, 200] on div "Muscle pain" at bounding box center [422, 209] width 97 height 18
checkbox input "true"
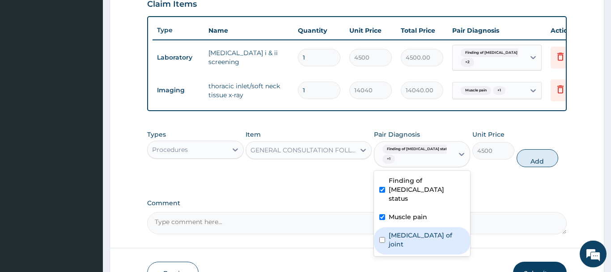
click at [411, 230] on label "Sprain of joint" at bounding box center [427, 239] width 76 height 18
checkbox input "true"
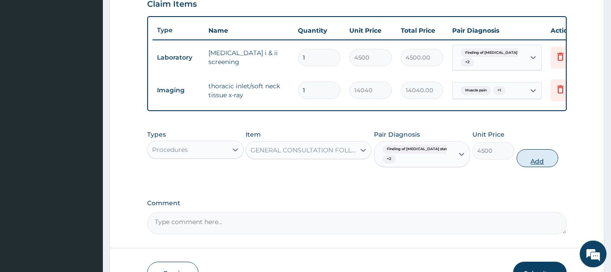
click at [533, 155] on button "Add" at bounding box center [538, 158] width 42 height 18
type input "0"
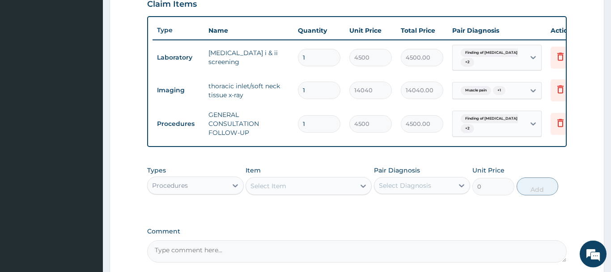
scroll to position [401, 0]
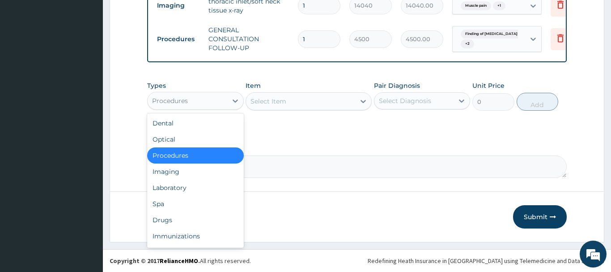
click at [207, 98] on div "Procedures" at bounding box center [188, 100] width 80 height 14
click at [184, 220] on div "Drugs" at bounding box center [195, 220] width 97 height 16
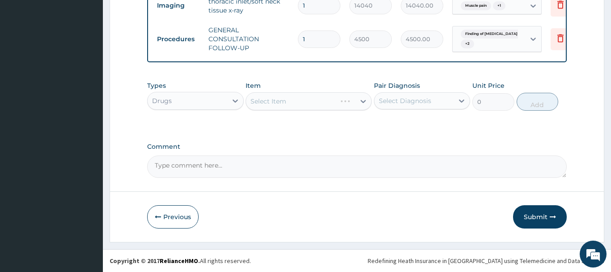
click at [296, 100] on div "Select Item" at bounding box center [309, 101] width 126 height 18
click at [288, 100] on div "Select Item" at bounding box center [309, 101] width 126 height 18
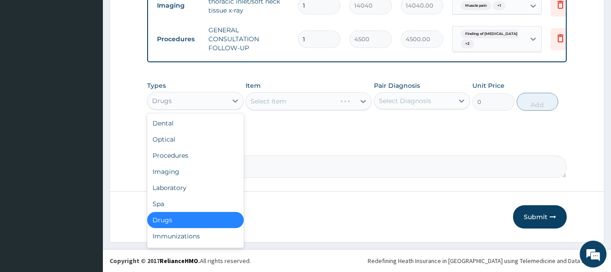
click at [204, 102] on div "Drugs" at bounding box center [188, 100] width 80 height 14
click at [196, 187] on div "Laboratory" at bounding box center [195, 187] width 97 height 16
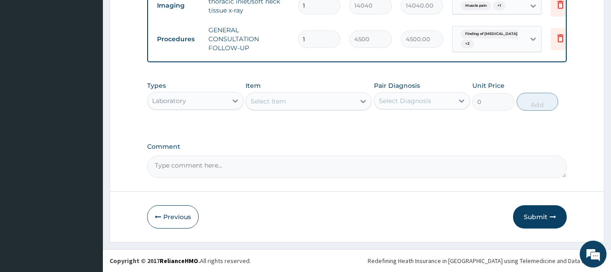
click at [214, 106] on div "Laboratory" at bounding box center [188, 100] width 80 height 14
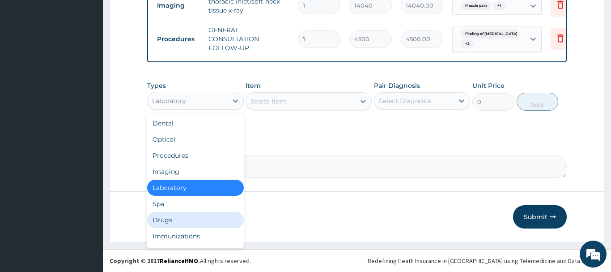
click at [180, 221] on div "Drugs" at bounding box center [195, 220] width 97 height 16
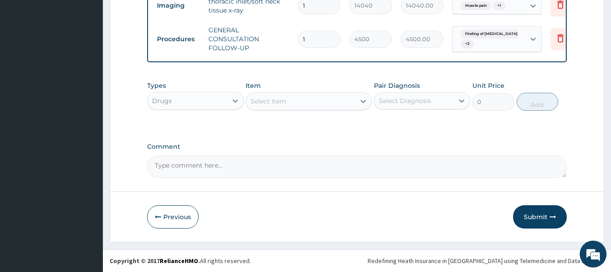
click at [275, 105] on div "Select Item" at bounding box center [269, 101] width 36 height 9
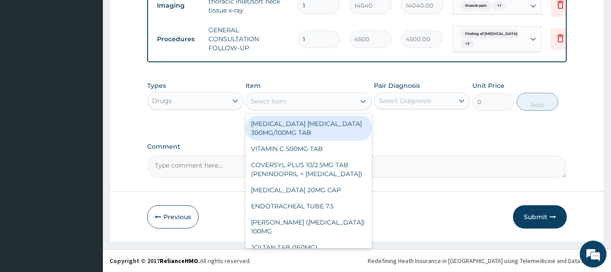
paste input "PARACETAMOL 500MG TAB x 1000"
type input "PARACETAMOL 500MG TAB x 1000"
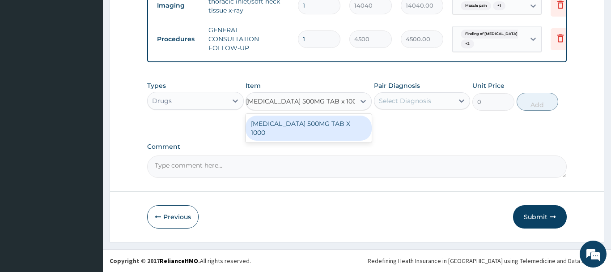
click at [297, 128] on div "PARACETAMOL 500MG TAB X 1000" at bounding box center [309, 127] width 126 height 25
type input "22.39999961853027"
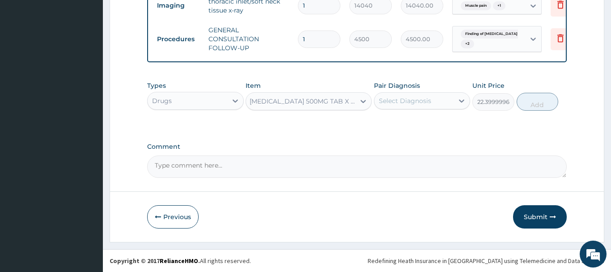
scroll to position [0, 1]
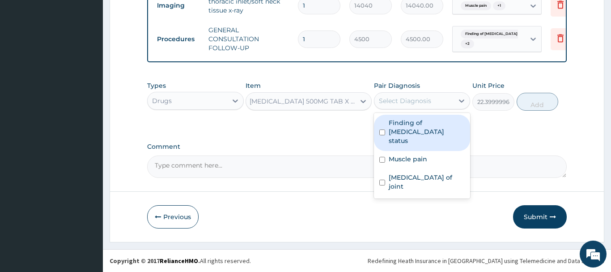
click at [396, 107] on div "Select Diagnosis" at bounding box center [414, 100] width 80 height 14
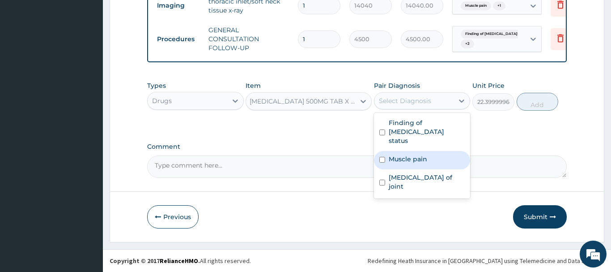
click at [415, 154] on label "Muscle pain" at bounding box center [408, 158] width 38 height 9
checkbox input "true"
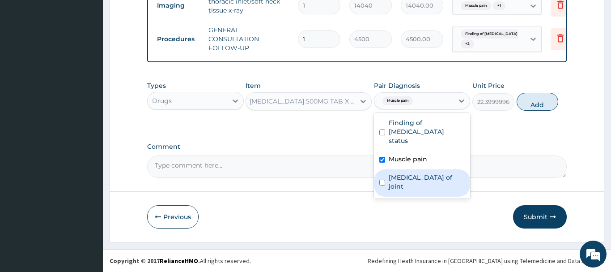
click at [408, 173] on label "Sprain of joint" at bounding box center [427, 182] width 76 height 18
checkbox input "true"
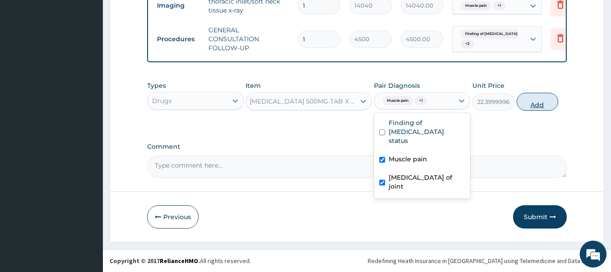
click at [546, 105] on button "Add" at bounding box center [538, 102] width 42 height 18
type input "0"
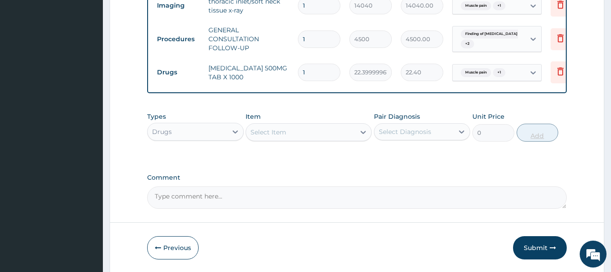
scroll to position [0, 0]
type input "18"
type input "403.20"
type input "18"
click at [291, 135] on div "Select Item" at bounding box center [300, 132] width 109 height 14
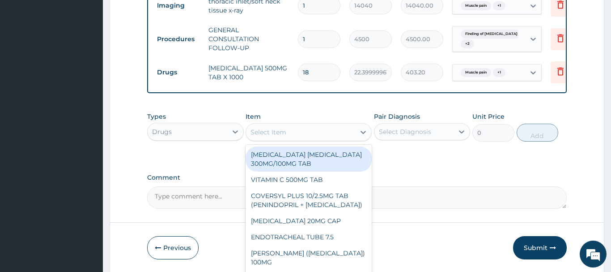
paste input "BROMAZEPAM 3MG TAB (FIDSON)"
type input "BROMAZEPAM 3MG TAB (FIDSON)"
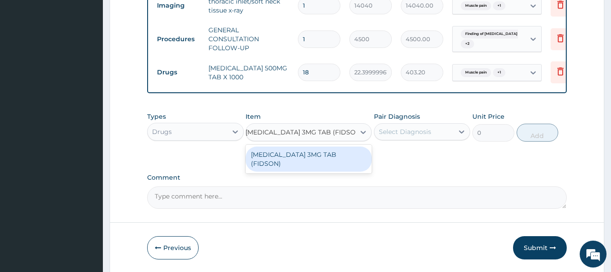
click at [313, 153] on div "BROMAZEPAM 3MG TAB (FIDSON)" at bounding box center [309, 158] width 126 height 25
type input "47.37250137329102"
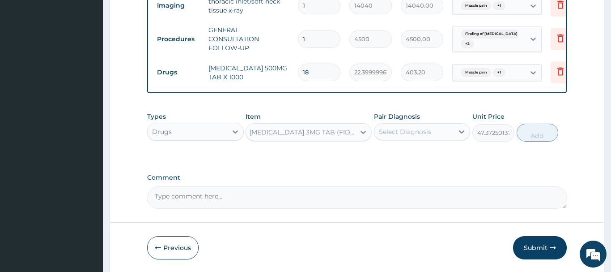
scroll to position [0, 1]
click at [412, 131] on div "Select Diagnosis" at bounding box center [405, 131] width 52 height 9
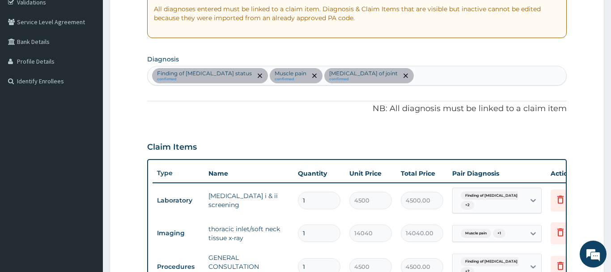
scroll to position [173, 0]
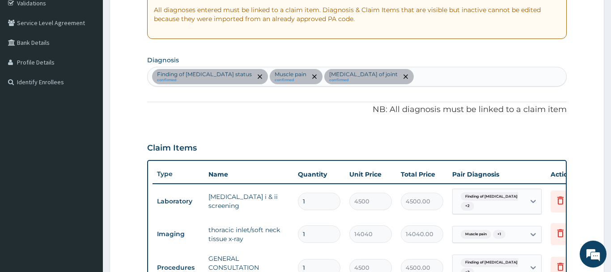
click at [380, 65] on section "Diagnosis Finding of HIV status confirmed Muscle pain confirmed Sprain of joint…" at bounding box center [357, 69] width 420 height 33
click at [374, 77] on div "Finding of HIV status confirmed Muscle pain confirmed Sprain of joint confirmed" at bounding box center [357, 76] width 419 height 19
type input "Insomnia"
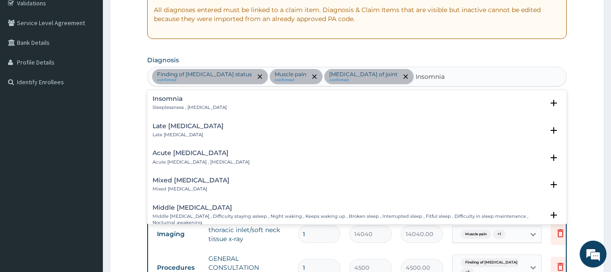
click at [185, 100] on h4 "Insomnia" at bounding box center [190, 98] width 74 height 7
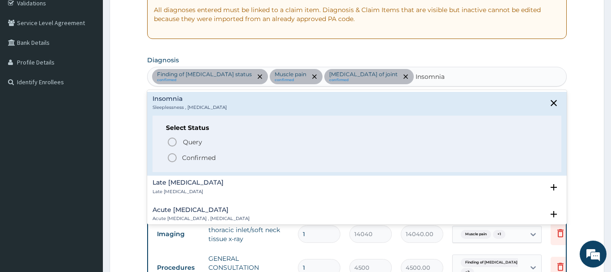
click at [196, 151] on div "Query Query covers suspected (?), Keep in view (kiv), Ruled out (r/o) Confirmed" at bounding box center [357, 149] width 382 height 27
click at [196, 160] on p "Confirmed" at bounding box center [199, 157] width 34 height 9
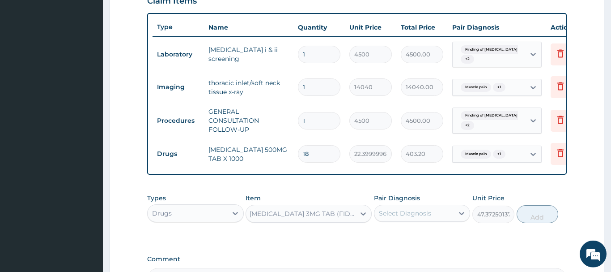
scroll to position [356, 0]
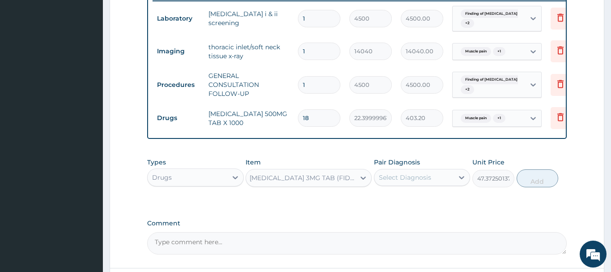
click at [434, 177] on div "Select Diagnosis" at bounding box center [414, 177] width 80 height 14
checkbox input "true"
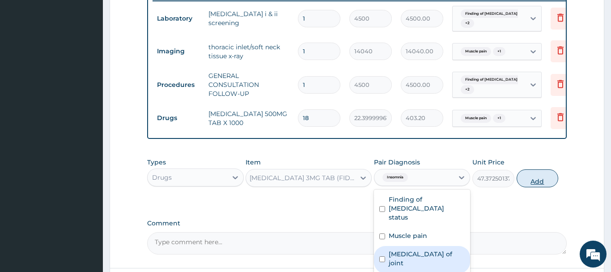
click at [523, 174] on button "Add" at bounding box center [538, 178] width 42 height 18
type input "0"
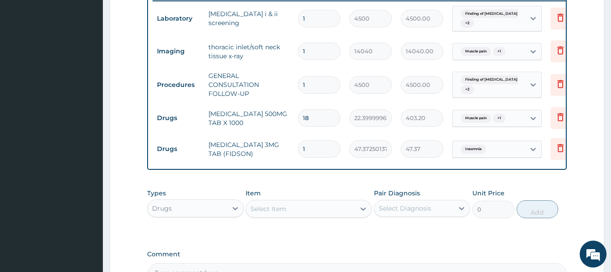
scroll to position [0, 0]
drag, startPoint x: 315, startPoint y: 148, endPoint x: 278, endPoint y: 145, distance: 37.6
click at [298, 145] on input "1" at bounding box center [319, 148] width 42 height 17
type input "3"
type input "142.12"
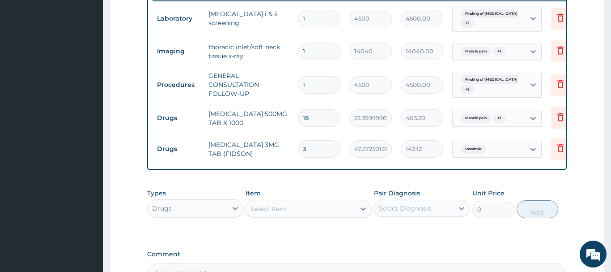
type input "3"
click at [321, 183] on div "PA Code / Prescription Code PA/FB8D99 PA/D4F756 Encounter Date 11-08-2025 Impor…" at bounding box center [357, 7] width 420 height 555
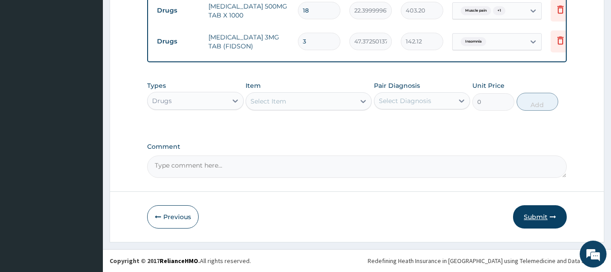
click at [537, 212] on button "Submit" at bounding box center [540, 216] width 54 height 23
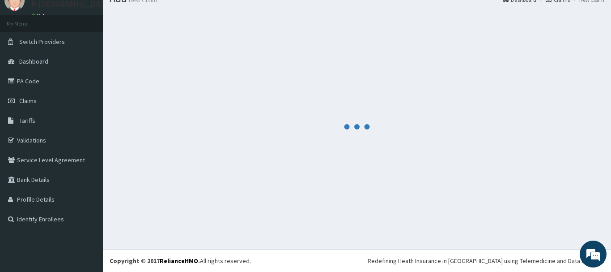
scroll to position [36, 0]
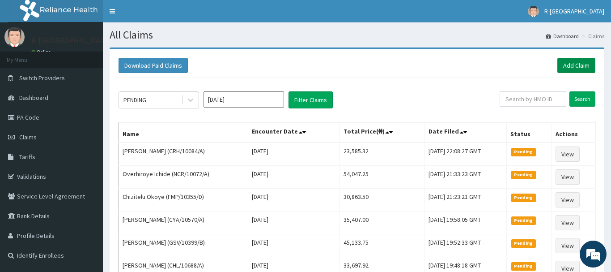
click at [578, 62] on link "Add Claim" at bounding box center [576, 65] width 38 height 15
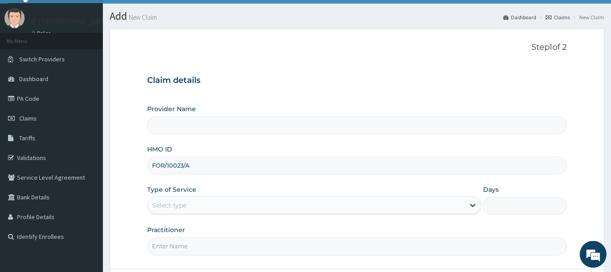
scroll to position [91, 0]
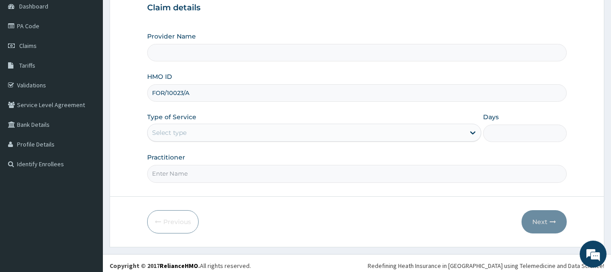
click at [228, 129] on div "Select type" at bounding box center [307, 132] width 318 height 14
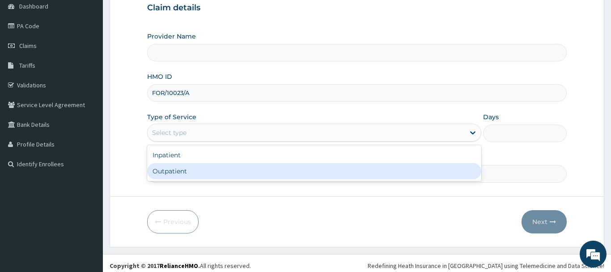
click at [239, 164] on div "Outpatient" at bounding box center [314, 171] width 335 height 16
type input "1"
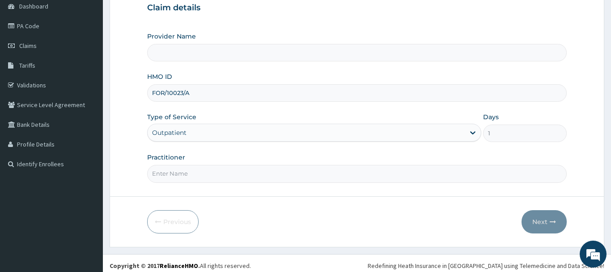
type input "R-Jolad Hospital Nigeria Limited(kupa)"
drag, startPoint x: 207, startPoint y: 99, endPoint x: 148, endPoint y: 97, distance: 59.6
click at [148, 97] on input "FOR/10023/A" at bounding box center [357, 92] width 420 height 17
paste input "CHL/11329"
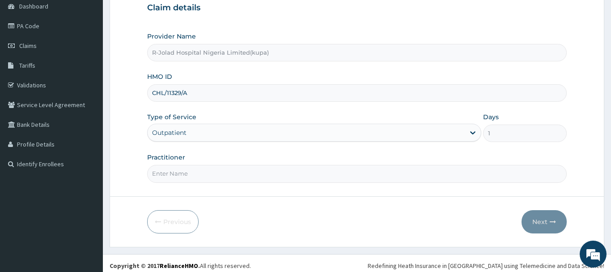
click at [224, 75] on div "HMO ID CHL/11329/A" at bounding box center [357, 87] width 420 height 30
click at [211, 95] on input "CHL/11329/A" at bounding box center [357, 92] width 420 height 17
type input "CHL/11329/A"
click at [201, 171] on input "Practitioner" at bounding box center [357, 173] width 420 height 17
paste input "Braxton Anaebo"
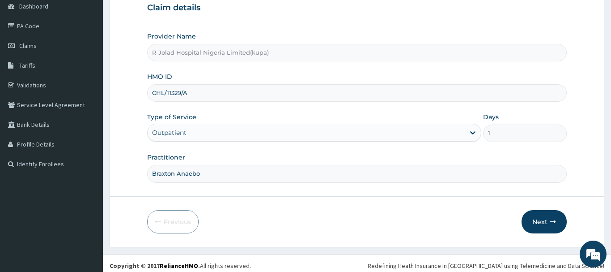
type input "Braxton Anaebo"
click at [243, 159] on div "Practitioner Braxton Anaebo" at bounding box center [357, 168] width 420 height 30
click at [547, 224] on button "Next" at bounding box center [544, 221] width 45 height 23
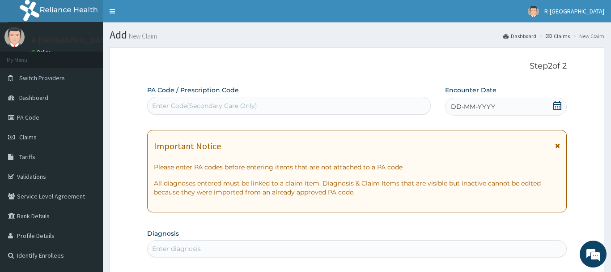
click at [555, 107] on icon at bounding box center [557, 105] width 9 height 9
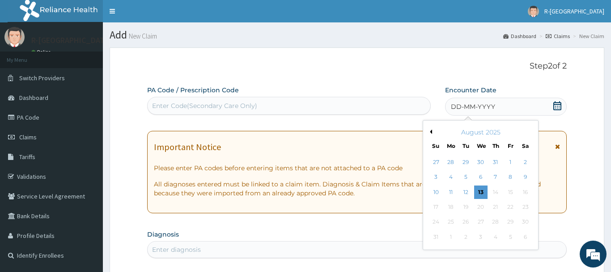
click at [473, 188] on div "10 11 12 13 14 15 16" at bounding box center [481, 191] width 104 height 15
click at [470, 189] on div "12" at bounding box center [465, 191] width 13 height 13
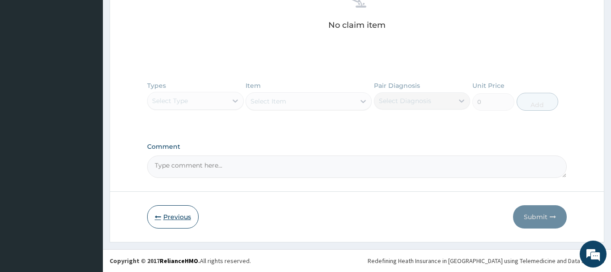
click at [179, 212] on button "Previous" at bounding box center [172, 216] width 51 height 23
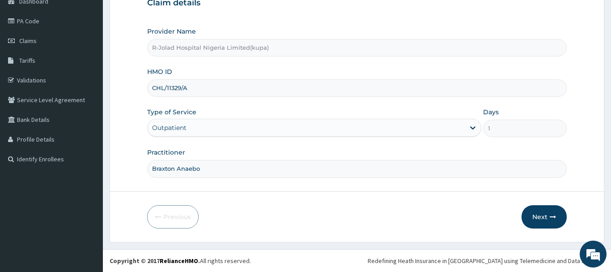
drag, startPoint x: 206, startPoint y: 85, endPoint x: 151, endPoint y: 85, distance: 55.0
click at [151, 85] on input "CHL/11329/A" at bounding box center [357, 87] width 420 height 17
click at [531, 213] on button "Next" at bounding box center [544, 216] width 45 height 23
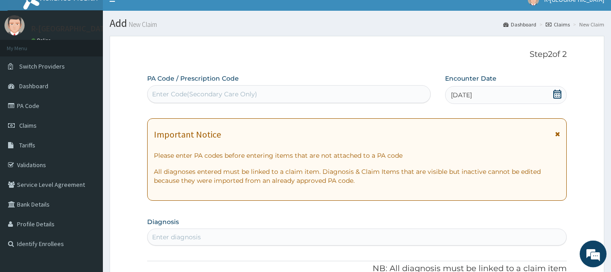
scroll to position [5, 0]
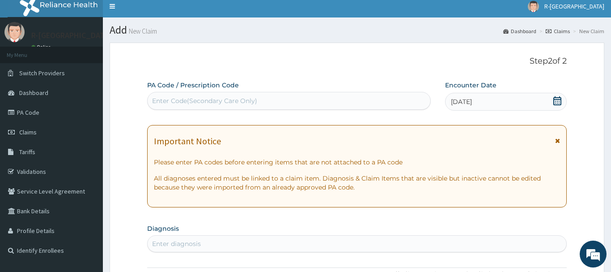
click at [224, 105] on div "Enter Code(Secondary Care Only)" at bounding box center [204, 100] width 105 height 9
paste input "PA/05A374"
type input "PA/05A374"
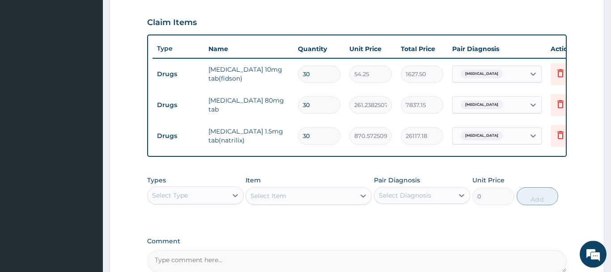
scroll to position [393, 0]
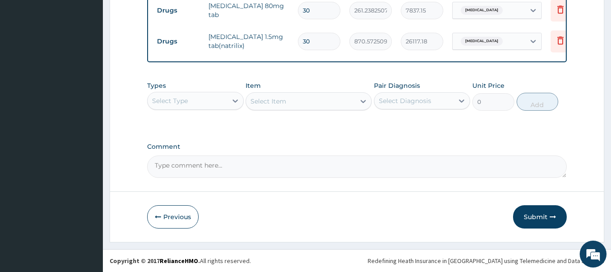
click at [190, 98] on div "Select Type" at bounding box center [188, 100] width 80 height 14
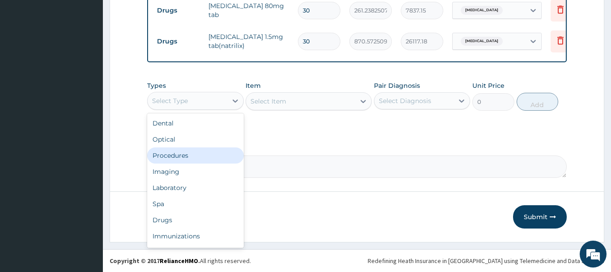
click at [217, 154] on div "Procedures" at bounding box center [195, 155] width 97 height 16
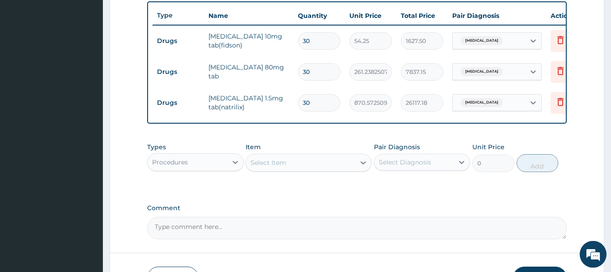
scroll to position [347, 0]
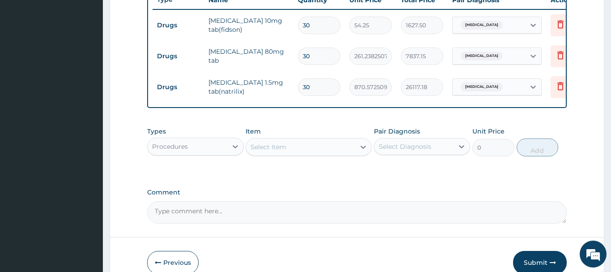
click at [285, 140] on div "Select Item" at bounding box center [300, 147] width 109 height 14
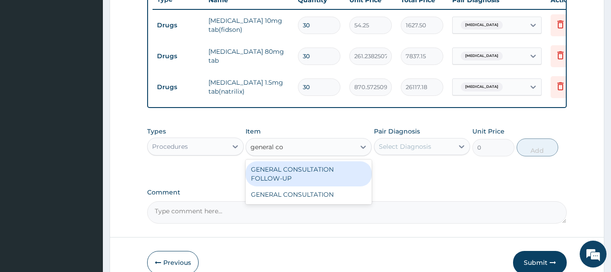
type input "general con"
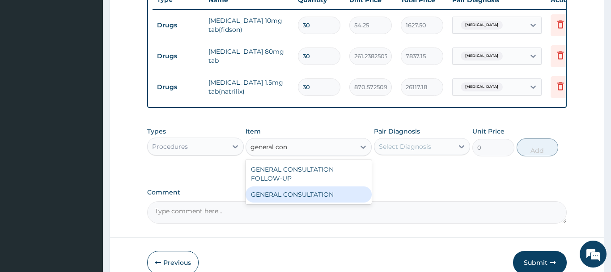
click at [329, 197] on div "GENERAL CONSULTATION" at bounding box center [309, 194] width 126 height 16
type input "6750"
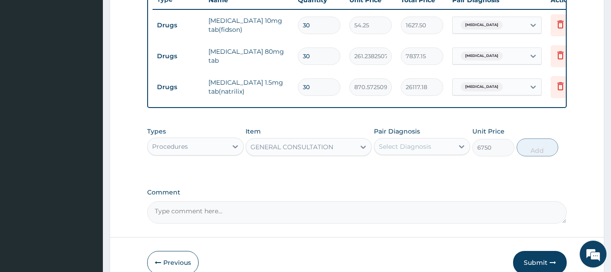
click at [412, 149] on div "Select Diagnosis" at bounding box center [405, 146] width 52 height 9
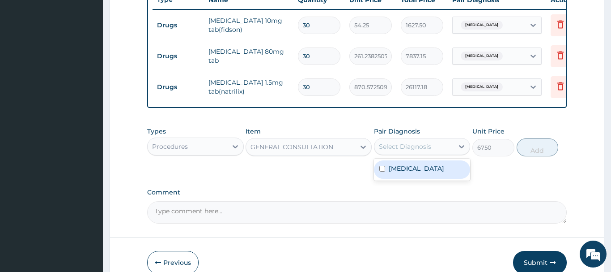
click at [429, 178] on div "Essential hypertension" at bounding box center [422, 169] width 97 height 18
checkbox input "true"
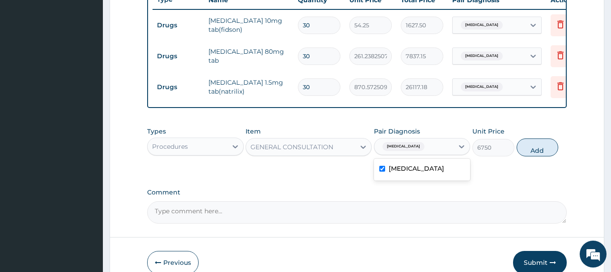
click at [537, 148] on button "Add" at bounding box center [538, 147] width 42 height 18
type input "0"
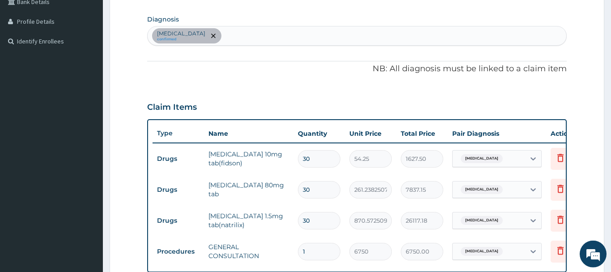
scroll to position [256, 0]
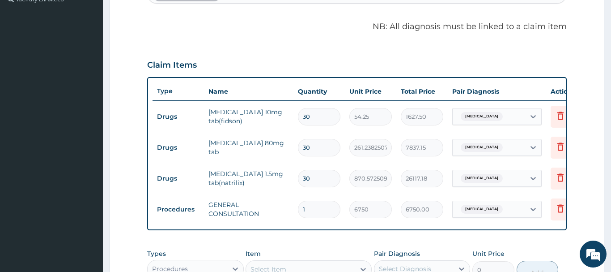
drag, startPoint x: 315, startPoint y: 181, endPoint x: 281, endPoint y: 181, distance: 34.0
click at [298, 181] on input "30" at bounding box center [319, 178] width 42 height 17
type input "1"
type input "870.57"
type input "12"
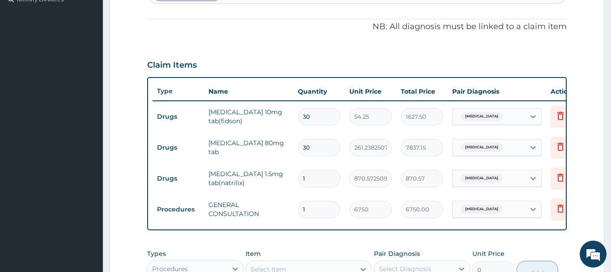
type input "10446.87"
type input "12"
type input "1"
type input "261.24"
click at [298, 148] on input "1" at bounding box center [319, 147] width 42 height 17
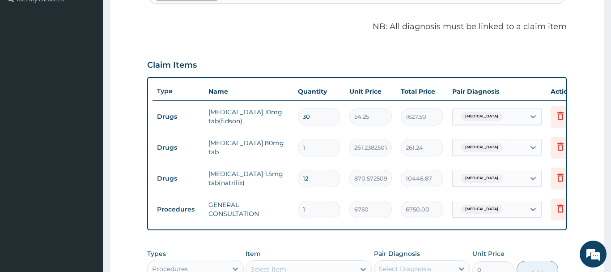
type input "12"
type input "3134.86"
drag, startPoint x: 315, startPoint y: 150, endPoint x: 284, endPoint y: 150, distance: 31.3
click at [298, 150] on input "12" at bounding box center [319, 147] width 42 height 17
type input "1"
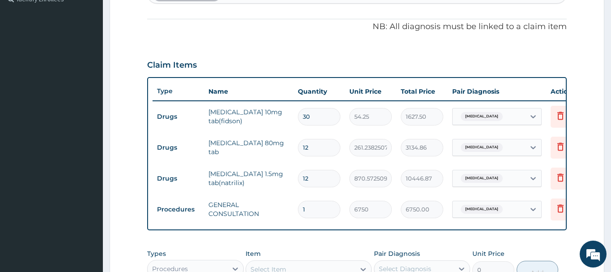
type input "261.24"
type input "14"
type input "3657.34"
type input "14"
drag, startPoint x: 322, startPoint y: 181, endPoint x: 303, endPoint y: 181, distance: 18.3
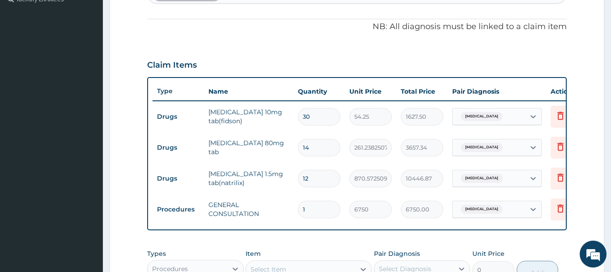
click at [303, 181] on input "12" at bounding box center [319, 178] width 42 height 17
type input "1"
type input "870.57"
type input "14"
type input "12188.02"
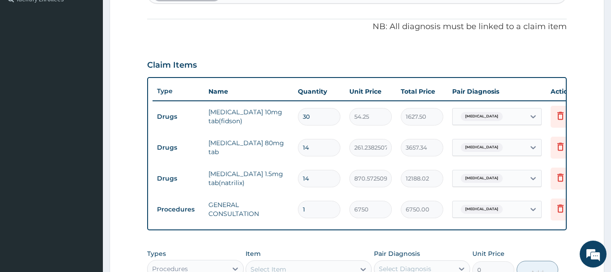
type input "14"
drag, startPoint x: 317, startPoint y: 120, endPoint x: 301, endPoint y: 132, distance: 20.4
click at [301, 125] on input "30" at bounding box center [319, 116] width 42 height 17
type input "1"
type input "54.25"
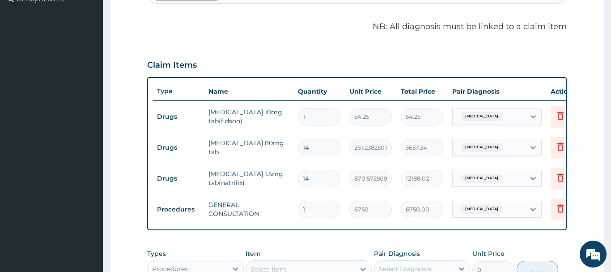
type input "14"
type input "759.50"
type input "14"
click at [343, 78] on div "Type Name Quantity Unit Price Total Price Pair Diagnosis Actions Drugs amlodipi…" at bounding box center [357, 153] width 420 height 153
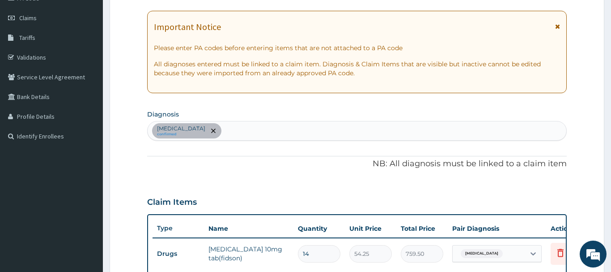
scroll to position [0, 0]
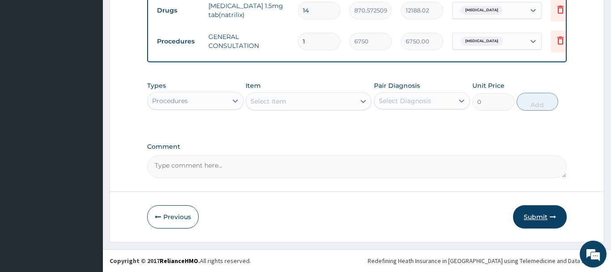
click at [535, 217] on button "Submit" at bounding box center [540, 216] width 54 height 23
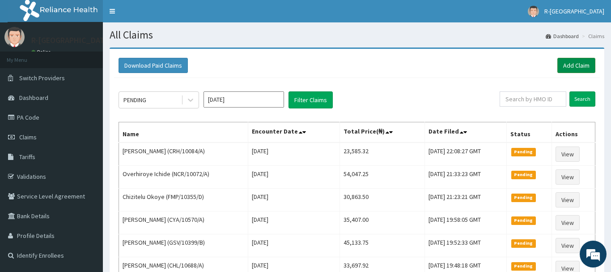
click at [566, 70] on link "Add Claim" at bounding box center [576, 65] width 38 height 15
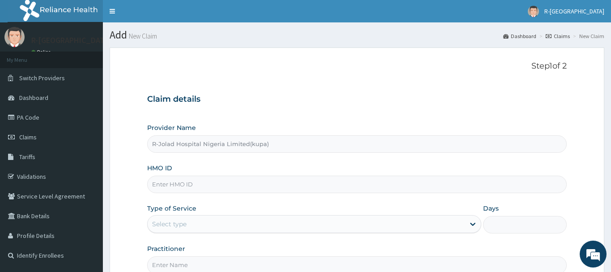
type input "R-Jolad Hospital Nigeria Limited(kupa)"
click at [193, 179] on input "HMO ID" at bounding box center [357, 183] width 420 height 17
paste input "REL/10717/A"
type input "REL/10717/A"
click at [269, 83] on div "Step 1 of 2 Claim details Provider Name R-Jolad Hospital Nigeria Limited(kupa) …" at bounding box center [357, 167] width 420 height 212
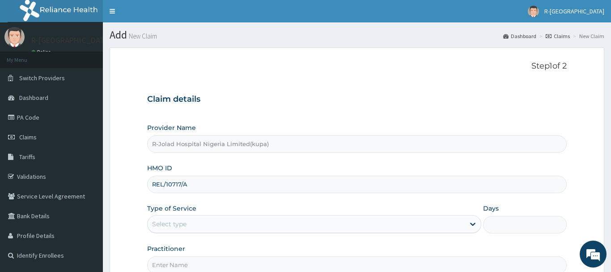
scroll to position [91, 0]
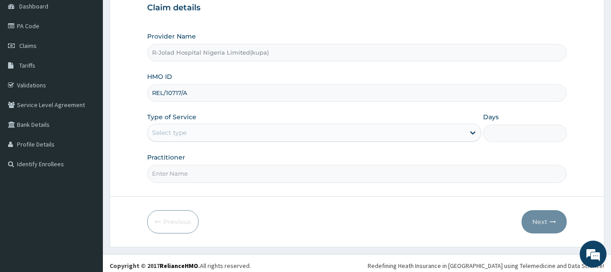
click at [223, 121] on div "Type of Service Select type" at bounding box center [314, 127] width 335 height 30
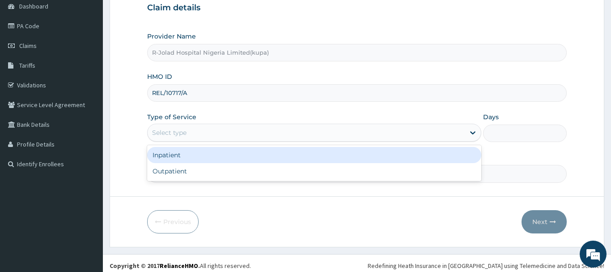
click at [255, 127] on div "Select type" at bounding box center [307, 132] width 318 height 14
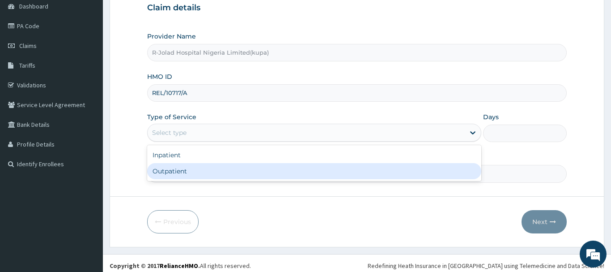
click at [248, 169] on div "Outpatient" at bounding box center [314, 171] width 335 height 16
type input "1"
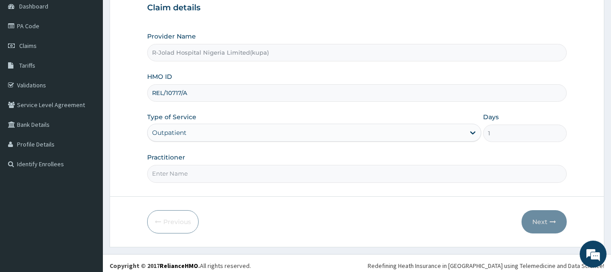
scroll to position [0, 0]
click at [200, 174] on input "Practitioner" at bounding box center [357, 173] width 420 height 17
paste input "Braxton Anaebo"
type input "Braxton Anaebo"
click at [249, 160] on div "Practitioner Braxton Anaebo" at bounding box center [357, 168] width 420 height 30
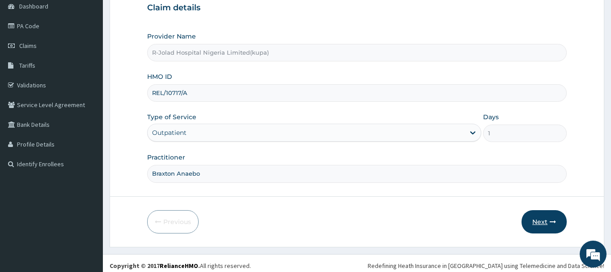
click at [543, 219] on button "Next" at bounding box center [544, 221] width 45 height 23
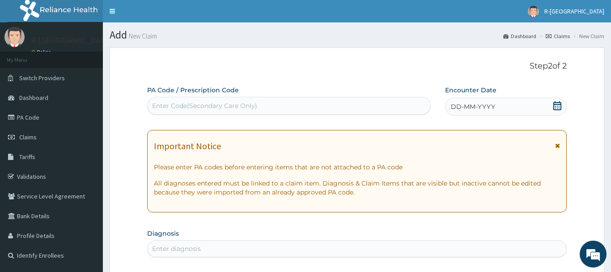
click at [241, 104] on div "Enter Code(Secondary Care Only)" at bounding box center [204, 105] width 105 height 9
paste input "PA/0FC5D0"
type input "PA/0FC5D0"
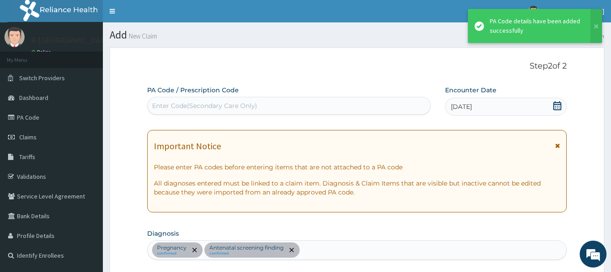
scroll to position [237, 0]
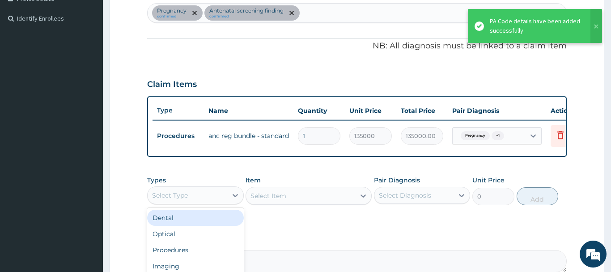
click at [195, 190] on div "Select Type" at bounding box center [188, 195] width 80 height 14
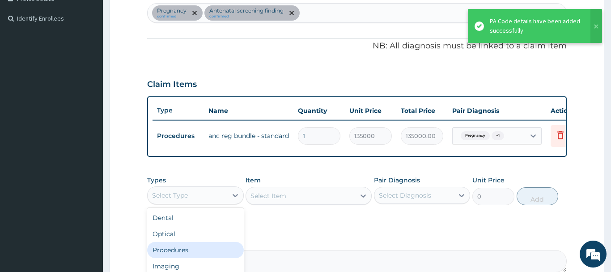
click at [192, 249] on div "Procedures" at bounding box center [195, 250] width 97 height 16
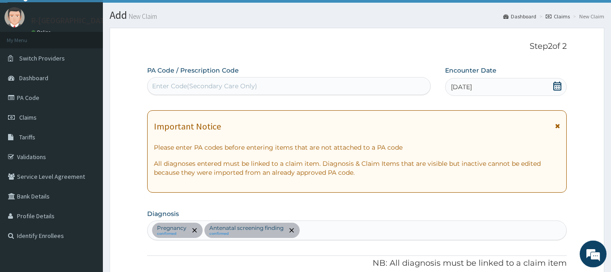
scroll to position [0, 0]
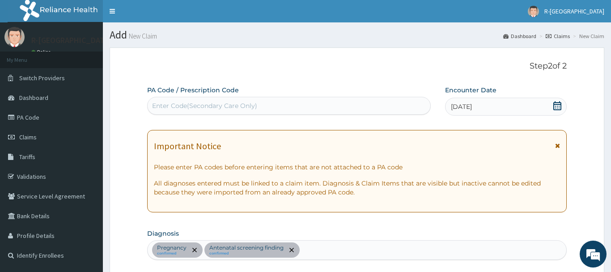
click at [217, 99] on div "Enter Code(Secondary Care Only)" at bounding box center [289, 105] width 283 height 14
paste input "PA/0FC5D0"
type input "PA/0FC5D0"
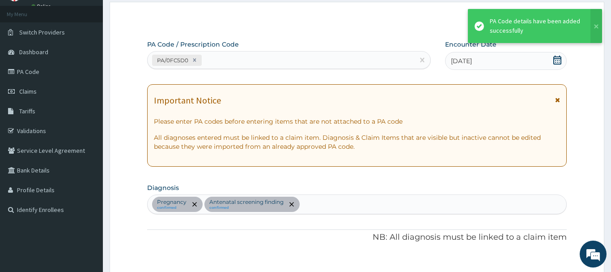
scroll to position [237, 0]
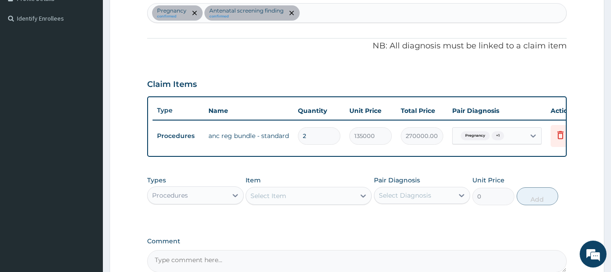
click at [298, 139] on input "2" at bounding box center [319, 135] width 42 height 17
type input "1"
type input "135000.00"
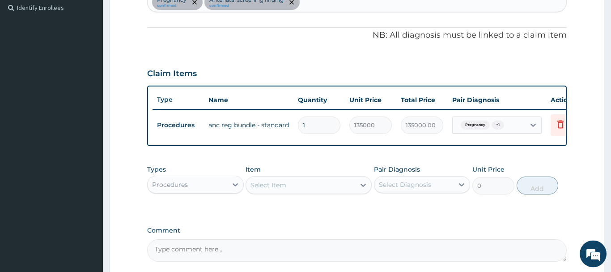
scroll to position [282, 0]
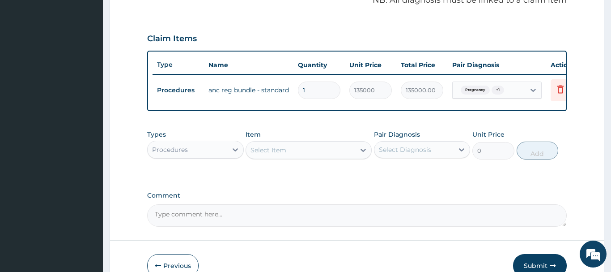
type input "1"
click at [195, 144] on div "Procedures" at bounding box center [188, 149] width 80 height 14
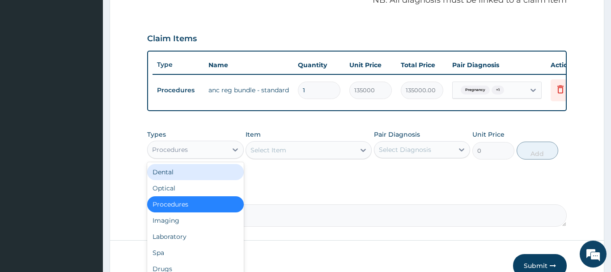
click at [287, 149] on div "Select Item" at bounding box center [300, 150] width 109 height 14
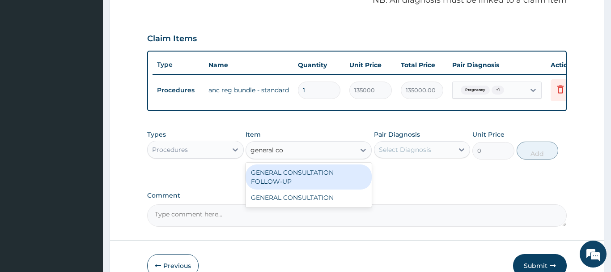
type input "general con"
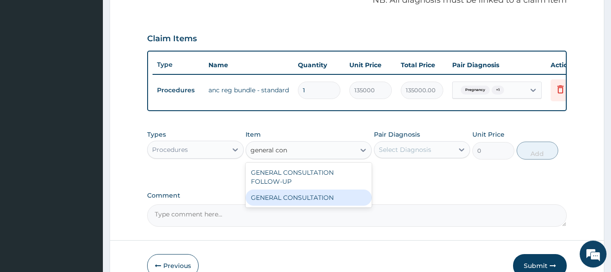
click at [296, 194] on div "GENERAL CONSULTATION" at bounding box center [309, 197] width 126 height 16
type input "6750"
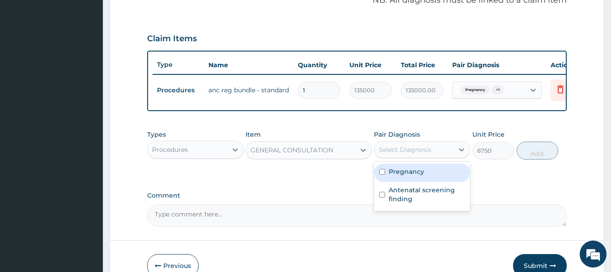
click at [396, 153] on div "Select Diagnosis" at bounding box center [405, 149] width 52 height 9
click at [425, 169] on div "Pregnancy" at bounding box center [422, 172] width 97 height 18
checkbox input "true"
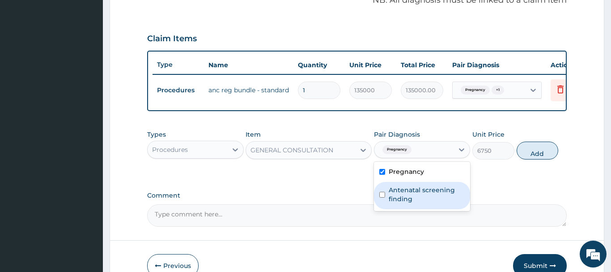
click at [416, 205] on div "Antenatal screening finding" at bounding box center [422, 195] width 97 height 27
checkbox input "true"
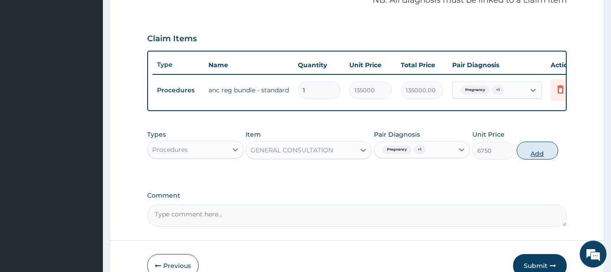
click at [526, 155] on button "Add" at bounding box center [538, 150] width 42 height 18
type input "0"
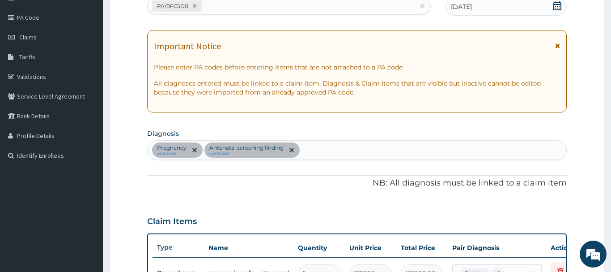
scroll to position [0, 0]
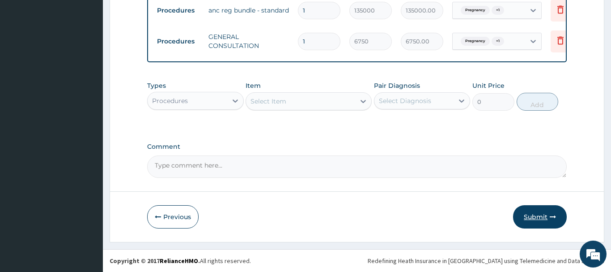
click at [540, 212] on button "Submit" at bounding box center [540, 216] width 54 height 23
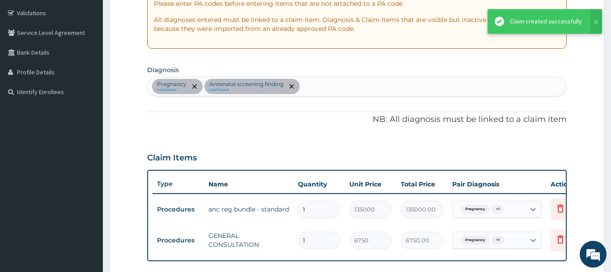
scroll to position [173, 0]
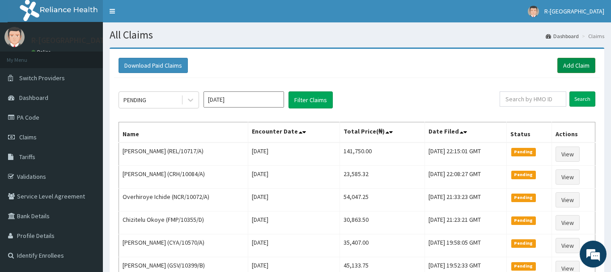
click at [590, 60] on link "Add Claim" at bounding box center [576, 65] width 38 height 15
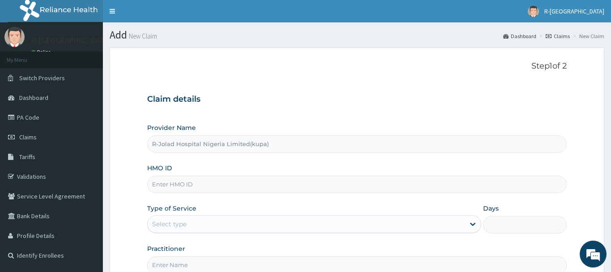
click at [195, 191] on input "HMO ID" at bounding box center [357, 183] width 420 height 17
paste input "AFO/10091/A"
type input "AFO/10091/A"
click at [291, 94] on div "Claim details Provider Name R-Jolad Hospital Nigeria Limited(kupa) HMO ID AFO/1…" at bounding box center [357, 179] width 420 height 188
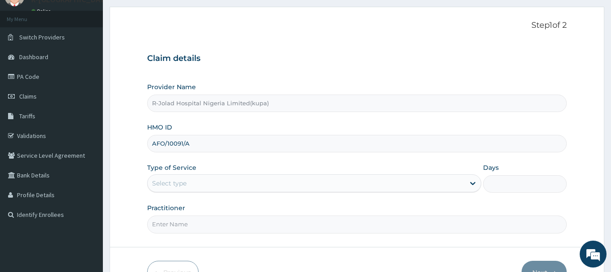
scroll to position [96, 0]
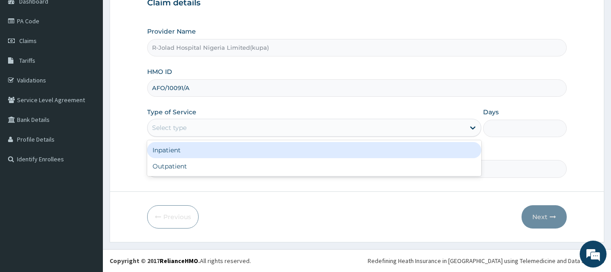
click at [237, 131] on div "Select type" at bounding box center [307, 127] width 318 height 14
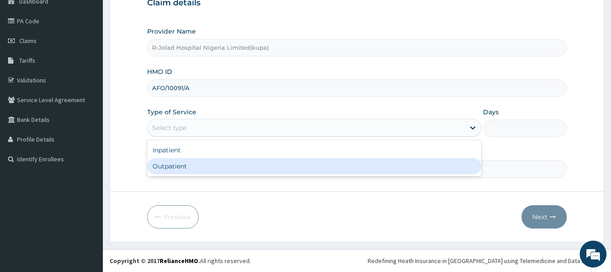
click at [237, 162] on div "Outpatient" at bounding box center [314, 166] width 335 height 16
type input "1"
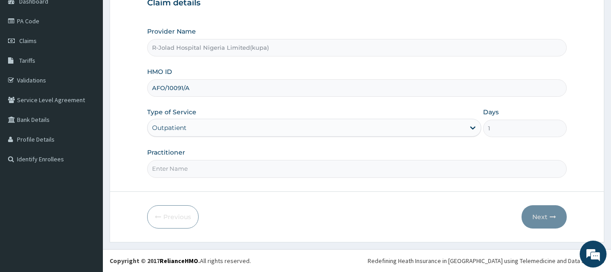
click at [195, 176] on input "Practitioner" at bounding box center [357, 168] width 420 height 17
paste input "[PERSON_NAME]"
type input "[PERSON_NAME]"
click at [535, 213] on button "Next" at bounding box center [544, 216] width 45 height 23
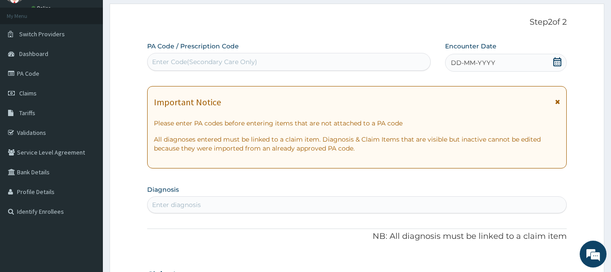
scroll to position [5, 0]
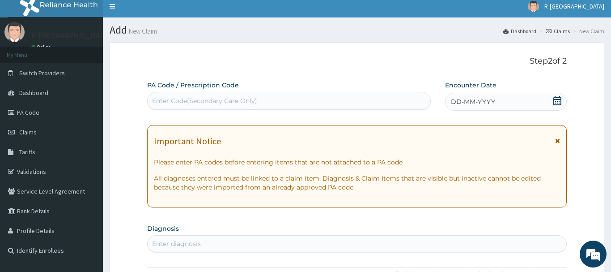
click at [554, 100] on icon at bounding box center [557, 100] width 8 height 9
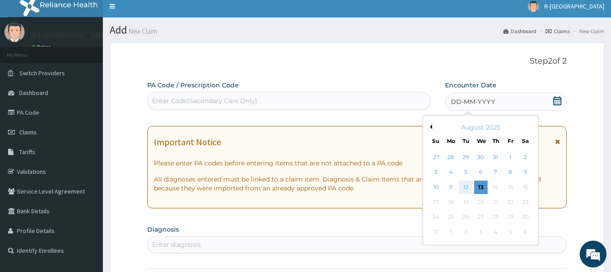
click at [462, 183] on div "12" at bounding box center [465, 186] width 13 height 13
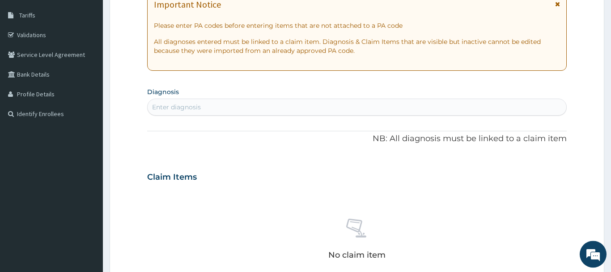
scroll to position [142, 0]
click at [189, 106] on div "Enter diagnosis" at bounding box center [176, 106] width 49 height 9
type input "malaria"
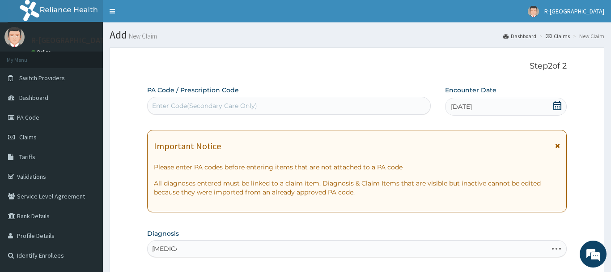
scroll to position [183, 0]
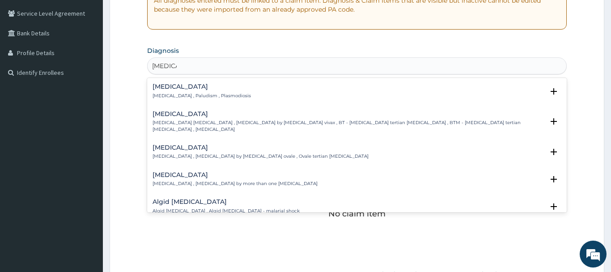
click at [200, 96] on p "Malaria , Paludism , Plasmodiosis" at bounding box center [202, 96] width 98 height 6
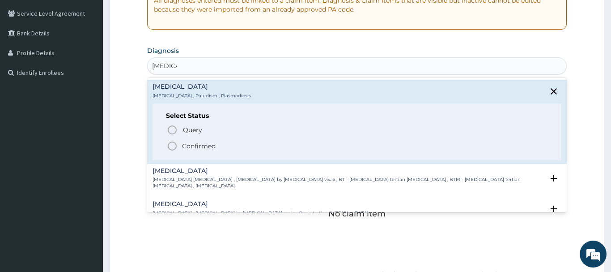
click at [181, 142] on span "Confirmed" at bounding box center [357, 145] width 381 height 11
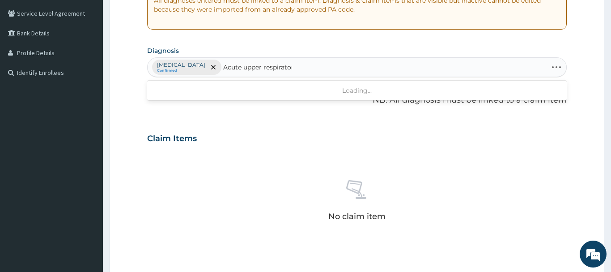
type input "Acute upper respiratory"
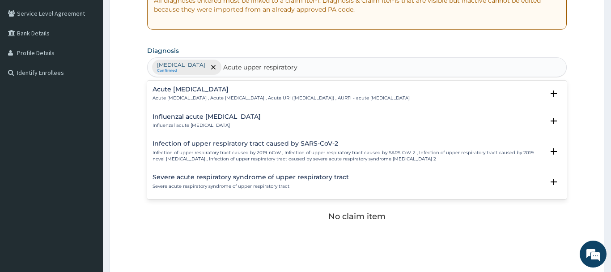
click at [231, 94] on div "Acute upper respiratory infection Acute upper respiratory infection , Acute upp…" at bounding box center [281, 94] width 257 height 16
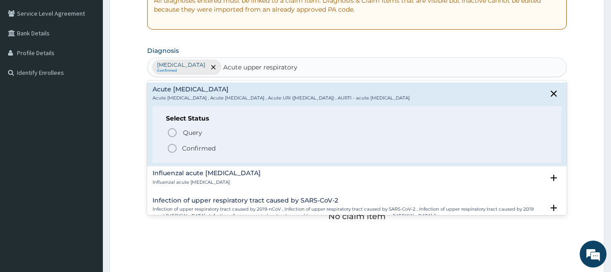
click at [199, 147] on p "Confirmed" at bounding box center [199, 148] width 34 height 9
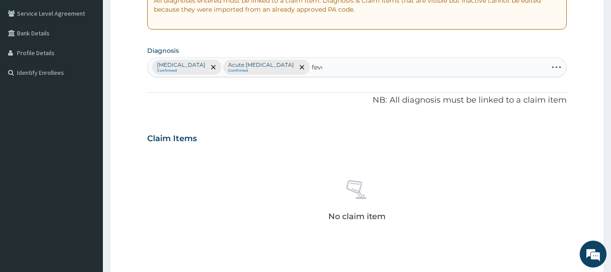
type input "fever"
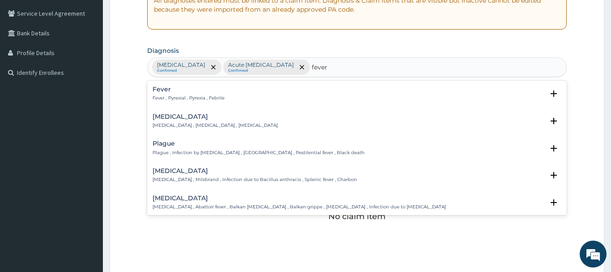
click at [186, 91] on h4 "Fever" at bounding box center [189, 89] width 72 height 7
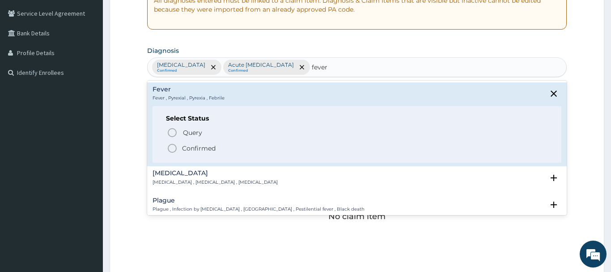
click at [182, 144] on p "Confirmed" at bounding box center [199, 148] width 34 height 9
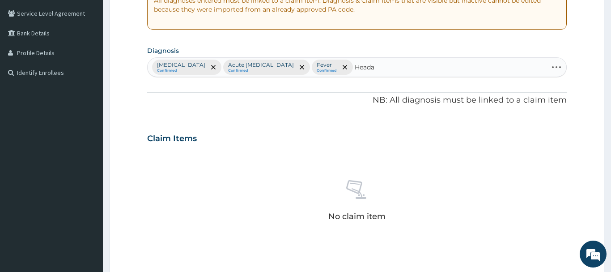
type input "Headac"
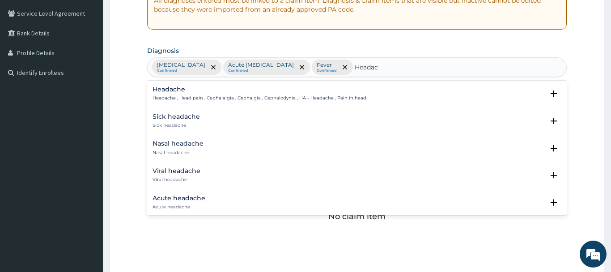
click at [174, 92] on h4 "Headache" at bounding box center [260, 89] width 214 height 7
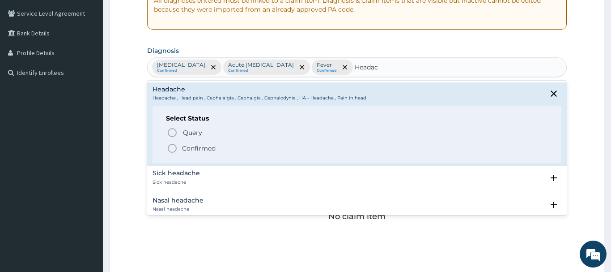
click at [208, 150] on p "Confirmed" at bounding box center [199, 148] width 34 height 9
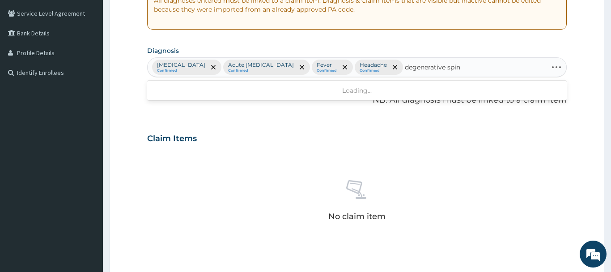
type input "degenerative spine"
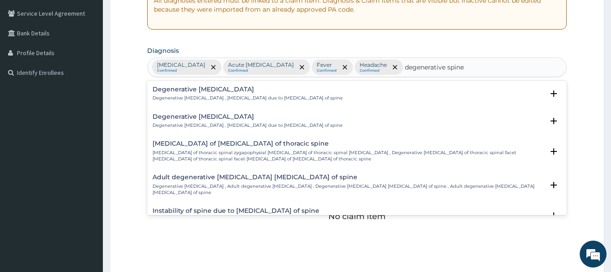
scroll to position [12, 0]
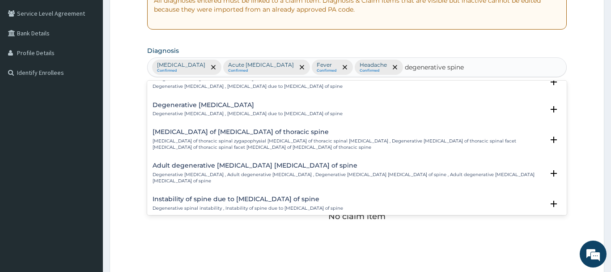
click at [221, 195] on h4 "Instability of spine due to degeneration of spine" at bounding box center [248, 198] width 191 height 7
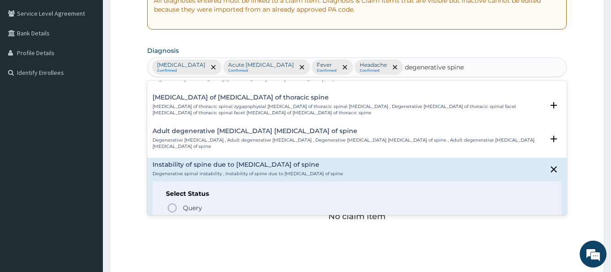
scroll to position [68, 0]
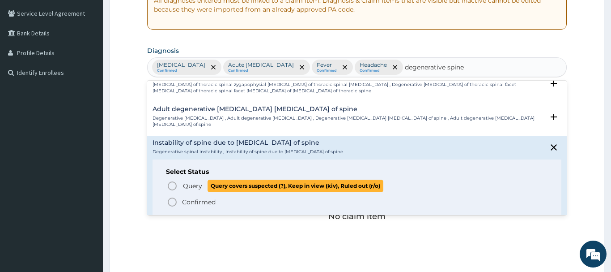
click at [187, 181] on span "Query" at bounding box center [192, 185] width 19 height 9
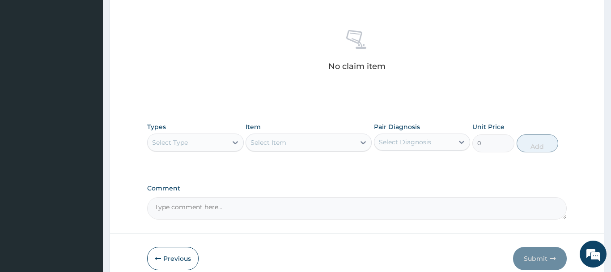
scroll to position [374, 0]
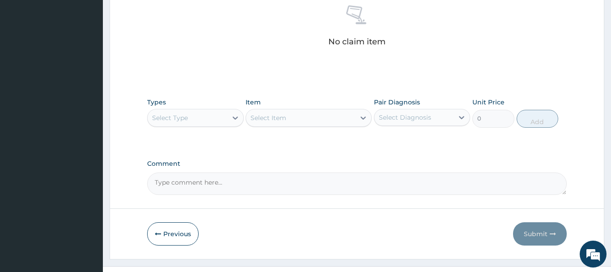
click at [196, 110] on div "Select Type" at bounding box center [188, 117] width 80 height 14
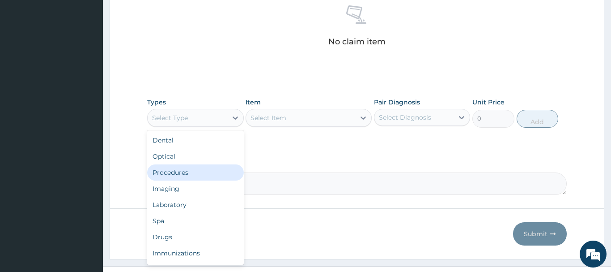
click at [175, 164] on div "Procedures" at bounding box center [195, 172] width 97 height 16
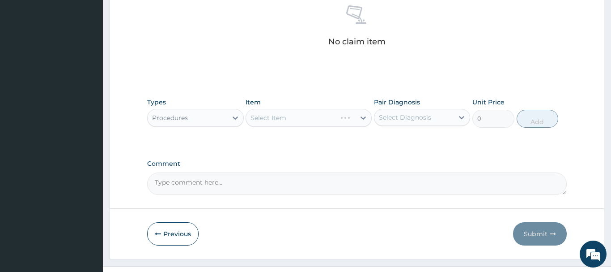
click at [272, 109] on div "Select Item" at bounding box center [309, 118] width 126 height 18
click at [279, 109] on div "Select Item" at bounding box center [309, 118] width 126 height 18
click at [277, 110] on div "Select Item" at bounding box center [300, 117] width 109 height 14
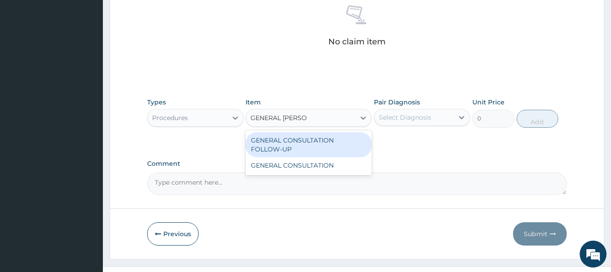
type input "GENERAL CONSUL"
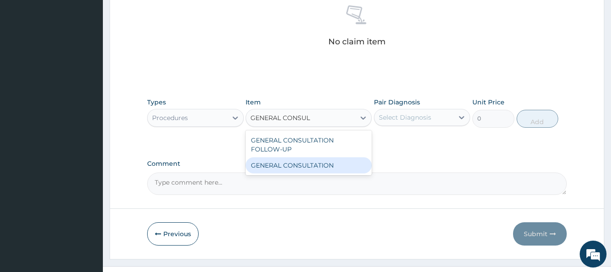
click at [287, 157] on div "GENERAL CONSULTATION" at bounding box center [309, 165] width 126 height 16
type input "6750"
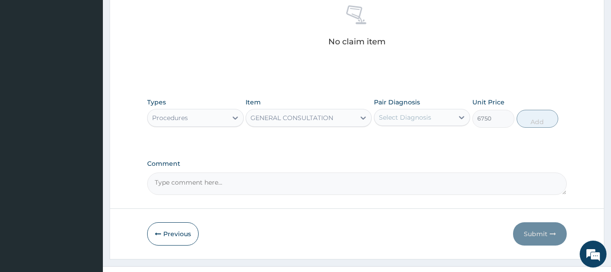
click at [418, 113] on div "Select Diagnosis" at bounding box center [405, 117] width 52 height 9
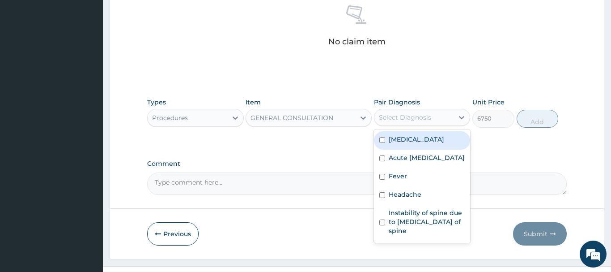
click at [431, 132] on div "Malaria" at bounding box center [422, 140] width 97 height 18
checkbox input "true"
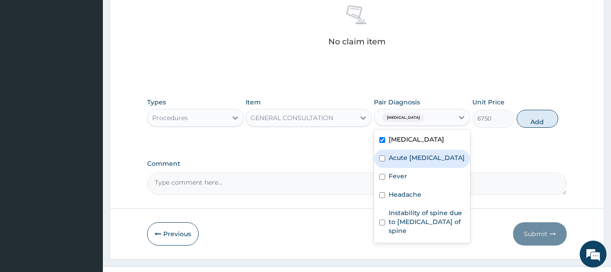
click at [422, 153] on label "Acute upper respiratory infection" at bounding box center [427, 157] width 76 height 9
checkbox input "true"
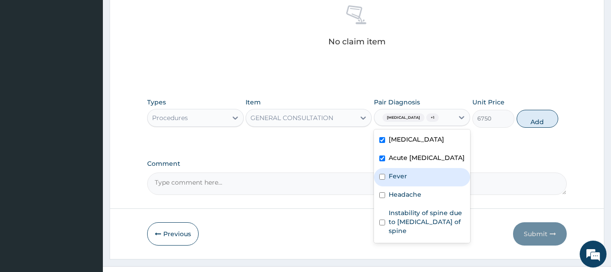
click at [416, 169] on div "Fever" at bounding box center [422, 177] width 97 height 18
checkbox input "true"
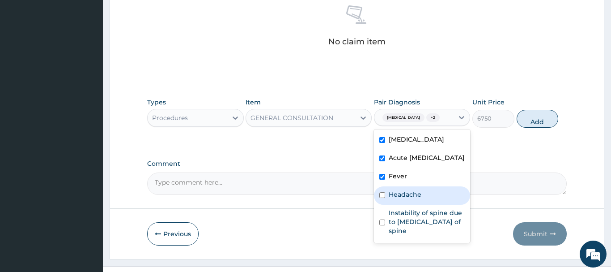
drag, startPoint x: 412, startPoint y: 187, endPoint x: 408, endPoint y: 209, distance: 22.1
click at [412, 190] on label "Headache" at bounding box center [405, 194] width 33 height 9
checkbox input "true"
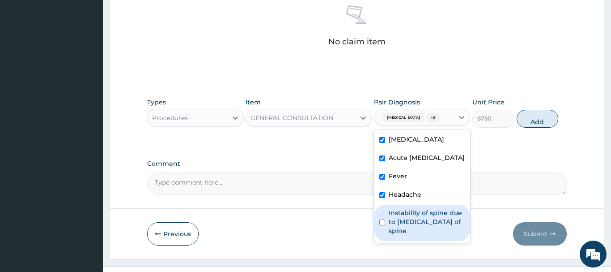
click at [408, 209] on label "Instability of spine due to degeneration of spine" at bounding box center [427, 221] width 76 height 27
checkbox input "true"
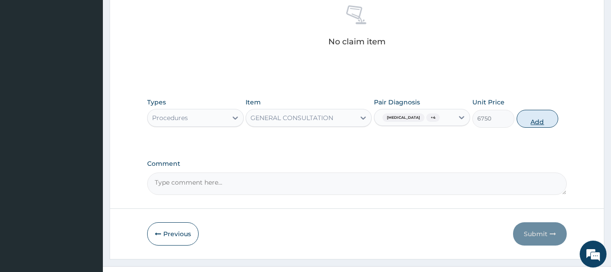
click at [544, 110] on button "Add" at bounding box center [538, 119] width 42 height 18
type input "0"
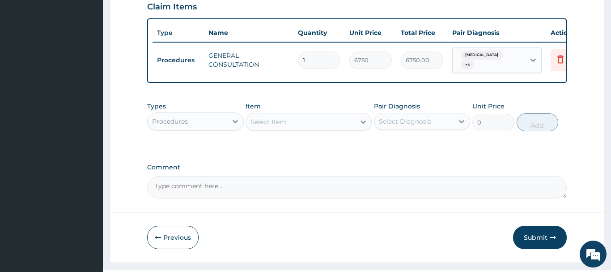
click at [191, 114] on div "Procedures" at bounding box center [188, 121] width 80 height 14
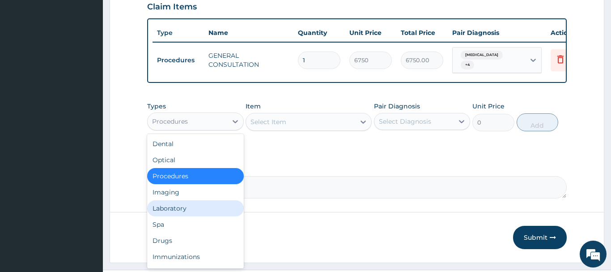
click at [199, 200] on div "Laboratory" at bounding box center [195, 208] width 97 height 16
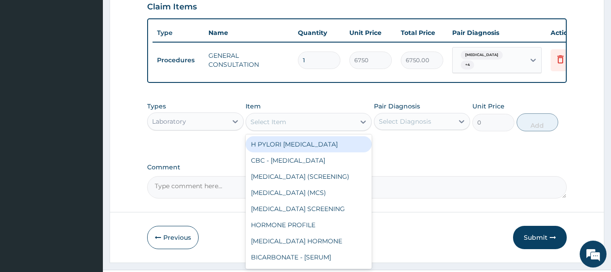
click at [322, 115] on div "Select Item" at bounding box center [300, 122] width 109 height 14
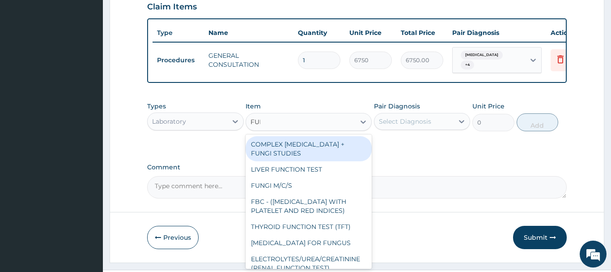
type input "FULL"
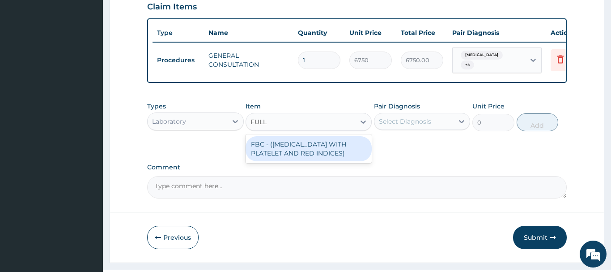
click at [326, 136] on div "FBC - (FULL BLOOD COUNT WITH PLATELET AND RED INDICES)" at bounding box center [309, 148] width 126 height 25
type input "5400"
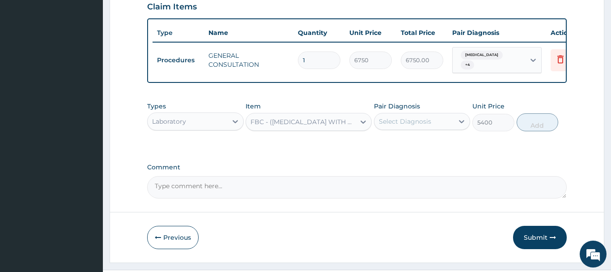
click at [404, 114] on div "Select Diagnosis" at bounding box center [414, 121] width 80 height 14
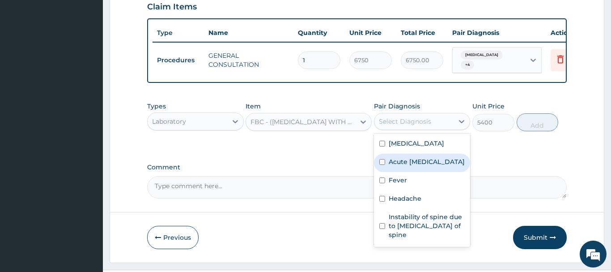
click at [415, 157] on label "Acute upper respiratory infection" at bounding box center [427, 161] width 76 height 9
checkbox input "true"
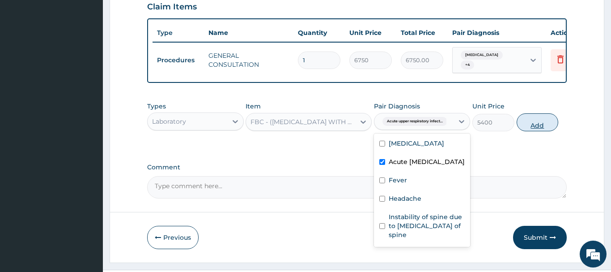
click at [531, 113] on button "Add" at bounding box center [538, 122] width 42 height 18
type input "0"
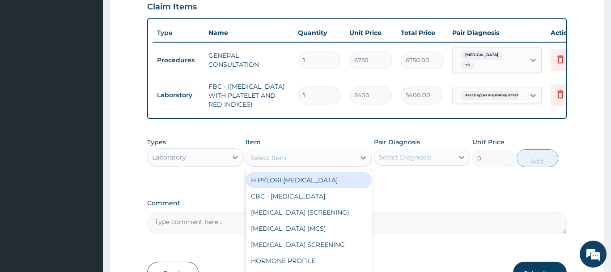
click at [287, 150] on div "Select Item" at bounding box center [300, 157] width 109 height 14
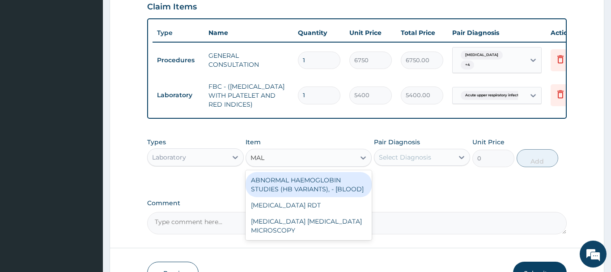
type input "MALA"
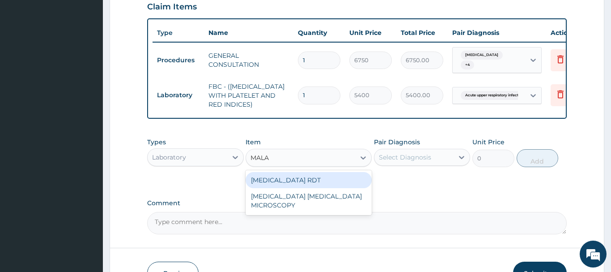
click at [316, 172] on div "MALARIA RDT" at bounding box center [309, 180] width 126 height 16
type input "2700"
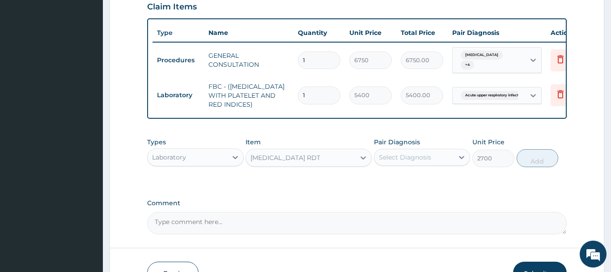
click at [428, 153] on div "Select Diagnosis" at bounding box center [405, 157] width 52 height 9
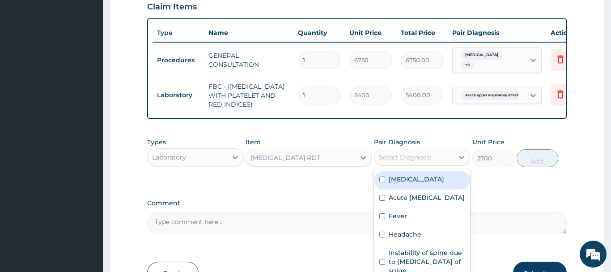
click at [412, 171] on div "Malaria" at bounding box center [422, 180] width 97 height 18
checkbox input "true"
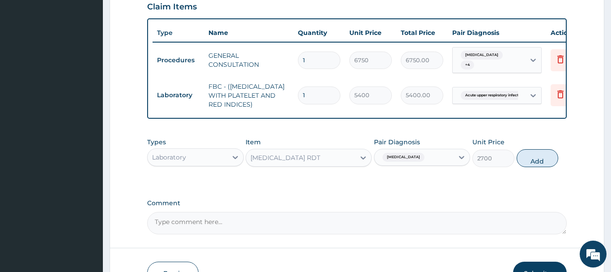
click at [579, 134] on form "Step 2 of 2 PA Code / Prescription Code Enter Code(Secondary Care Only) Encount…" at bounding box center [357, 7] width 495 height 582
click at [548, 149] on button "Add" at bounding box center [538, 158] width 42 height 18
type input "0"
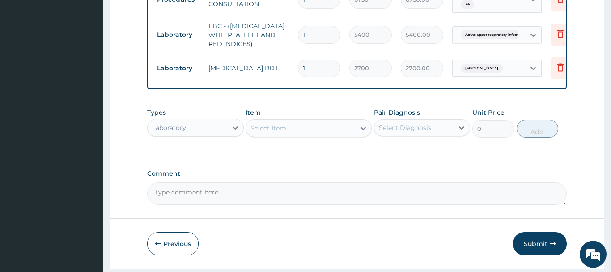
scroll to position [398, 0]
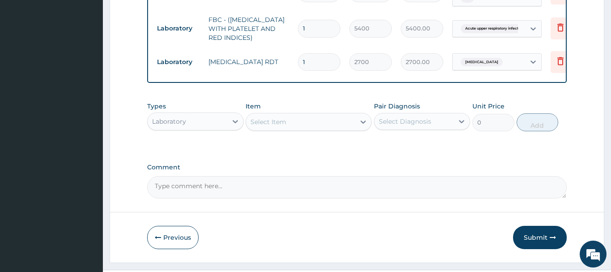
click at [192, 114] on div "Laboratory" at bounding box center [188, 121] width 80 height 14
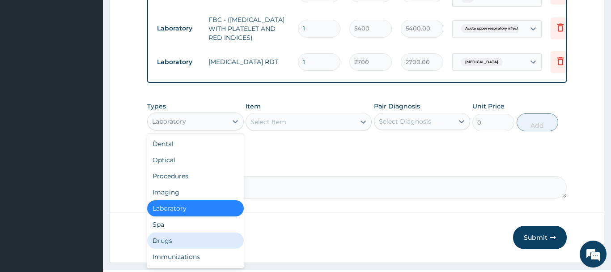
click at [186, 232] on div "Drugs" at bounding box center [195, 240] width 97 height 16
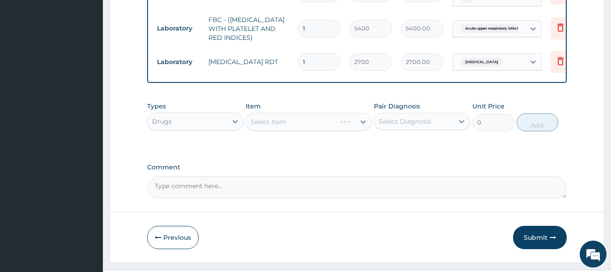
click at [301, 113] on div "Select Item" at bounding box center [309, 122] width 126 height 18
click at [309, 113] on div "Select Item" at bounding box center [309, 122] width 126 height 18
click at [289, 115] on div "Select Item" at bounding box center [300, 122] width 109 height 14
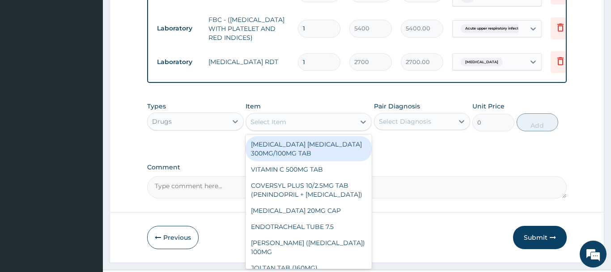
paste input "COUGH SYRUP ADULT (M&B)"
type input "COUGH SYRUP ADULT (M&B)"
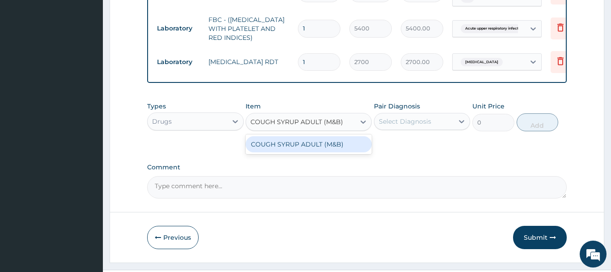
scroll to position [0, 4]
click at [294, 136] on div "COUGH SYRUP ADULT (M&B)" at bounding box center [309, 144] width 126 height 16
type input "1312.5"
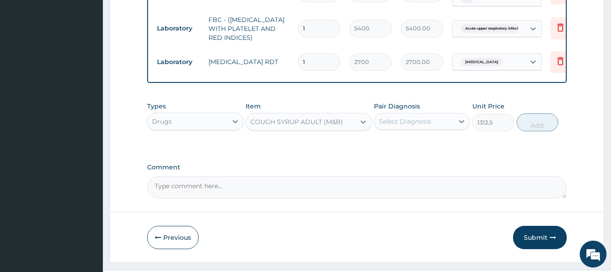
click at [420, 114] on div "Select Diagnosis" at bounding box center [414, 121] width 80 height 14
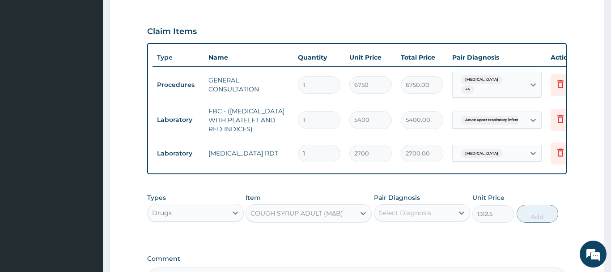
scroll to position [215, 0]
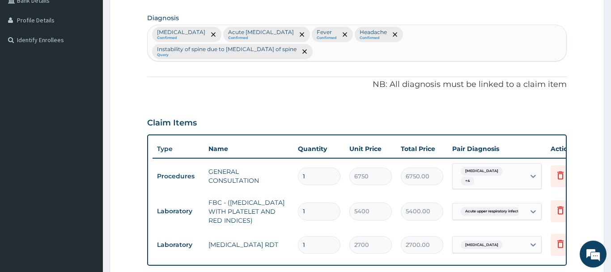
click at [310, 44] on div at bounding box center [304, 51] width 13 height 14
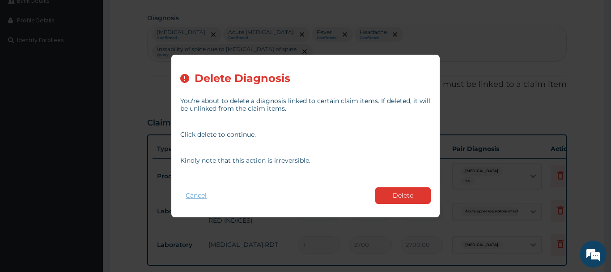
click at [204, 197] on button "Cancel" at bounding box center [196, 195] width 32 height 13
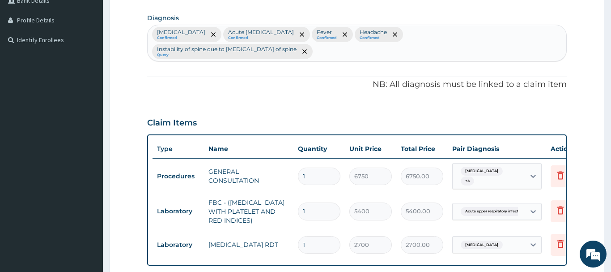
click at [561, 36] on div "Malaria Confirmed Acute upper respiratory infection Confirmed Fever Confirmed H…" at bounding box center [357, 43] width 419 height 36
type input "COUGH"
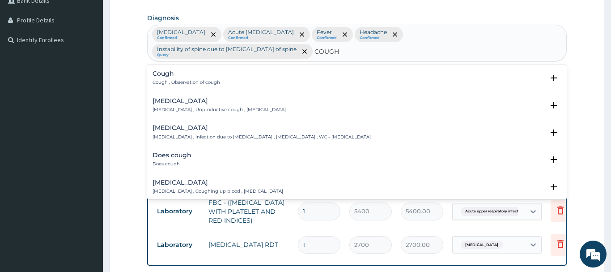
click at [168, 75] on div "Cough Cough , Observation of cough" at bounding box center [187, 78] width 68 height 16
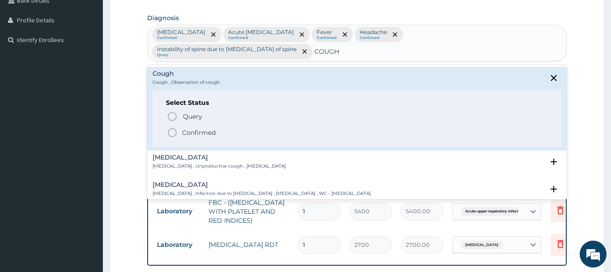
click at [190, 128] on p "Confirmed" at bounding box center [199, 132] width 34 height 9
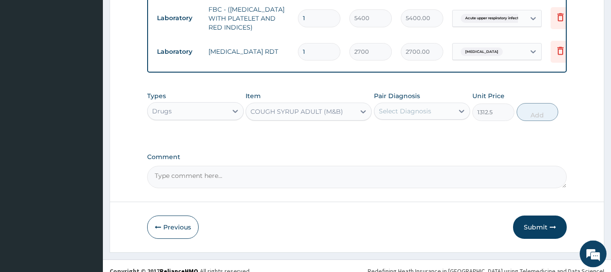
scroll to position [415, 0]
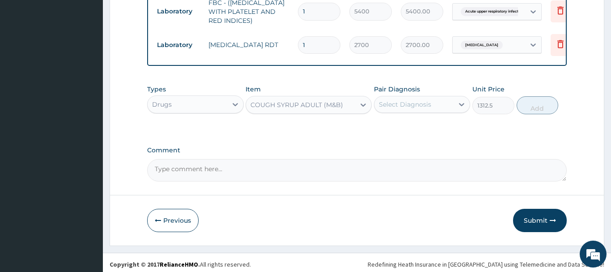
click at [435, 102] on div "Select Diagnosis" at bounding box center [414, 104] width 80 height 14
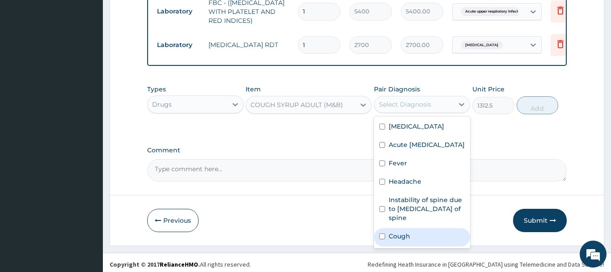
click at [416, 238] on div "Cough" at bounding box center [422, 237] width 97 height 18
checkbox input "true"
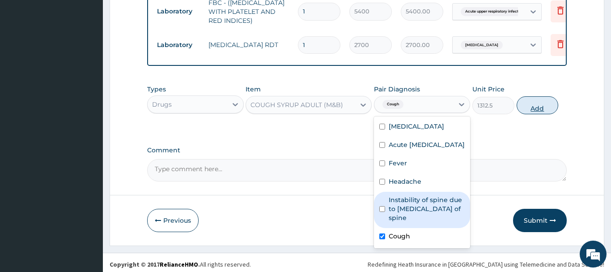
click at [531, 106] on button "Add" at bounding box center [538, 105] width 42 height 18
type input "0"
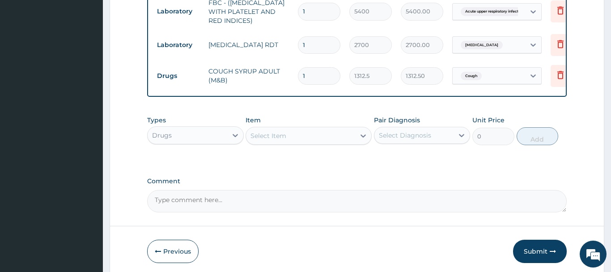
click at [298, 128] on div "Select Item" at bounding box center [300, 135] width 109 height 14
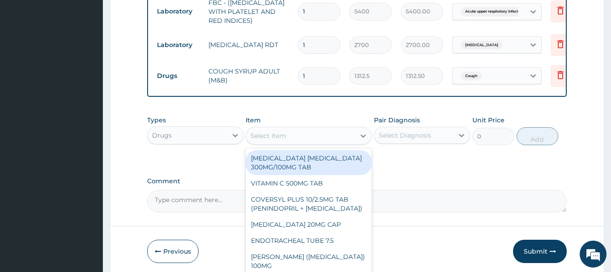
paste input "PARACETAMOL 500MG TAB x 1000"
type input "PARACETAMOL 500MG TAB x 1000"
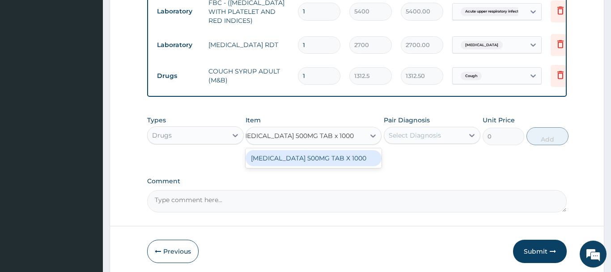
click at [314, 155] on div "PARACETAMOL 500MG TAB X 1000" at bounding box center [314, 158] width 136 height 16
type input "22.39999961853027"
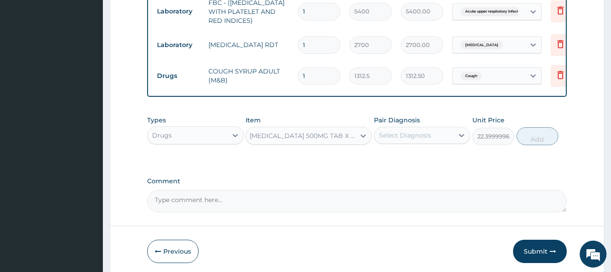
click at [419, 137] on div "Select Diagnosis" at bounding box center [414, 135] width 80 height 14
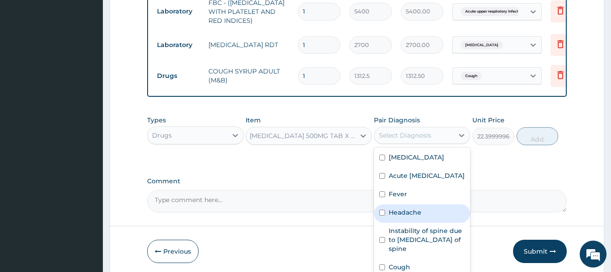
click at [409, 215] on label "Headache" at bounding box center [405, 212] width 33 height 9
checkbox input "true"
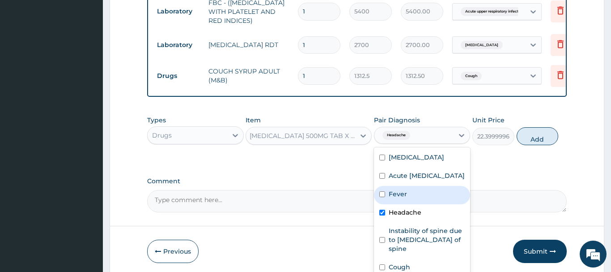
click at [414, 197] on div "Fever" at bounding box center [422, 195] width 97 height 18
checkbox input "true"
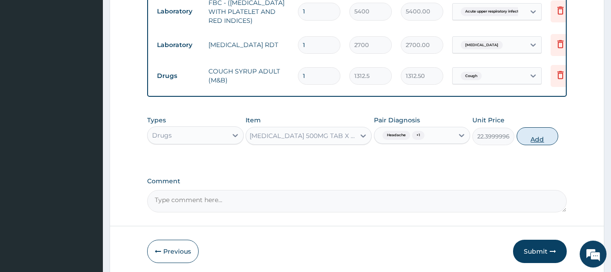
click at [546, 132] on button "Add" at bounding box center [538, 136] width 42 height 18
type input "0"
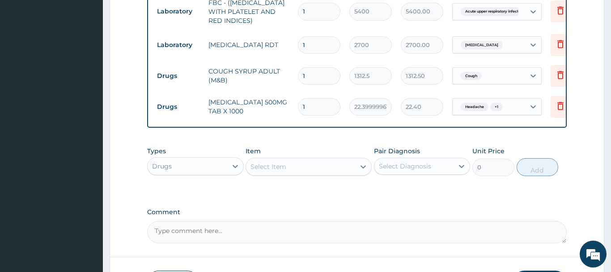
scroll to position [0, 0]
type input "18"
type input "403.20"
type input "18"
click at [319, 167] on div "Select Item" at bounding box center [300, 166] width 109 height 14
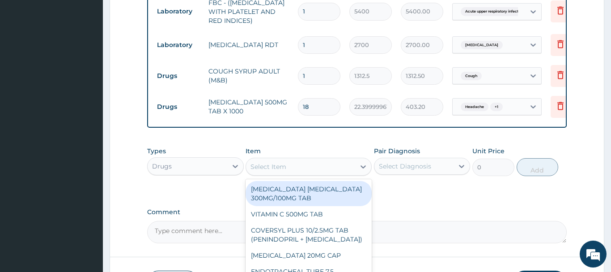
paste input "CHLORPHENIRAMINE TAB X1000"
type input "CHLORPHENIRAMINE TAB X1000"
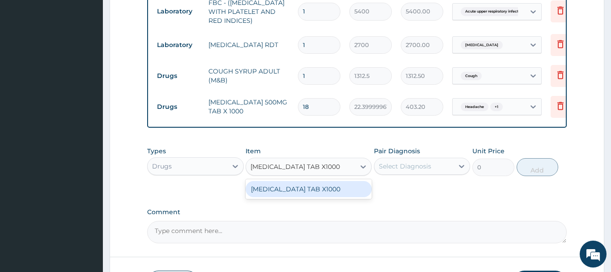
scroll to position [0, 0]
click at [293, 186] on div "CHLORPHENIRAMINE TAB X1000" at bounding box center [309, 189] width 126 height 16
type input "4.940000057220459"
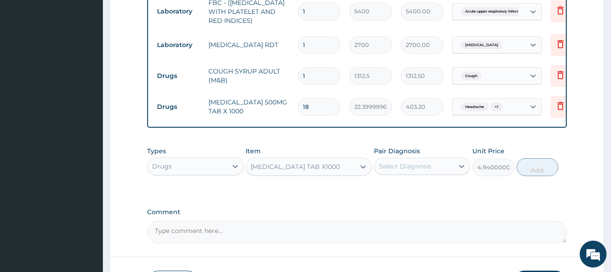
scroll to position [0, 0]
click at [386, 174] on div "Types Drugs Item CHLORPHENIRAMINE TAB X1000 Pair Diagnosis Select Diagnosis Uni…" at bounding box center [357, 161] width 420 height 38
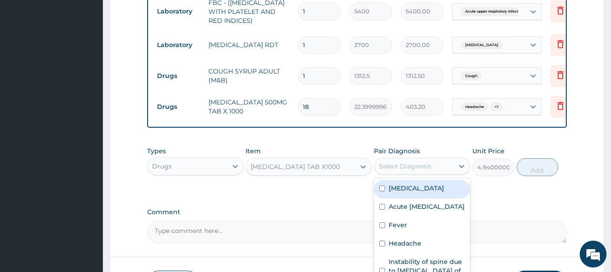
click at [401, 164] on div "Select Diagnosis" at bounding box center [405, 165] width 52 height 9
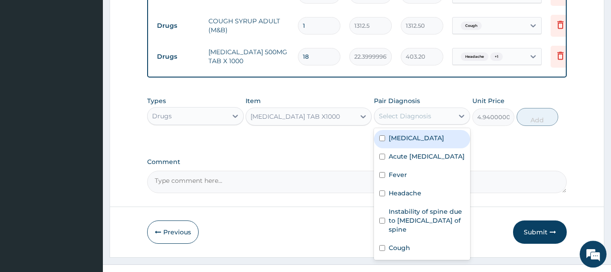
scroll to position [476, 0]
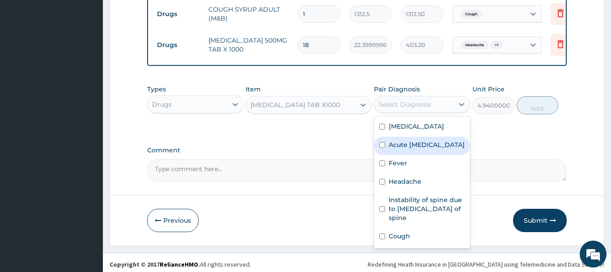
click at [423, 146] on label "Acute upper respiratory infection" at bounding box center [427, 144] width 76 height 9
checkbox input "true"
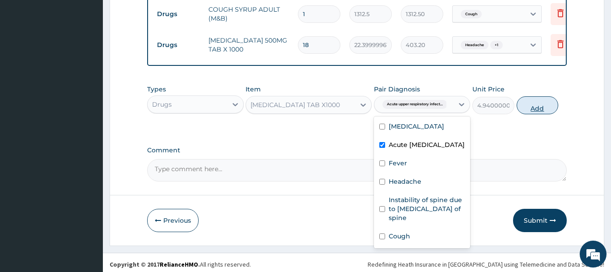
click at [529, 105] on button "Add" at bounding box center [538, 105] width 42 height 18
type input "0"
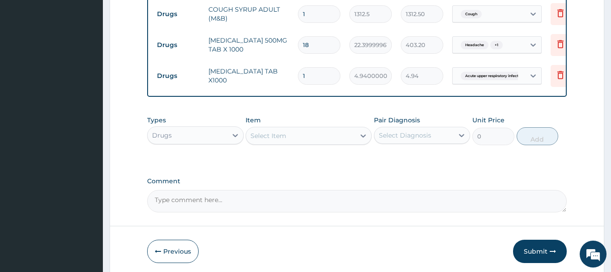
type input "18"
type input "88.92"
type input "18"
click at [290, 133] on div "Select Item" at bounding box center [300, 135] width 109 height 14
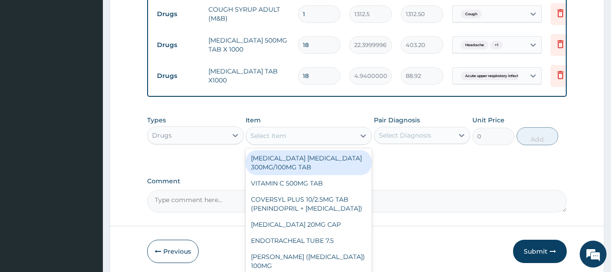
paste input "VITAMIN C 100MG TAB *1000"
type input "VITAMIN C 100MG TAB *1000"
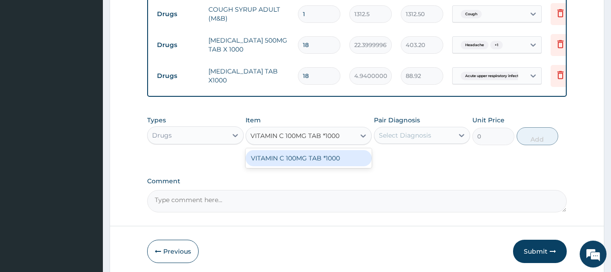
scroll to position [0, 1]
click at [306, 152] on div "VITAMIN C 100MG TAB *1000" at bounding box center [309, 158] width 126 height 16
type input "5.820000171661377"
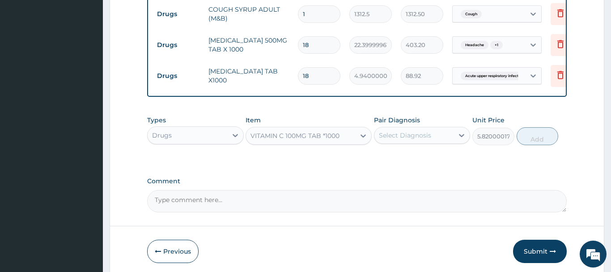
scroll to position [0, 0]
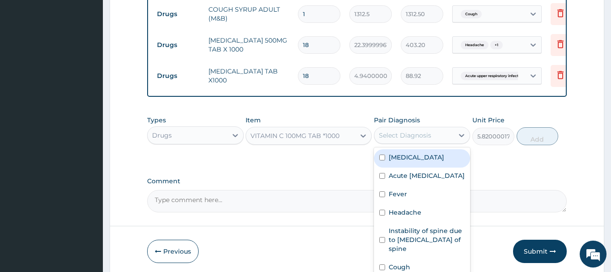
click at [411, 131] on div "Select Diagnosis" at bounding box center [405, 135] width 52 height 9
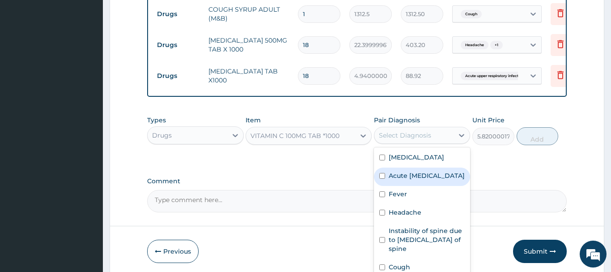
click at [430, 186] on div "Acute upper respiratory infection" at bounding box center [422, 176] width 97 height 18
checkbox input "true"
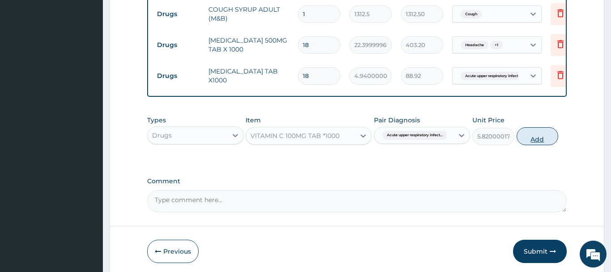
click at [537, 132] on button "Add" at bounding box center [538, 136] width 42 height 18
type input "0"
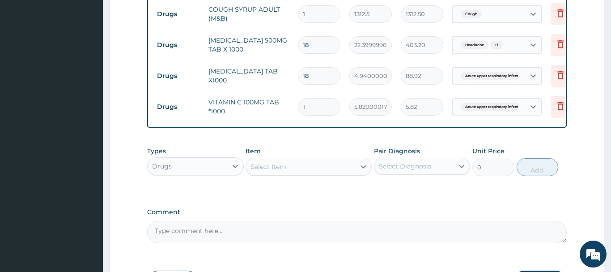
click at [313, 73] on input "18" at bounding box center [319, 75] width 42 height 17
type input "1"
type input "4.94"
type input "10"
type input "49.40"
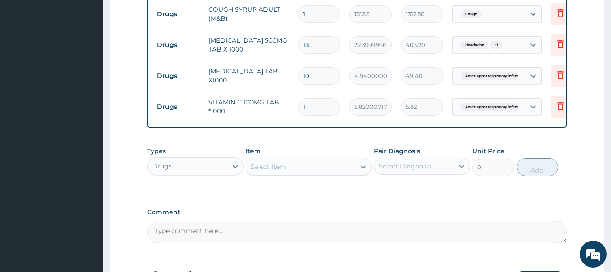
type input "10"
drag, startPoint x: 316, startPoint y: 102, endPoint x: 297, endPoint y: 102, distance: 18.8
click at [298, 102] on input "1" at bounding box center [319, 106] width 42 height 17
type input "4"
type input "23.28"
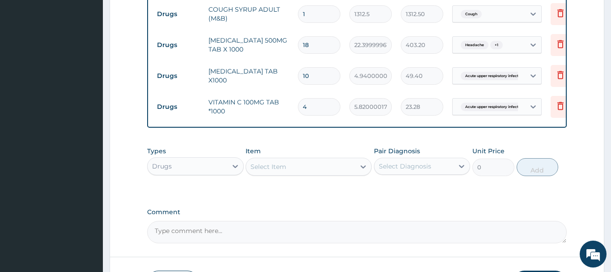
type input "42"
type input "244.44"
type input "42"
click at [272, 162] on div "Select Item" at bounding box center [269, 166] width 36 height 9
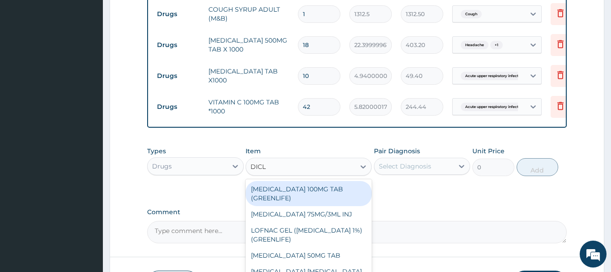
type input "DICLO"
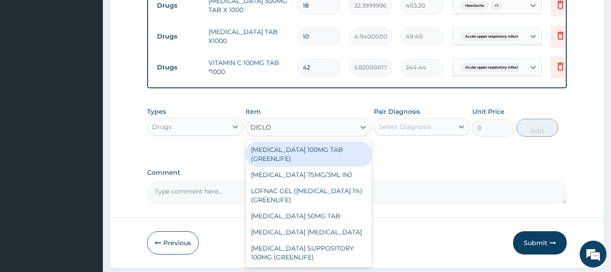
scroll to position [538, 0]
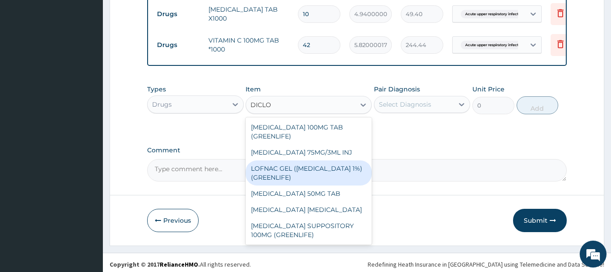
click at [322, 162] on div "LOFNAC GEL (DICLOFENAC 1%) (GREENLIFE)" at bounding box center [309, 172] width 126 height 25
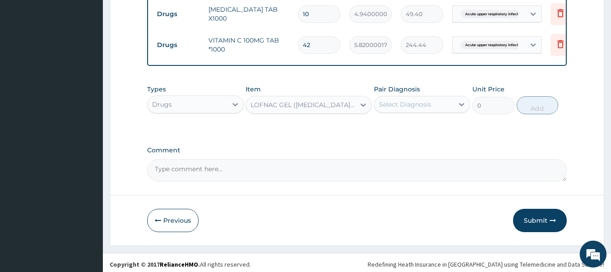
type input "1750"
click at [411, 97] on div "Select Diagnosis" at bounding box center [414, 104] width 80 height 14
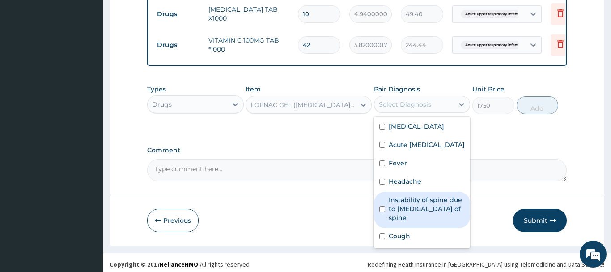
click at [430, 213] on label "Instability of spine due to degeneration of spine" at bounding box center [427, 208] width 76 height 27
checkbox input "true"
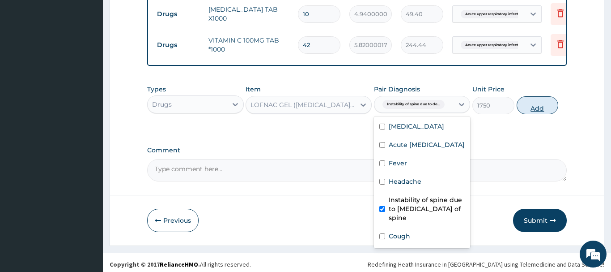
click at [520, 103] on button "Add" at bounding box center [538, 105] width 42 height 18
type input "0"
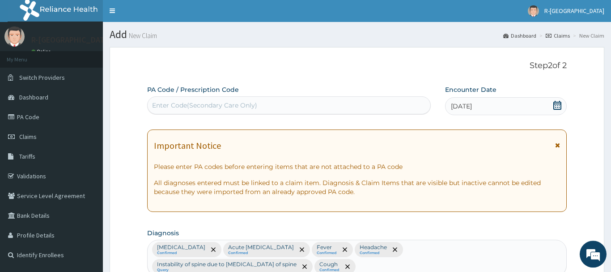
scroll to position [0, 0]
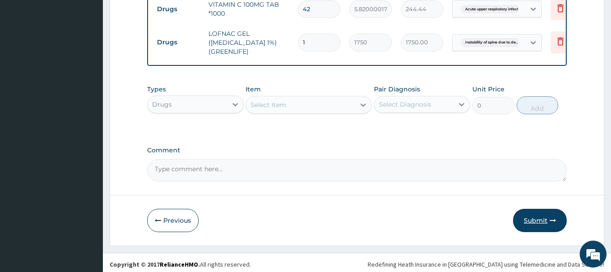
click at [538, 213] on button "Submit" at bounding box center [540, 219] width 54 height 23
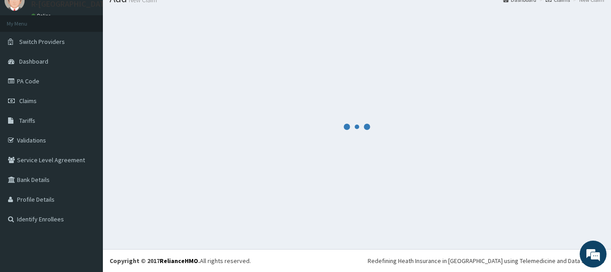
scroll to position [36, 0]
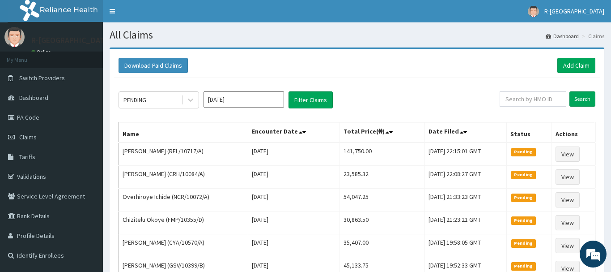
click at [357, 78] on div "PENDING [DATE] Filter Claims Search Name Encounter Date Total Price(₦) Date Fil…" at bounding box center [357, 243] width 486 height 331
click at [569, 67] on link "Add Claim" at bounding box center [576, 65] width 38 height 15
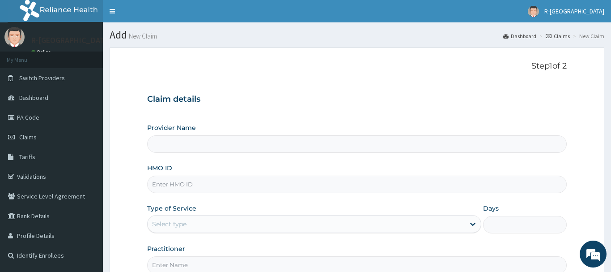
type input "R-Jolad Hospital Nigeria Limited(kupa)"
click at [196, 185] on input "HMO ID" at bounding box center [357, 183] width 420 height 17
paste input "CYA/10652/A"
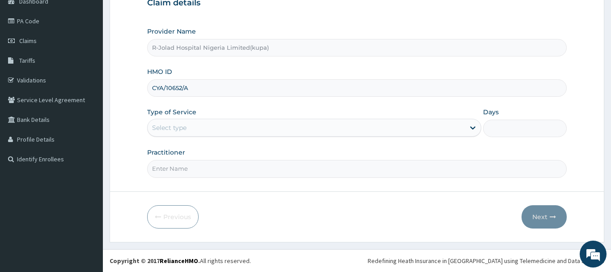
type input "CYA/10652/A"
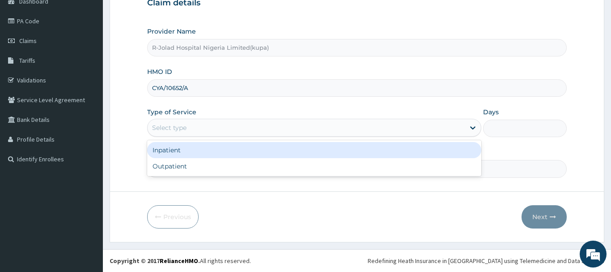
click at [216, 123] on div "Select type" at bounding box center [307, 127] width 318 height 14
click at [197, 167] on div "Outpatient" at bounding box center [314, 166] width 335 height 16
type input "1"
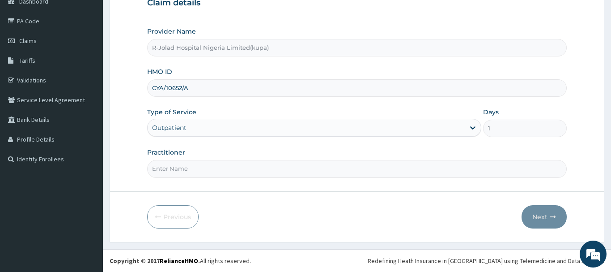
click at [206, 173] on input "Practitioner" at bounding box center [357, 168] width 420 height 17
paste input "Boluwatife Adelusi"
type input "Boluwatife Adelusi"
click at [315, 136] on div "Outpatient" at bounding box center [314, 128] width 335 height 18
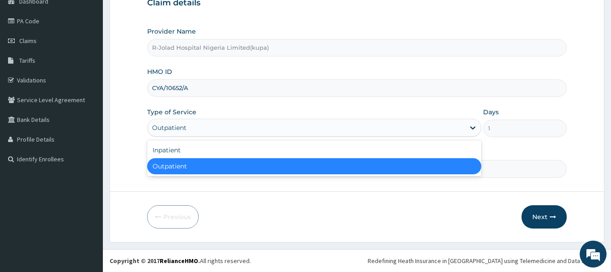
click at [506, 150] on div "Practitioner Boluwatife Adelusi" at bounding box center [357, 163] width 420 height 30
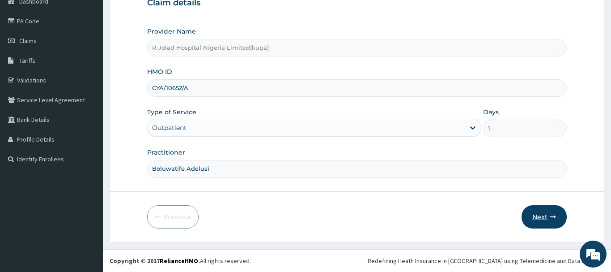
click at [532, 210] on button "Next" at bounding box center [544, 216] width 45 height 23
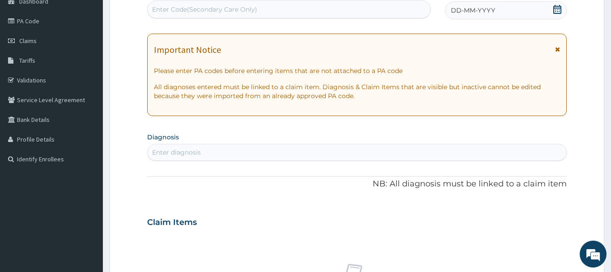
scroll to position [0, 0]
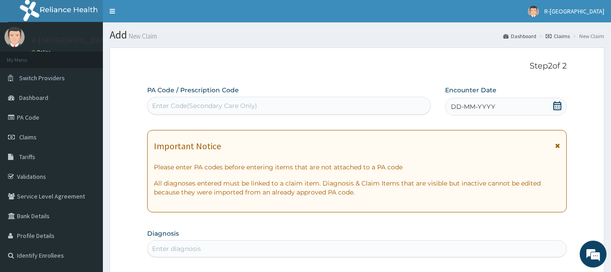
click at [246, 107] on div "Enter Code(Secondary Care Only)" at bounding box center [204, 105] width 105 height 9
paste input "PA/C7069C"
type input "PA/C7069C"
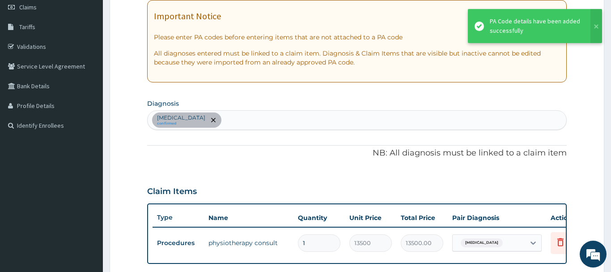
scroll to position [54, 0]
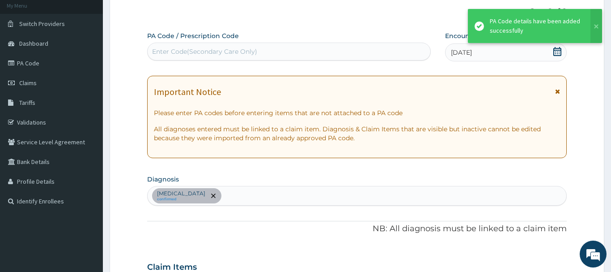
click at [227, 47] on div "Enter Code(Secondary Care Only)" at bounding box center [204, 51] width 105 height 9
paste input "PA/C7069C"
type input "PA/C7069C"
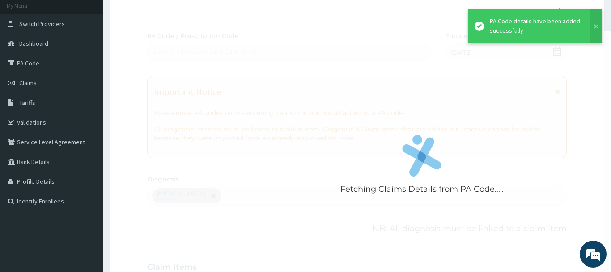
click at [246, 22] on div "Step 2 of 2 Fetching Claims Details from PA Code..... PA Code / Prescription Co…" at bounding box center [357, 230] width 420 height 447
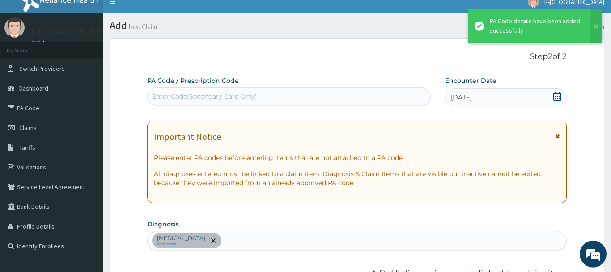
scroll to position [0, 0]
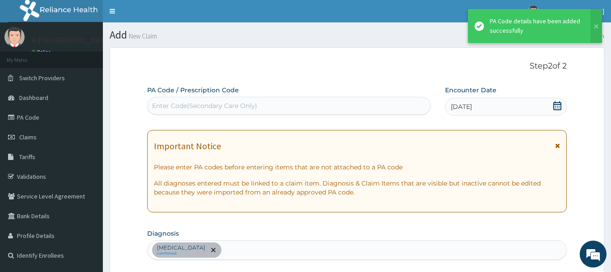
click at [230, 93] on label "PA Code / Prescription Code" at bounding box center [193, 89] width 92 height 9
click at [228, 106] on div "Enter Code(Secondary Care Only)" at bounding box center [204, 105] width 105 height 9
paste input "PA/C7069C"
type input "PA/C7069C"
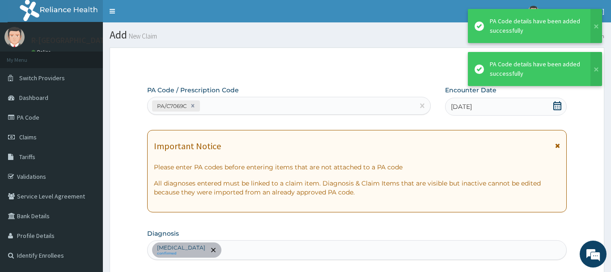
scroll to position [237, 0]
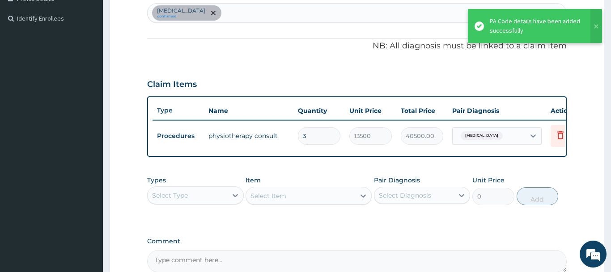
drag, startPoint x: 321, startPoint y: 137, endPoint x: 284, endPoint y: 136, distance: 37.1
click at [298, 136] on input "3" at bounding box center [319, 135] width 42 height 17
type input "1"
type input "13500.00"
type input "1"
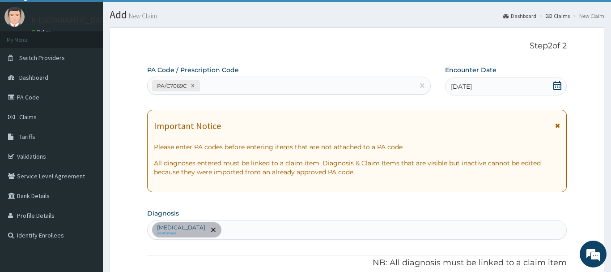
scroll to position [0, 0]
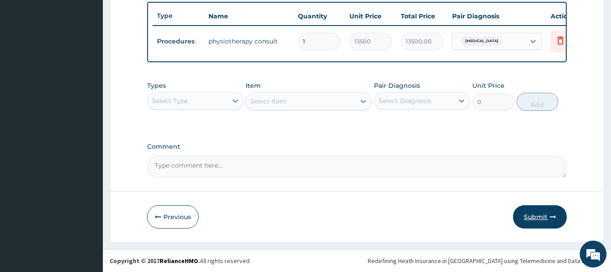
click at [533, 219] on button "Submit" at bounding box center [540, 216] width 54 height 23
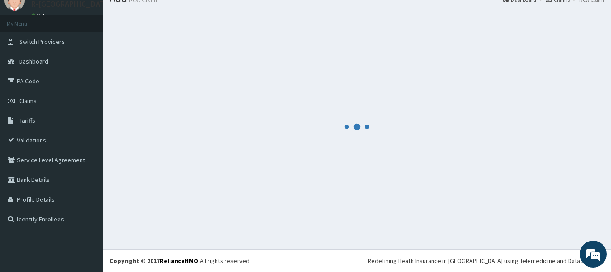
scroll to position [36, 0]
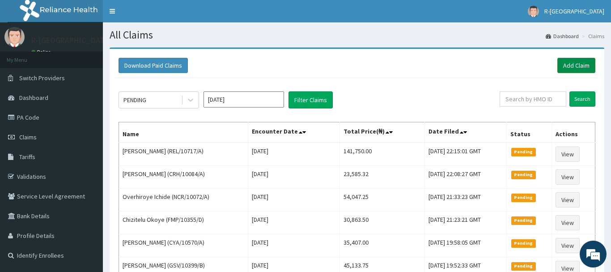
click at [570, 60] on link "Add Claim" at bounding box center [576, 65] width 38 height 15
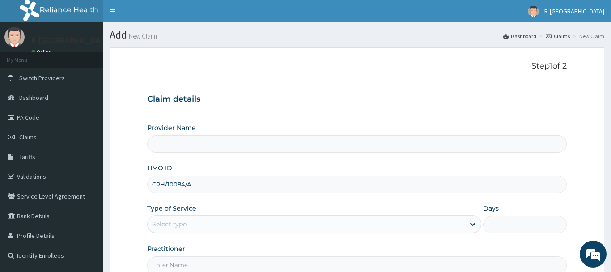
scroll to position [91, 0]
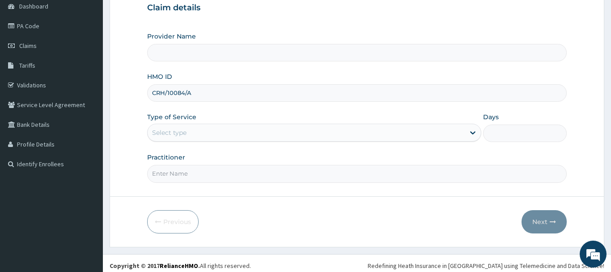
type input "CRH/10084/A"
click at [195, 140] on div "Select type" at bounding box center [307, 132] width 318 height 14
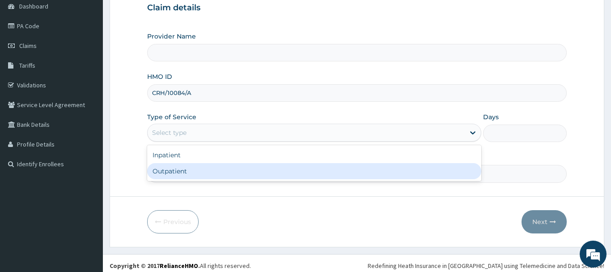
click at [230, 163] on div "Outpatient" at bounding box center [314, 171] width 335 height 16
type input "1"
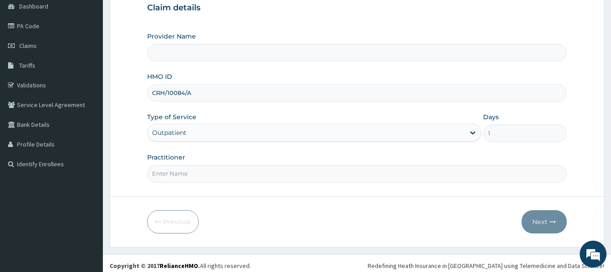
type input "R-Jolad Hospital Nigeria Limited(kupa)"
click at [210, 178] on input "Practitioner" at bounding box center [357, 173] width 420 height 17
paste input "Braxton Anaebo"
type input "Braxton Anaebo"
click at [255, 147] on div "Provider Name R-Jolad Hospital Nigeria Limited(kupa) HMO ID CRH/10084/A Type of…" at bounding box center [357, 107] width 420 height 150
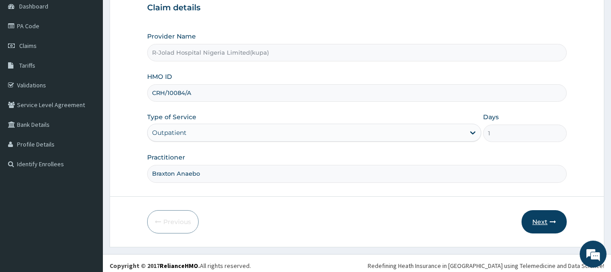
click at [543, 223] on button "Next" at bounding box center [544, 221] width 45 height 23
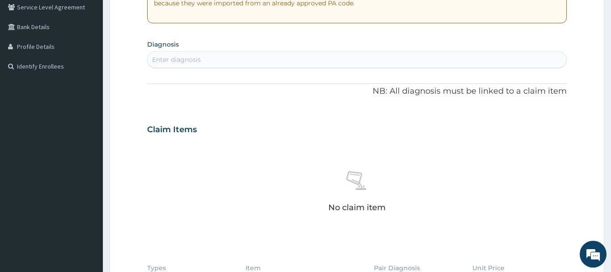
scroll to position [228, 0]
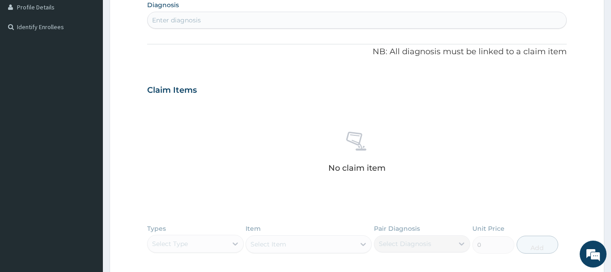
click at [225, 19] on div "Enter diagnosis" at bounding box center [357, 20] width 419 height 14
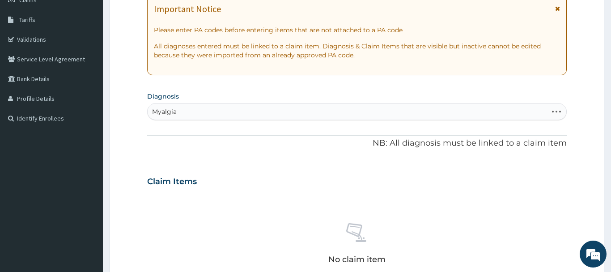
type input "Myalgia"
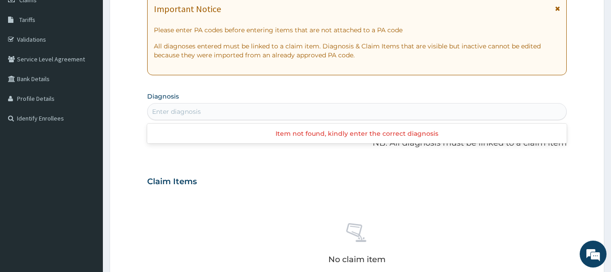
click at [196, 108] on div "Enter diagnosis" at bounding box center [176, 111] width 49 height 9
type input "Myalgia"
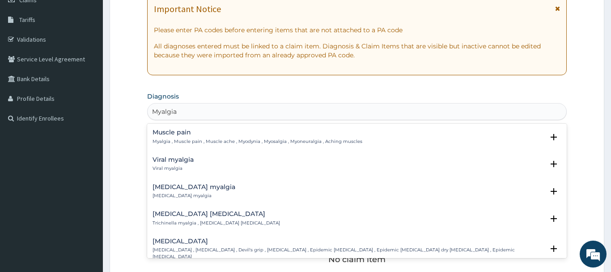
click at [196, 143] on p "Myalgia , Muscle pain , Muscle ache , Myodynia , Myosalgia , Myoneuralgia , Ach…" at bounding box center [258, 141] width 210 height 6
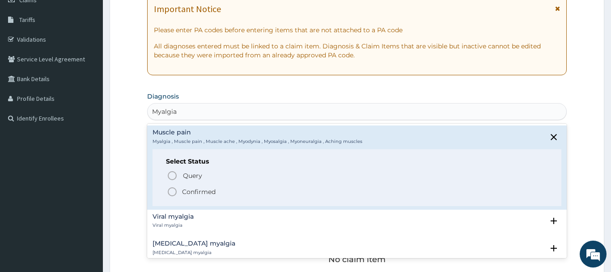
click at [192, 188] on p "Confirmed" at bounding box center [199, 191] width 34 height 9
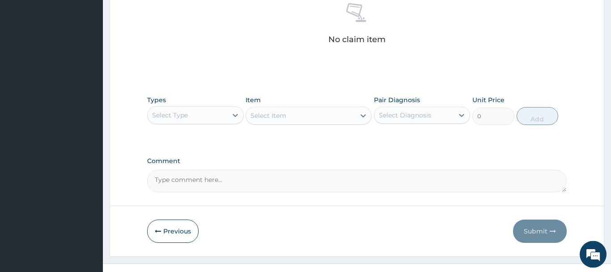
scroll to position [374, 0]
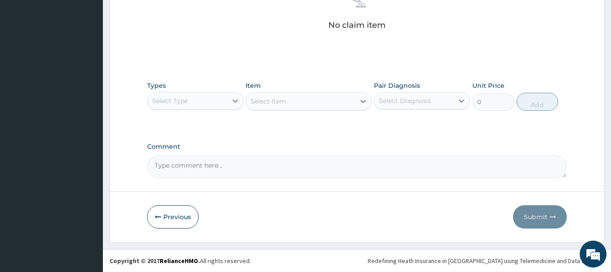
click at [197, 99] on div "Select Type" at bounding box center [188, 100] width 80 height 14
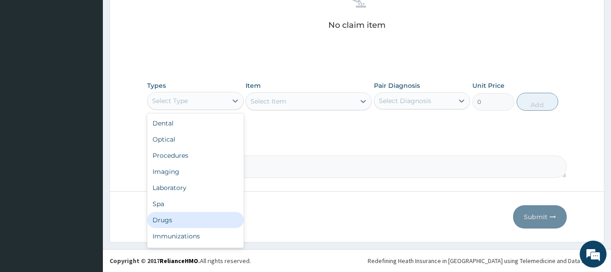
click at [181, 219] on div "Drugs" at bounding box center [195, 220] width 97 height 16
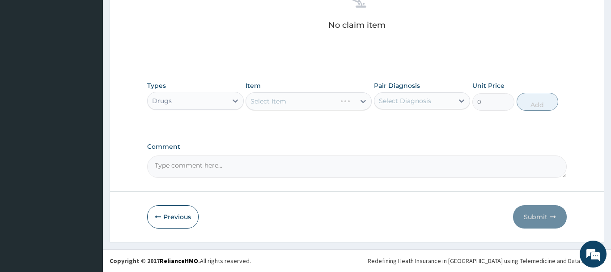
click at [306, 101] on div "Select Item" at bounding box center [309, 101] width 126 height 18
click at [302, 98] on div "Select Item" at bounding box center [300, 101] width 109 height 14
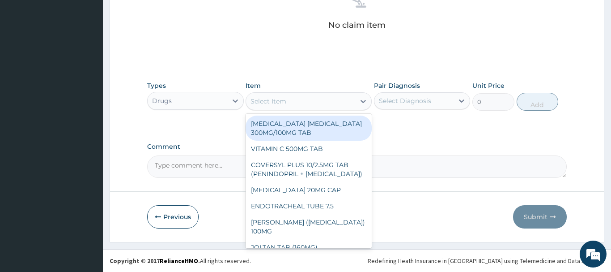
paste input "NEUROGESIC"
type input "NEUROGESIC"
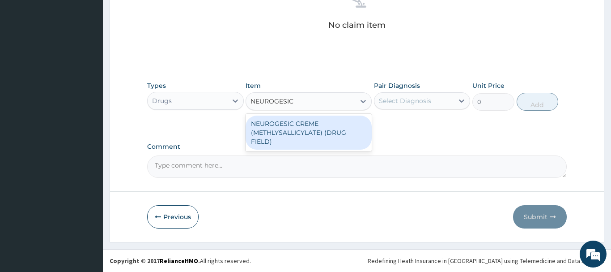
click at [303, 134] on div "NEUROGESIC CREME (METHLYSALLICYLATE) (DRUG FIELD)" at bounding box center [309, 132] width 126 height 34
type input "3412.5"
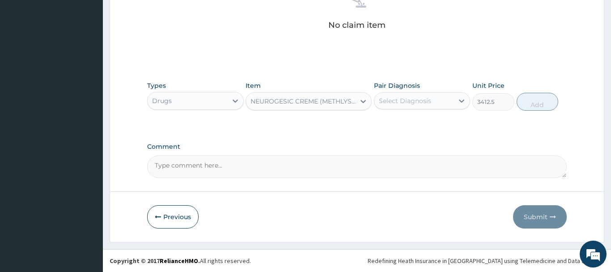
click at [416, 102] on div "Select Diagnosis" at bounding box center [405, 100] width 52 height 9
click at [424, 127] on label "Muscle pain" at bounding box center [408, 122] width 38 height 9
checkbox input "true"
click at [525, 106] on button "Add" at bounding box center [538, 102] width 42 height 18
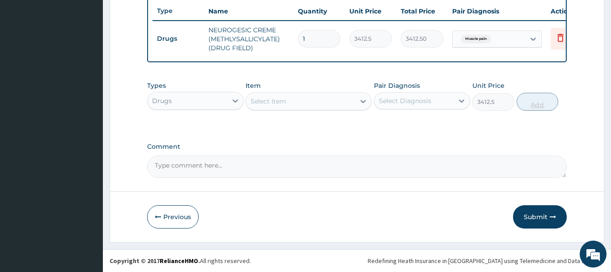
type input "0"
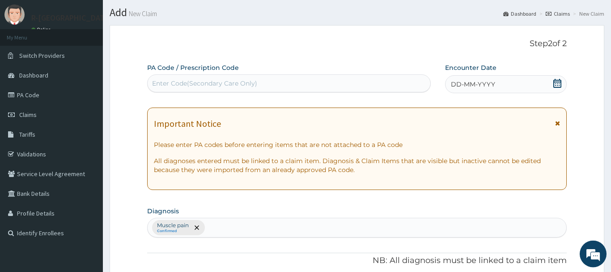
scroll to position [0, 0]
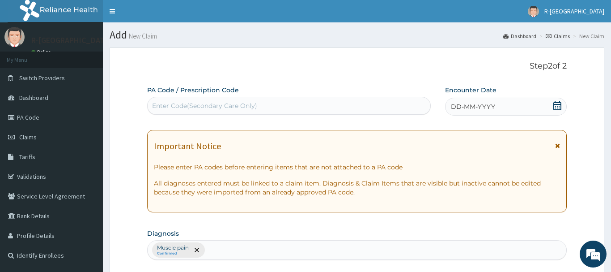
click at [564, 104] on div "DD-MM-YYYY" at bounding box center [506, 107] width 122 height 18
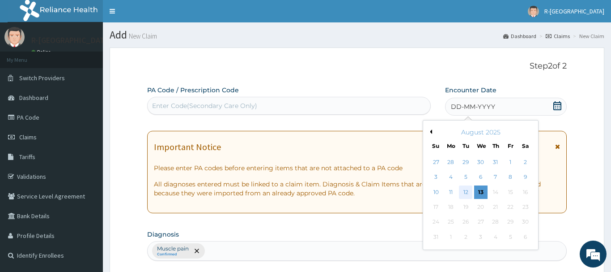
click at [467, 191] on div "12" at bounding box center [465, 191] width 13 height 13
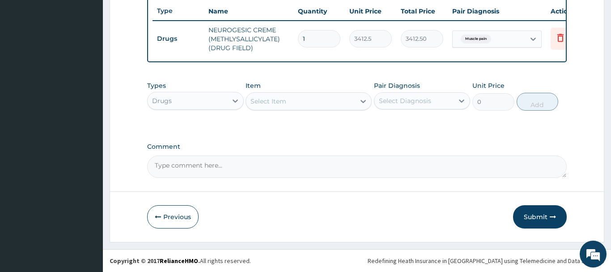
click at [538, 210] on button "Submit" at bounding box center [540, 216] width 54 height 23
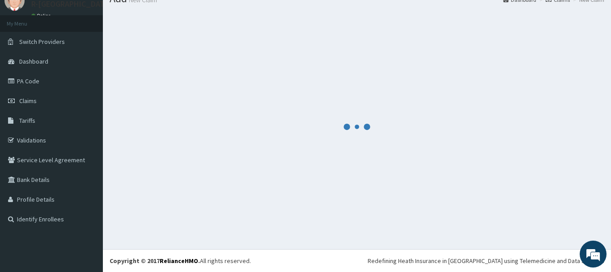
scroll to position [36, 0]
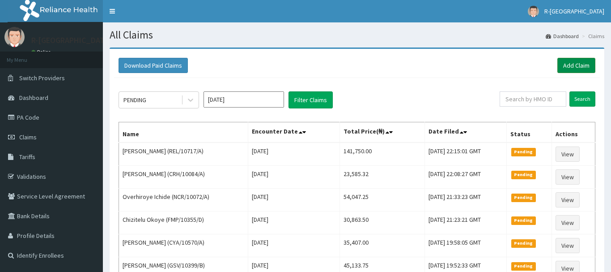
click at [587, 65] on link "Add Claim" at bounding box center [576, 65] width 38 height 15
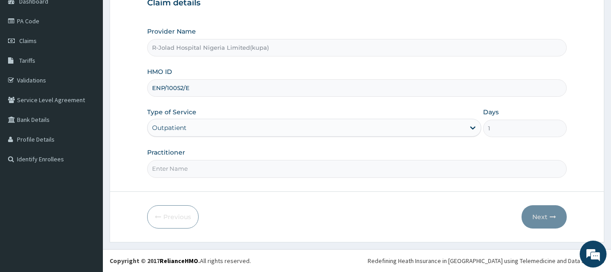
scroll to position [96, 0]
click at [202, 165] on input "Practitioner" at bounding box center [357, 168] width 420 height 17
paste input "[PERSON_NAME]"
type input "[PERSON_NAME]"
click at [536, 216] on button "Next" at bounding box center [544, 216] width 45 height 23
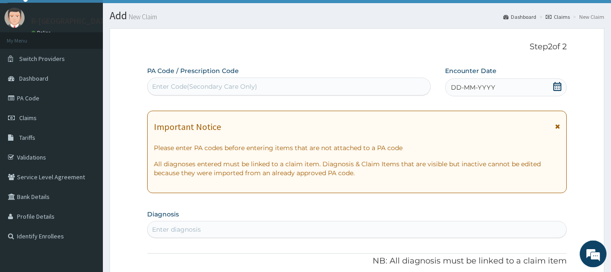
scroll to position [5, 0]
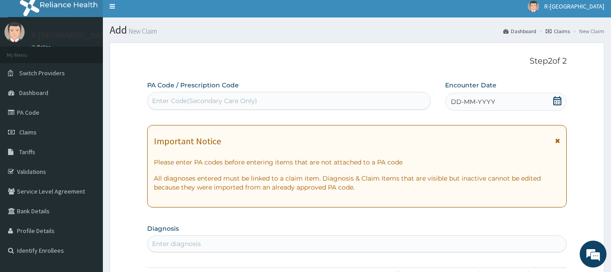
click at [554, 99] on icon at bounding box center [557, 100] width 8 height 9
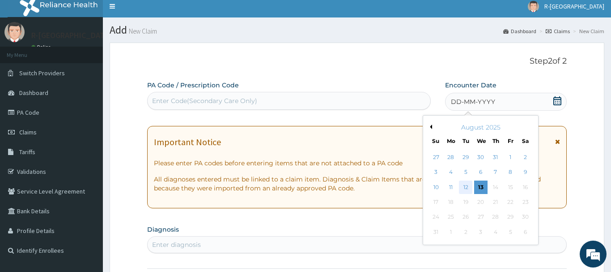
click at [466, 186] on div "12" at bounding box center [465, 186] width 13 height 13
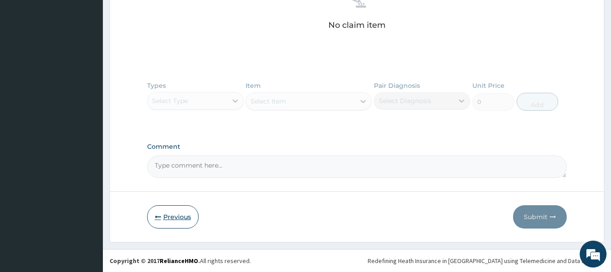
click at [166, 217] on button "Previous" at bounding box center [172, 216] width 51 height 23
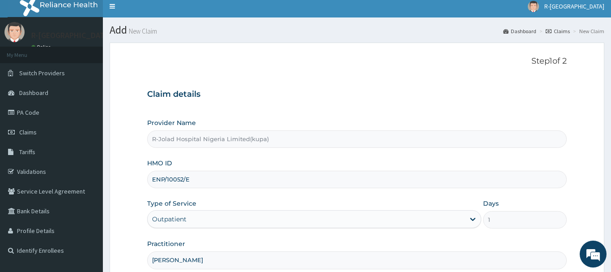
drag, startPoint x: 189, startPoint y: 180, endPoint x: 142, endPoint y: 180, distance: 47.0
click at [147, 180] on input "ENP/10052/E" at bounding box center [357, 178] width 420 height 17
paste input "CHL/10671/A"
type input "CHL/10671/A"
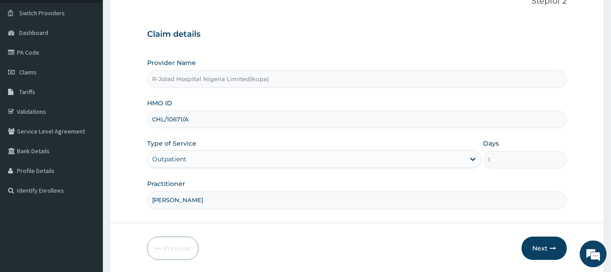
scroll to position [96, 0]
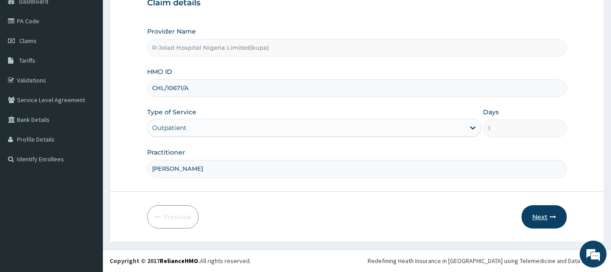
click at [540, 211] on button "Next" at bounding box center [544, 216] width 45 height 23
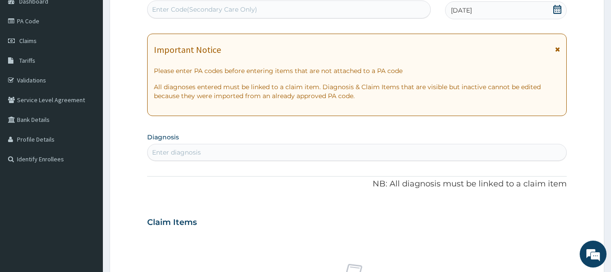
click at [241, 152] on div "Enter diagnosis" at bounding box center [357, 152] width 419 height 14
type input "[MEDICAL_DATA]"
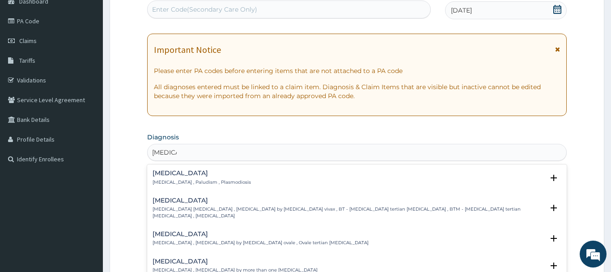
click at [194, 174] on h4 "[MEDICAL_DATA]" at bounding box center [202, 173] width 98 height 7
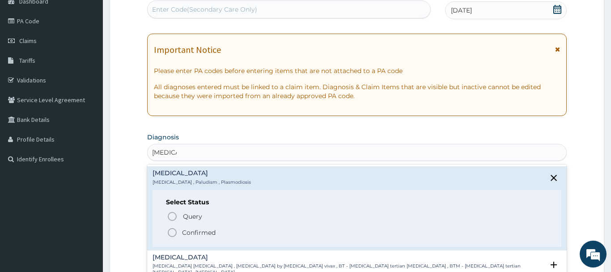
click at [188, 229] on p "Confirmed" at bounding box center [199, 232] width 34 height 9
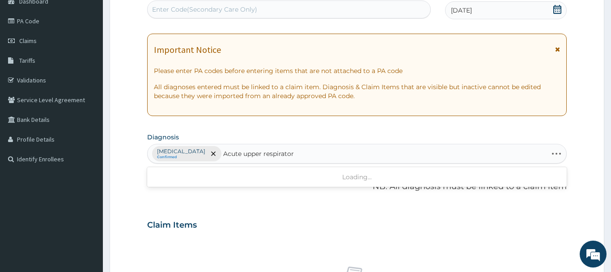
type input "Acute upper respiratory"
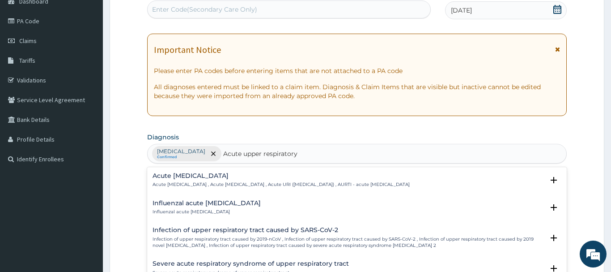
click at [217, 175] on h4 "Acute [MEDICAL_DATA]" at bounding box center [281, 175] width 257 height 7
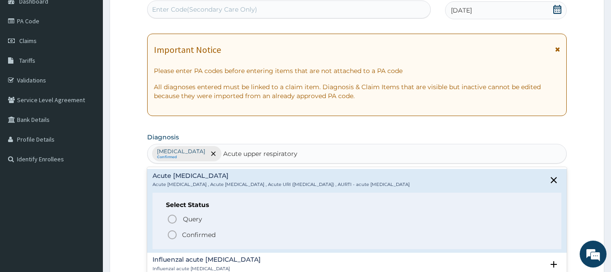
click at [198, 230] on p "Confirmed" at bounding box center [199, 234] width 34 height 9
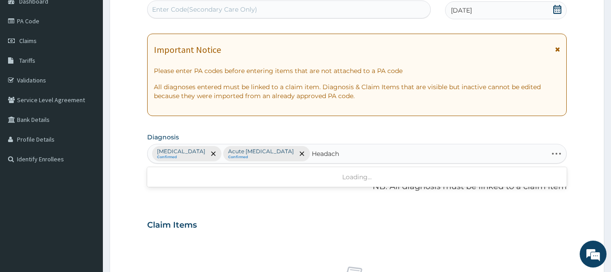
type input "Headache"
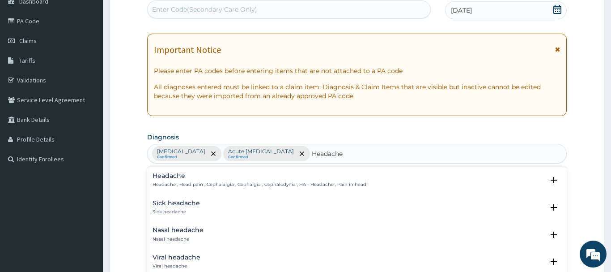
click at [211, 182] on p "Headache , Head pain , Cephalalgia , Cephalgia , Cephalodynia , HA - Headache ,…" at bounding box center [260, 184] width 214 height 6
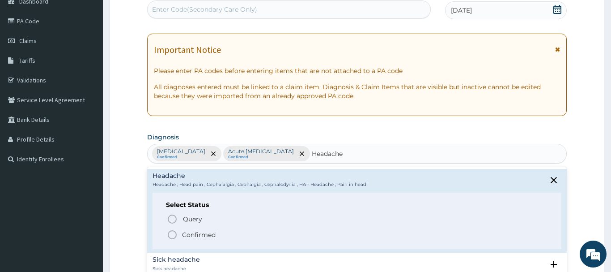
click at [183, 231] on p "Confirmed" at bounding box center [199, 234] width 34 height 9
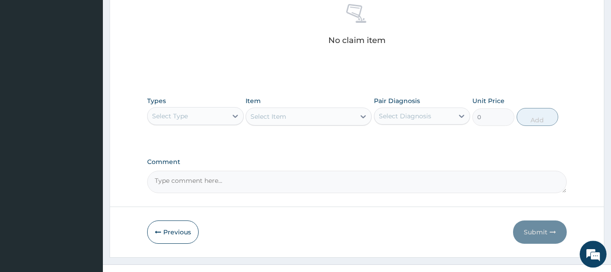
scroll to position [370, 0]
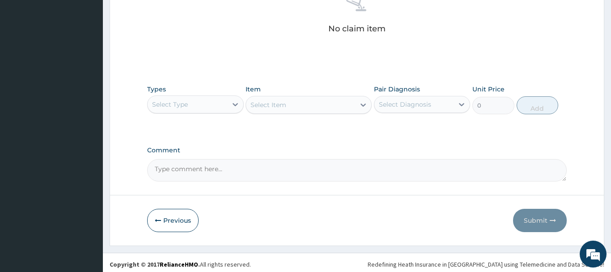
click at [201, 102] on div "Select Type" at bounding box center [188, 104] width 80 height 14
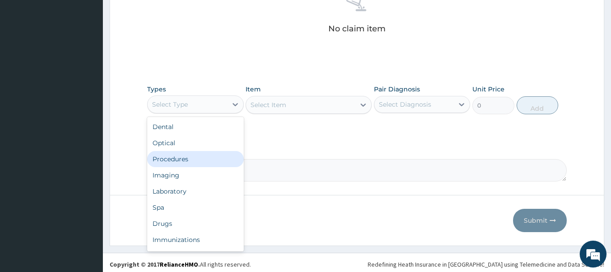
click at [200, 154] on div "Procedures" at bounding box center [195, 159] width 97 height 16
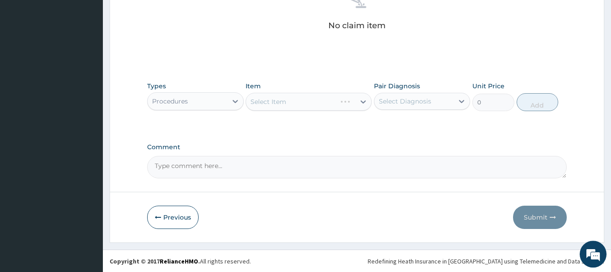
scroll to position [374, 0]
click at [293, 95] on div "Select Item" at bounding box center [309, 101] width 126 height 18
click at [295, 102] on div "Select Item" at bounding box center [309, 101] width 126 height 18
click at [293, 101] on div "Select Item" at bounding box center [309, 101] width 126 height 18
click at [272, 99] on div "Select Item" at bounding box center [269, 101] width 36 height 9
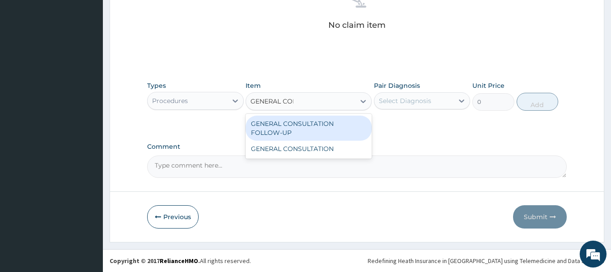
type input "GENERAL CONS"
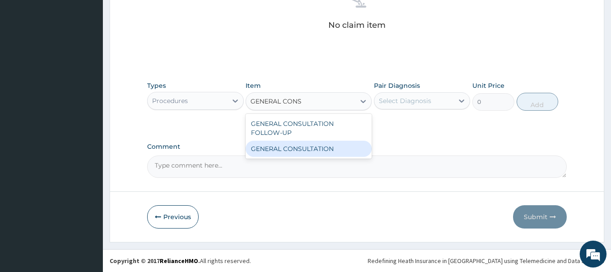
click at [302, 142] on div "GENERAL CONSULTATION" at bounding box center [309, 148] width 126 height 16
type input "6750"
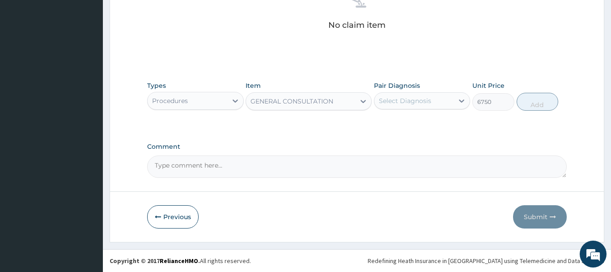
click at [439, 100] on div "Select Diagnosis" at bounding box center [414, 100] width 80 height 14
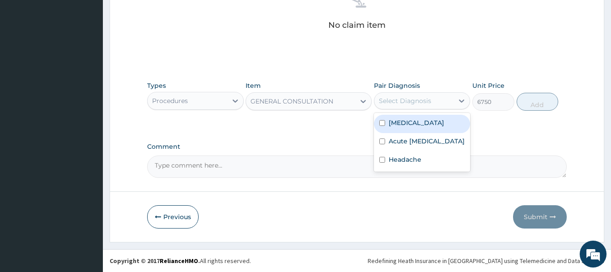
click at [438, 129] on div "[MEDICAL_DATA]" at bounding box center [422, 124] width 97 height 18
checkbox input "true"
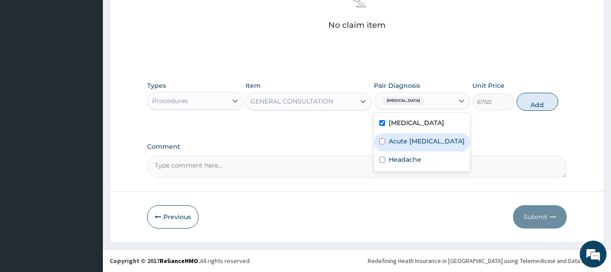
click at [431, 145] on label "Acute [MEDICAL_DATA]" at bounding box center [427, 140] width 76 height 9
checkbox input "true"
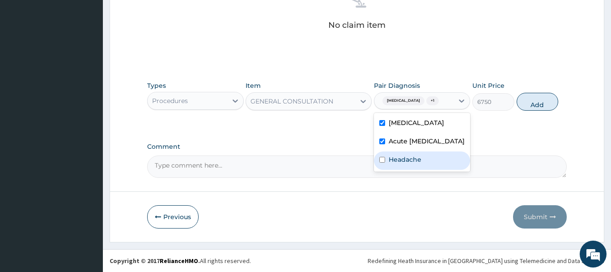
click at [421, 170] on div "Headache" at bounding box center [422, 160] width 97 height 18
checkbox input "true"
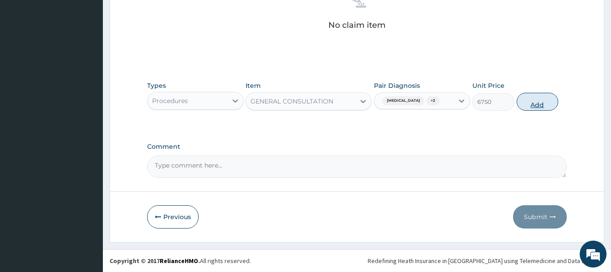
click at [546, 105] on button "Add" at bounding box center [538, 102] width 42 height 18
type input "0"
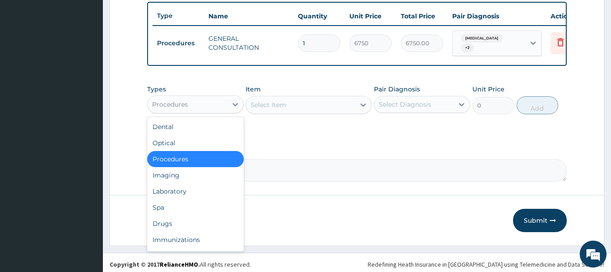
click at [207, 99] on div "Procedures" at bounding box center [188, 104] width 80 height 14
click at [199, 188] on div "Laboratory" at bounding box center [195, 191] width 97 height 16
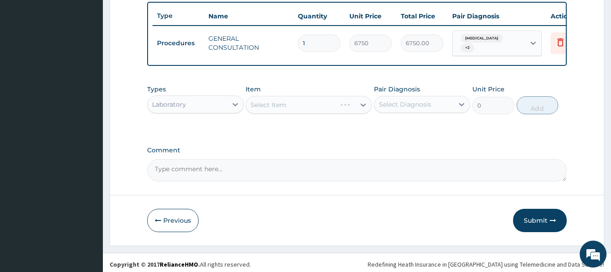
click at [286, 98] on div "Select Item" at bounding box center [309, 105] width 126 height 18
click at [295, 111] on div "Types Laboratory Item Select Item Pair Diagnosis Select Diagnosis Unit Price 0 …" at bounding box center [357, 99] width 420 height 38
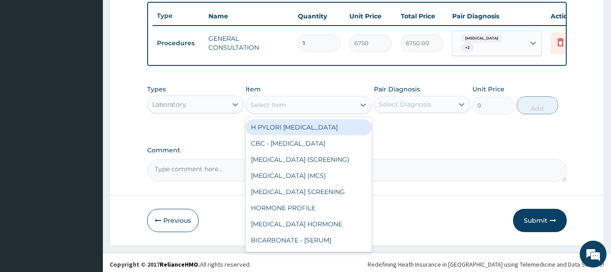
click at [297, 106] on div "Select Item" at bounding box center [300, 105] width 109 height 14
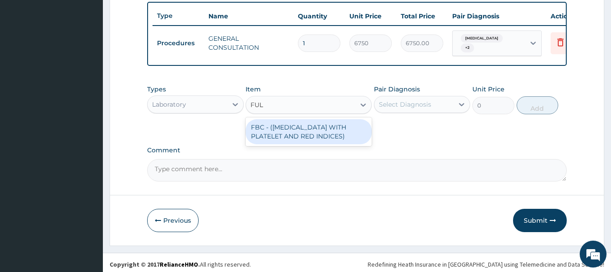
type input "FULL"
click at [310, 126] on div "FBC - ([MEDICAL_DATA] WITH PLATELET AND RED INDICES)" at bounding box center [309, 131] width 126 height 25
type input "5400"
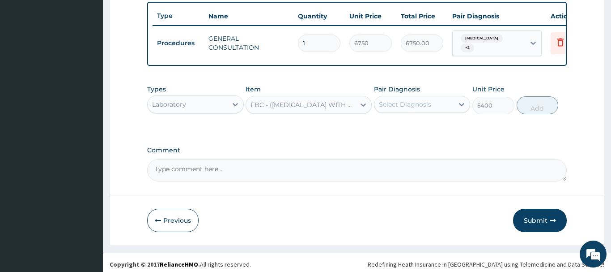
click at [426, 90] on div "Pair Diagnosis Select Diagnosis" at bounding box center [422, 100] width 97 height 30
click at [426, 100] on div "Select Diagnosis" at bounding box center [405, 104] width 52 height 9
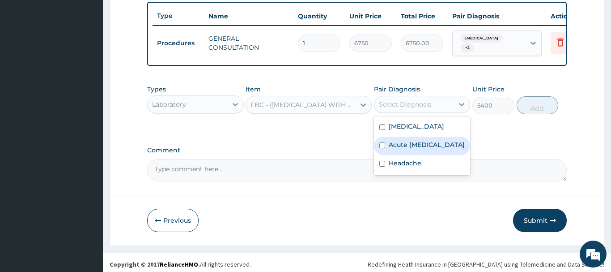
click at [424, 142] on label "Acute [MEDICAL_DATA]" at bounding box center [427, 144] width 76 height 9
checkbox input "true"
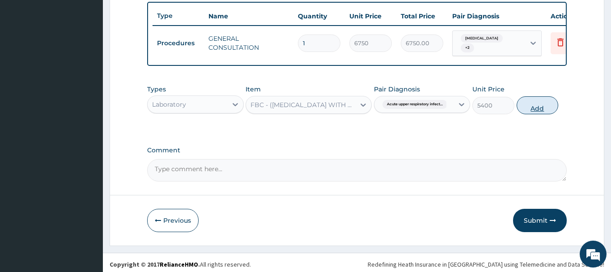
click at [540, 97] on button "Add" at bounding box center [538, 105] width 42 height 18
type input "0"
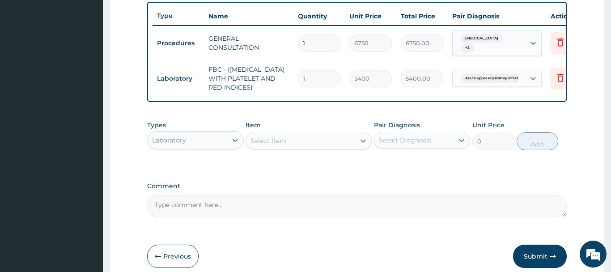
click at [325, 143] on div "Select Item" at bounding box center [300, 140] width 109 height 14
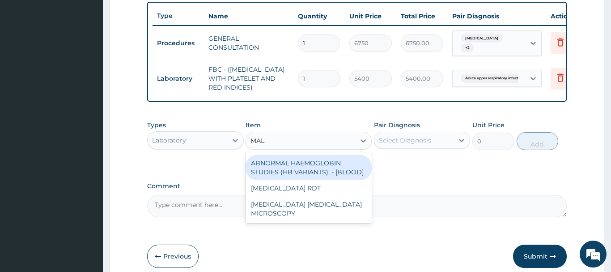
type input "MALA"
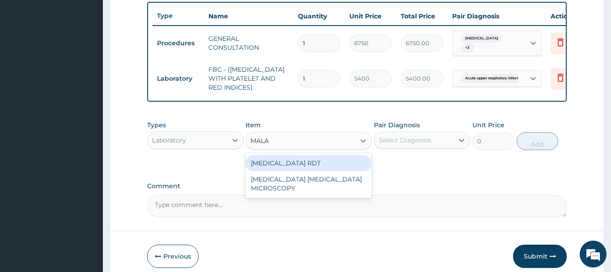
click at [337, 164] on div "[MEDICAL_DATA] RDT" at bounding box center [309, 163] width 126 height 16
type input "2700"
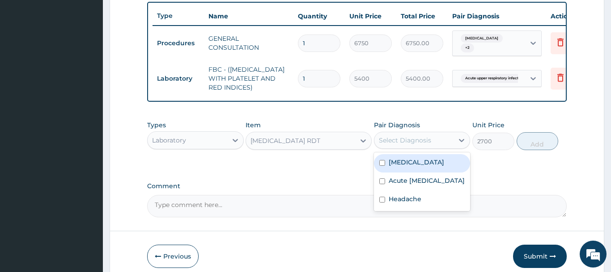
click at [437, 141] on div "Select Diagnosis" at bounding box center [414, 140] width 80 height 14
click at [426, 163] on div "[MEDICAL_DATA]" at bounding box center [422, 163] width 97 height 18
checkbox input "true"
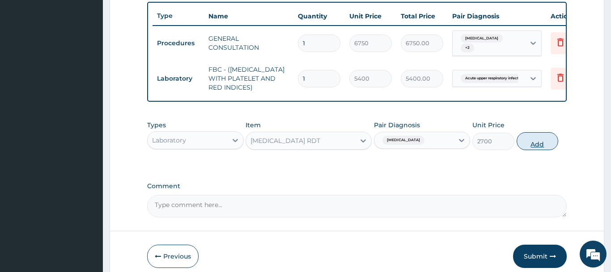
click at [535, 140] on button "Add" at bounding box center [538, 141] width 42 height 18
type input "0"
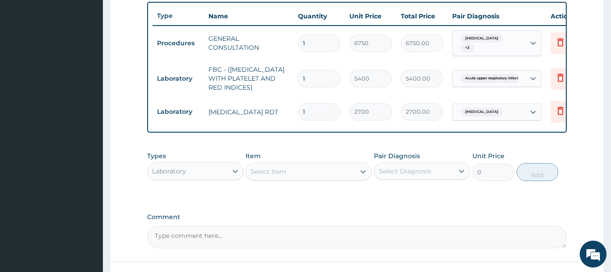
scroll to position [398, 0]
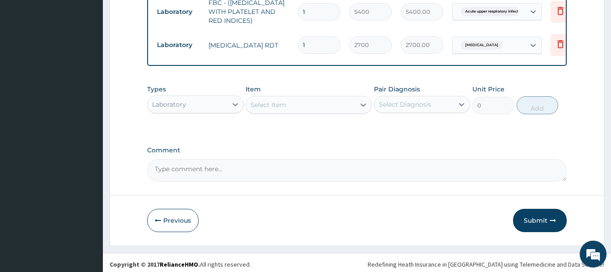
click at [200, 107] on div "Laboratory" at bounding box center [188, 104] width 80 height 14
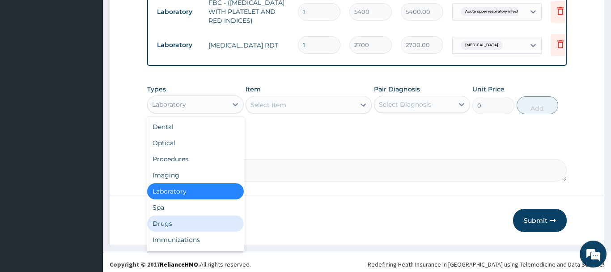
click at [184, 215] on div "Drugs" at bounding box center [195, 223] width 97 height 16
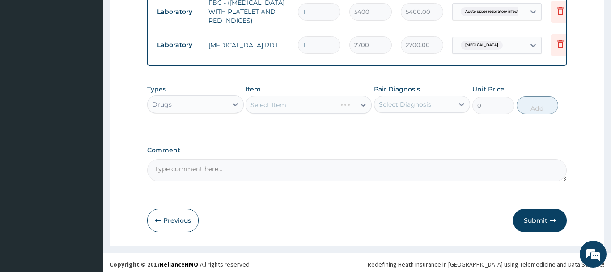
click at [304, 100] on div "Select Item" at bounding box center [309, 105] width 126 height 18
click at [299, 104] on div "Select Item" at bounding box center [309, 105] width 126 height 18
click at [300, 97] on div "Select Item" at bounding box center [309, 105] width 126 height 18
click at [309, 105] on div "Select Item" at bounding box center [309, 105] width 126 height 18
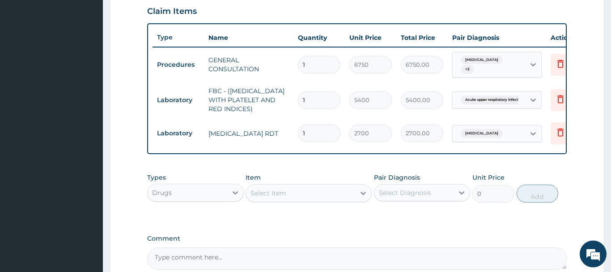
scroll to position [352, 0]
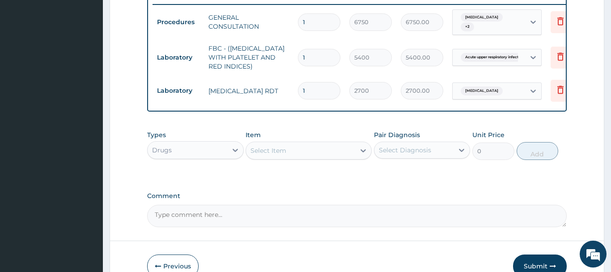
click at [284, 152] on div "Select Item" at bounding box center [300, 150] width 109 height 14
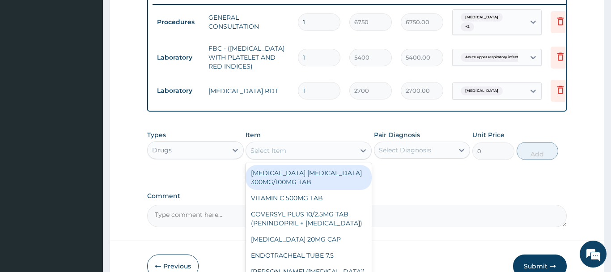
paste input "LORATIDINE 10MG TAB"
type input "LORATIDINE 10MG TAB"
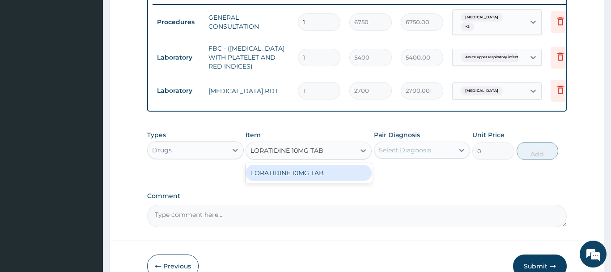
click at [306, 174] on div "LORATIDINE 10MG TAB" at bounding box center [309, 173] width 126 height 16
type input "40.95000076293945"
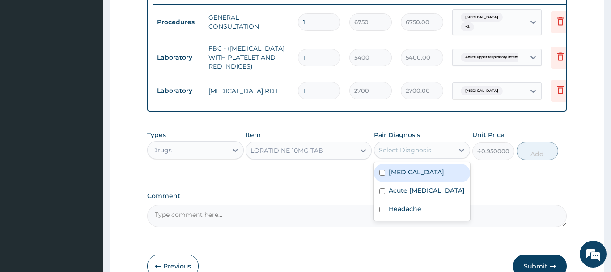
click at [410, 145] on div "Select Diagnosis" at bounding box center [405, 149] width 52 height 9
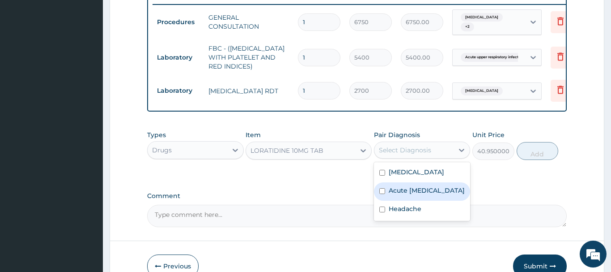
click at [408, 195] on label "Acute [MEDICAL_DATA]" at bounding box center [427, 190] width 76 height 9
checkbox input "true"
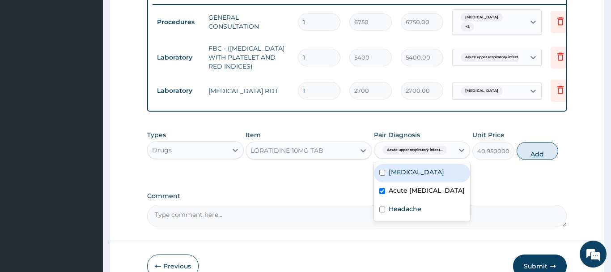
click at [519, 144] on button "Add" at bounding box center [538, 151] width 42 height 18
type input "0"
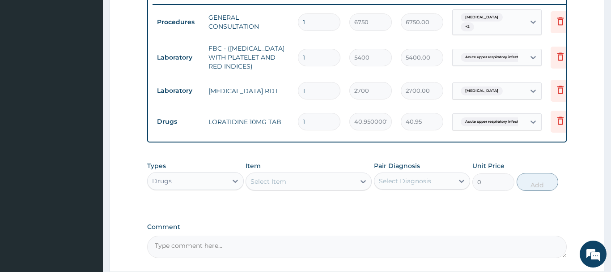
drag, startPoint x: 317, startPoint y: 123, endPoint x: 283, endPoint y: 123, distance: 34.0
click at [298, 123] on input "1" at bounding box center [319, 121] width 42 height 17
type input "6"
type input "245.70"
type input "6"
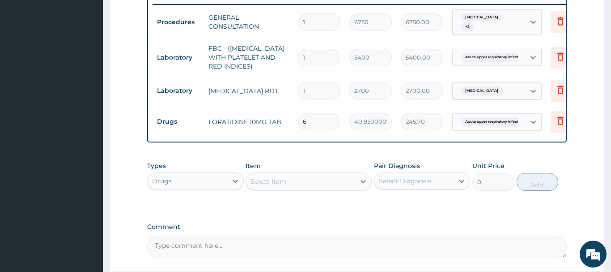
click at [289, 180] on div "Select Item" at bounding box center [300, 181] width 109 height 14
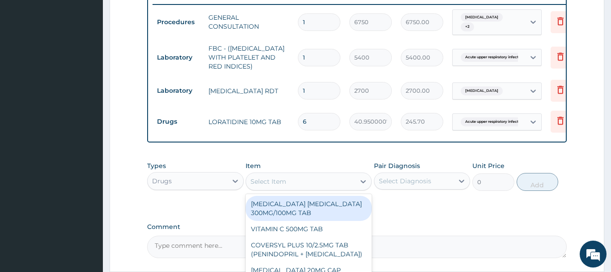
paste input "[MEDICAL_DATA] 200G TAB"
type input "[MEDICAL_DATA] 200G TAB"
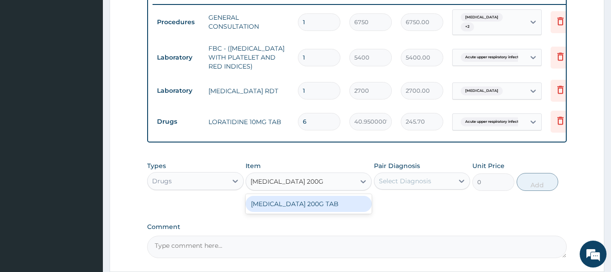
click at [304, 204] on div "[MEDICAL_DATA] 200G TAB" at bounding box center [309, 203] width 126 height 16
type input "28.17499923706055"
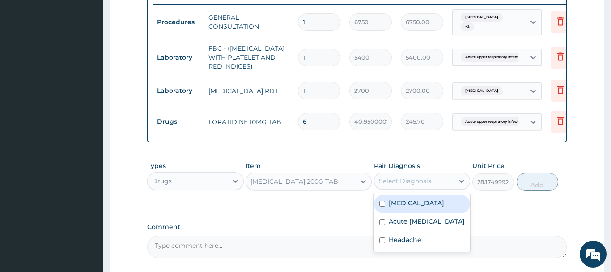
click at [429, 174] on div "Select Diagnosis" at bounding box center [414, 181] width 80 height 14
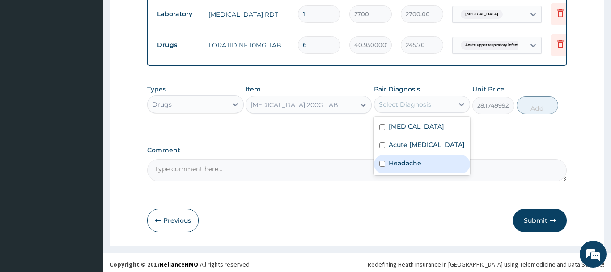
click at [409, 167] on label "Headache" at bounding box center [405, 162] width 33 height 9
checkbox input "true"
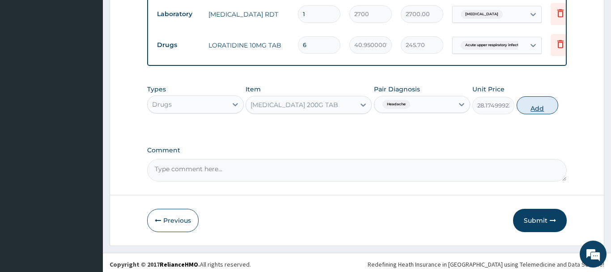
click at [521, 97] on button "Add" at bounding box center [538, 105] width 42 height 18
type input "0"
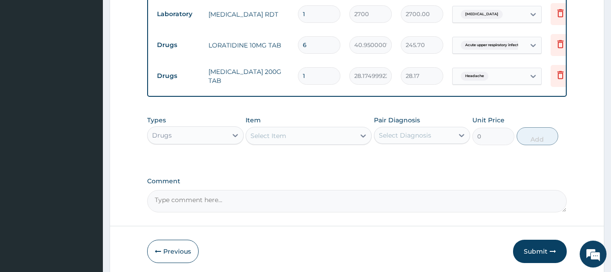
type input "18"
type input "507.15"
type input "18"
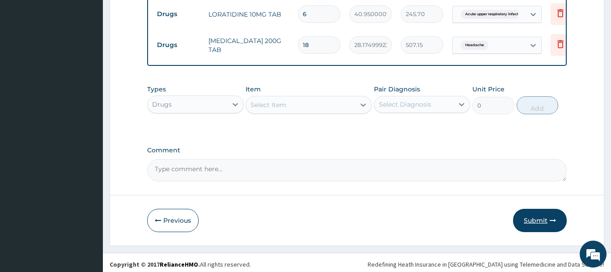
click at [537, 223] on button "Submit" at bounding box center [540, 219] width 54 height 23
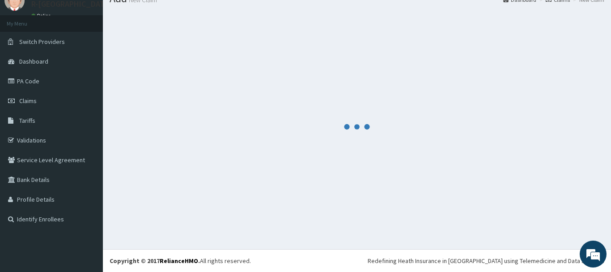
scroll to position [36, 0]
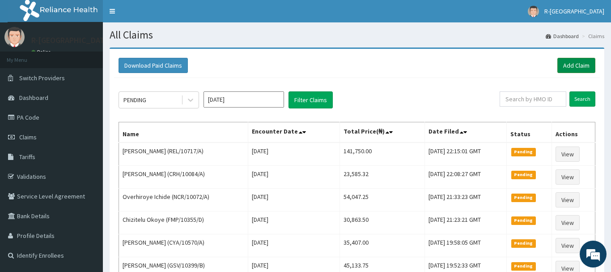
click at [576, 63] on link "Add Claim" at bounding box center [576, 65] width 38 height 15
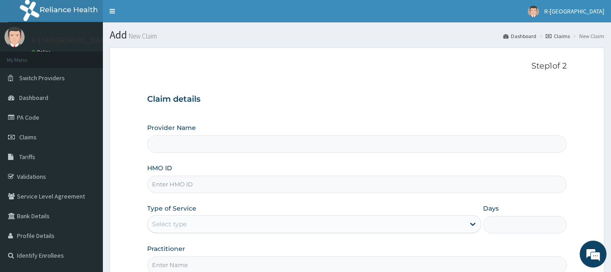
type input "R-Jolad Hospital Nigeria Limited(kupa)"
click at [211, 190] on input "HMO ID" at bounding box center [357, 183] width 420 height 17
paste input "SBG/10071/C"
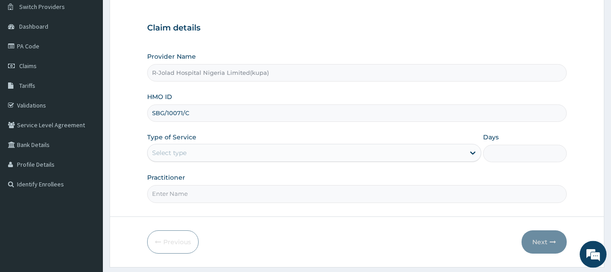
scroll to position [91, 0]
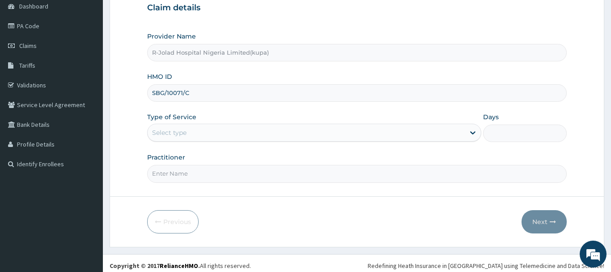
type input "SBG/10071/C"
click at [219, 135] on div "Select type" at bounding box center [307, 132] width 318 height 14
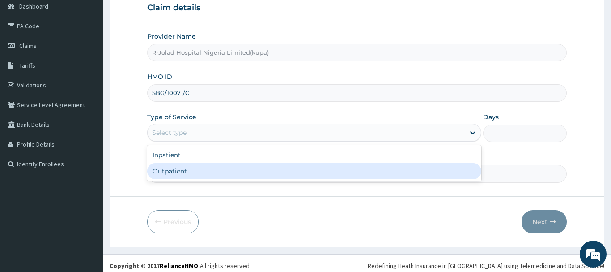
click at [213, 170] on div "Outpatient" at bounding box center [314, 171] width 335 height 16
type input "1"
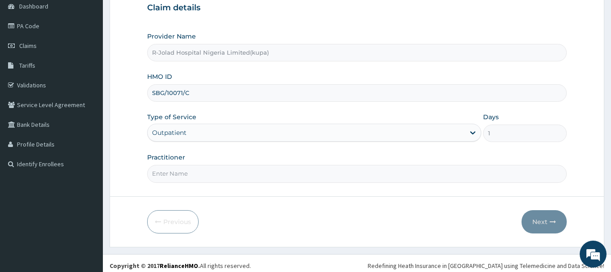
click at [216, 184] on form "Step 1 of 2 Claim details Provider Name R-Jolad Hospital Nigeria Limited(kupa) …" at bounding box center [357, 101] width 495 height 290
click at [220, 177] on input "Practitioner" at bounding box center [357, 173] width 420 height 17
paste input "OLUBUKOLA AJAO"
type input "OLUBUKOLA AJAO"
click at [268, 152] on div "Provider Name R-Jolad Hospital Nigeria Limited(kupa) HMO ID SBG/10071/C Type of…" at bounding box center [357, 107] width 420 height 150
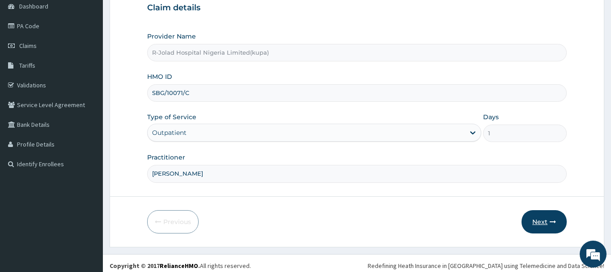
click at [552, 219] on icon "button" at bounding box center [553, 221] width 6 height 6
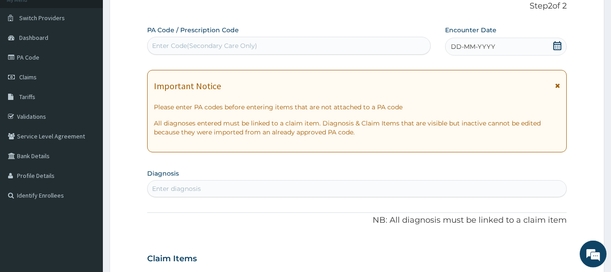
scroll to position [46, 0]
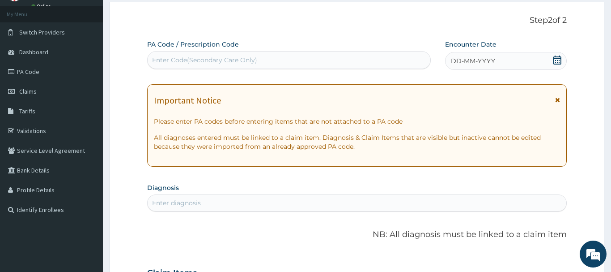
click at [554, 58] on icon at bounding box center [557, 59] width 8 height 9
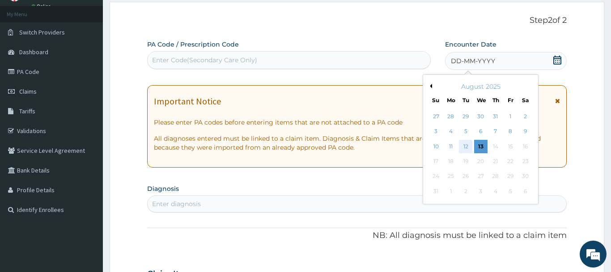
click at [463, 146] on div "12" at bounding box center [465, 146] width 13 height 13
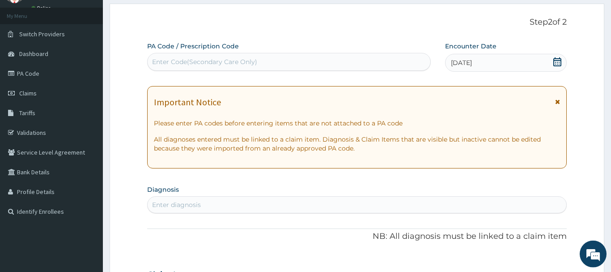
scroll to position [0, 0]
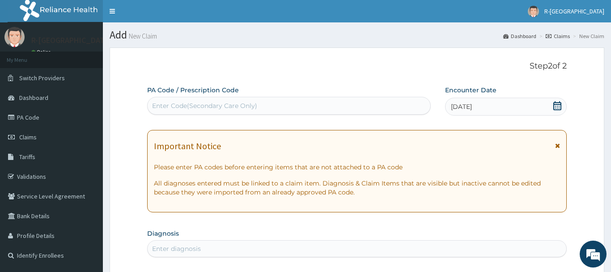
click at [251, 109] on div "Enter Code(Secondary Care Only)" at bounding box center [204, 105] width 105 height 9
paste input "PA/5835FE"
type input "PA/5835FE"
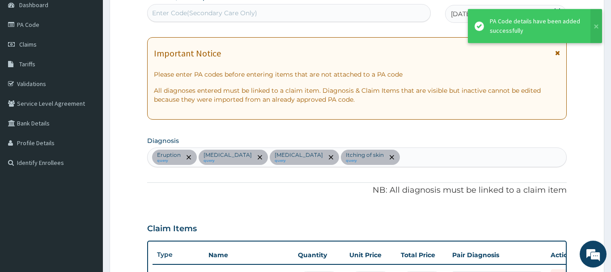
scroll to position [8, 0]
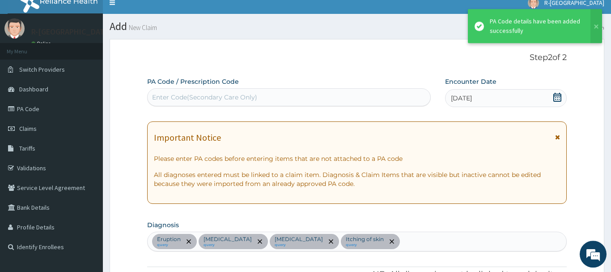
click at [224, 92] on div "Enter Code(Secondary Care Only)" at bounding box center [289, 97] width 283 height 14
paste input "PA/5835FE"
type input "PA/5835FE"
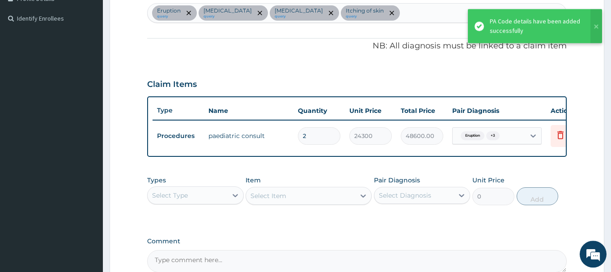
drag, startPoint x: 322, startPoint y: 139, endPoint x: 300, endPoint y: 139, distance: 21.9
click at [300, 139] on input "2" at bounding box center [319, 135] width 42 height 17
type input "1"
type input "24300.00"
type input "1"
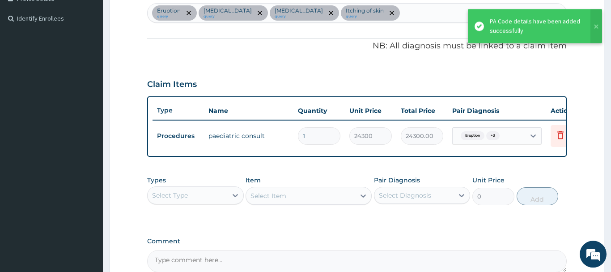
click at [254, 56] on div "PA Code / Prescription Code PA/5835FE Encounter Date 12-08-2025 Important Notic…" at bounding box center [357, 60] width 420 height 423
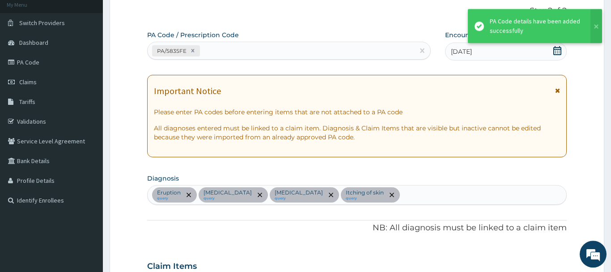
scroll to position [8, 0]
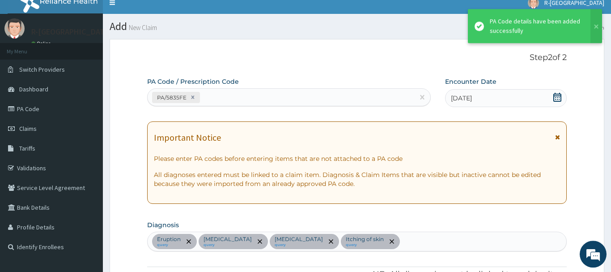
click at [232, 87] on div "PA Code / Prescription Code PA/5835FE" at bounding box center [289, 91] width 284 height 29
click at [245, 101] on div "PA/5835FE" at bounding box center [281, 97] width 267 height 15
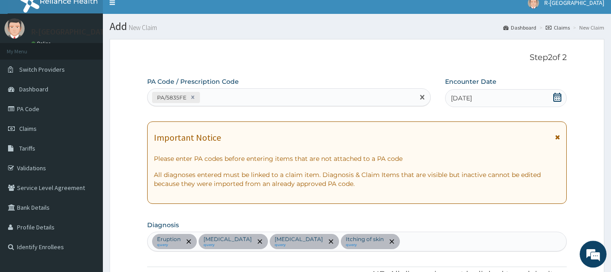
paste input "PA/2EE960"
type input "PA/2EE960"
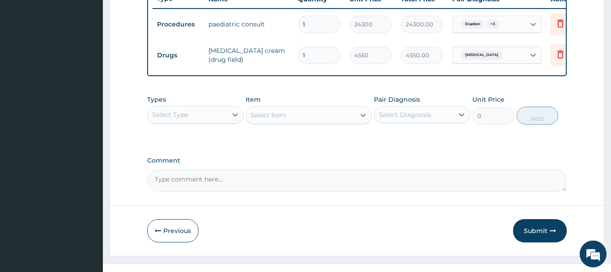
scroll to position [362, 0]
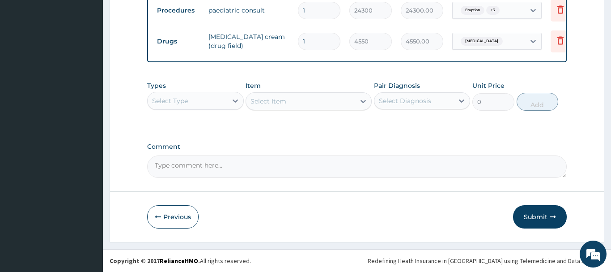
click at [195, 110] on div "Types Select Type" at bounding box center [195, 96] width 97 height 30
click at [198, 91] on div "Types Select Type" at bounding box center [195, 96] width 97 height 30
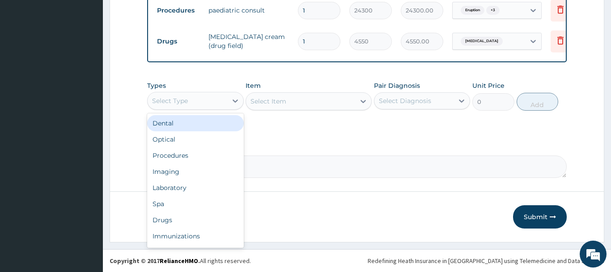
click at [205, 98] on div "Select Type" at bounding box center [188, 100] width 80 height 14
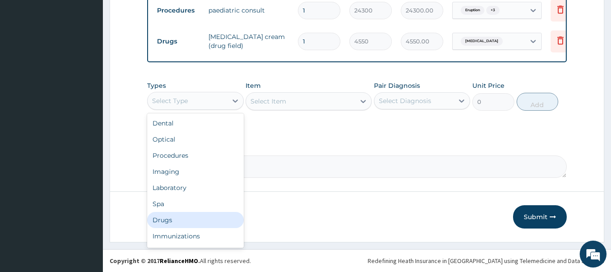
click at [186, 213] on div "Drugs" at bounding box center [195, 220] width 97 height 16
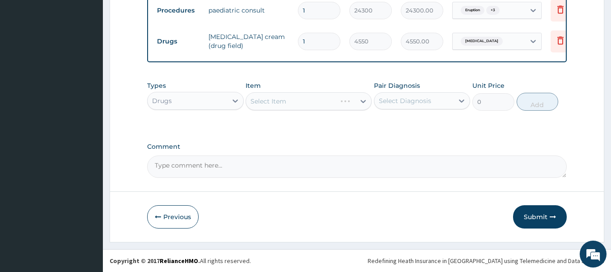
click at [315, 104] on div "Select Item" at bounding box center [309, 101] width 126 height 18
click at [326, 107] on div "Select Item" at bounding box center [309, 101] width 126 height 18
click at [314, 98] on div "Select Item" at bounding box center [309, 101] width 126 height 18
click at [185, 97] on div "Drugs" at bounding box center [188, 100] width 80 height 14
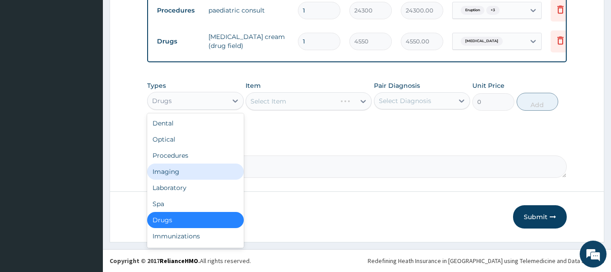
click at [195, 165] on div "Imaging" at bounding box center [195, 171] width 97 height 16
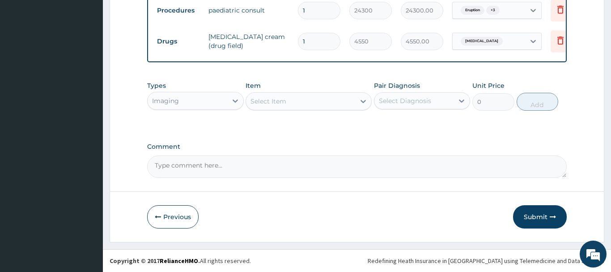
click at [203, 102] on div "Imaging" at bounding box center [188, 100] width 80 height 14
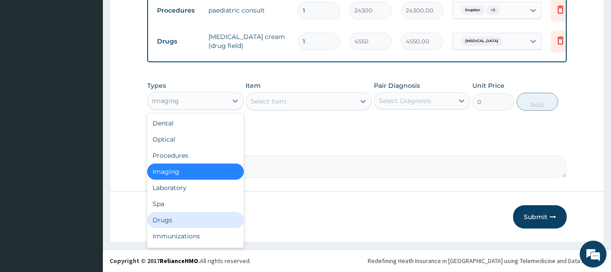
click at [195, 219] on div "Drugs" at bounding box center [195, 220] width 97 height 16
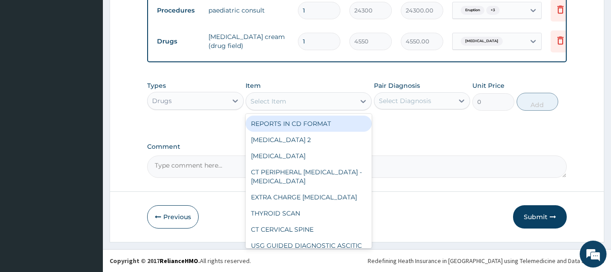
click at [318, 100] on div "Select Item" at bounding box center [300, 101] width 109 height 14
paste input "AMOXICILLIN 500MG CAP"
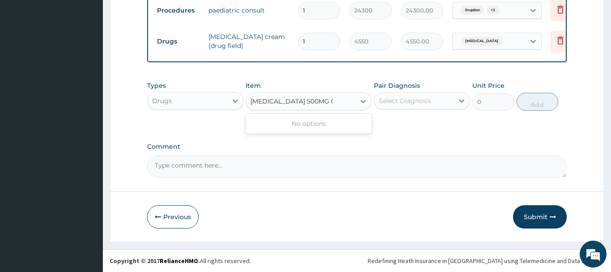
type input "AMOXICILLIN 500MG CAP"
click at [206, 95] on div "Drugs" at bounding box center [188, 100] width 80 height 14
click at [200, 98] on div "Drugs" at bounding box center [188, 100] width 80 height 14
click at [202, 100] on div "Drugs" at bounding box center [188, 100] width 80 height 14
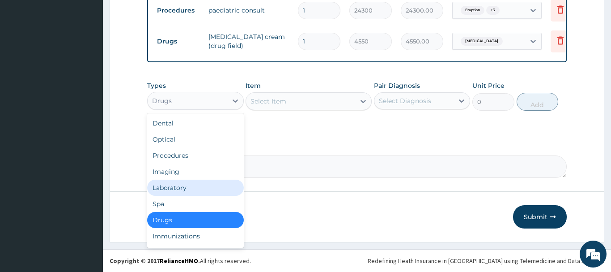
click at [197, 190] on div "Laboratory" at bounding box center [195, 187] width 97 height 16
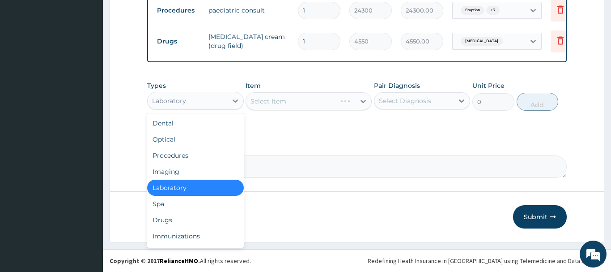
click at [225, 102] on div "Laboratory" at bounding box center [188, 100] width 80 height 14
click at [200, 212] on div "Drugs" at bounding box center [195, 220] width 97 height 16
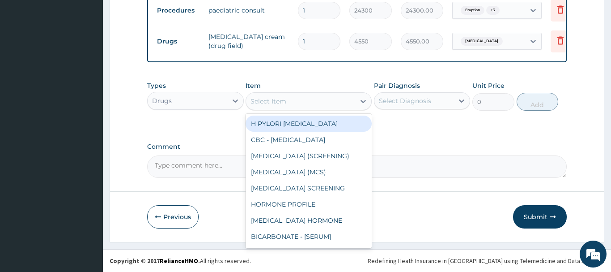
click at [309, 95] on div "Select Item" at bounding box center [300, 101] width 109 height 14
paste input "AMOXICILLIN 500MG CAP"
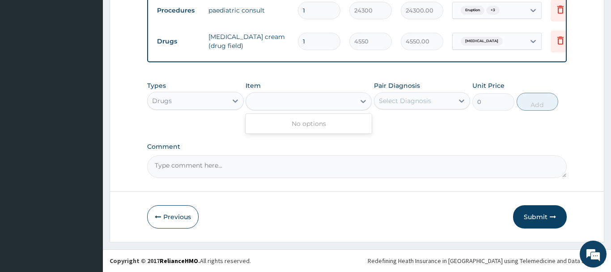
type input "AMOXICILLIN 500MG CAP"
click at [338, 100] on div "Select Item" at bounding box center [300, 101] width 109 height 14
click at [302, 96] on div "Select Item" at bounding box center [300, 101] width 109 height 14
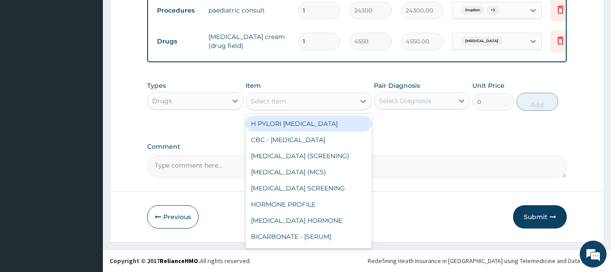
paste input "AMOXICILLIN 500MG CAP"
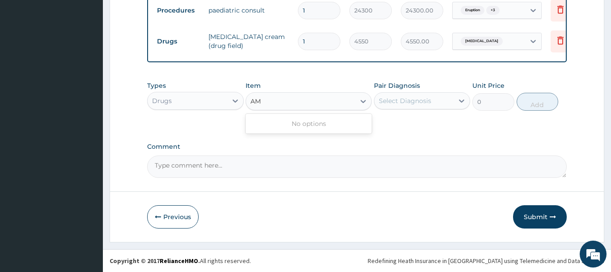
type input "A"
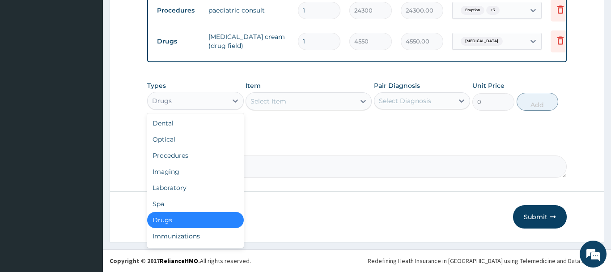
click at [200, 97] on div "Drugs" at bounding box center [188, 100] width 80 height 14
click at [200, 220] on div "Drugs" at bounding box center [195, 220] width 97 height 16
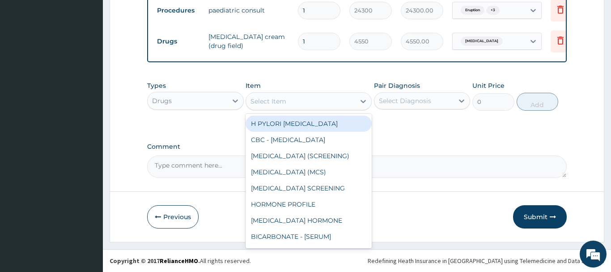
click at [315, 100] on div "Select Item" at bounding box center [300, 101] width 109 height 14
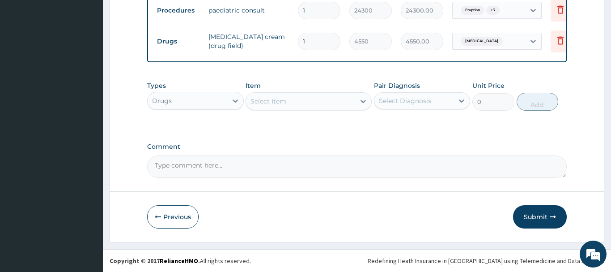
click at [315, 100] on div "Select Item" at bounding box center [300, 101] width 109 height 14
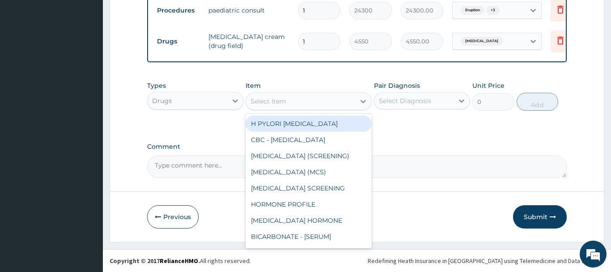
click at [315, 100] on div "Select Item" at bounding box center [300, 101] width 109 height 14
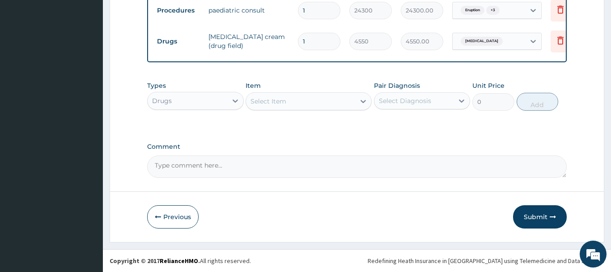
click at [217, 99] on div "Drugs" at bounding box center [188, 100] width 80 height 14
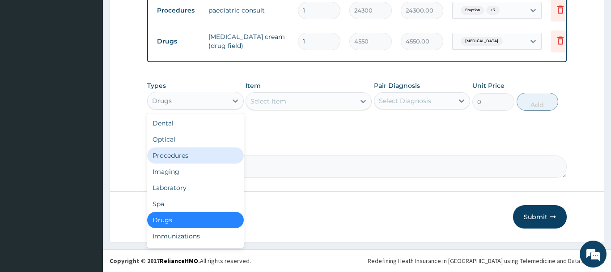
click at [209, 154] on div "Procedures" at bounding box center [195, 155] width 97 height 16
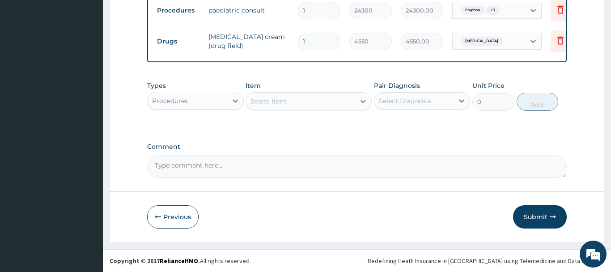
click at [308, 98] on div "Select Item" at bounding box center [300, 101] width 109 height 14
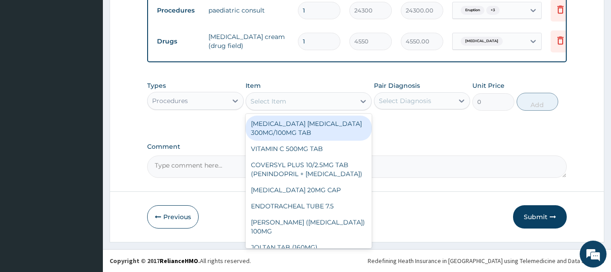
paste input "AMOXICILLIN 500MG CAP"
type input "AMOXICILLIN 500MG CAP"
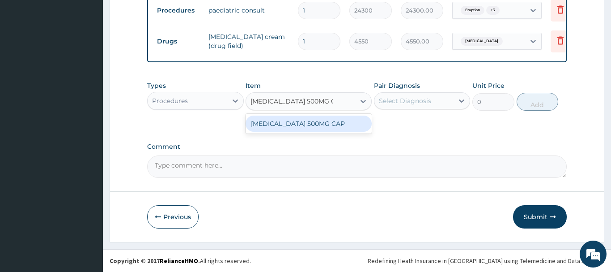
click at [296, 122] on div "AMOXICILLIN 500MG CAP" at bounding box center [309, 123] width 126 height 16
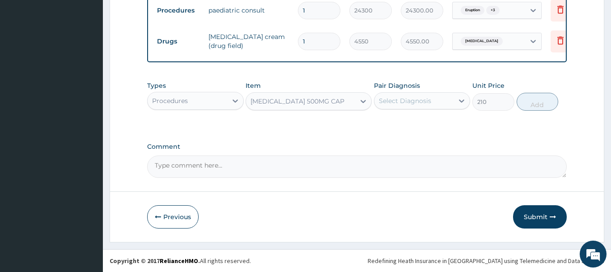
click at [425, 102] on div "Select Diagnosis" at bounding box center [405, 100] width 52 height 9
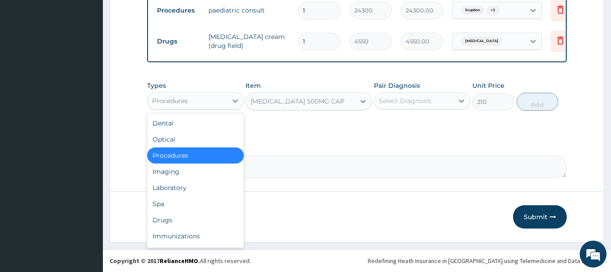
click at [217, 96] on div "Procedures" at bounding box center [188, 100] width 80 height 14
click at [222, 213] on div "Drugs" at bounding box center [195, 220] width 97 height 16
type input "0"
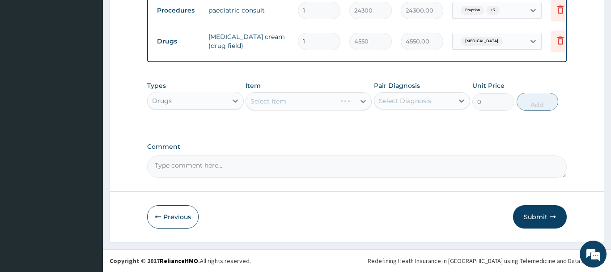
click at [293, 93] on div "Select Item" at bounding box center [309, 101] width 126 height 18
click at [305, 96] on div "Select Item" at bounding box center [309, 101] width 126 height 18
click at [307, 98] on div "Select Item" at bounding box center [300, 101] width 109 height 14
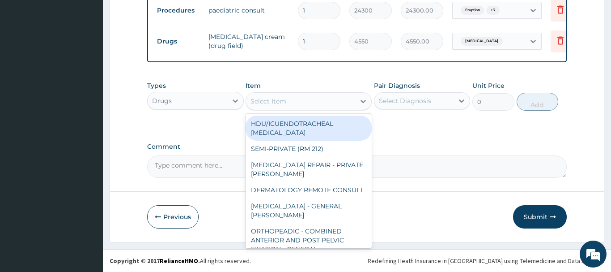
paste input "AMOXICILLIN 500MG CAP"
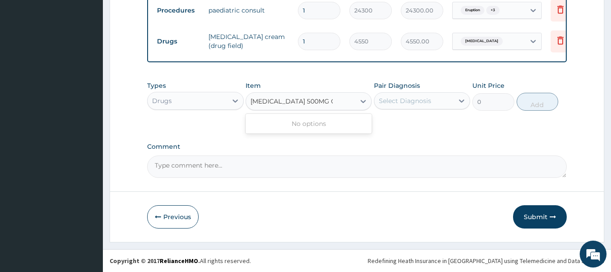
type input "AMOXICILLIN 500MG CAP"
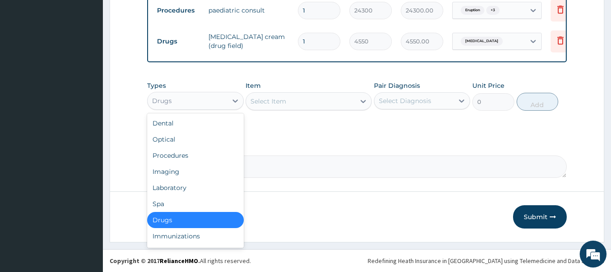
click at [208, 102] on div "Drugs" at bounding box center [188, 100] width 80 height 14
click at [234, 201] on div "Spa" at bounding box center [195, 203] width 97 height 16
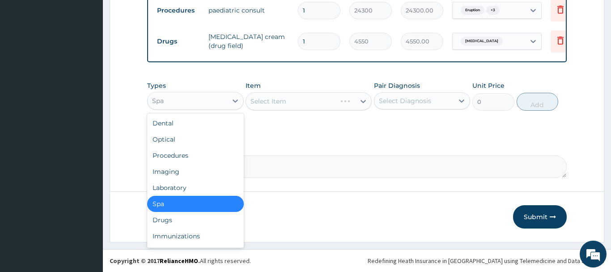
click at [190, 98] on div "Spa" at bounding box center [188, 100] width 80 height 14
click at [194, 223] on div "Drugs" at bounding box center [195, 220] width 97 height 16
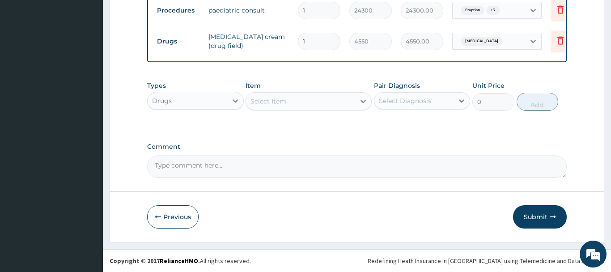
click at [305, 98] on div "Select Item" at bounding box center [300, 101] width 109 height 14
click at [308, 96] on div "Select Item" at bounding box center [300, 101] width 109 height 14
click at [290, 101] on div "Select Item" at bounding box center [300, 101] width 109 height 14
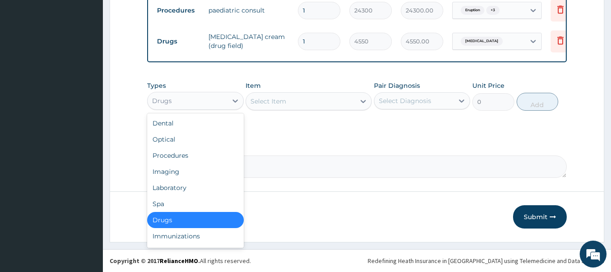
click at [200, 105] on div "Drugs" at bounding box center [188, 100] width 80 height 14
click at [192, 213] on div "Drugs" at bounding box center [195, 220] width 97 height 16
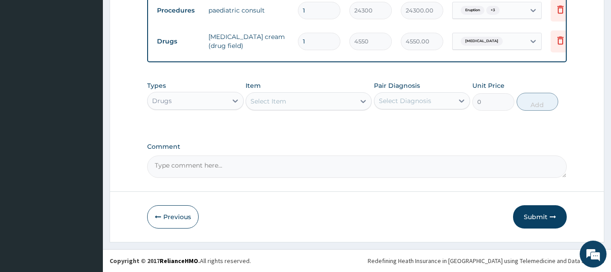
click at [306, 102] on div "Select Item" at bounding box center [300, 101] width 109 height 14
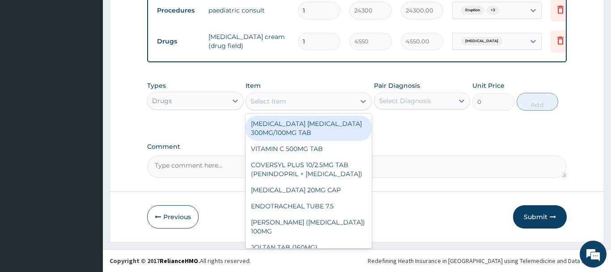
click at [306, 102] on div "Select Item" at bounding box center [300, 101] width 109 height 14
paste input "[MEDICAL_DATA] 500MG CAP"
type input "[MEDICAL_DATA] 500MG CAP"
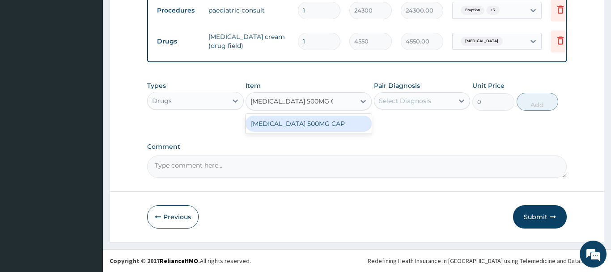
click at [302, 123] on div "[MEDICAL_DATA] 500MG CAP" at bounding box center [309, 123] width 126 height 16
type input "210"
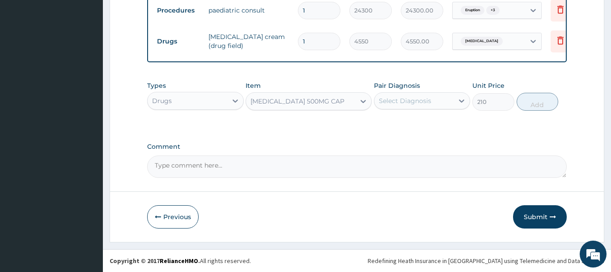
click at [405, 99] on div "Select Diagnosis" at bounding box center [405, 100] width 52 height 9
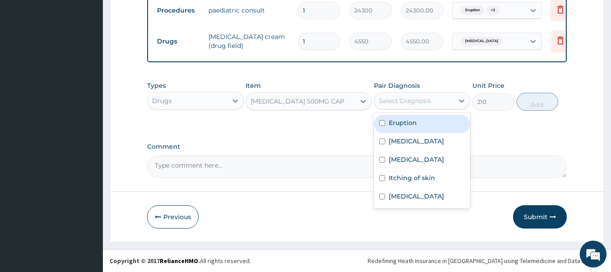
click at [323, 106] on div "[MEDICAL_DATA] 500MG CAP" at bounding box center [300, 101] width 109 height 14
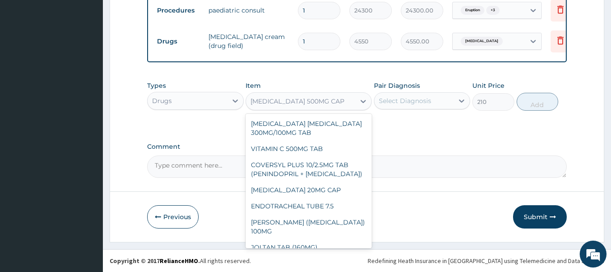
scroll to position [14025, 0]
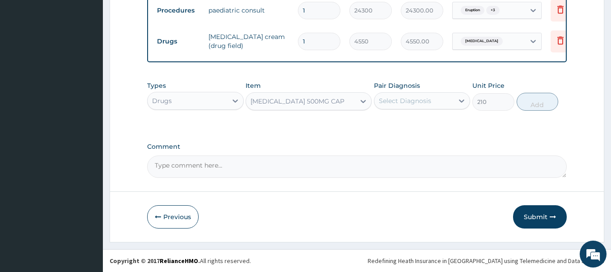
click at [326, 101] on div "[MEDICAL_DATA] 500MG CAP" at bounding box center [298, 101] width 94 height 9
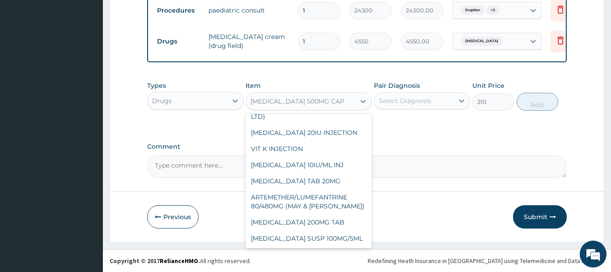
scroll to position [14122, 0]
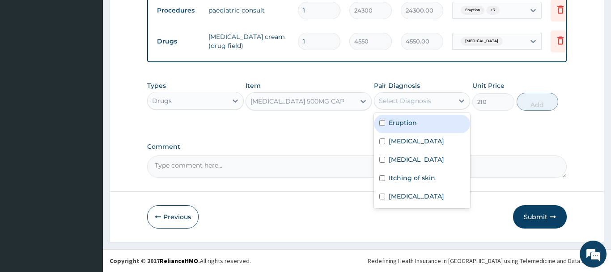
click at [408, 98] on div "Select Diagnosis" at bounding box center [405, 100] width 52 height 9
click at [427, 132] on div "Eruption" at bounding box center [422, 124] width 97 height 18
checkbox input "true"
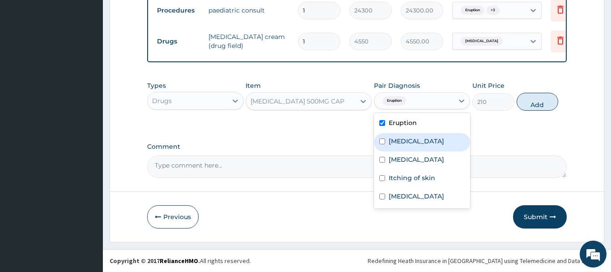
click at [423, 143] on label "Hand eczema" at bounding box center [416, 140] width 55 height 9
checkbox input "true"
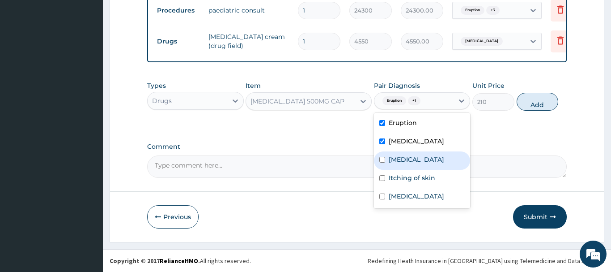
click at [425, 157] on div "Sepsis" at bounding box center [422, 160] width 97 height 18
checkbox input "true"
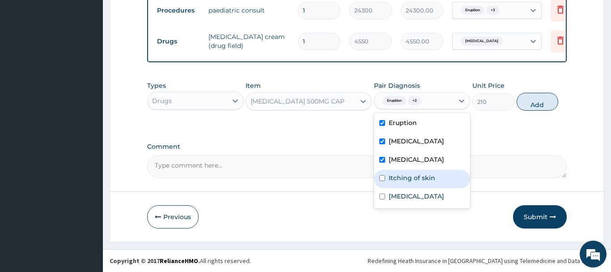
click at [417, 183] on div "Itching of skin" at bounding box center [422, 179] width 97 height 18
checkbox input "true"
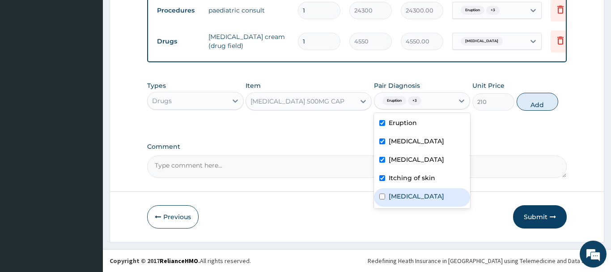
drag, startPoint x: 410, startPoint y: 198, endPoint x: 491, endPoint y: 148, distance: 95.4
click at [410, 198] on label "Impetigo" at bounding box center [416, 195] width 55 height 9
checkbox input "true"
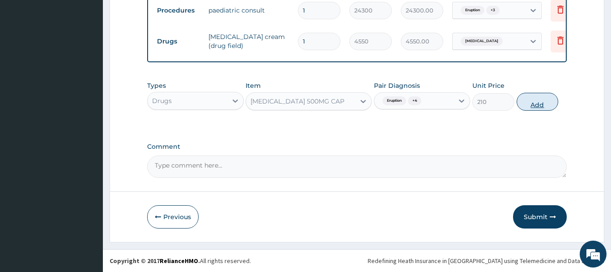
click at [537, 102] on button "Add" at bounding box center [538, 102] width 42 height 18
type input "0"
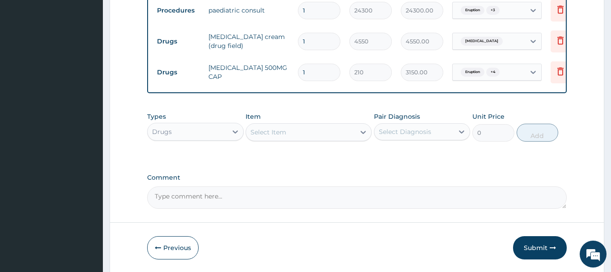
type input "15"
type input "3150.00"
type input "15"
click at [304, 136] on div "Select Item" at bounding box center [300, 132] width 109 height 14
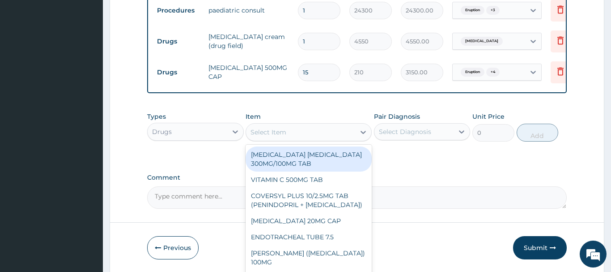
paste input "CHLORPHENIRAMINE TAB X1000"
type input "CHLORPHENIRAMINE TAB X1000"
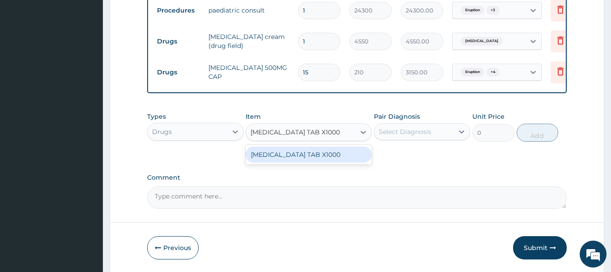
scroll to position [0, 0]
click at [309, 154] on div "CHLORPHENIRAMINE TAB X1000" at bounding box center [309, 154] width 126 height 16
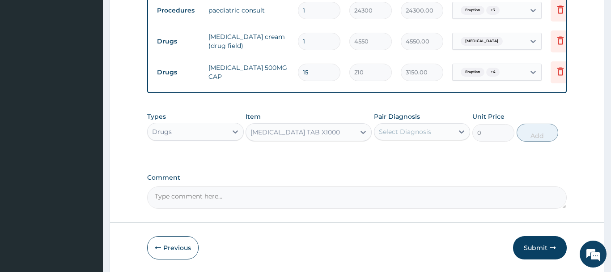
type input "4.940000057220459"
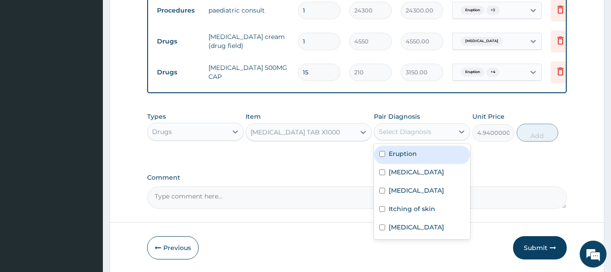
click at [401, 132] on div "Select Diagnosis" at bounding box center [405, 131] width 52 height 9
click at [417, 159] on div "Eruption" at bounding box center [422, 154] width 97 height 18
checkbox input "true"
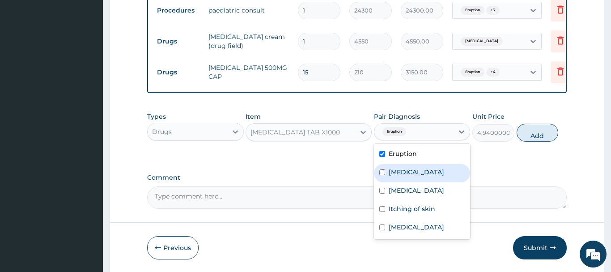
click at [416, 174] on label "Hand eczema" at bounding box center [416, 171] width 55 height 9
checkbox input "true"
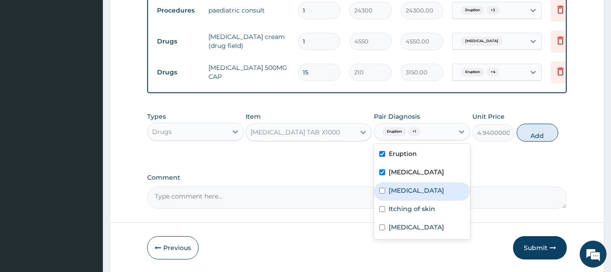
click at [416, 191] on div "Sepsis" at bounding box center [422, 191] width 97 height 18
click at [442, 198] on div "Sepsis" at bounding box center [422, 191] width 97 height 18
checkbox input "false"
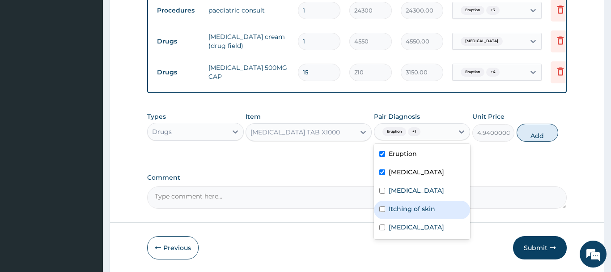
click at [429, 208] on label "Itching of skin" at bounding box center [412, 208] width 47 height 9
checkbox input "true"
click at [434, 153] on div "Eruption" at bounding box center [422, 154] width 97 height 18
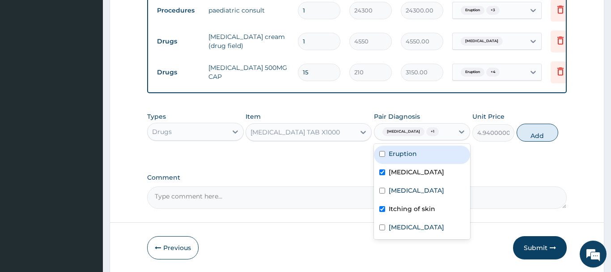
checkbox input "false"
click at [429, 170] on label "Hand eczema" at bounding box center [416, 171] width 55 height 9
checkbox input "false"
click at [430, 156] on div "Eruption" at bounding box center [422, 154] width 97 height 18
checkbox input "true"
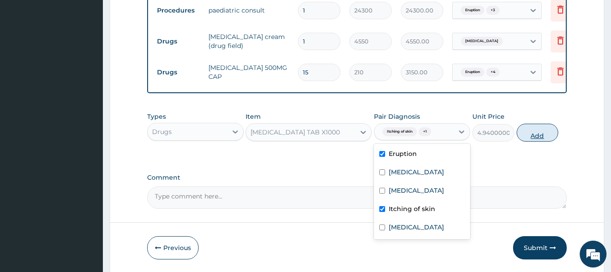
click at [530, 127] on button "Add" at bounding box center [538, 132] width 42 height 18
type input "0"
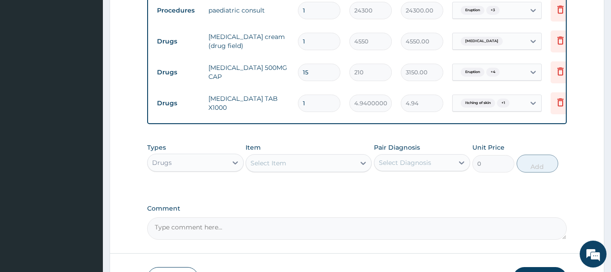
type input "10"
type input "49.40"
type input "10"
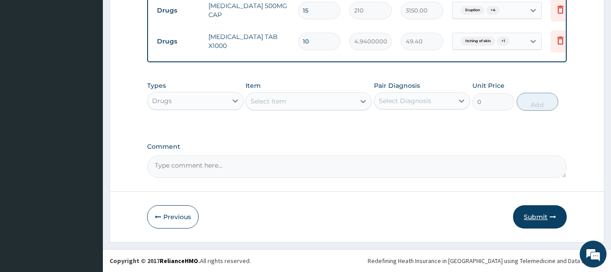
click at [542, 220] on button "Submit" at bounding box center [540, 216] width 54 height 23
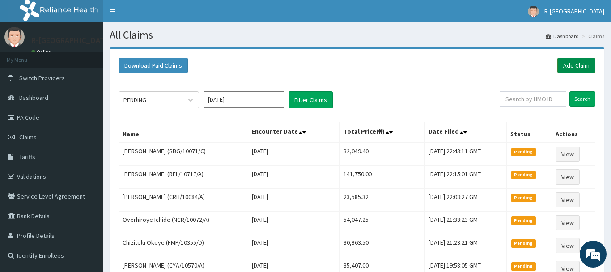
click at [570, 64] on link "Add Claim" at bounding box center [576, 65] width 38 height 15
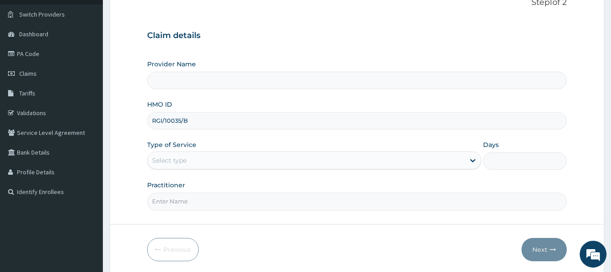
scroll to position [96, 0]
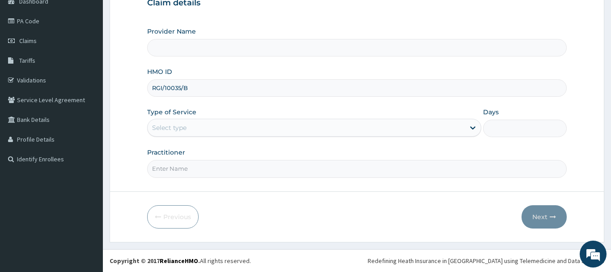
type input "RGI/10035/B"
click at [246, 130] on div "Select type" at bounding box center [307, 127] width 318 height 14
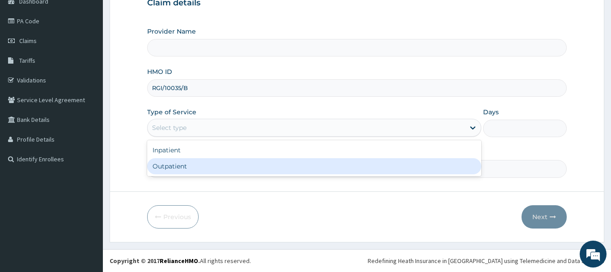
click at [270, 164] on div "Outpatient" at bounding box center [314, 166] width 335 height 16
type input "1"
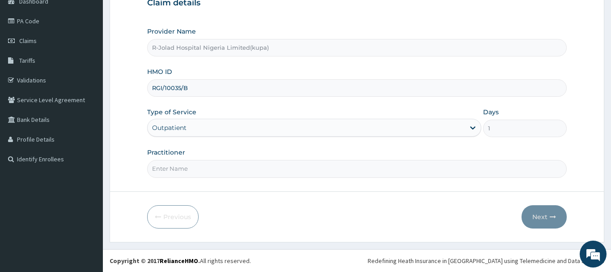
type input "R-Jolad Hospital Nigeria Limited(kupa)"
click at [217, 163] on input "Practitioner" at bounding box center [357, 168] width 420 height 17
paste input "Braxton Anaebo"
type input "Braxton Anaebo"
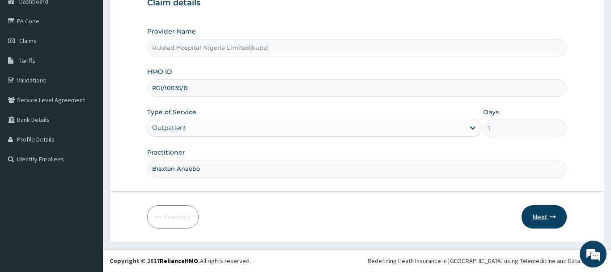
click at [547, 217] on button "Next" at bounding box center [544, 216] width 45 height 23
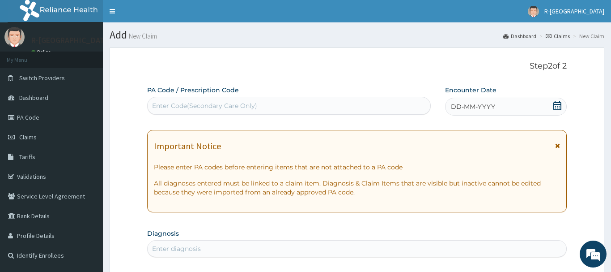
click at [558, 102] on icon at bounding box center [557, 105] width 8 height 9
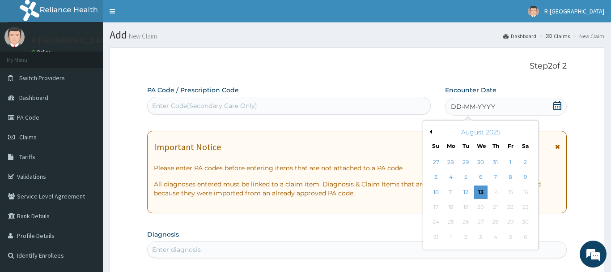
click at [464, 185] on div "10 11 12 13 14 15 16" at bounding box center [481, 191] width 104 height 15
click at [467, 191] on div "12" at bounding box center [465, 191] width 13 height 13
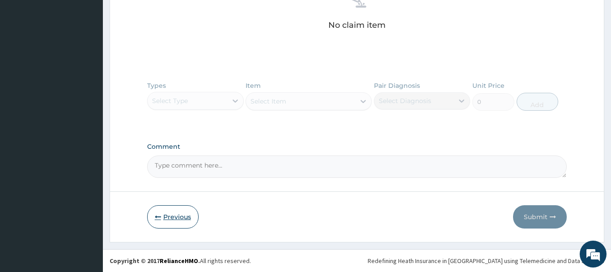
click at [175, 217] on button "Previous" at bounding box center [172, 216] width 51 height 23
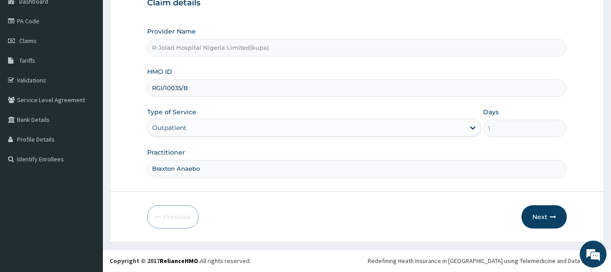
drag, startPoint x: 200, startPoint y: 84, endPoint x: 146, endPoint y: 84, distance: 53.7
click at [147, 84] on input "RGI/10035/B" at bounding box center [357, 87] width 420 height 17
click at [548, 222] on button "Next" at bounding box center [544, 216] width 45 height 23
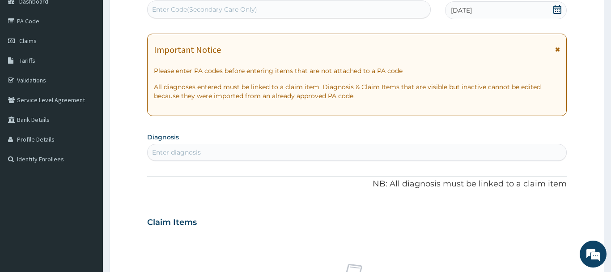
click at [191, 156] on div "Enter diagnosis" at bounding box center [176, 152] width 49 height 9
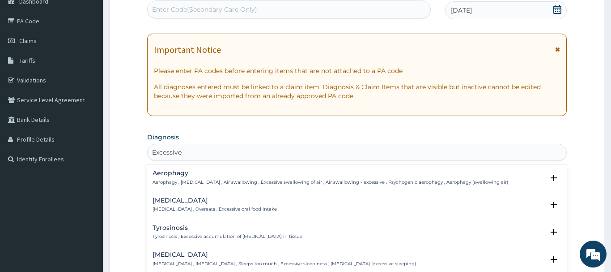
type input "Excessive"
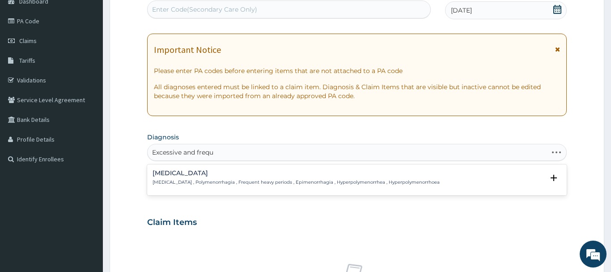
type input "Excessive and freque"
click at [251, 173] on h4 "[MEDICAL_DATA]" at bounding box center [296, 173] width 287 height 7
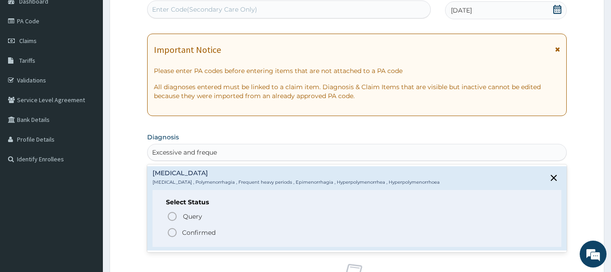
click at [217, 229] on span "Confirmed" at bounding box center [357, 232] width 381 height 11
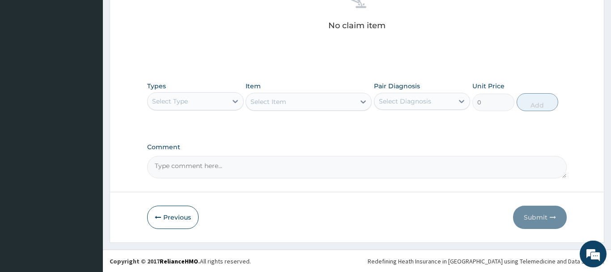
scroll to position [374, 0]
click at [297, 98] on div "Select Item" at bounding box center [309, 101] width 126 height 18
click at [298, 98] on div "Select Item" at bounding box center [309, 101] width 126 height 18
click at [223, 101] on div "Select Type" at bounding box center [188, 100] width 80 height 14
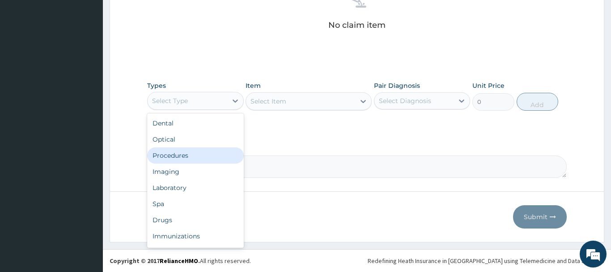
click at [208, 153] on div "Procedures" at bounding box center [195, 155] width 97 height 16
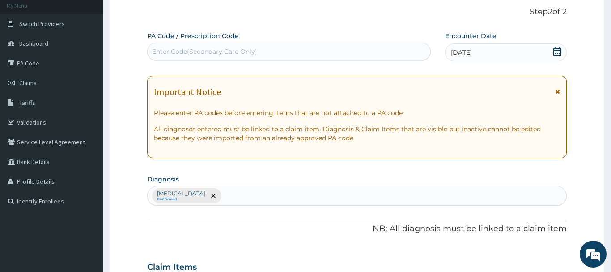
scroll to position [0, 0]
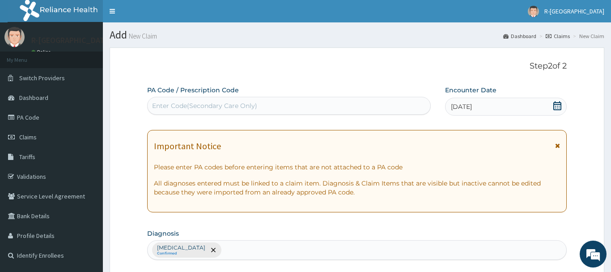
click at [246, 102] on div "Enter Code(Secondary Care Only)" at bounding box center [204, 105] width 105 height 9
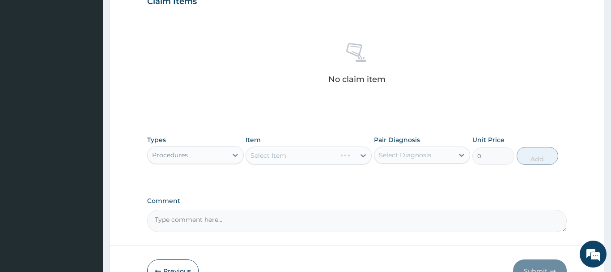
scroll to position [374, 0]
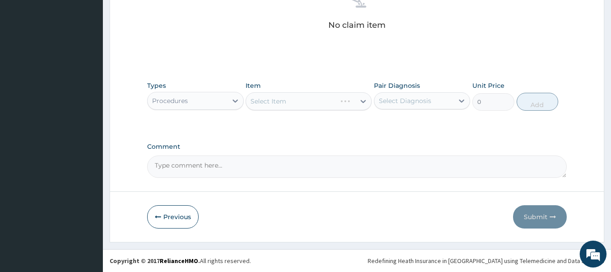
click at [285, 102] on div "Select Item" at bounding box center [309, 101] width 126 height 18
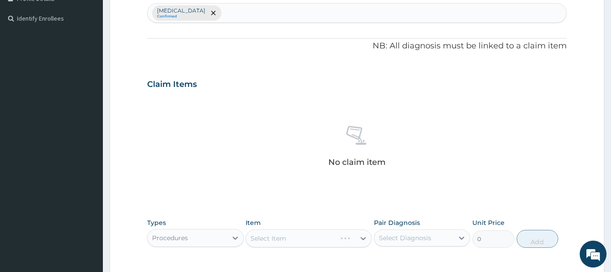
scroll to position [328, 0]
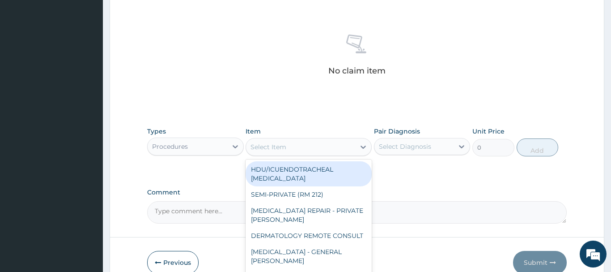
click at [273, 142] on div "Select Item" at bounding box center [300, 147] width 109 height 14
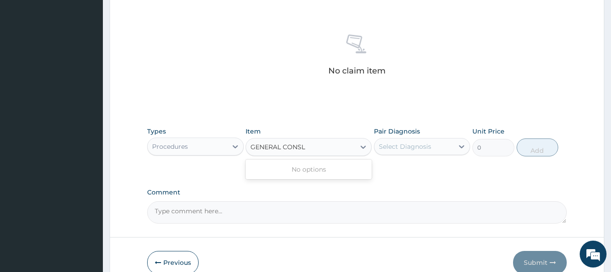
type input "GENERAL CONS"
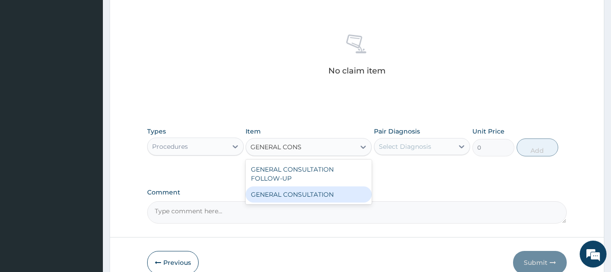
drag, startPoint x: 312, startPoint y: 198, endPoint x: 351, endPoint y: 192, distance: 38.8
click at [315, 197] on div "GENERAL CONSULTATION" at bounding box center [309, 194] width 126 height 16
type input "6750"
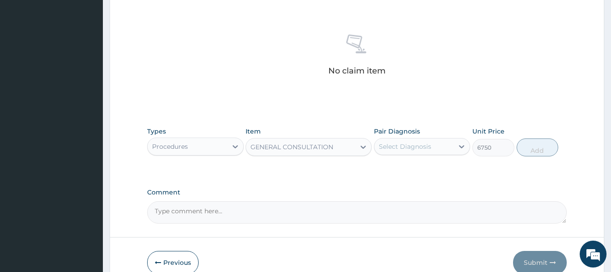
click at [431, 140] on div "Select Diagnosis" at bounding box center [414, 146] width 80 height 14
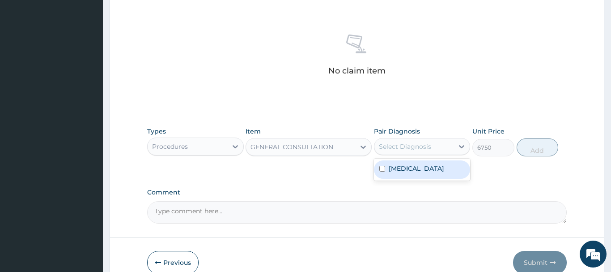
click at [435, 169] on label "[MEDICAL_DATA]" at bounding box center [416, 168] width 55 height 9
checkbox input "true"
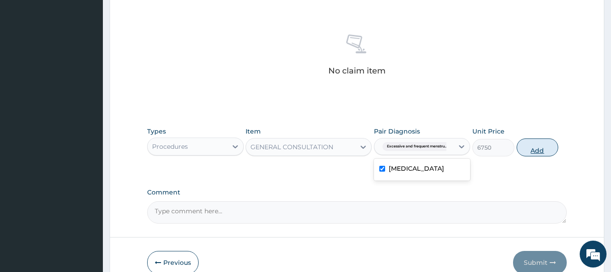
click at [522, 147] on button "Add" at bounding box center [538, 147] width 42 height 18
type input "0"
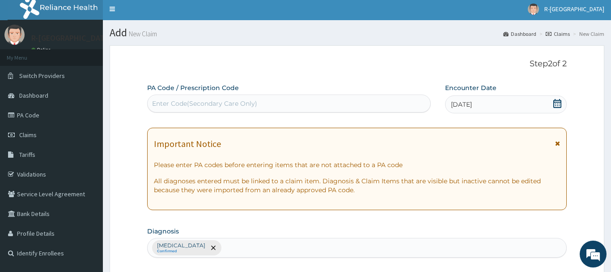
scroll to position [0, 0]
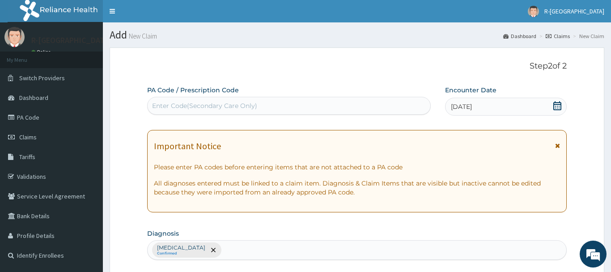
click at [256, 106] on div "Enter Code(Secondary Care Only)" at bounding box center [204, 105] width 105 height 9
paste input "PA/601E12"
type input "PA/601E12"
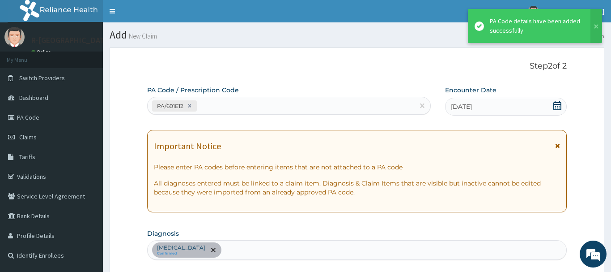
scroll to position [329, 0]
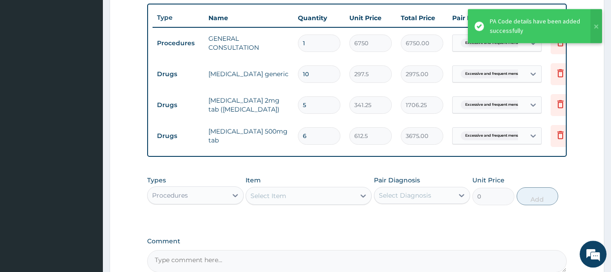
click at [191, 191] on div "Procedures" at bounding box center [188, 195] width 80 height 14
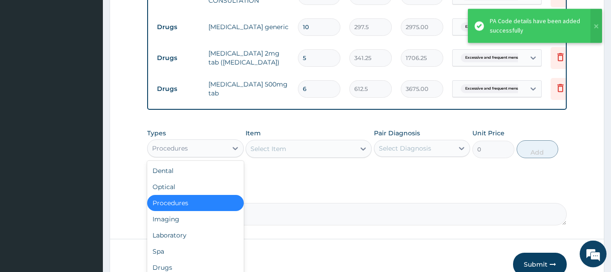
scroll to position [424, 0]
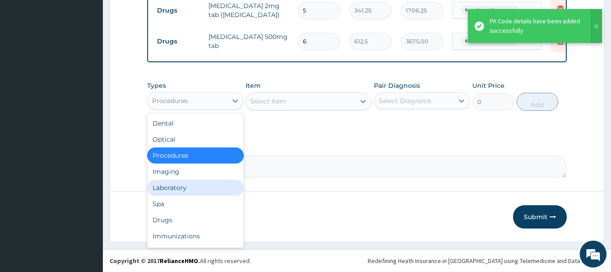
click at [187, 187] on div "Laboratory" at bounding box center [195, 187] width 97 height 16
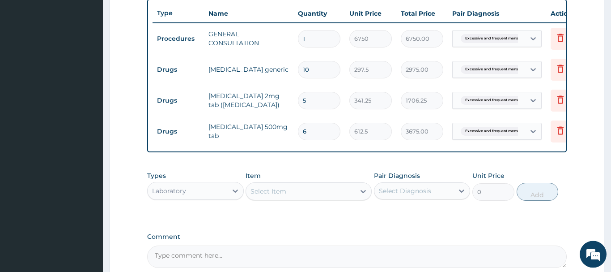
scroll to position [332, 0]
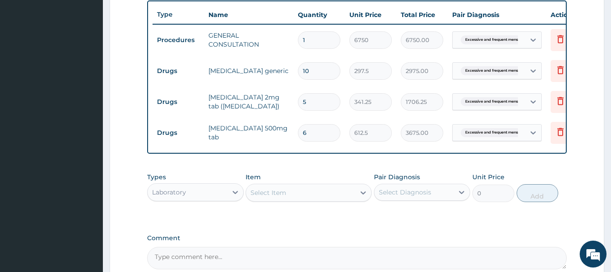
click at [297, 190] on div "Select Item" at bounding box center [300, 192] width 109 height 14
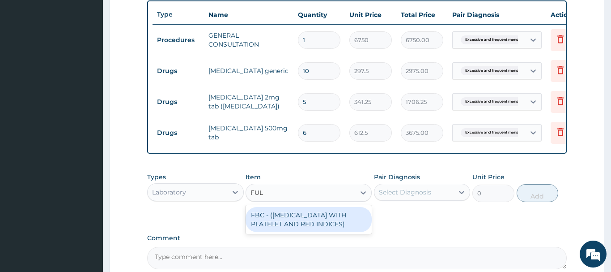
type input "FULL"
click at [307, 213] on div "FBC - ([MEDICAL_DATA] WITH PLATELET AND RED INDICES)" at bounding box center [309, 219] width 126 height 25
type input "5400"
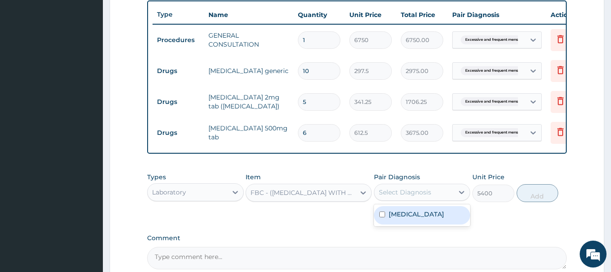
click at [412, 199] on div "Select Diagnosis" at bounding box center [422, 191] width 97 height 17
click at [430, 217] on label "[MEDICAL_DATA]" at bounding box center [416, 213] width 55 height 9
checkbox input "true"
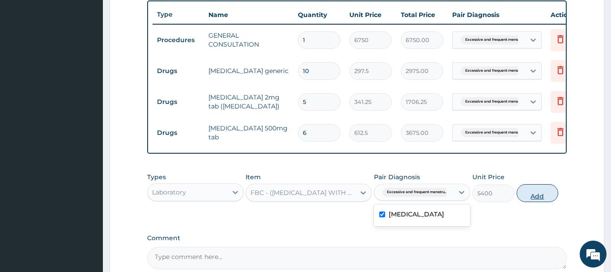
click at [533, 192] on button "Add" at bounding box center [538, 193] width 42 height 18
type input "0"
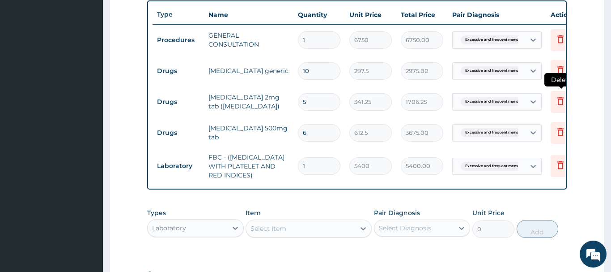
click at [562, 97] on icon at bounding box center [560, 100] width 11 height 11
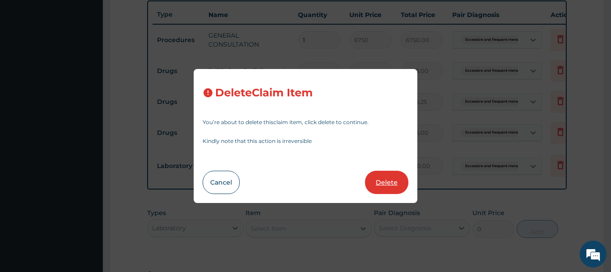
click at [385, 178] on button "Delete" at bounding box center [386, 181] width 43 height 23
type input "6"
type input "612.5"
type input "3675.00"
type input "1"
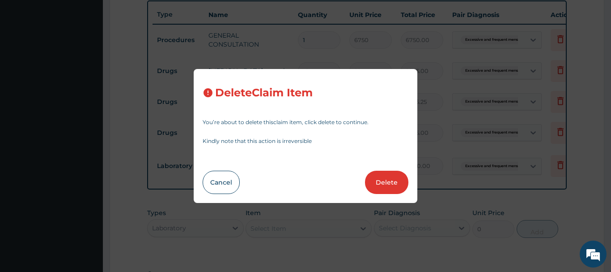
type input "5400"
type input "5400.00"
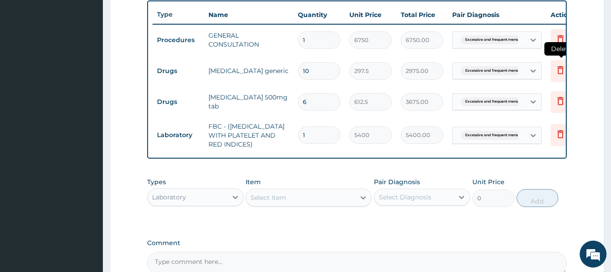
click at [556, 70] on icon at bounding box center [560, 69] width 11 height 11
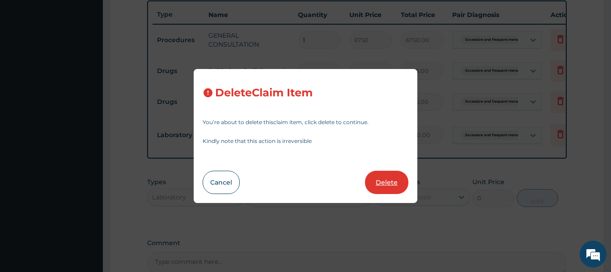
click at [380, 180] on button "Delete" at bounding box center [386, 181] width 43 height 23
type input "6"
type input "612.5"
type input "3675.00"
type input "1"
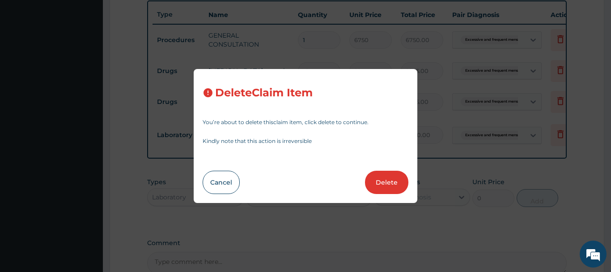
type input "5400"
type input "5400.00"
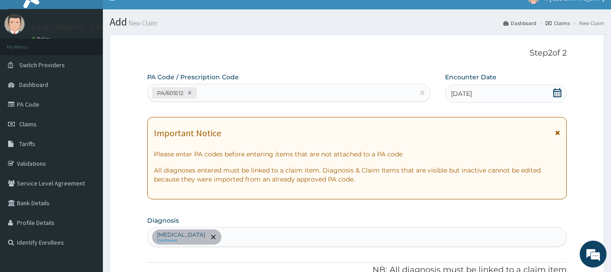
scroll to position [0, 0]
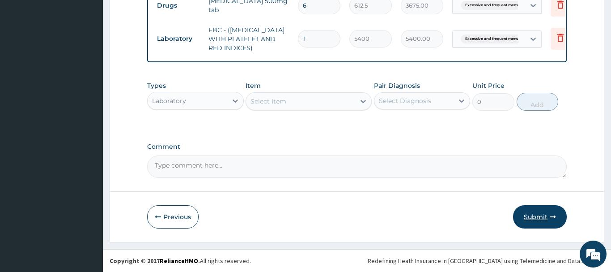
click at [534, 209] on button "Submit" at bounding box center [540, 216] width 54 height 23
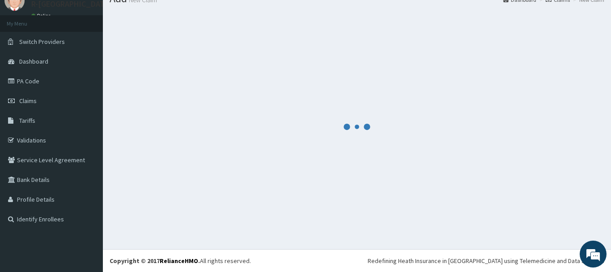
scroll to position [36, 0]
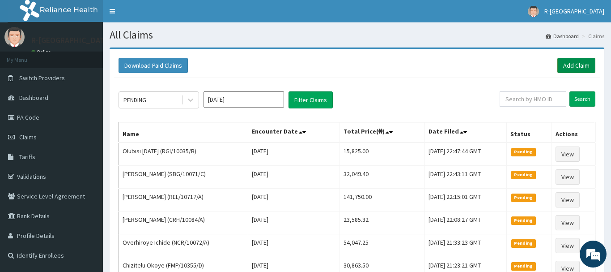
click at [582, 59] on link "Add Claim" at bounding box center [576, 65] width 38 height 15
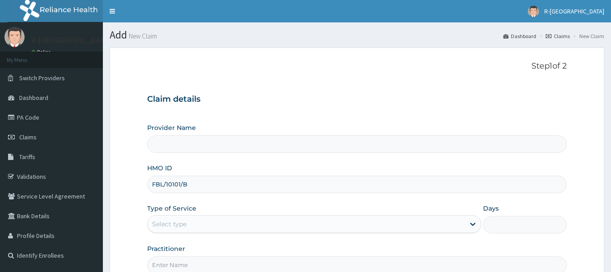
scroll to position [58, 0]
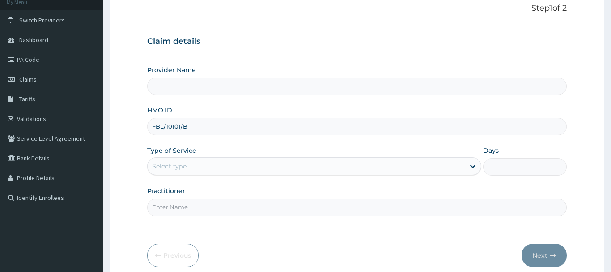
type input "FBL/10101/B"
click at [212, 171] on div "Select type" at bounding box center [307, 166] width 318 height 14
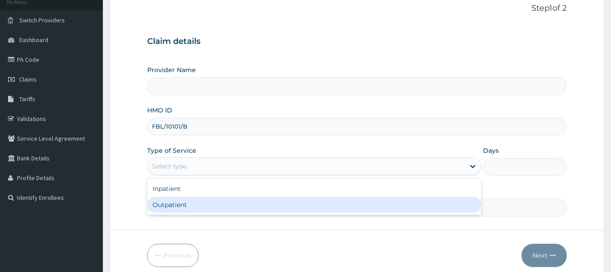
click at [220, 201] on div "Outpatient" at bounding box center [314, 204] width 335 height 16
type input "1"
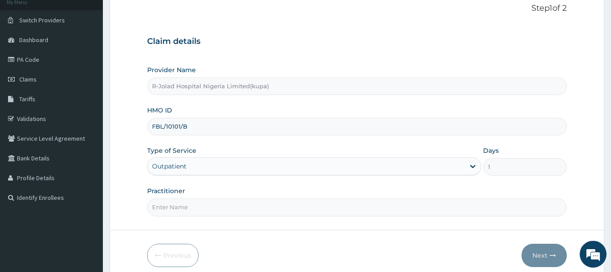
type input "R-Jolad Hospital Nigeria Limited(kupa)"
drag, startPoint x: 194, startPoint y: 206, endPoint x: 221, endPoint y: 208, distance: 26.9
click at [194, 207] on input "Practitioner" at bounding box center [357, 206] width 420 height 17
paste input "Braxton Anaebo"
type input "Braxton Anaebo"
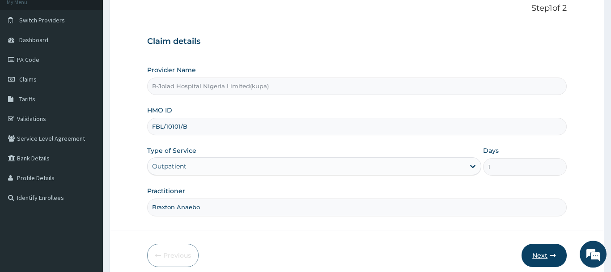
scroll to position [0, 0]
click at [543, 250] on button "Next" at bounding box center [544, 254] width 45 height 23
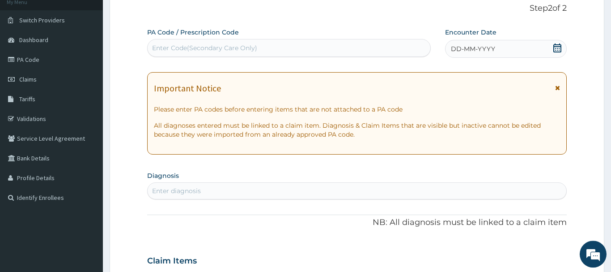
click at [557, 47] on icon at bounding box center [557, 47] width 8 height 9
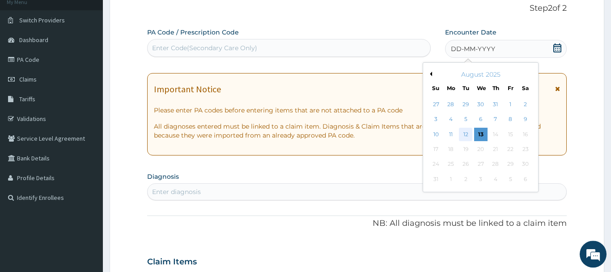
click at [465, 132] on div "12" at bounding box center [465, 133] width 13 height 13
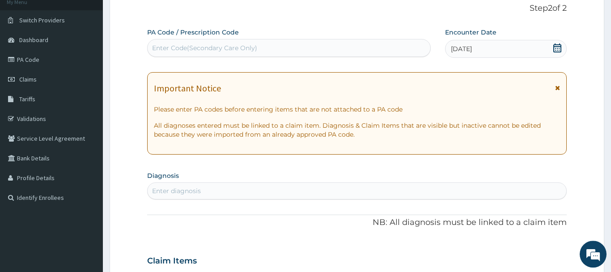
click at [213, 191] on div "Enter diagnosis" at bounding box center [357, 190] width 419 height 14
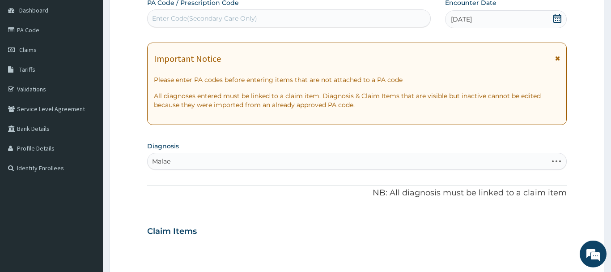
scroll to position [103, 0]
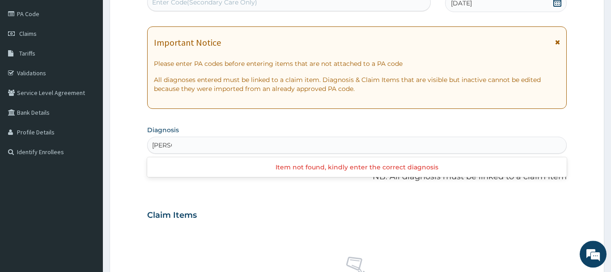
type input "Malea"
type input "Mela"
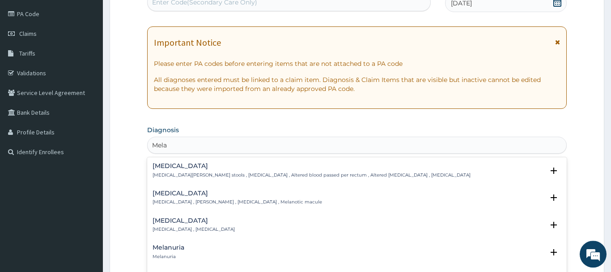
click at [195, 170] on div "Melena Melena , Tarry stools , Melaena , Altered blood passed per rectum , Alte…" at bounding box center [312, 170] width 318 height 16
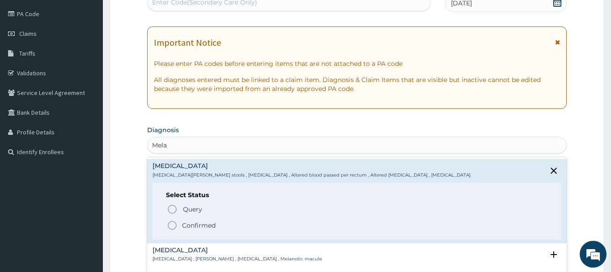
click at [183, 224] on p "Confirmed" at bounding box center [199, 225] width 34 height 9
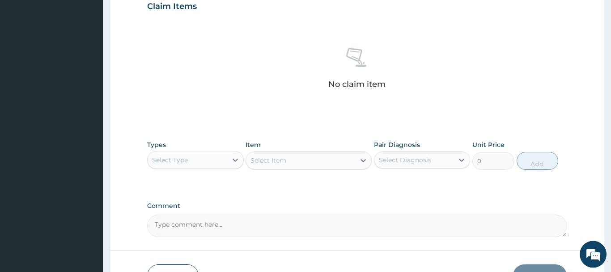
scroll to position [331, 0]
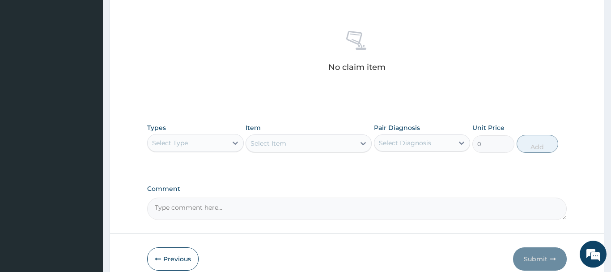
click at [194, 129] on div "Types Select Type" at bounding box center [195, 138] width 97 height 30
click at [196, 140] on div "Select Type" at bounding box center [188, 143] width 80 height 14
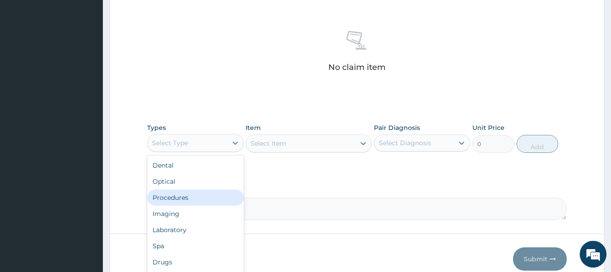
click at [204, 193] on div "Procedures" at bounding box center [195, 197] width 97 height 16
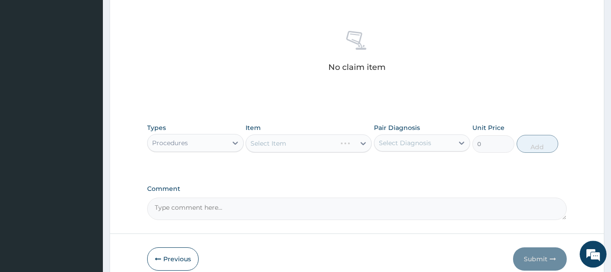
click at [272, 142] on div "Select Item" at bounding box center [309, 143] width 126 height 18
click at [290, 148] on div "Select Item" at bounding box center [300, 143] width 109 height 14
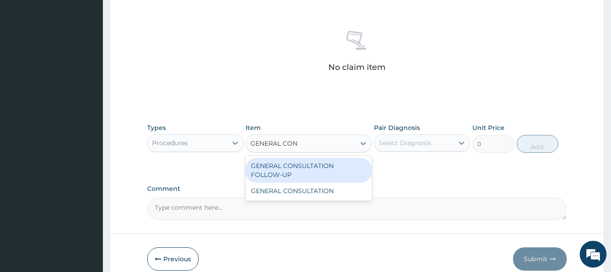
type input "GENERAL CONS"
click at [321, 169] on div "GENERAL CONSULTATION FOLLOW-UP" at bounding box center [309, 169] width 126 height 25
type input "4500"
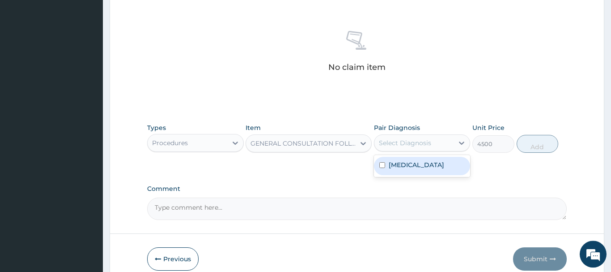
click at [406, 143] on div "Select Diagnosis" at bounding box center [405, 142] width 52 height 9
click at [431, 167] on div "Melena" at bounding box center [422, 166] width 97 height 18
checkbox input "true"
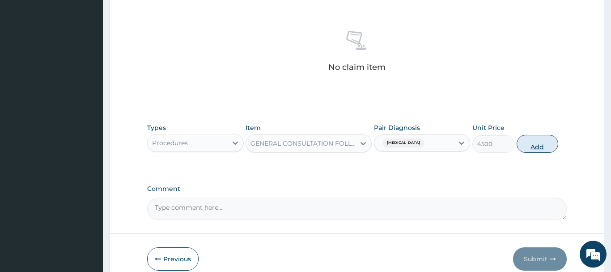
click at [530, 151] on button "Add" at bounding box center [538, 144] width 42 height 18
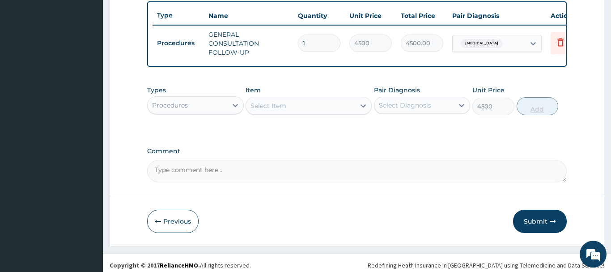
type input "0"
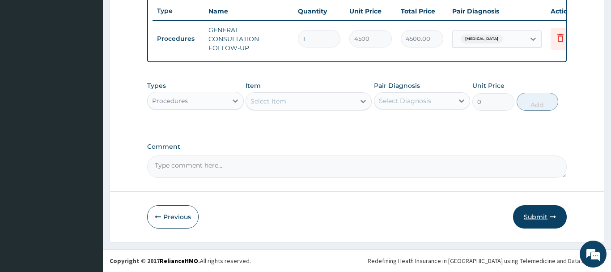
click at [538, 210] on button "Submit" at bounding box center [540, 216] width 54 height 23
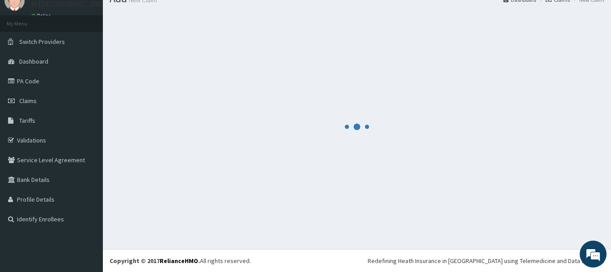
scroll to position [36, 0]
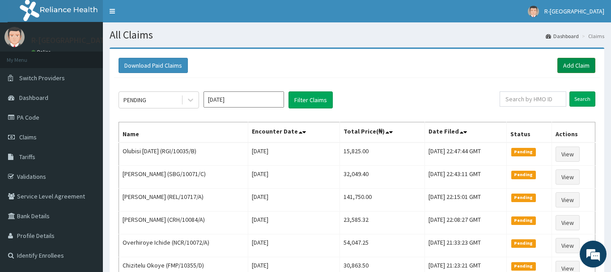
click at [568, 65] on link "Add Claim" at bounding box center [576, 65] width 38 height 15
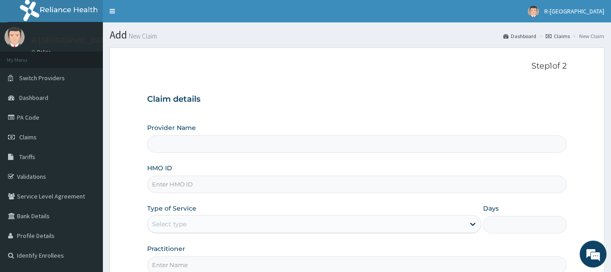
click at [217, 186] on input "HMO ID" at bounding box center [357, 183] width 420 height 17
paste input "MFD/10052/A"
type input "MFD/10052/A"
type input "R-Jolad Hospital Nigeria Limited(kupa)"
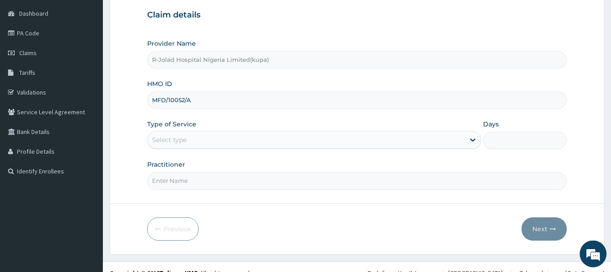
scroll to position [91, 0]
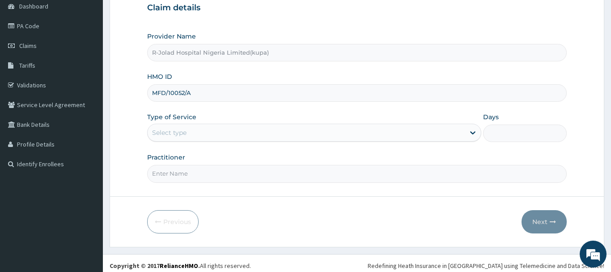
type input "MFD/10052/A"
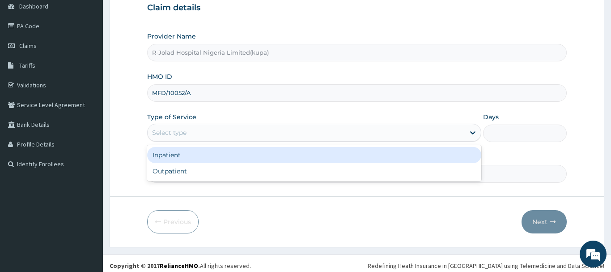
click at [218, 130] on div "Select type" at bounding box center [307, 132] width 318 height 14
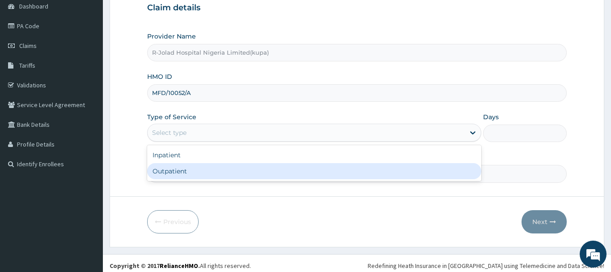
click at [231, 166] on div "Outpatient" at bounding box center [314, 171] width 335 height 16
type input "1"
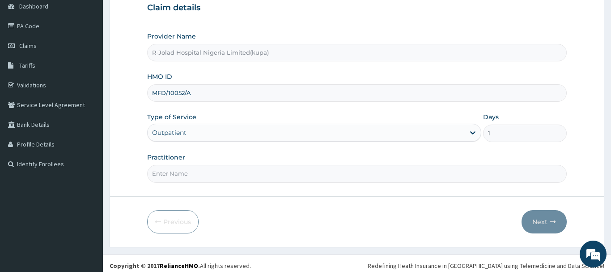
click at [198, 170] on input "Practitioner" at bounding box center [357, 173] width 420 height 17
paste input "[PERSON_NAME]"
type input "[PERSON_NAME]"
click at [526, 213] on button "Next" at bounding box center [544, 221] width 45 height 23
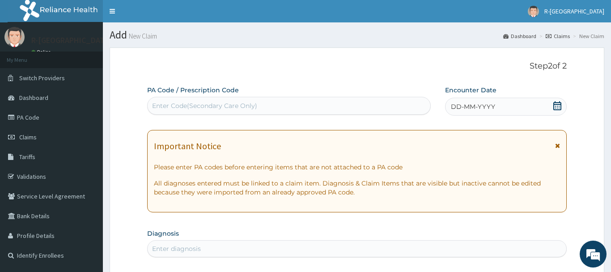
click at [558, 104] on icon at bounding box center [557, 105] width 8 height 9
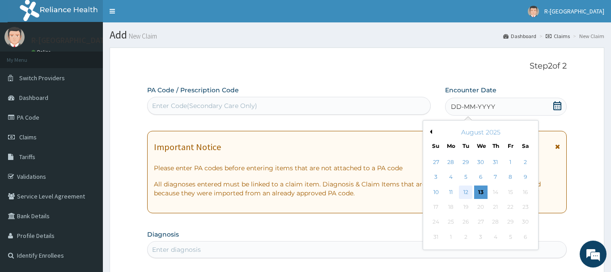
click at [469, 189] on div "12" at bounding box center [465, 191] width 13 height 13
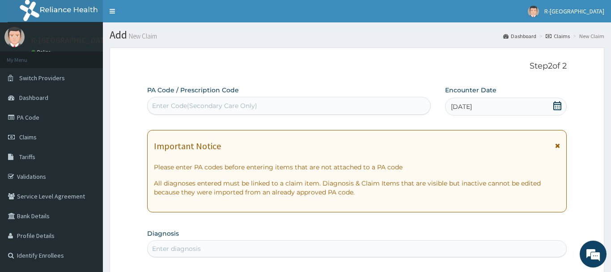
click at [214, 106] on div "Enter Code(Secondary Care Only)" at bounding box center [204, 105] width 105 height 9
paste input "PA/A53E02"
type input "PA/A53E02"
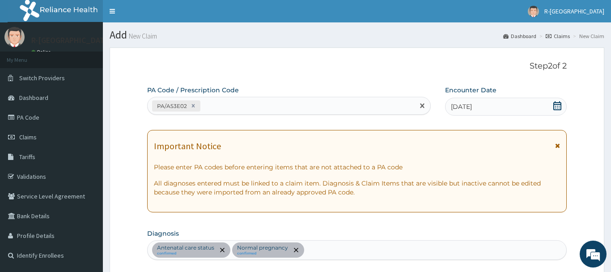
click at [259, 109] on div "PA/A53E02" at bounding box center [281, 105] width 267 height 15
paste input "PA/9AAB08"
type input "PA/9AAB08"
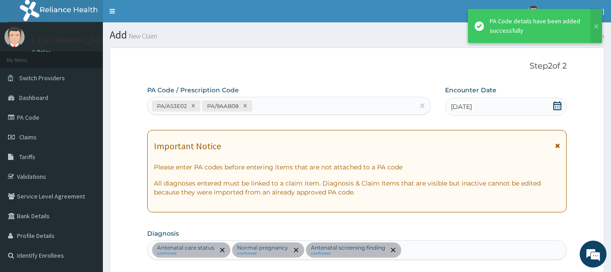
scroll to position [238, 0]
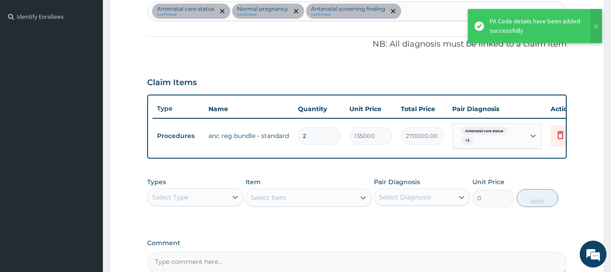
drag, startPoint x: 316, startPoint y: 136, endPoint x: 297, endPoint y: 136, distance: 18.8
click at [298, 136] on input "2" at bounding box center [319, 135] width 42 height 17
type input "1"
type input "135000.00"
type input "1"
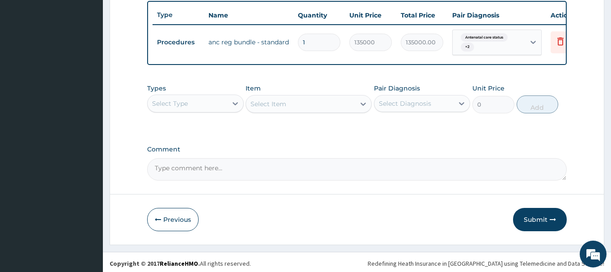
scroll to position [335, 0]
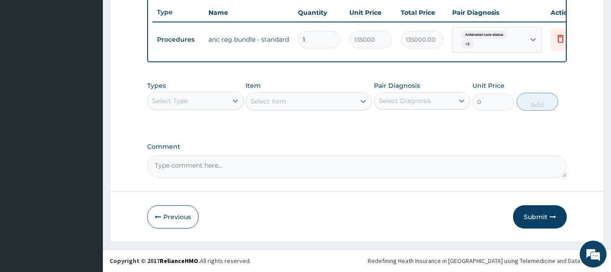
click at [217, 98] on div "Select Type" at bounding box center [188, 100] width 80 height 14
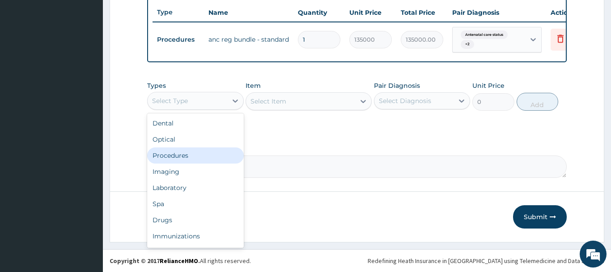
click at [213, 152] on div "Procedures" at bounding box center [195, 155] width 97 height 16
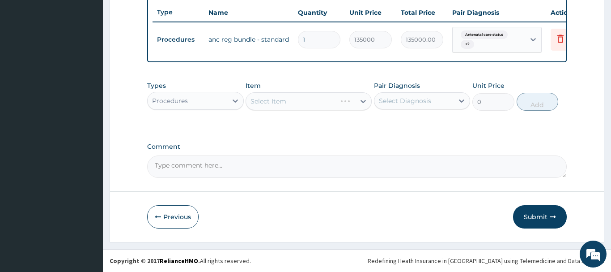
click at [282, 100] on div "Select Item" at bounding box center [309, 101] width 126 height 18
click at [285, 99] on div "Select Item" at bounding box center [269, 101] width 36 height 9
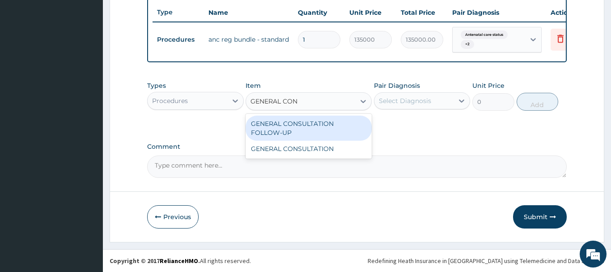
type input "GENERAL CONS"
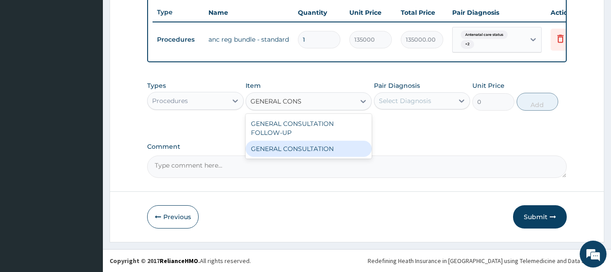
click at [298, 150] on div "GENERAL CONSULTATION" at bounding box center [309, 148] width 126 height 16
type input "6750"
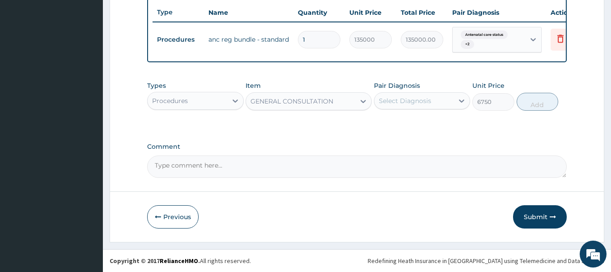
drag, startPoint x: 420, startPoint y: 98, endPoint x: 461, endPoint y: 110, distance: 43.2
click at [421, 98] on div "Select Diagnosis" at bounding box center [405, 100] width 52 height 9
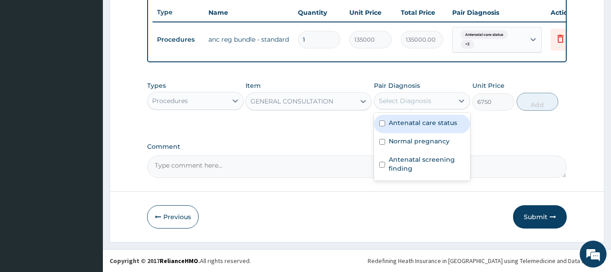
click at [445, 121] on label "Antenatal care status" at bounding box center [423, 122] width 68 height 9
checkbox input "true"
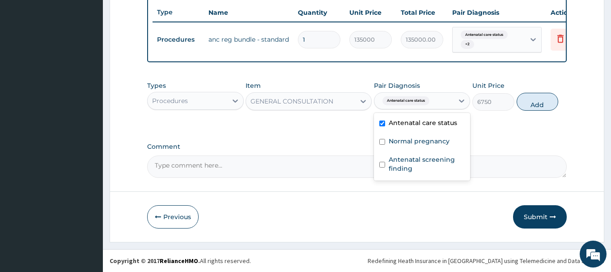
click at [433, 141] on label "Normal pregnancy" at bounding box center [419, 140] width 61 height 9
checkbox input "true"
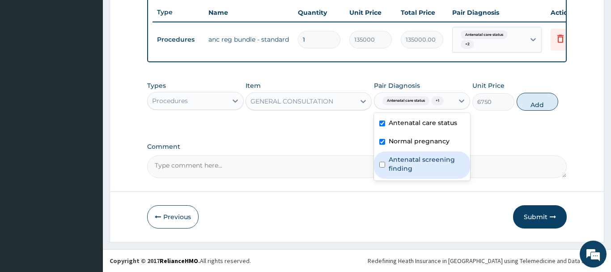
click at [425, 157] on label "Antenatal screening finding" at bounding box center [427, 164] width 76 height 18
checkbox input "true"
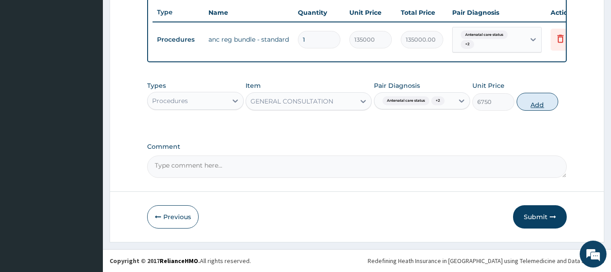
click at [552, 105] on button "Add" at bounding box center [538, 102] width 42 height 18
type input "0"
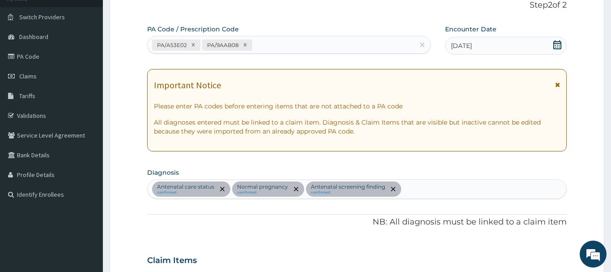
scroll to position [0, 0]
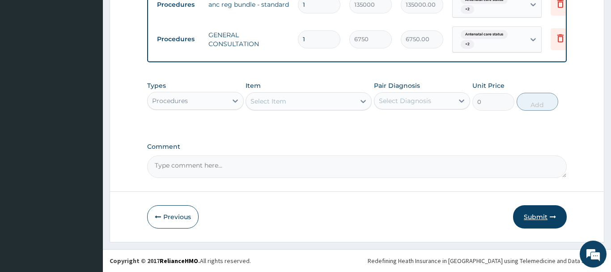
click at [541, 215] on button "Submit" at bounding box center [540, 216] width 54 height 23
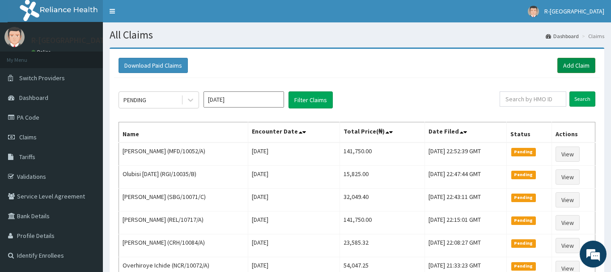
click at [569, 65] on link "Add Claim" at bounding box center [576, 65] width 38 height 15
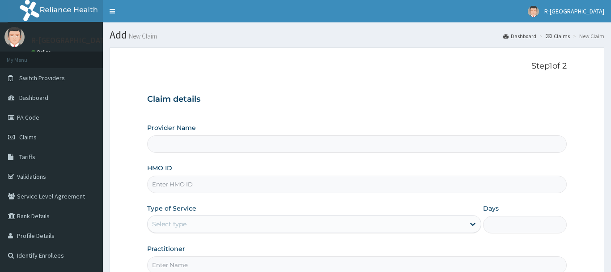
type input "R-Jolad Hospital Nigeria Limited(kupa)"
click at [191, 191] on input "HMO ID" at bounding box center [357, 183] width 420 height 17
paste input "REO/10001/A"
type input "REO/10001/A"
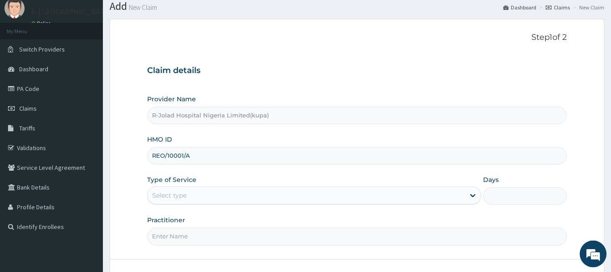
scroll to position [46, 0]
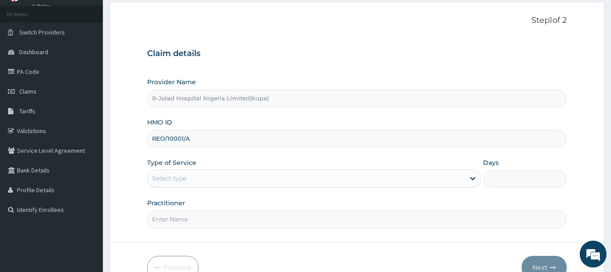
click at [237, 176] on div "Select type" at bounding box center [307, 178] width 318 height 14
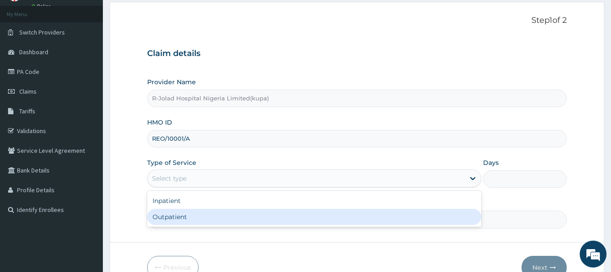
click at [234, 209] on div "Outpatient" at bounding box center [314, 216] width 335 height 16
type input "1"
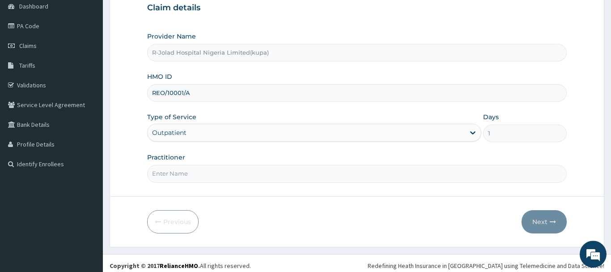
scroll to position [96, 0]
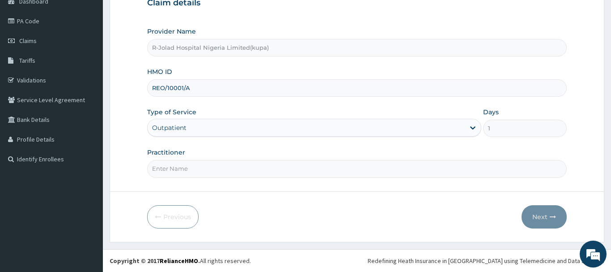
click at [211, 164] on input "Practitioner" at bounding box center [357, 168] width 420 height 17
paste input "[PERSON_NAME]"
type input "[PERSON_NAME]"
click at [548, 215] on button "Next" at bounding box center [544, 216] width 45 height 23
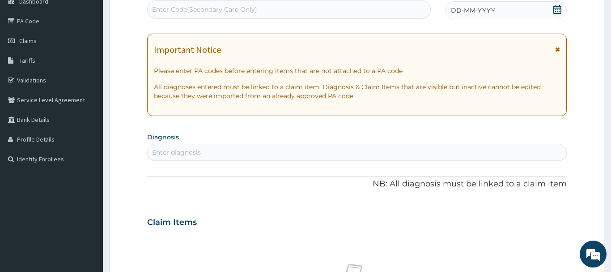
scroll to position [5, 0]
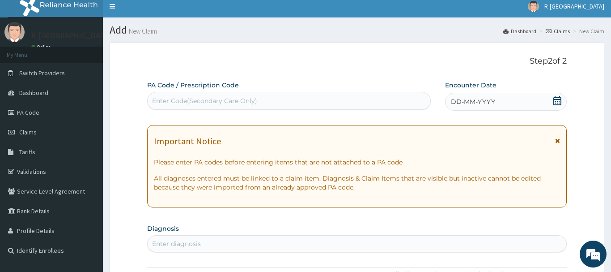
click at [559, 100] on icon at bounding box center [557, 100] width 9 height 9
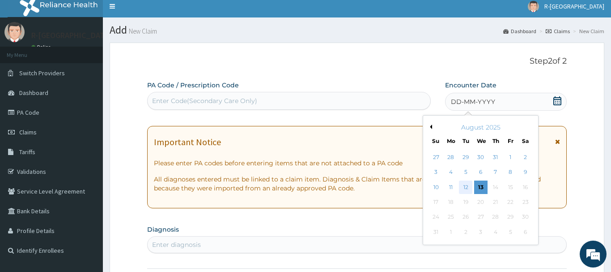
click at [463, 183] on div "12" at bounding box center [465, 186] width 13 height 13
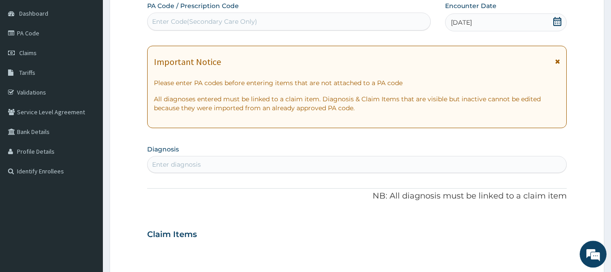
scroll to position [96, 0]
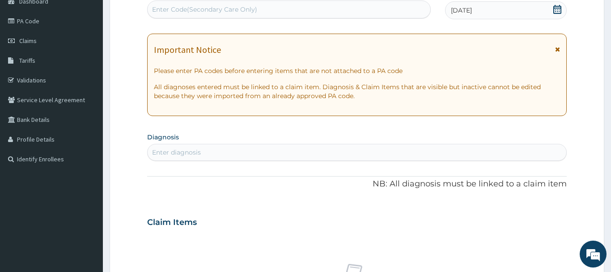
click at [199, 161] on div "Enter diagnosis" at bounding box center [357, 152] width 420 height 17
type input "Functional dysp"
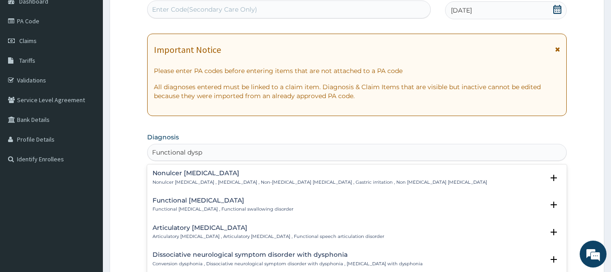
click at [220, 173] on h4 "Nonulcer [MEDICAL_DATA]" at bounding box center [320, 173] width 335 height 7
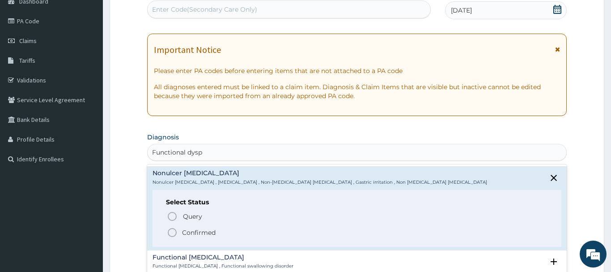
click at [197, 231] on p "Confirmed" at bounding box center [199, 232] width 34 height 9
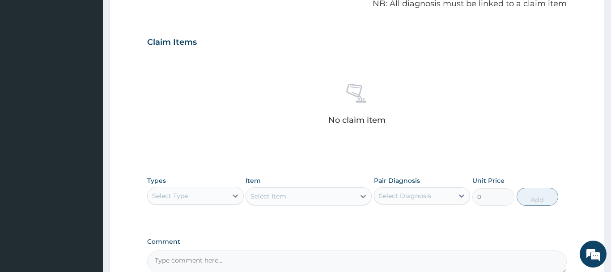
scroll to position [374, 0]
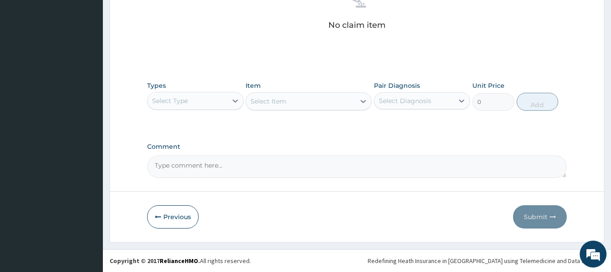
click at [210, 105] on div "Select Type" at bounding box center [188, 100] width 80 height 14
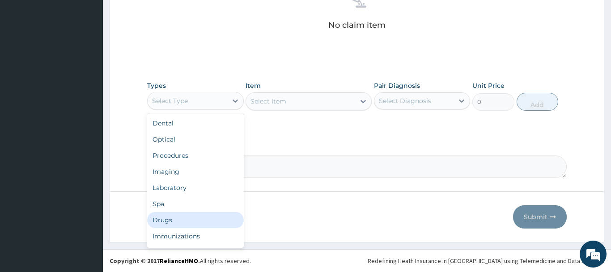
click at [166, 216] on div "Drugs" at bounding box center [195, 220] width 97 height 16
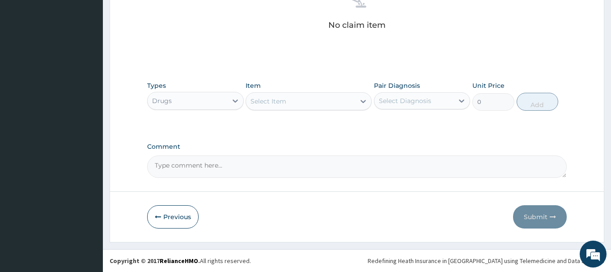
click at [285, 99] on div "Select Item" at bounding box center [269, 101] width 36 height 9
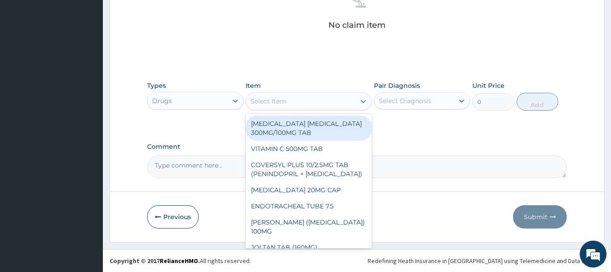
paste input "[MEDICAL_DATA] 20MG CAP"
type input "[MEDICAL_DATA] 20MG CAP"
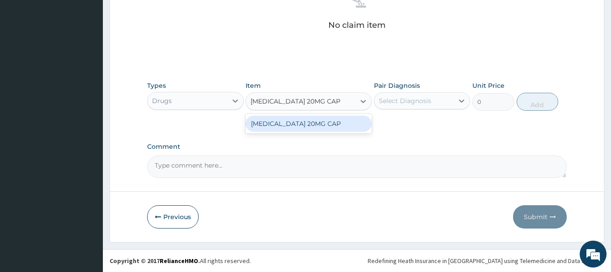
click at [306, 127] on div "[MEDICAL_DATA] 20MG CAP" at bounding box center [309, 123] width 126 height 16
type input "102.375"
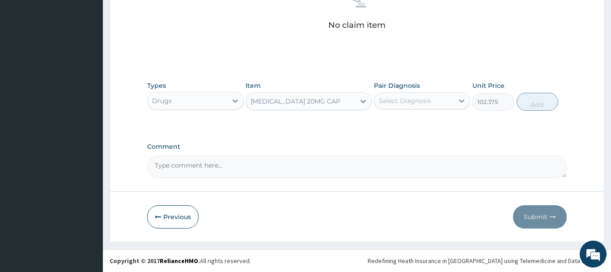
click at [413, 104] on div "Select Diagnosis" at bounding box center [405, 100] width 52 height 9
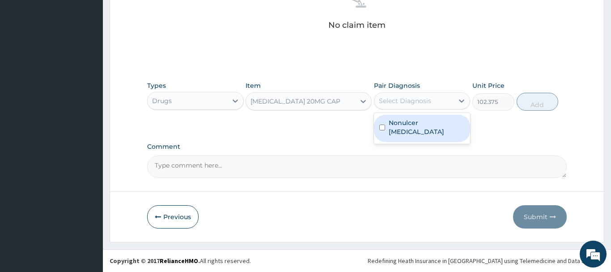
click at [425, 131] on div "Nonulcer [MEDICAL_DATA]" at bounding box center [422, 128] width 97 height 27
checkbox input "true"
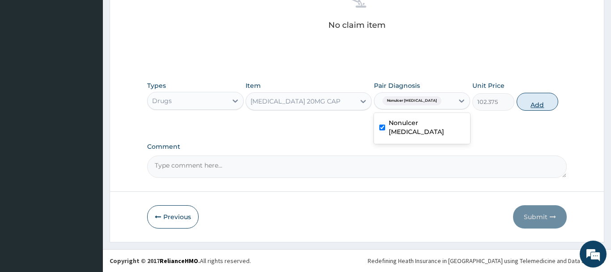
click at [530, 104] on button "Add" at bounding box center [538, 102] width 42 height 18
type input "0"
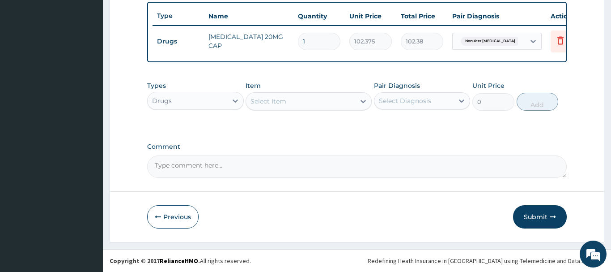
scroll to position [331, 0]
drag, startPoint x: 312, startPoint y: 41, endPoint x: 285, endPoint y: 41, distance: 26.8
click at [298, 41] on input "1" at bounding box center [319, 41] width 42 height 17
type input "2"
type input "204.75"
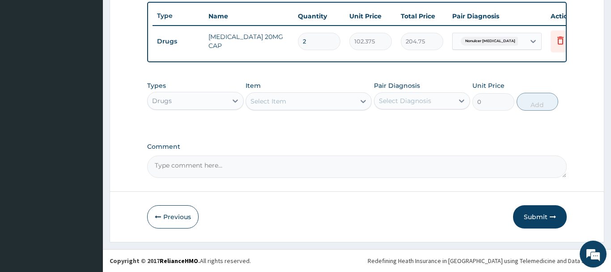
type input "28"
type input "2866.50"
type input "28"
click at [313, 98] on div "Select Item" at bounding box center [300, 101] width 109 height 14
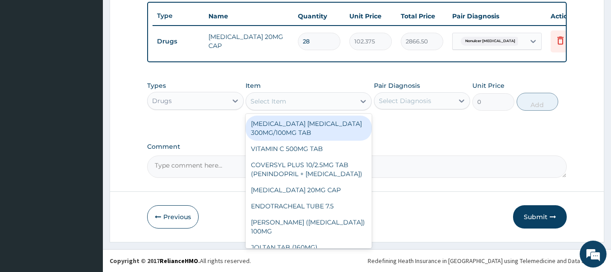
paste input "[MEDICAL_DATA] (GASCOL SUSPENSION)"
type input "[MEDICAL_DATA] (GASCOL SUSPENSION)"
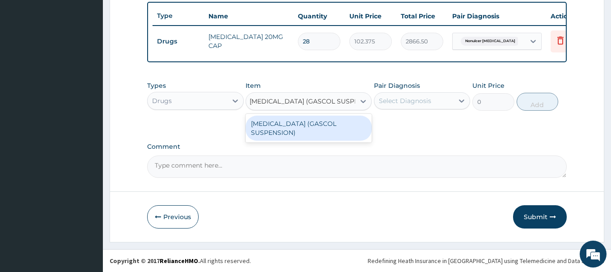
click at [319, 124] on div "[MEDICAL_DATA] (GASCOL SUSPENSION)" at bounding box center [309, 127] width 126 height 25
type input "3185"
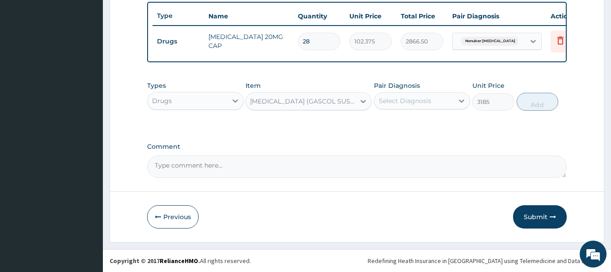
click at [406, 102] on div "Select Diagnosis" at bounding box center [405, 100] width 52 height 9
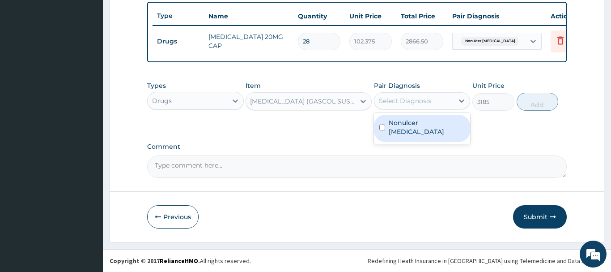
click at [425, 126] on label "Nonulcer [MEDICAL_DATA]" at bounding box center [427, 127] width 76 height 18
checkbox input "true"
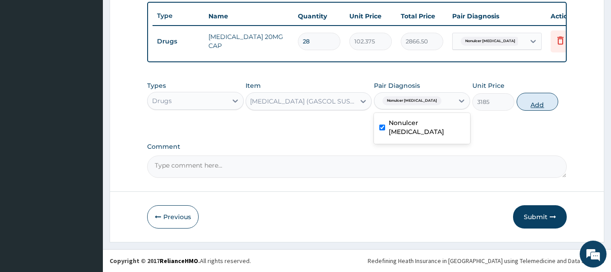
click at [527, 108] on button "Add" at bounding box center [538, 102] width 42 height 18
type input "0"
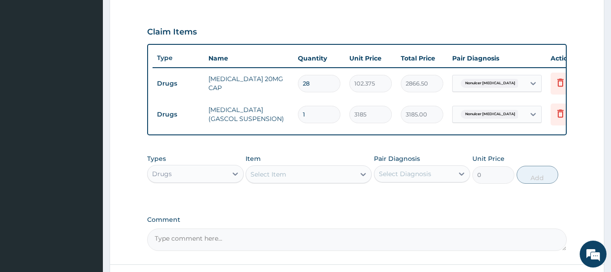
scroll to position [362, 0]
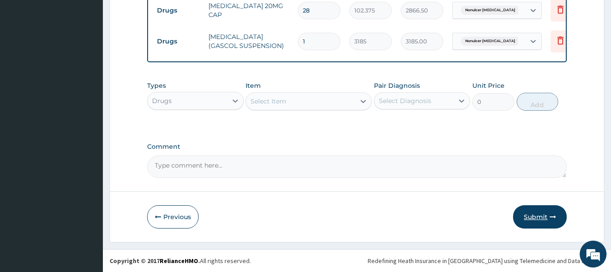
click at [532, 212] on button "Submit" at bounding box center [540, 216] width 54 height 23
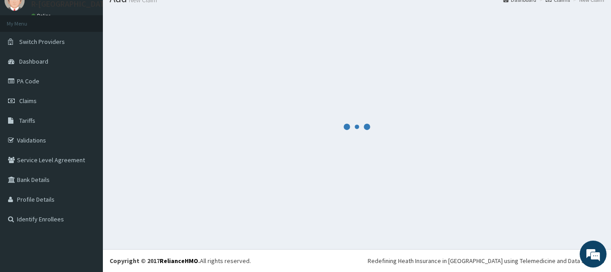
scroll to position [36, 0]
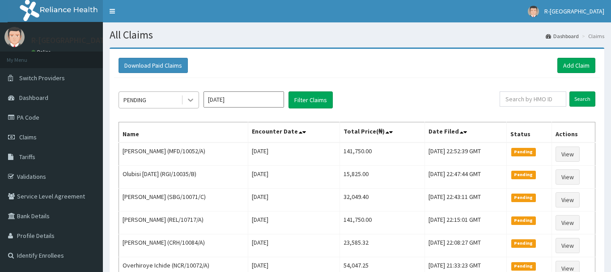
click at [192, 98] on icon at bounding box center [190, 99] width 9 height 9
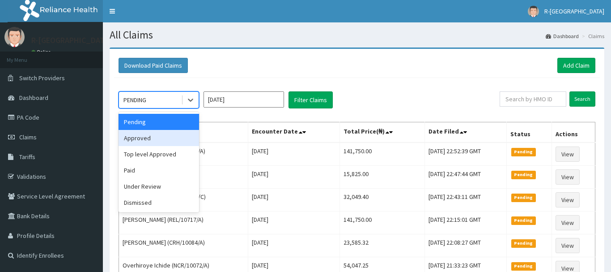
click at [159, 132] on div "Approved" at bounding box center [159, 138] width 81 height 16
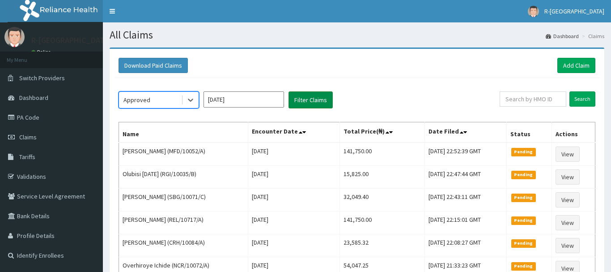
click at [320, 101] on button "Filter Claims" at bounding box center [311, 99] width 44 height 17
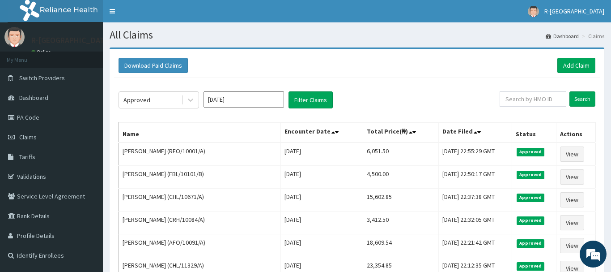
click at [600, 49] on div "Download Paid Claims Add Claim × Note you can only download claims within a max…" at bounding box center [357, 276] width 495 height 455
click at [571, 67] on link "Add Claim" at bounding box center [576, 65] width 38 height 15
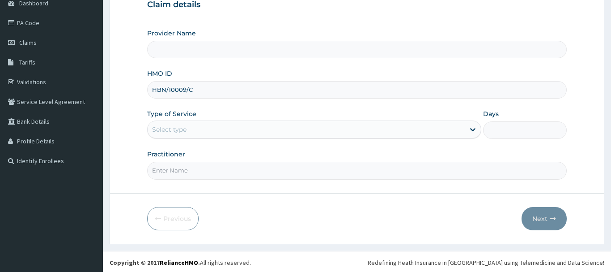
scroll to position [96, 0]
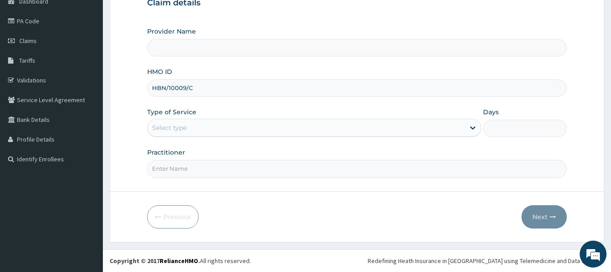
type input "HBN/10009/C"
click at [192, 129] on div "Select type" at bounding box center [307, 127] width 318 height 14
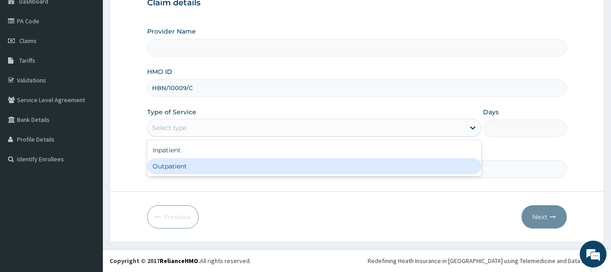
click at [222, 158] on div "Outpatient" at bounding box center [314, 166] width 335 height 16
type input "1"
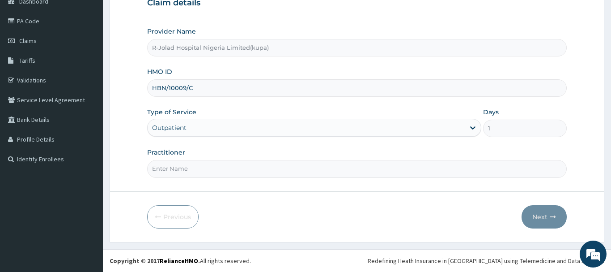
type input "R-Jolad Hospital Nigeria Limited(kupa)"
click at [195, 170] on input "Practitioner" at bounding box center [357, 168] width 420 height 17
paste input "[PERSON_NAME]"
type input "[PERSON_NAME]"
click at [535, 210] on button "Next" at bounding box center [544, 216] width 45 height 23
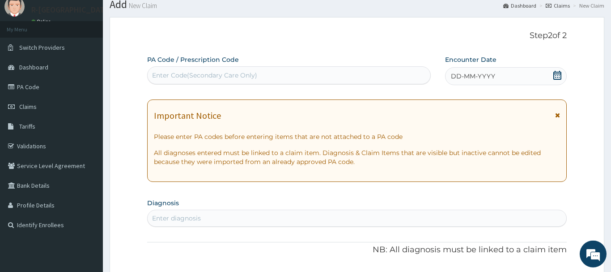
scroll to position [0, 0]
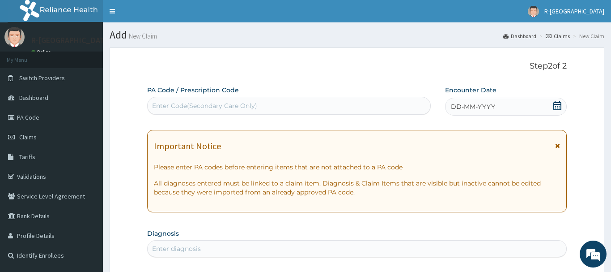
click at [558, 104] on icon at bounding box center [557, 105] width 8 height 9
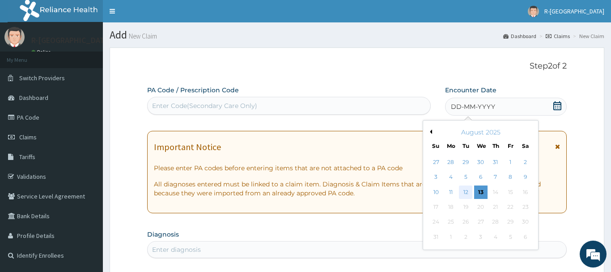
click at [467, 188] on div "12" at bounding box center [465, 191] width 13 height 13
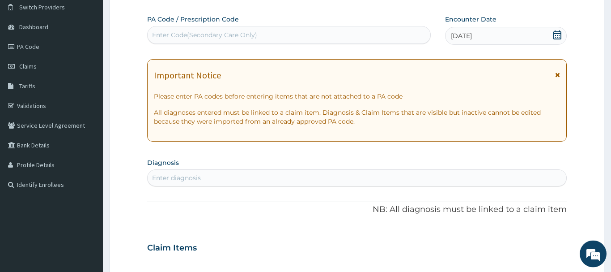
scroll to position [91, 0]
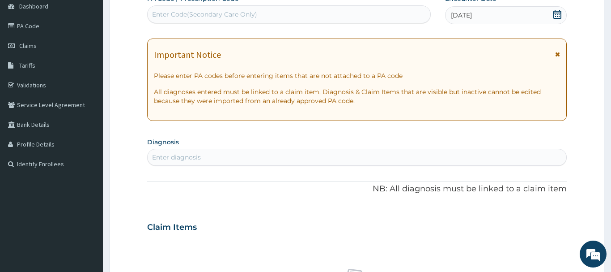
click at [196, 158] on div "Enter diagnosis" at bounding box center [176, 157] width 49 height 9
type input "Open wound"
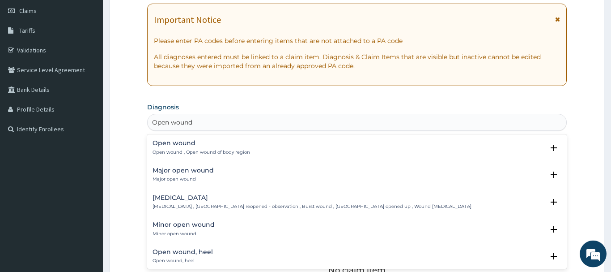
scroll to position [137, 0]
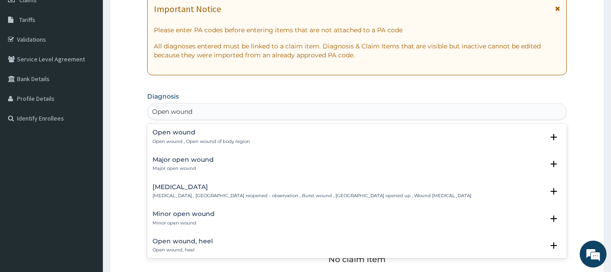
click at [224, 141] on p "Open wound , Open wound of body region" at bounding box center [202, 141] width 98 height 6
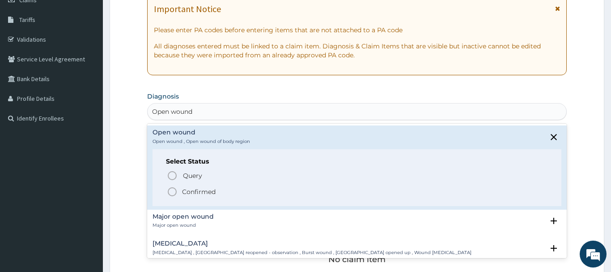
click at [207, 190] on p "Confirmed" at bounding box center [199, 191] width 34 height 9
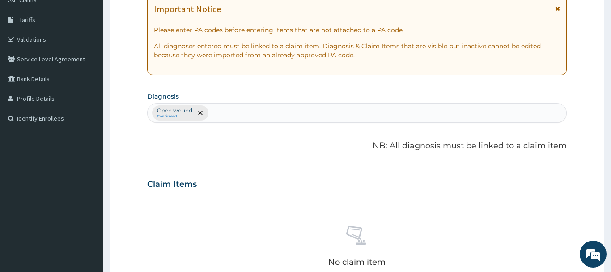
scroll to position [319, 0]
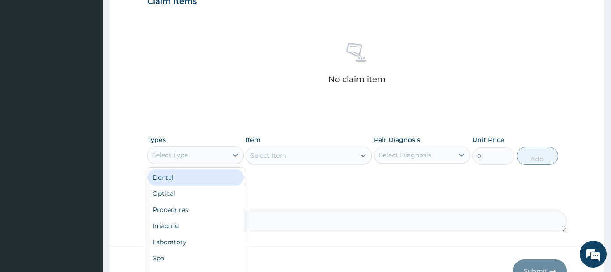
click at [190, 159] on div "Select Type" at bounding box center [188, 155] width 80 height 14
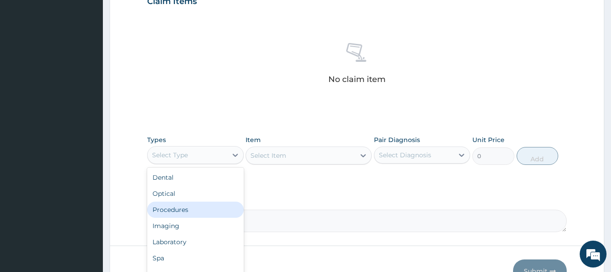
click at [197, 207] on div "Procedures" at bounding box center [195, 209] width 97 height 16
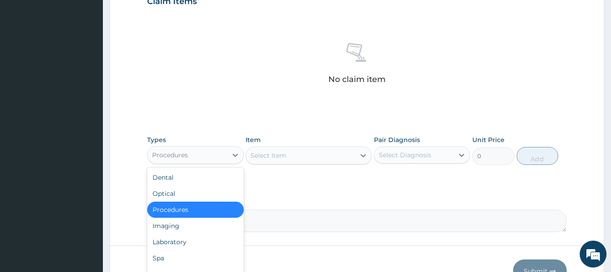
click at [193, 154] on div "Procedures" at bounding box center [188, 155] width 80 height 14
click at [289, 162] on div "Select Item" at bounding box center [300, 155] width 109 height 14
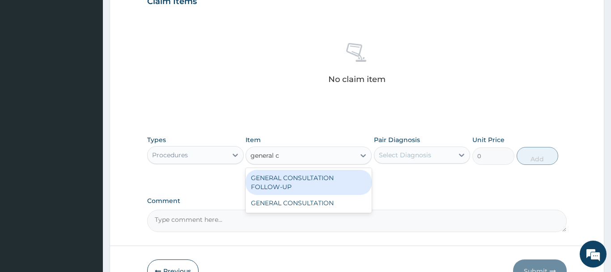
type input "general co"
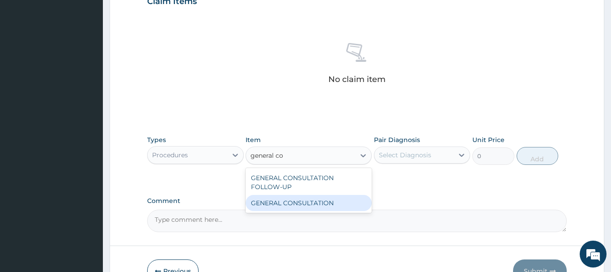
click at [324, 205] on div "GENERAL CONSULTATION" at bounding box center [309, 203] width 126 height 16
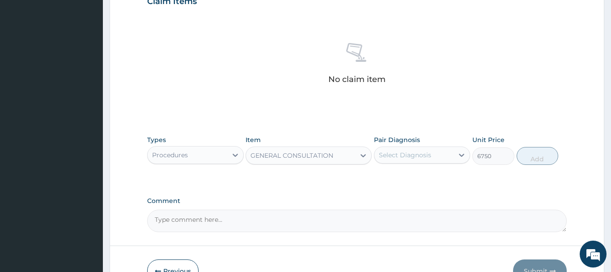
type input "6750"
click at [419, 151] on div "Select Diagnosis" at bounding box center [405, 154] width 52 height 9
click at [429, 181] on div "Open wound" at bounding box center [422, 178] width 97 height 18
checkbox input "true"
click at [527, 160] on button "Add" at bounding box center [538, 156] width 42 height 18
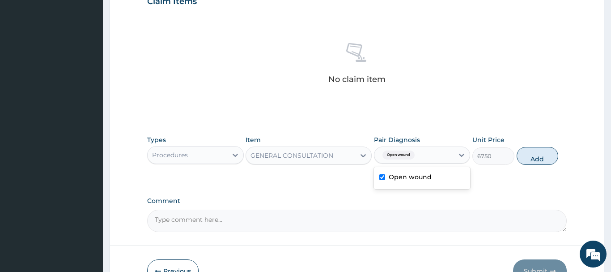
type input "0"
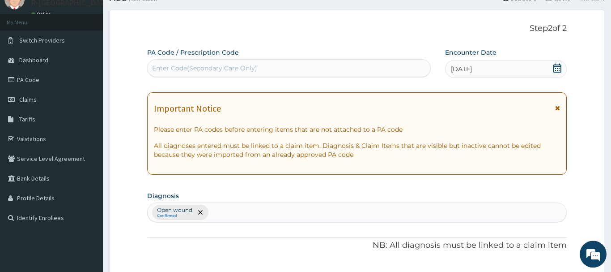
scroll to position [0, 0]
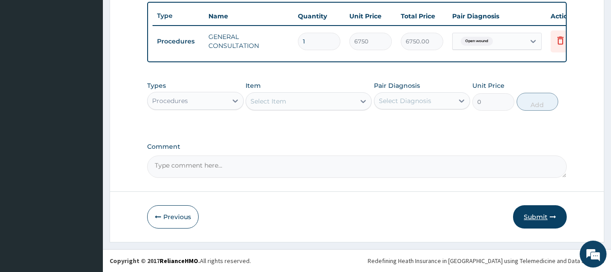
click at [538, 206] on button "Submit" at bounding box center [540, 216] width 54 height 23
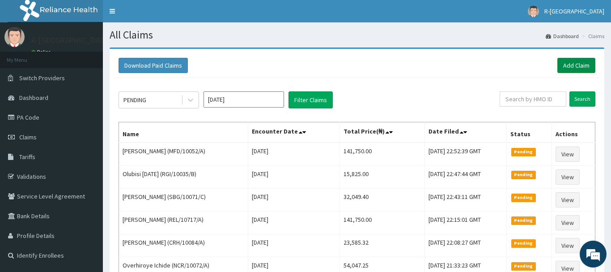
click at [573, 60] on link "Add Claim" at bounding box center [576, 65] width 38 height 15
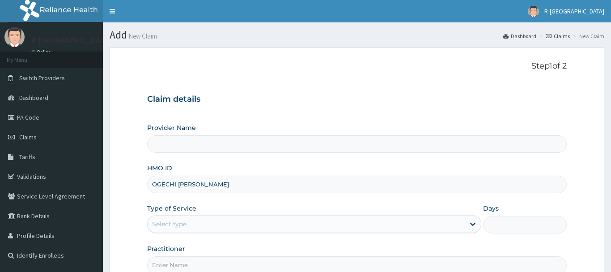
type input "OGECHI [PERSON_NAME]"
type input "R-Jolad Hospital Nigeria Limited(kupa)"
drag, startPoint x: 249, startPoint y: 183, endPoint x: 154, endPoint y: 174, distance: 95.3
click at [154, 175] on input "OGECHI [PERSON_NAME]" at bounding box center [357, 183] width 420 height 17
paste input "SRH/10155/A"
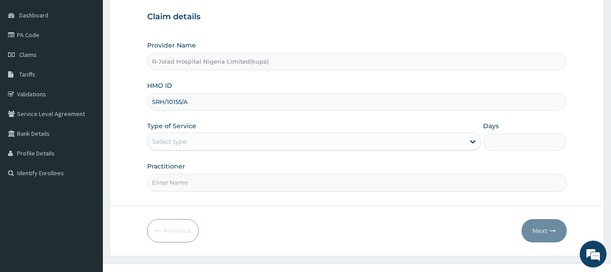
scroll to position [96, 0]
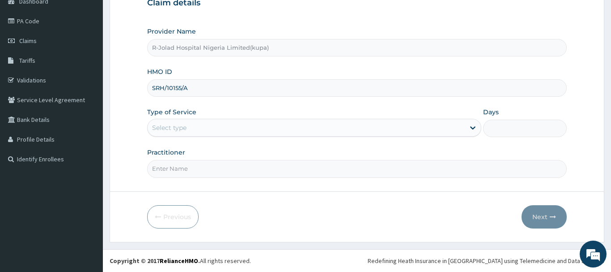
click at [213, 86] on input "SRH/10155/A" at bounding box center [357, 87] width 420 height 17
type input "SRH/10155/A"
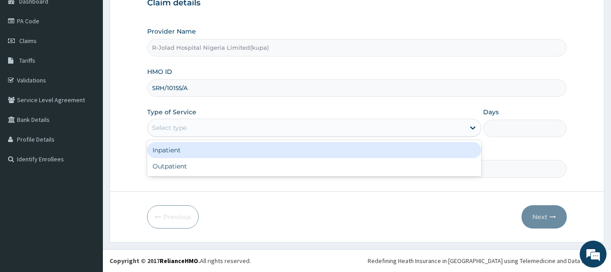
click at [196, 126] on div "Select type" at bounding box center [307, 127] width 318 height 14
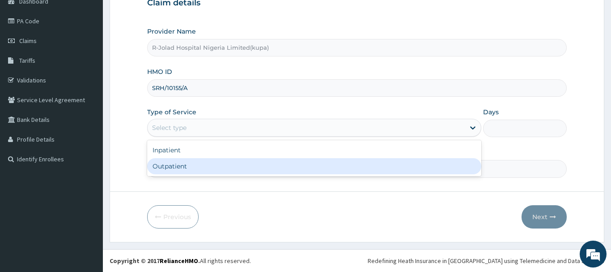
click at [196, 171] on div "Outpatient" at bounding box center [314, 166] width 335 height 16
type input "1"
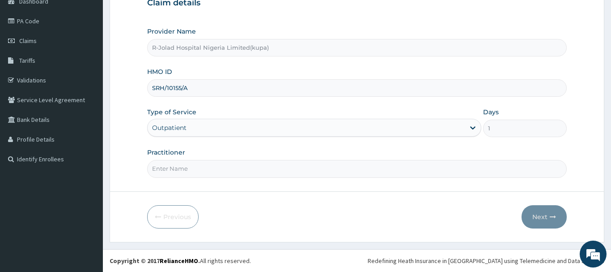
scroll to position [0, 0]
click at [207, 163] on input "Practitioner" at bounding box center [357, 168] width 420 height 17
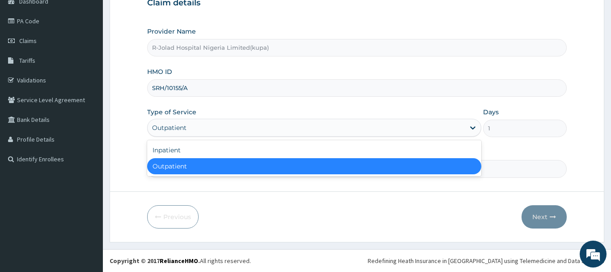
click at [222, 128] on div "Outpatient" at bounding box center [307, 127] width 318 height 14
click at [222, 129] on div "Outpatient" at bounding box center [307, 127] width 318 height 14
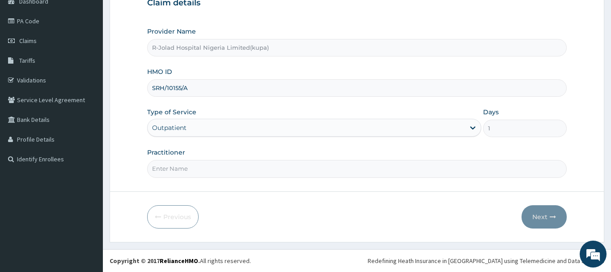
click at [182, 170] on input "Practitioner" at bounding box center [357, 168] width 420 height 17
paste input "[PERSON_NAME]"
type input "[PERSON_NAME]"
click at [544, 212] on button "Next" at bounding box center [544, 216] width 45 height 23
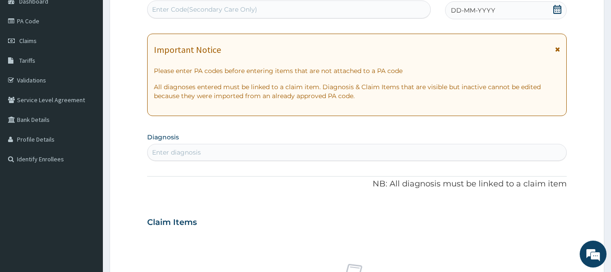
scroll to position [5, 0]
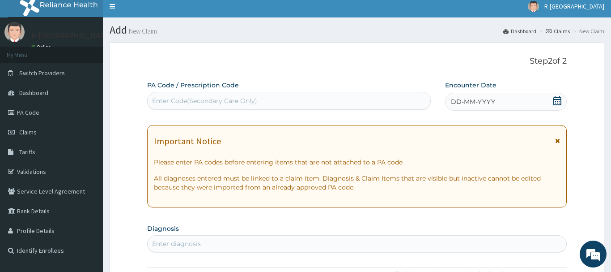
click at [557, 101] on icon at bounding box center [557, 100] width 8 height 9
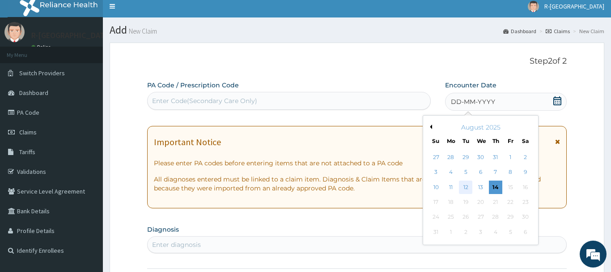
click at [468, 187] on div "12" at bounding box center [465, 186] width 13 height 13
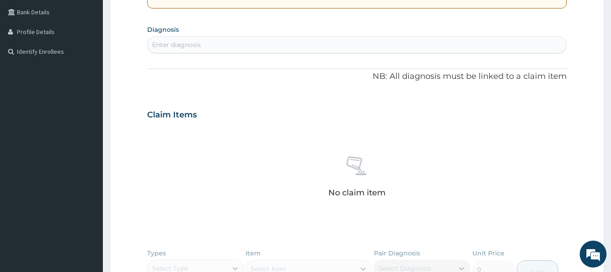
scroll to position [187, 0]
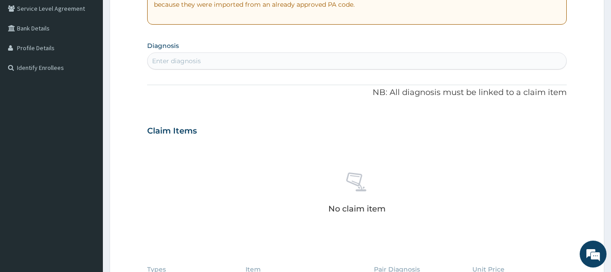
click at [207, 71] on div "PA Code / Prescription Code Enter Code(Secondary Care Only) Encounter Date [DAT…" at bounding box center [357, 129] width 420 height 463
click at [207, 66] on div "Enter diagnosis" at bounding box center [357, 61] width 419 height 14
type input "[MEDICAL_DATA]"
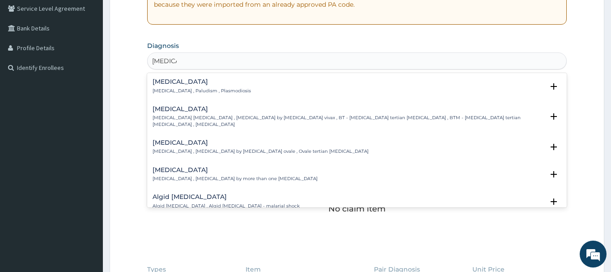
click at [207, 87] on div "[MEDICAL_DATA] [MEDICAL_DATA] , Paludism , Plasmodiosis" at bounding box center [202, 86] width 98 height 16
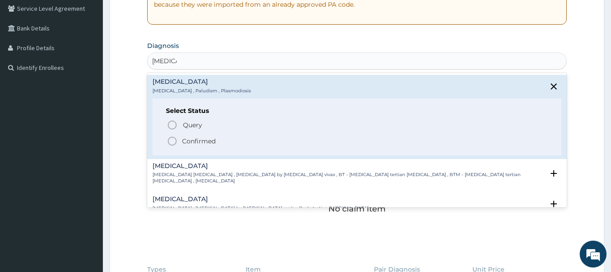
click at [178, 135] on div "Query Query covers suspected (?), Keep in view (kiv), Ruled out (r/o) Confirmed" at bounding box center [357, 132] width 382 height 27
click at [172, 142] on icon "status option filled" at bounding box center [172, 141] width 11 height 11
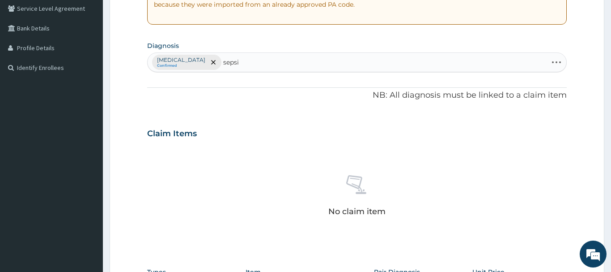
type input "sepsis"
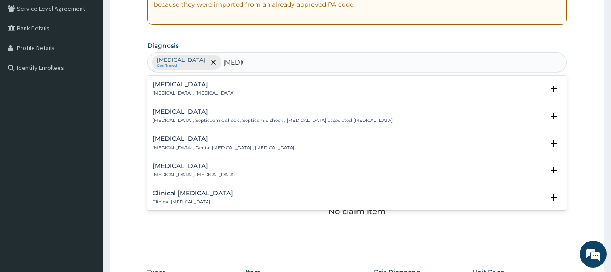
click at [178, 89] on div "Sepsis Systemic infection , Sepsis" at bounding box center [194, 89] width 82 height 16
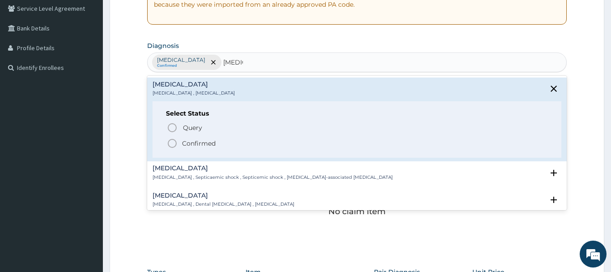
click at [186, 137] on div "Query Query covers suspected (?), Keep in view (kiv), Ruled out (r/o) Confirmed" at bounding box center [357, 134] width 382 height 27
click at [180, 141] on span "Confirmed" at bounding box center [357, 143] width 381 height 11
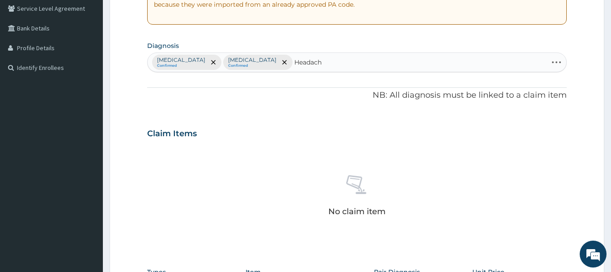
type input "Headache"
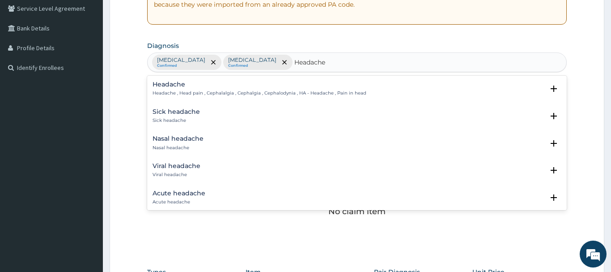
click at [179, 90] on div "Headache Headache , Head pain , Cephalalgia , Cephalgia , Cephalodynia , HA - H…" at bounding box center [260, 89] width 214 height 16
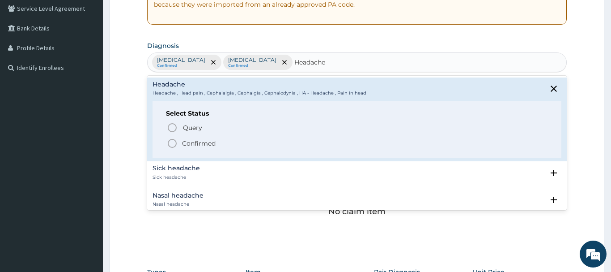
click at [174, 140] on icon "status option filled" at bounding box center [172, 143] width 11 height 11
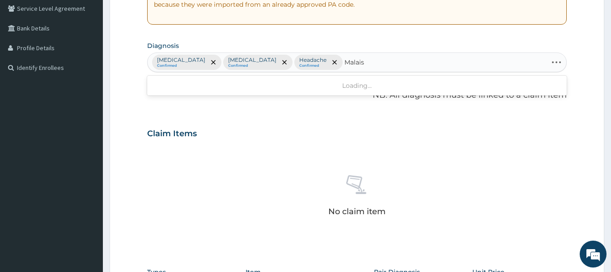
type input "Malaise"
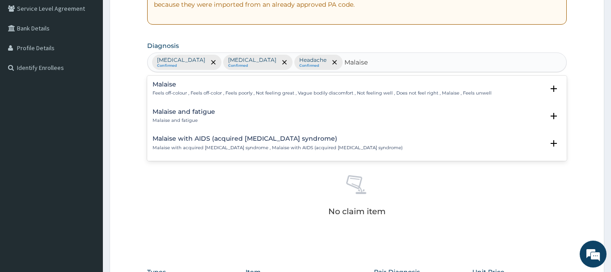
click at [187, 87] on h4 "Malaise" at bounding box center [322, 84] width 339 height 7
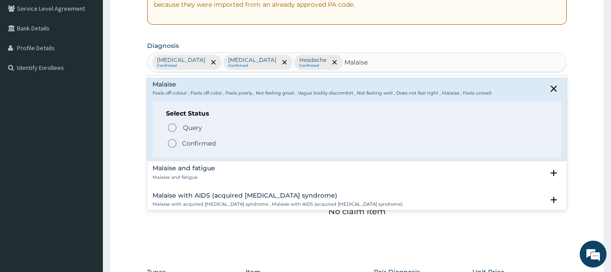
click at [173, 143] on icon "status option filled" at bounding box center [172, 143] width 11 height 11
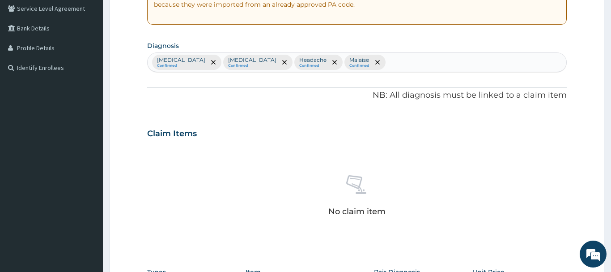
scroll to position [370, 0]
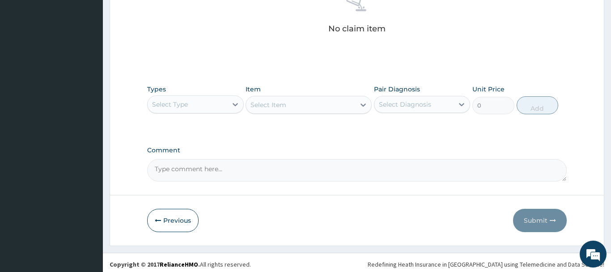
click at [194, 100] on div "Select Type" at bounding box center [188, 104] width 80 height 14
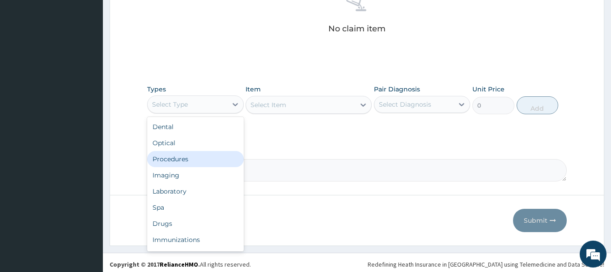
click at [189, 156] on div "Procedures" at bounding box center [195, 159] width 97 height 16
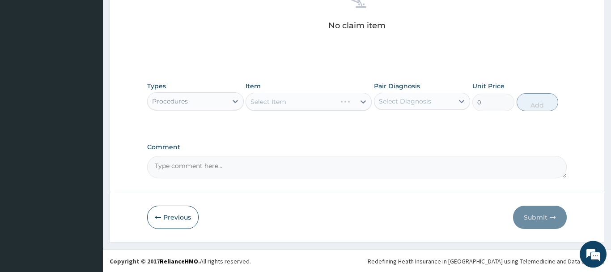
scroll to position [374, 0]
click at [259, 98] on div "Select Item" at bounding box center [269, 101] width 36 height 9
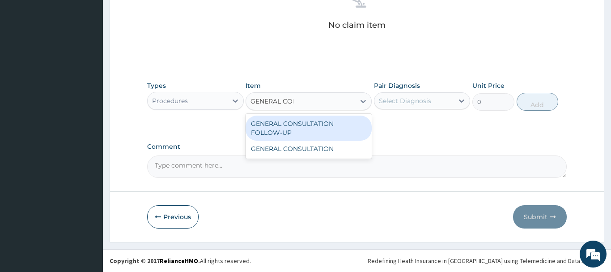
type input "GENERAL CONS"
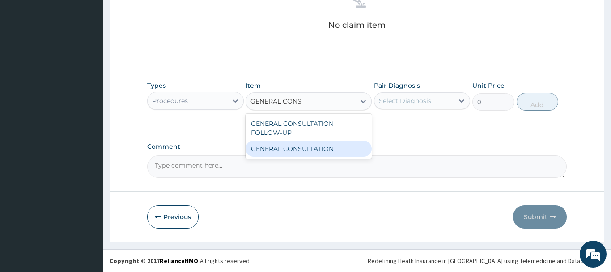
click at [290, 143] on div "GENERAL CONSULTATION" at bounding box center [309, 148] width 126 height 16
type input "6750"
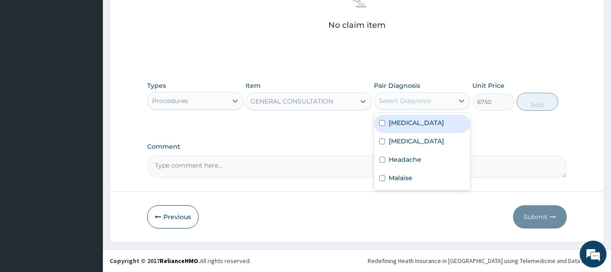
click at [412, 101] on div "Select Diagnosis" at bounding box center [405, 100] width 52 height 9
click at [436, 127] on div "[MEDICAL_DATA]" at bounding box center [422, 124] width 97 height 18
checkbox input "true"
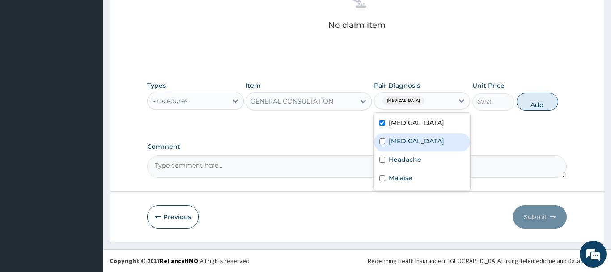
click at [425, 141] on div "[MEDICAL_DATA]" at bounding box center [422, 142] width 97 height 18
checkbox input "true"
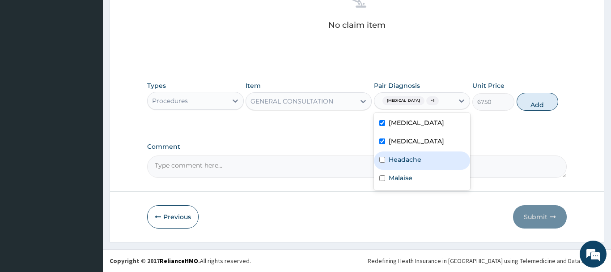
click at [417, 160] on label "Headache" at bounding box center [405, 159] width 33 height 9
checkbox input "true"
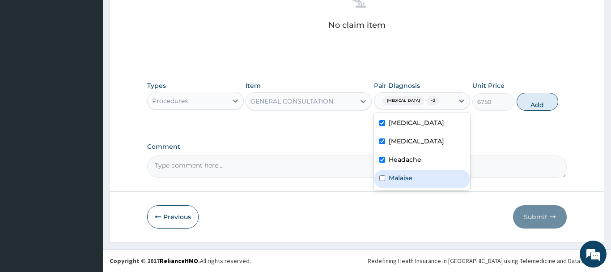
click at [409, 181] on label "Malaise" at bounding box center [401, 177] width 24 height 9
checkbox input "true"
click at [535, 95] on button "Add" at bounding box center [538, 102] width 42 height 18
type input "0"
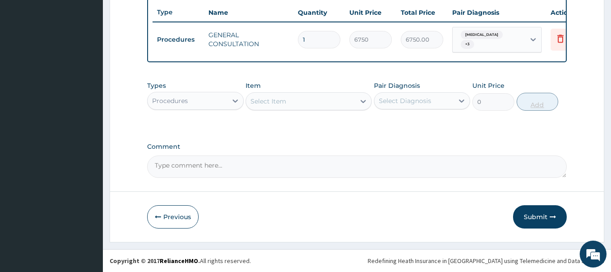
scroll to position [331, 0]
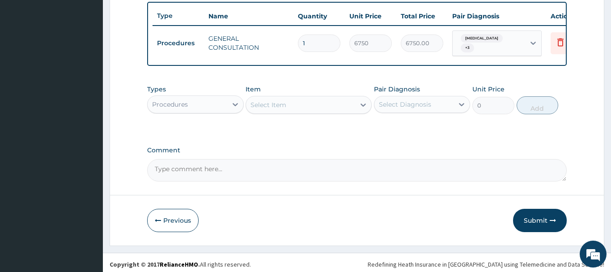
click at [186, 100] on div "Procedures" at bounding box center [170, 104] width 36 height 9
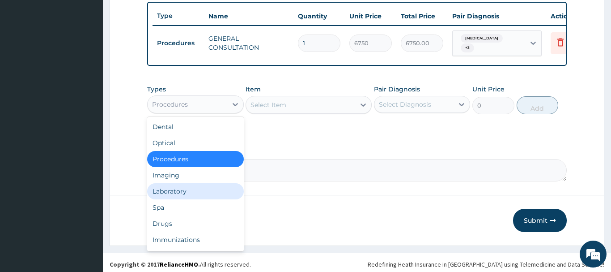
click at [198, 184] on div "Laboratory" at bounding box center [195, 191] width 97 height 16
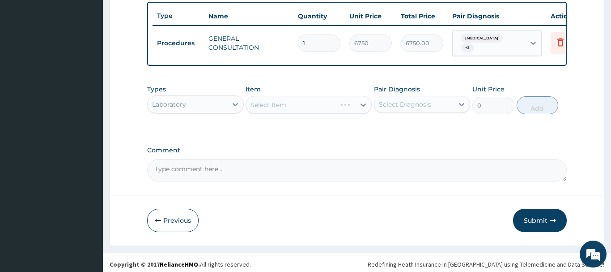
click at [289, 101] on div "Select Item" at bounding box center [309, 105] width 126 height 18
click at [293, 98] on div "Select Item" at bounding box center [300, 105] width 109 height 14
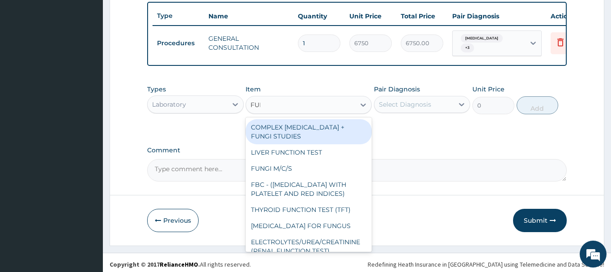
type input "FULL"
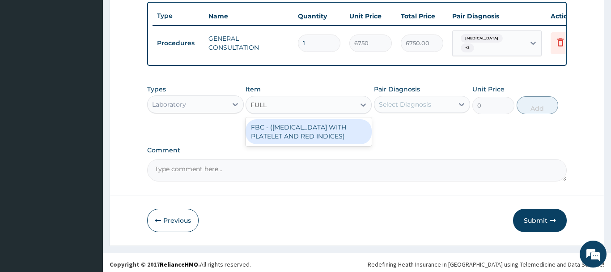
click at [318, 127] on div "FBC - ([MEDICAL_DATA] WITH PLATELET AND RED INDICES)" at bounding box center [309, 131] width 126 height 25
type input "5400"
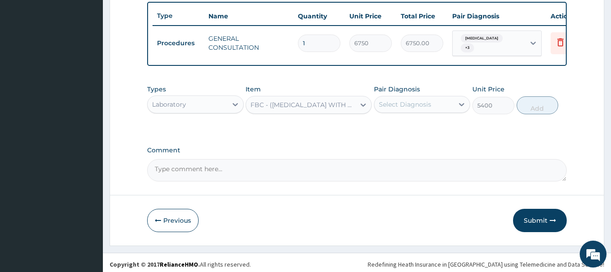
click at [409, 102] on div "Select Diagnosis" at bounding box center [405, 104] width 52 height 9
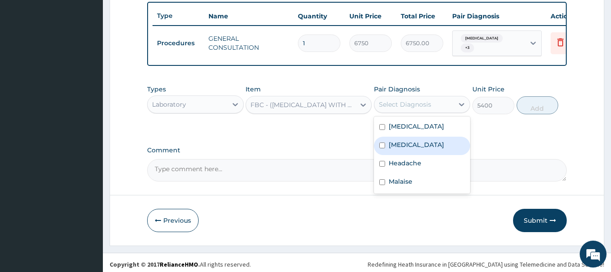
click at [410, 144] on div "[MEDICAL_DATA]" at bounding box center [422, 145] width 97 height 18
checkbox input "true"
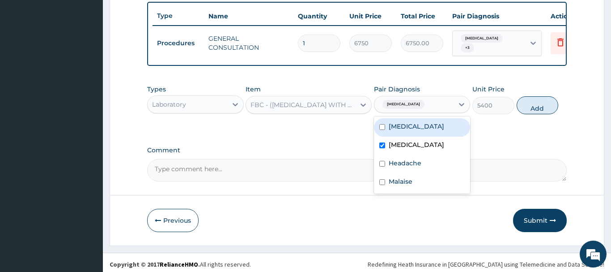
drag, startPoint x: 537, startPoint y: 103, endPoint x: 522, endPoint y: 106, distance: 15.4
click at [538, 103] on button "Add" at bounding box center [538, 105] width 42 height 18
type input "0"
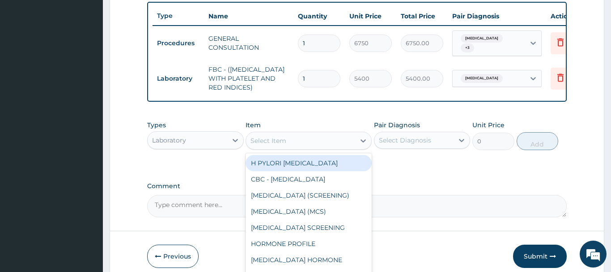
click at [268, 138] on div "Select Item" at bounding box center [269, 140] width 36 height 9
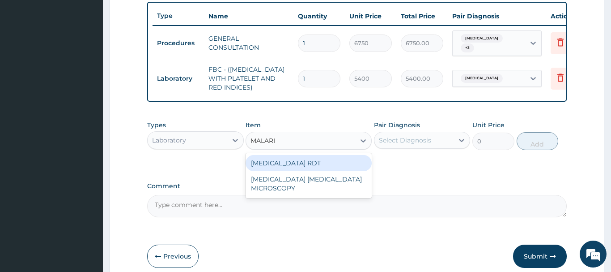
type input "MALARIA"
click at [306, 155] on div "[MEDICAL_DATA] RDT" at bounding box center [309, 163] width 126 height 16
type input "2700"
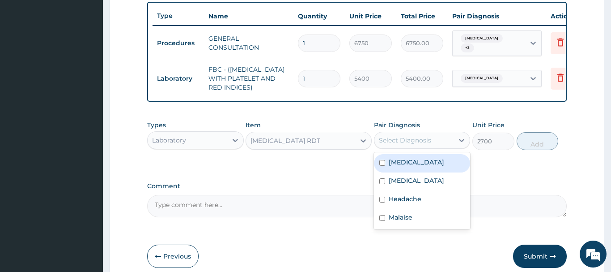
click at [416, 136] on div "Select Diagnosis" at bounding box center [405, 140] width 52 height 9
click at [425, 155] on div "[MEDICAL_DATA]" at bounding box center [422, 163] width 97 height 18
checkbox input "true"
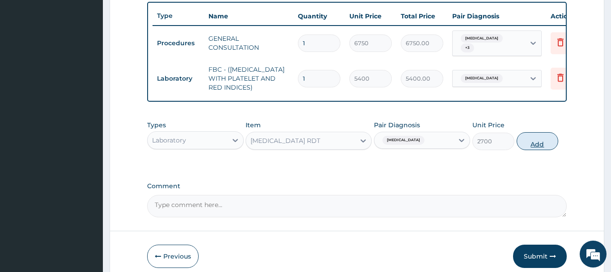
click at [527, 139] on button "Add" at bounding box center [538, 141] width 42 height 18
type input "0"
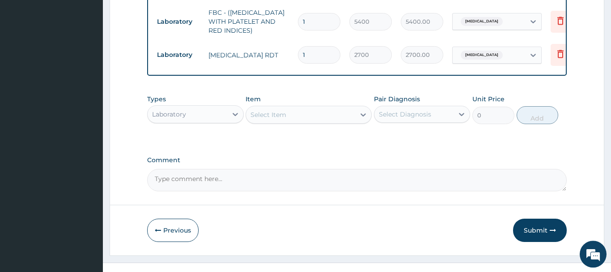
scroll to position [398, 0]
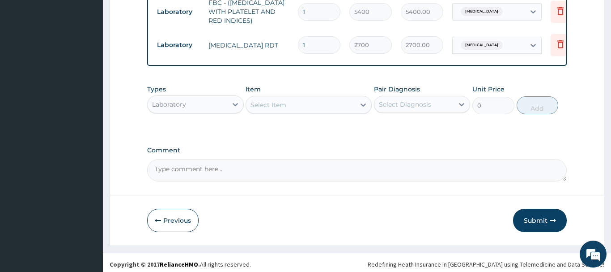
click at [194, 100] on div "Laboratory" at bounding box center [188, 104] width 80 height 14
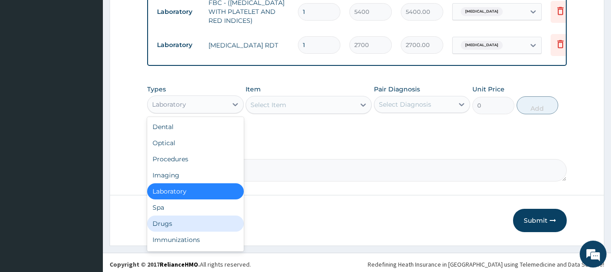
click at [185, 215] on div "Drugs" at bounding box center [195, 223] width 97 height 16
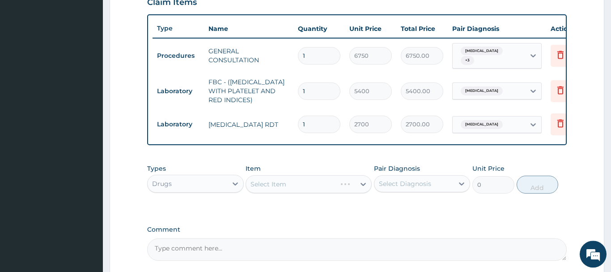
scroll to position [352, 0]
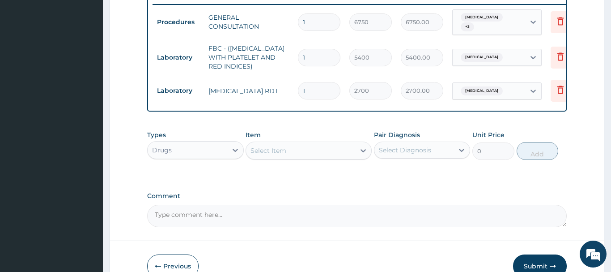
click at [270, 146] on div "Select Item" at bounding box center [269, 150] width 36 height 9
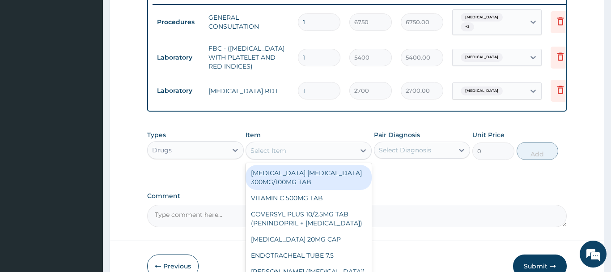
paste input "VITAMIN C 100MG TAB *1000"
type input "VITAMIN C 100MG TAB *1000"
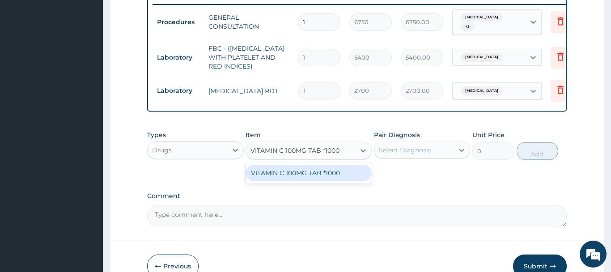
click at [293, 165] on div "VITAMIN C 100MG TAB *1000" at bounding box center [309, 173] width 126 height 16
type input "5.820000171661377"
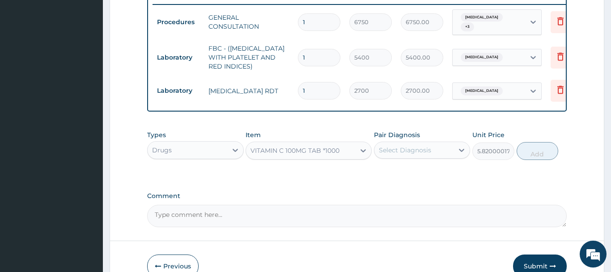
click at [397, 157] on div "Types Drugs Item option VITAMIN C 100MG TAB *1000, selected. Select is focused …" at bounding box center [357, 145] width 420 height 38
click at [404, 145] on div "Select Diagnosis" at bounding box center [405, 149] width 52 height 9
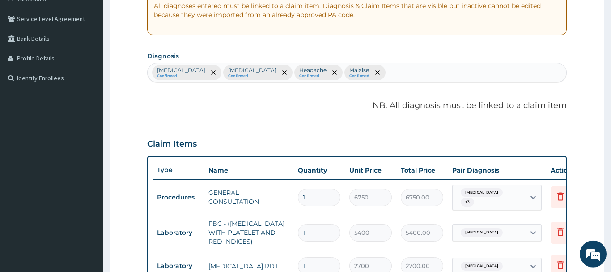
scroll to position [78, 0]
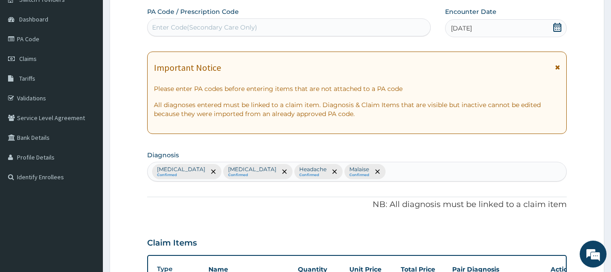
click at [357, 169] on div "Malaria Confirmed Sepsis Confirmed Headache Confirmed Malaise Confirmed" at bounding box center [357, 171] width 419 height 19
type input "Acute upper respirator"
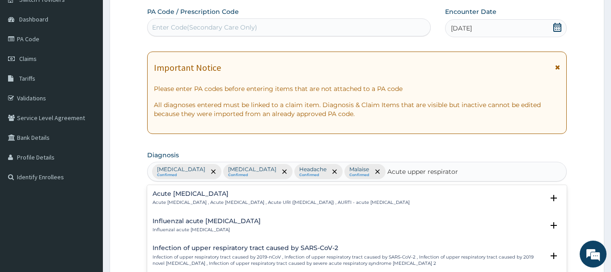
click at [225, 191] on h4 "Acute upper respiratory infection" at bounding box center [281, 193] width 257 height 7
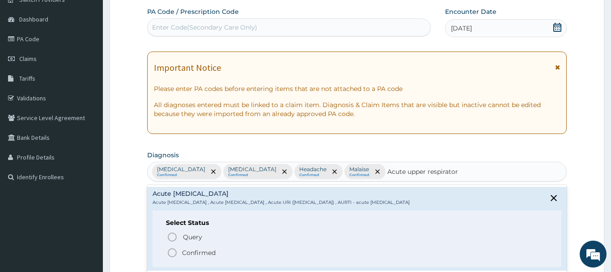
click at [189, 251] on p "Confirmed" at bounding box center [199, 252] width 34 height 9
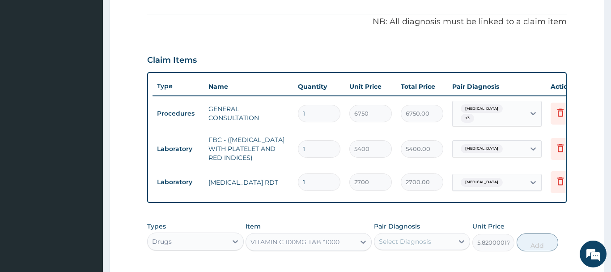
scroll to position [352, 0]
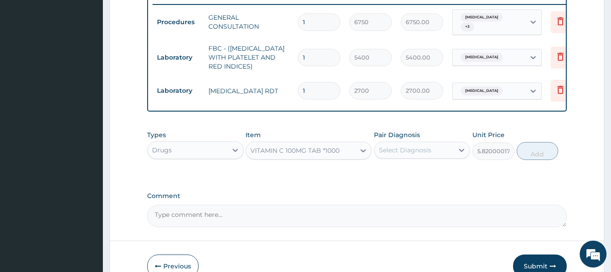
click at [398, 136] on div "Pair Diagnosis Select Diagnosis" at bounding box center [422, 145] width 97 height 30
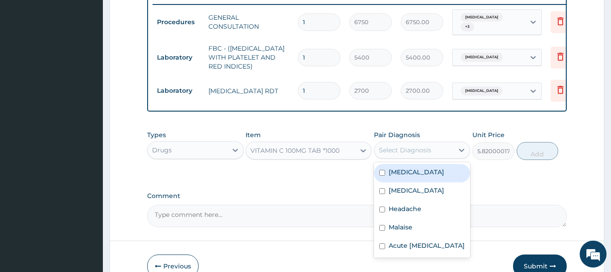
click at [434, 149] on div "Select Diagnosis" at bounding box center [414, 150] width 80 height 14
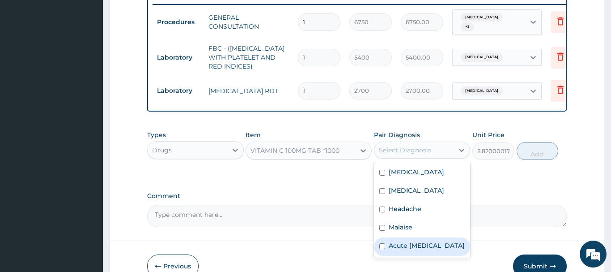
click at [416, 248] on label "Acute upper respiratory infection" at bounding box center [427, 245] width 76 height 9
checkbox input "true"
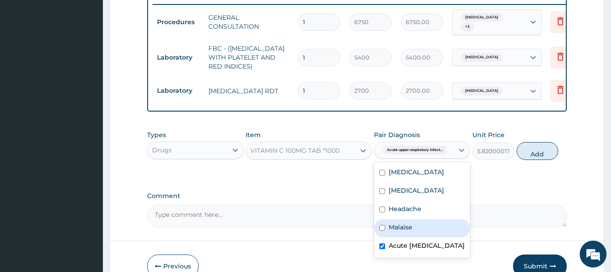
click at [529, 165] on div "Types Drugs Item VITAMIN C 100MG TAB *1000 Pair Diagnosis option Acute upper re…" at bounding box center [357, 152] width 420 height 52
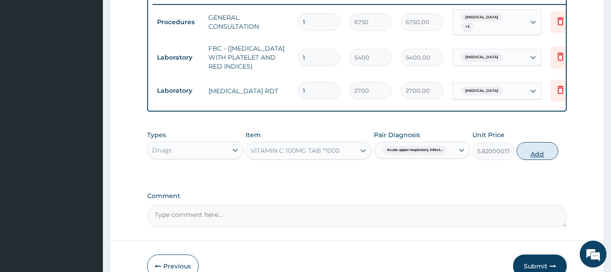
click at [538, 148] on button "Add" at bounding box center [538, 151] width 42 height 18
type input "0"
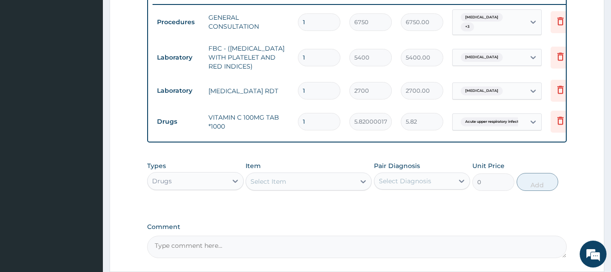
drag, startPoint x: 317, startPoint y: 114, endPoint x: 291, endPoint y: 117, distance: 26.2
click at [298, 117] on input "1" at bounding box center [319, 121] width 42 height 17
type input "4"
type input "23.28"
type input "42"
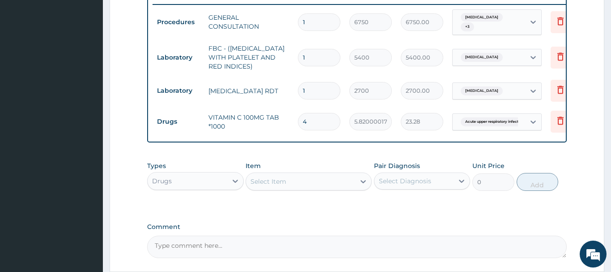
type input "244.44"
type input "42"
click at [290, 182] on div "Select Item" at bounding box center [300, 181] width 109 height 14
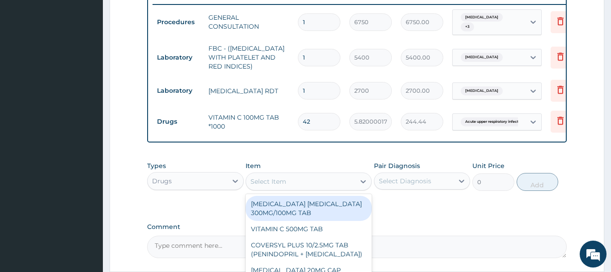
paste input "CHLORPHENIRAMINE TAB X1000"
type input "CHLORPHENIRAMINE TAB X1000"
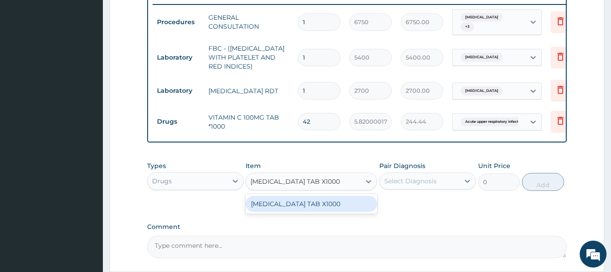
scroll to position [0, 11]
click at [305, 204] on div "CHLORPHENIRAMINE TAB X1000" at bounding box center [312, 203] width 132 height 16
type input "4.940000057220459"
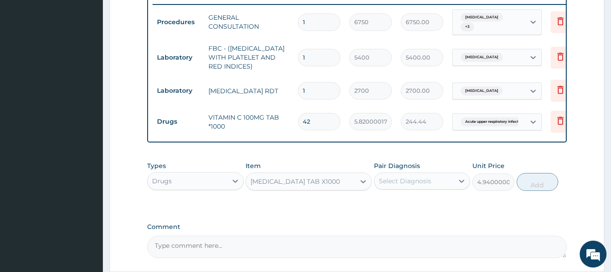
scroll to position [0, 0]
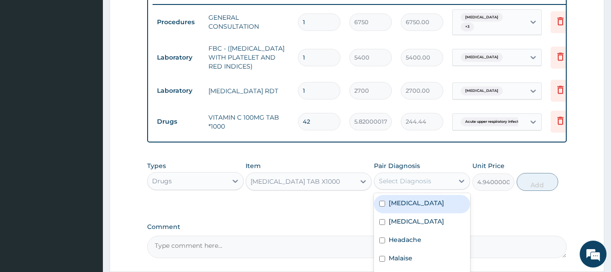
click at [407, 181] on div "Select Diagnosis" at bounding box center [405, 180] width 52 height 9
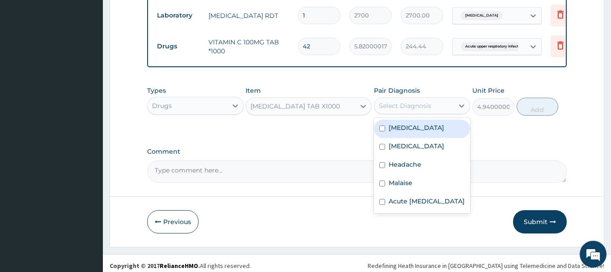
scroll to position [429, 0]
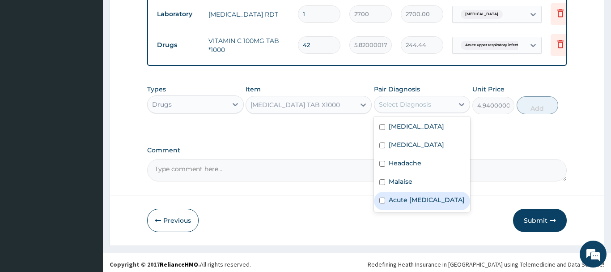
click at [414, 204] on label "Acute upper respiratory infection" at bounding box center [427, 199] width 76 height 9
checkbox input "true"
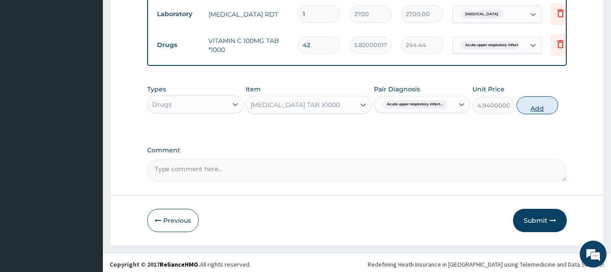
click at [536, 100] on button "Add" at bounding box center [538, 105] width 42 height 18
type input "0"
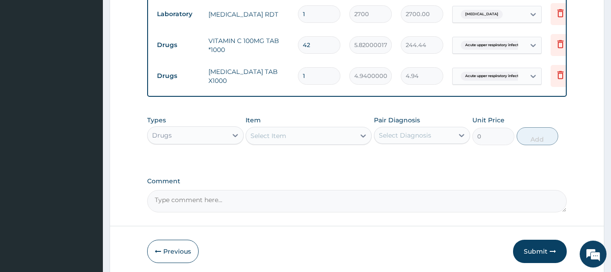
drag, startPoint x: 322, startPoint y: 72, endPoint x: 292, endPoint y: 72, distance: 30.0
click at [298, 72] on input "1" at bounding box center [319, 75] width 42 height 17
type input "5"
type input "24.70"
type input "5"
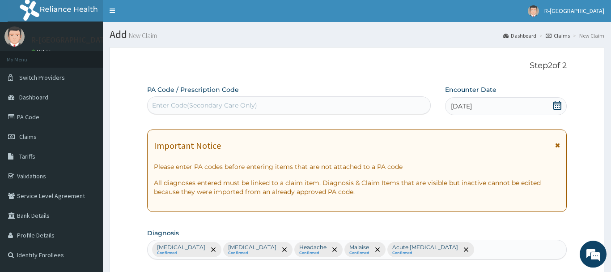
scroll to position [0, 0]
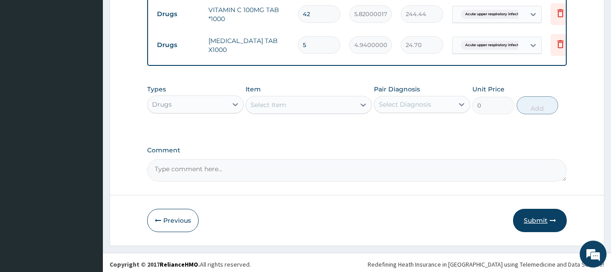
click at [538, 213] on button "Submit" at bounding box center [540, 219] width 54 height 23
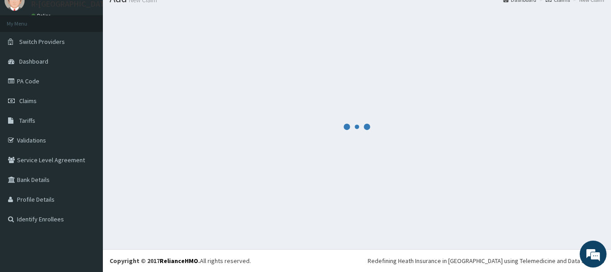
scroll to position [36, 0]
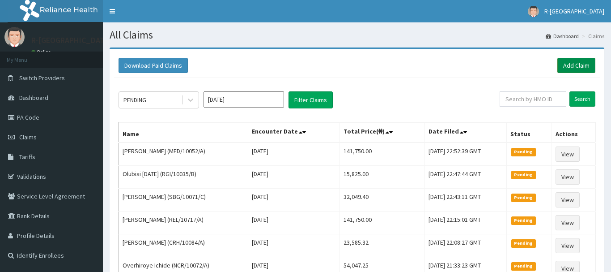
click at [565, 63] on link "Add Claim" at bounding box center [576, 65] width 38 height 15
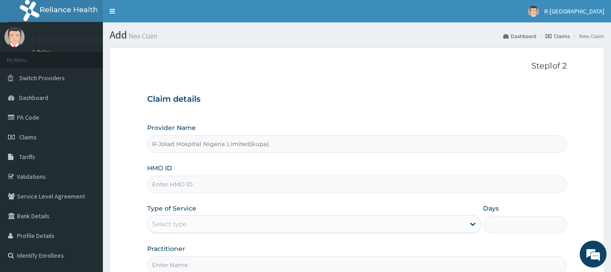
click at [184, 184] on input "HMO ID" at bounding box center [357, 183] width 420 height 17
paste input "CHL/11296/E"
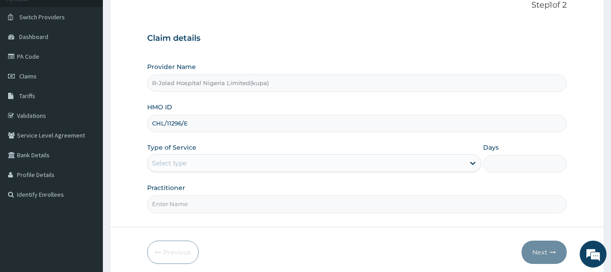
scroll to position [96, 0]
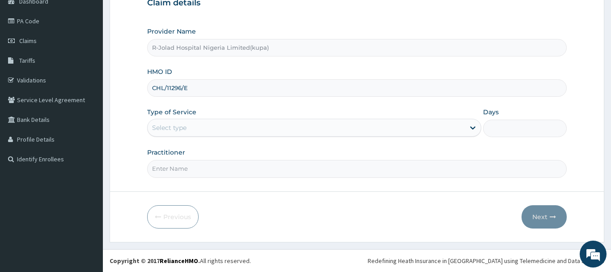
type input "CHL/11296/E"
click at [193, 133] on div "Select type" at bounding box center [307, 127] width 318 height 14
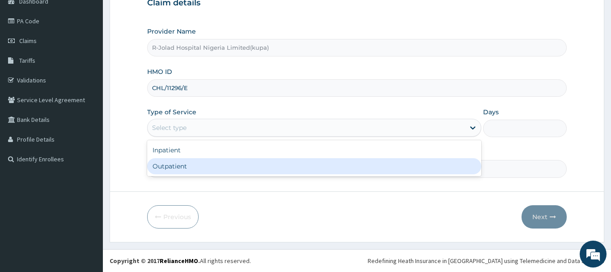
click at [227, 161] on div "Outpatient" at bounding box center [314, 166] width 335 height 16
type input "1"
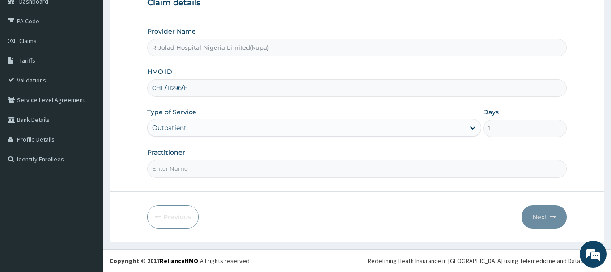
click at [205, 167] on input "Practitioner" at bounding box center [357, 168] width 420 height 17
paste input "Braxton Anaebo"
type input "Braxton Anaebo"
click at [553, 220] on button "Next" at bounding box center [544, 216] width 45 height 23
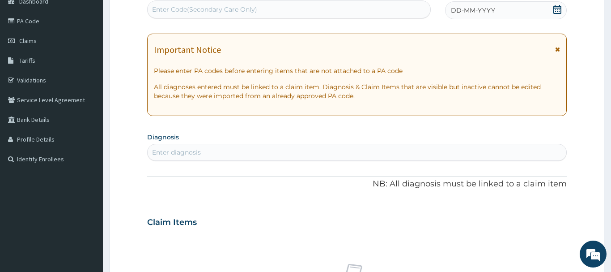
scroll to position [0, 0]
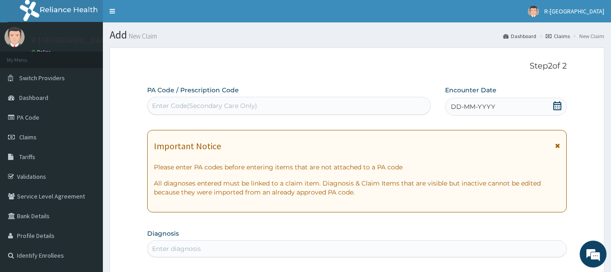
click at [560, 106] on icon at bounding box center [557, 105] width 8 height 9
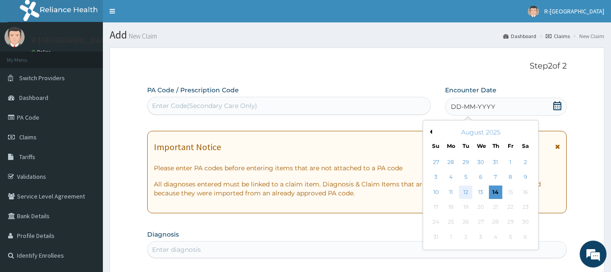
click at [465, 191] on div "12" at bounding box center [465, 191] width 13 height 13
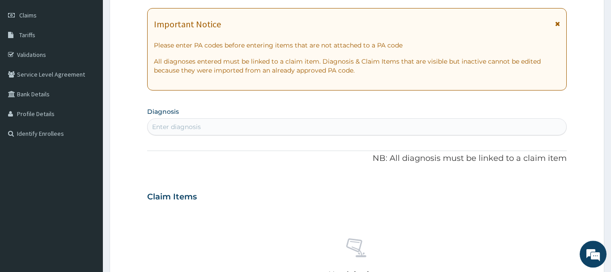
scroll to position [137, 0]
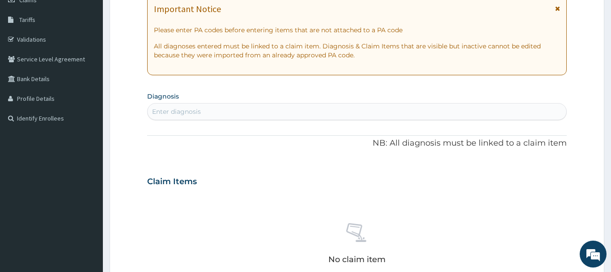
click at [216, 106] on div "Enter diagnosis" at bounding box center [357, 111] width 419 height 14
type input "[MEDICAL_DATA]"
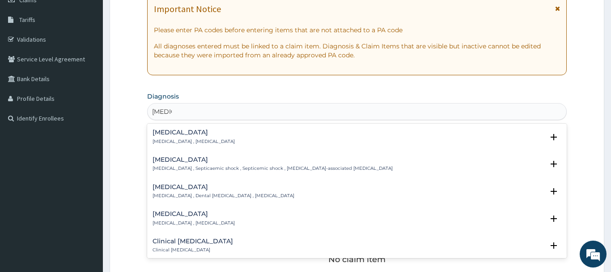
click at [186, 135] on h4 "[MEDICAL_DATA]" at bounding box center [194, 132] width 82 height 7
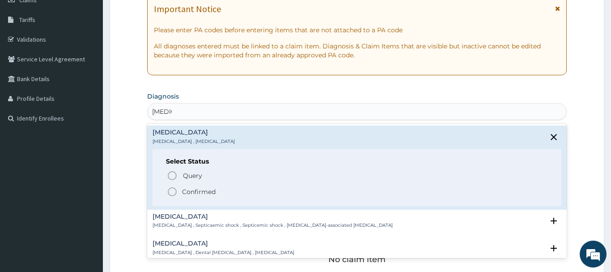
click at [187, 187] on p "Confirmed" at bounding box center [199, 191] width 34 height 9
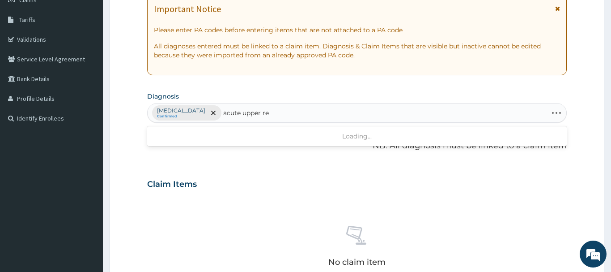
type input "acute upper res"
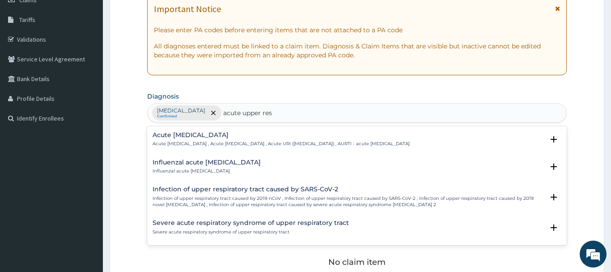
click at [221, 136] on h4 "Acute [MEDICAL_DATA]" at bounding box center [281, 135] width 257 height 7
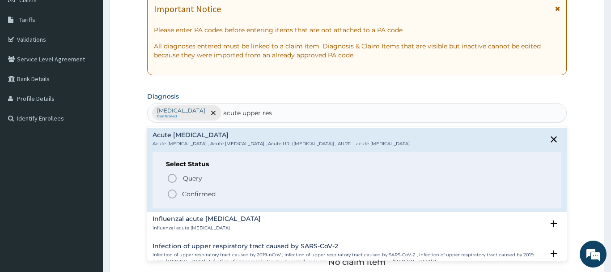
click at [211, 193] on p "Confirmed" at bounding box center [199, 193] width 34 height 9
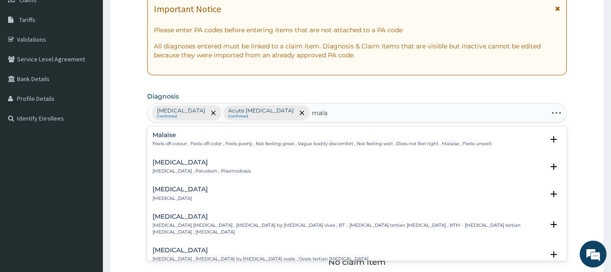
type input "malar"
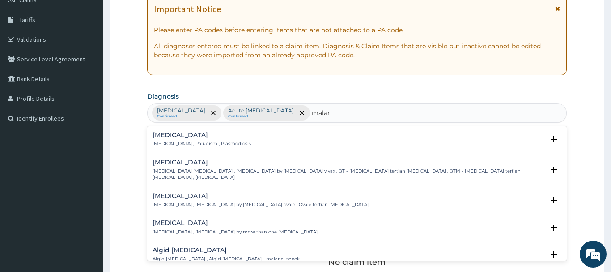
click at [186, 144] on p "[MEDICAL_DATA] , Paludism , Plasmodiosis" at bounding box center [202, 143] width 98 height 6
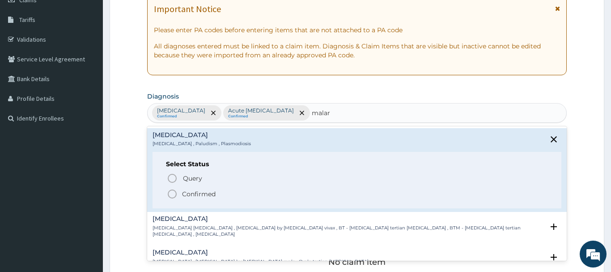
click at [205, 191] on p "Confirmed" at bounding box center [199, 193] width 34 height 9
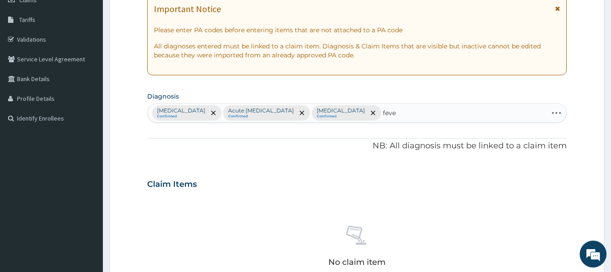
type input "fever"
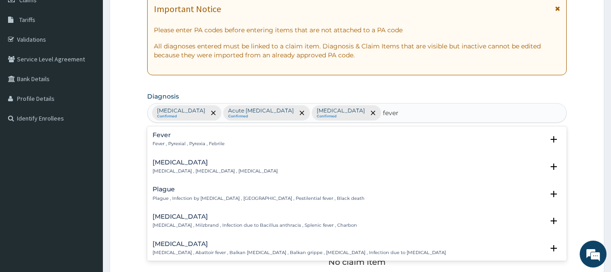
click at [179, 139] on div "Fever Fever , Pyrexial , Pyrexia , Febrile" at bounding box center [189, 140] width 72 height 16
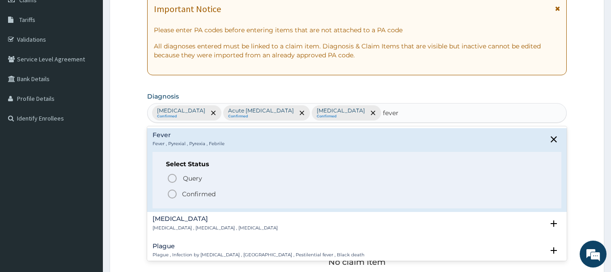
click at [180, 188] on div "Query Query covers suspected (?), Keep in view (kiv), Ruled out (r/o) Confirmed" at bounding box center [357, 185] width 382 height 27
click at [167, 187] on div "Query Query covers suspected (?), Keep in view (kiv), Ruled out (r/o) Confirmed" at bounding box center [357, 185] width 382 height 27
click at [170, 191] on circle "status option filled" at bounding box center [172, 194] width 8 height 8
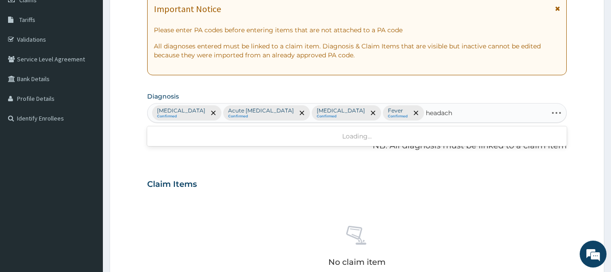
type input "headache"
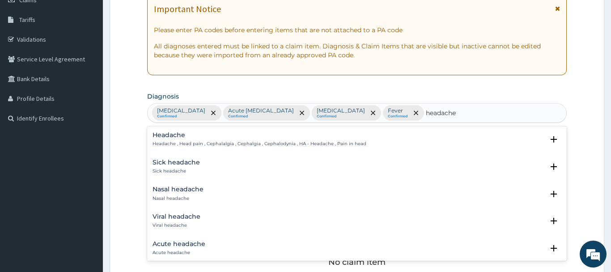
click at [186, 139] on div "Headache Headache , Head pain , Cephalalgia , Cephalgia , Cephalodynia , HA - H…" at bounding box center [260, 140] width 214 height 16
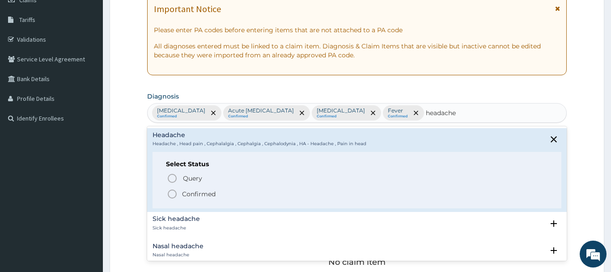
click at [190, 192] on p "Confirmed" at bounding box center [199, 193] width 34 height 9
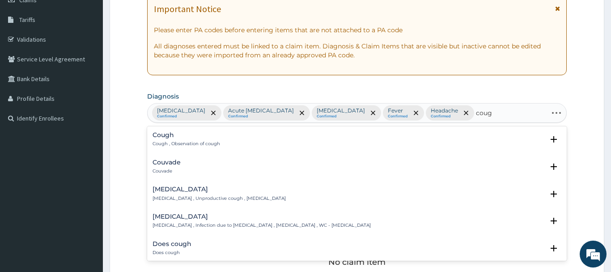
type input "cough"
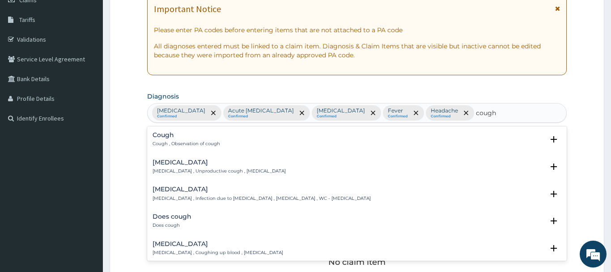
click at [211, 144] on p "Cough , Observation of cough" at bounding box center [187, 143] width 68 height 6
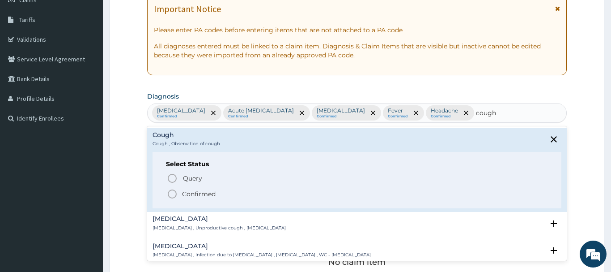
click at [198, 195] on p "Confirmed" at bounding box center [199, 193] width 34 height 9
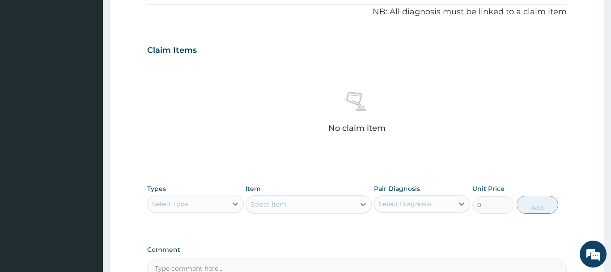
scroll to position [274, 0]
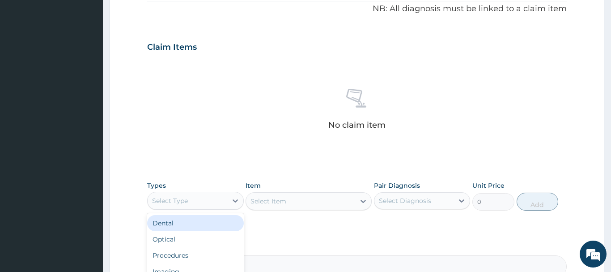
click at [199, 202] on div "Select Type" at bounding box center [188, 200] width 80 height 14
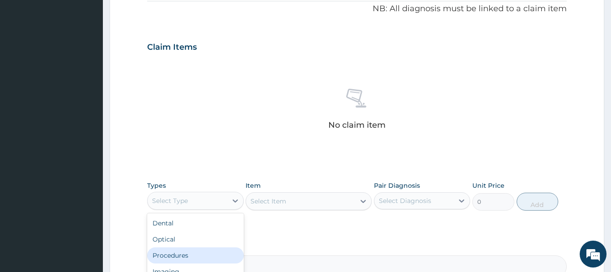
click at [199, 255] on div "Procedures" at bounding box center [195, 255] width 97 height 16
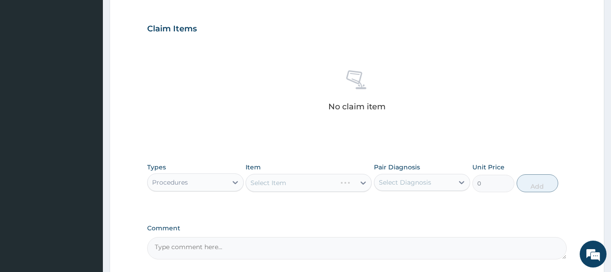
scroll to position [374, 0]
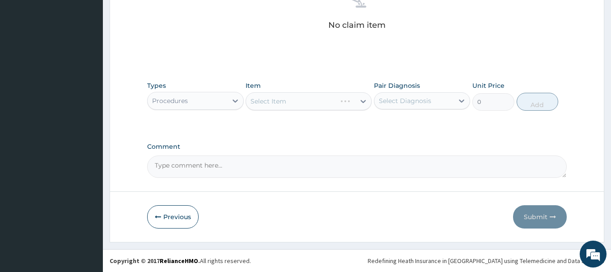
click at [321, 97] on div "Select Item" at bounding box center [309, 101] width 126 height 18
click at [280, 102] on div "Select Item" at bounding box center [269, 101] width 36 height 9
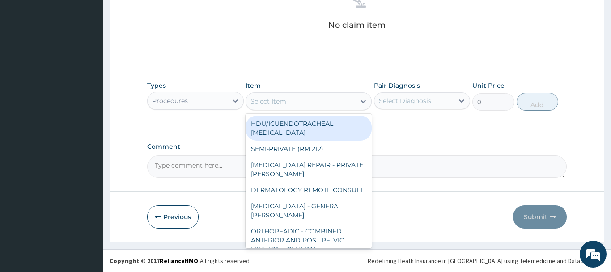
paste input "GENERAL CONSULTATION"
type input "GENERAL CONSULTATION"
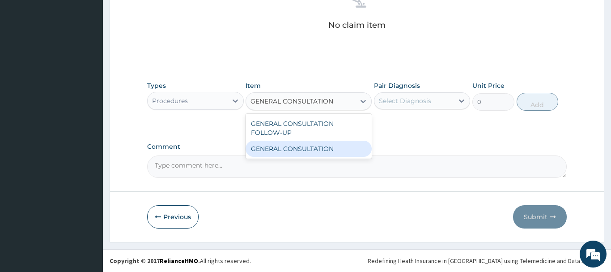
click at [304, 143] on div "GENERAL CONSULTATION" at bounding box center [309, 148] width 126 height 16
type input "6750"
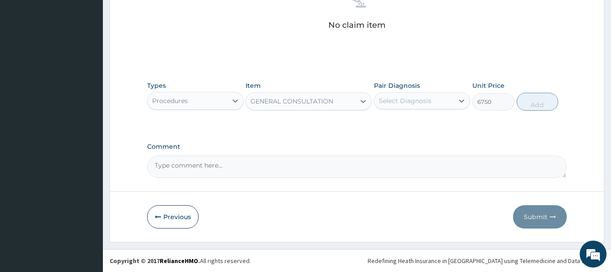
click at [397, 117] on div "Types Procedures Item option GENERAL CONSULTATION, selected. Select is focused …" at bounding box center [357, 102] width 420 height 52
click at [412, 95] on div "Select Diagnosis" at bounding box center [414, 100] width 80 height 14
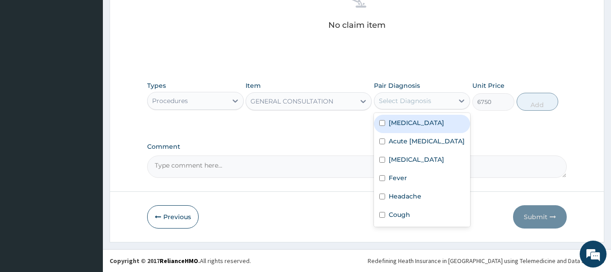
click at [409, 129] on div "[MEDICAL_DATA]" at bounding box center [422, 124] width 97 height 18
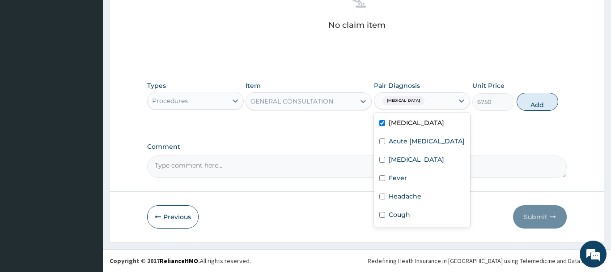
checkbox input "true"
click at [414, 145] on label "Acute [MEDICAL_DATA]" at bounding box center [427, 140] width 76 height 9
checkbox input "true"
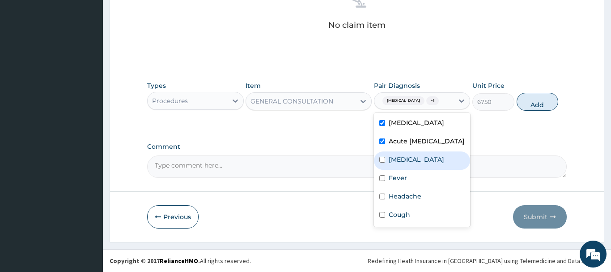
click at [411, 178] on div "Fever" at bounding box center [422, 179] width 97 height 18
checkbox input "true"
click at [409, 164] on label "[MEDICAL_DATA]" at bounding box center [416, 159] width 55 height 9
checkbox input "true"
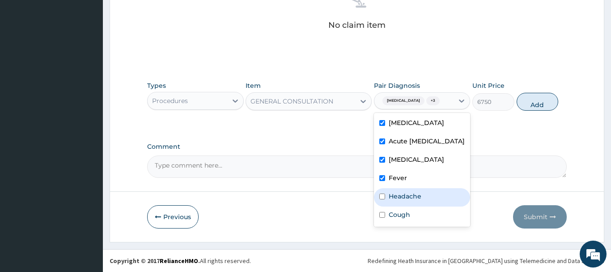
click at [417, 206] on div "Headache" at bounding box center [422, 197] width 97 height 18
checkbox input "true"
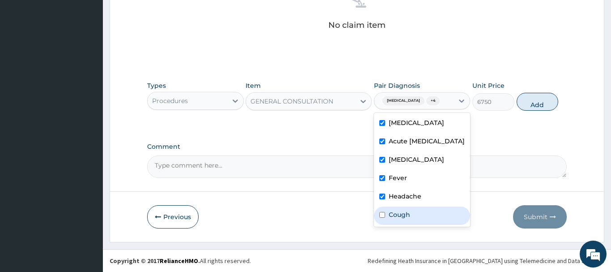
click at [405, 219] on label "Cough" at bounding box center [399, 214] width 21 height 9
checkbox input "true"
click at [523, 98] on button "Add" at bounding box center [538, 102] width 42 height 18
type input "0"
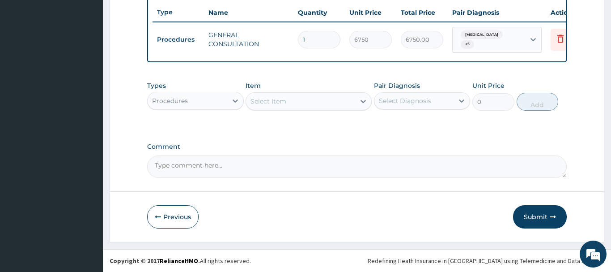
scroll to position [331, 0]
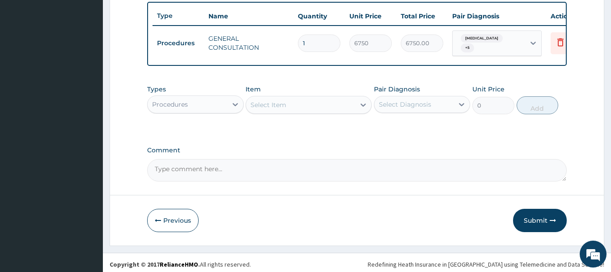
click at [181, 104] on div "Procedures" at bounding box center [170, 104] width 36 height 9
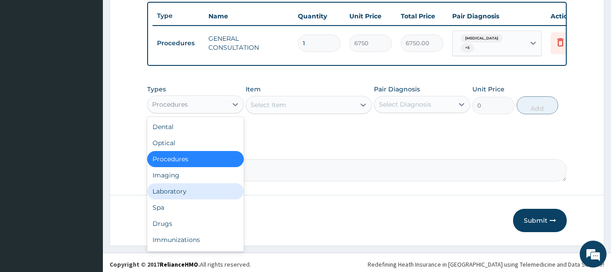
click at [205, 186] on div "Laboratory" at bounding box center [195, 191] width 97 height 16
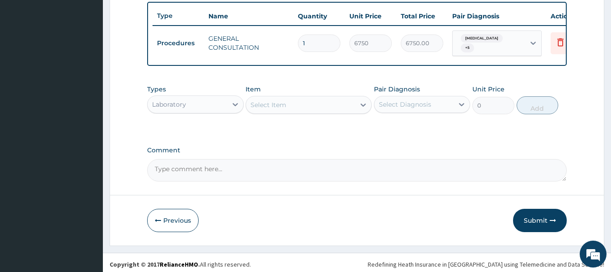
click at [302, 102] on div "Select Item" at bounding box center [300, 105] width 109 height 14
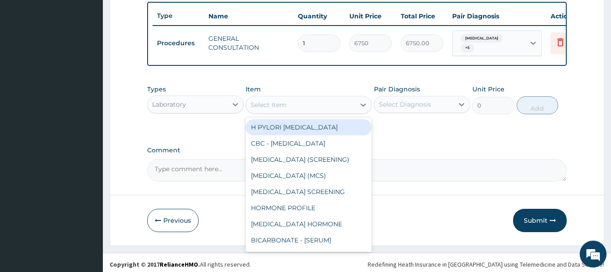
paste input "[MEDICAL_DATA] [MEDICAL_DATA] MICROSCOPY"
type input "[MEDICAL_DATA] [MEDICAL_DATA] MICROSCOPY"
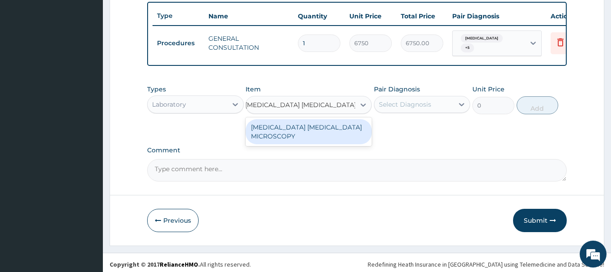
click at [315, 123] on div "MALARIA PARASITE MICROSCOPY" at bounding box center [309, 131] width 126 height 25
type input "2700"
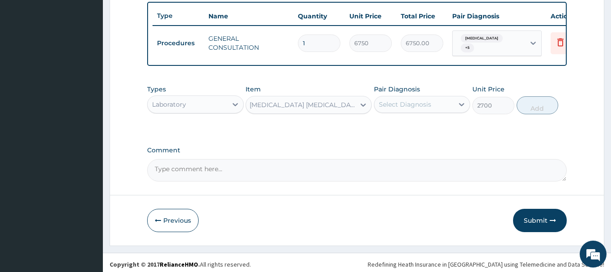
scroll to position [0, 1]
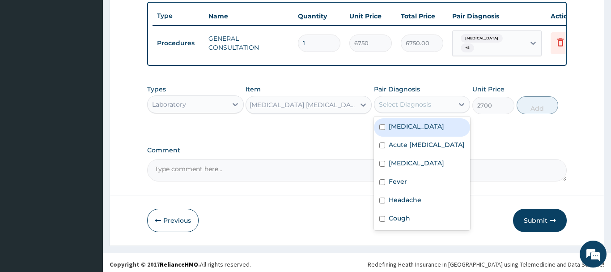
click at [406, 107] on div "Select Diagnosis" at bounding box center [414, 104] width 80 height 14
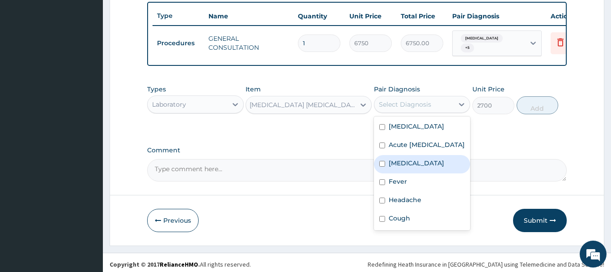
click at [404, 167] on label "Malaria" at bounding box center [416, 162] width 55 height 9
checkbox input "true"
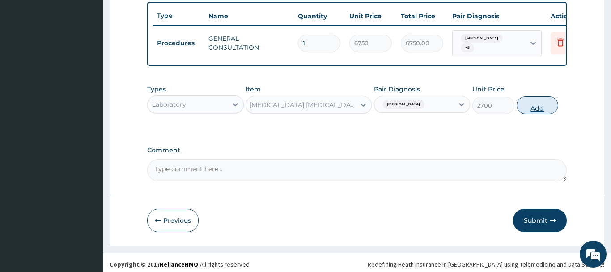
click at [535, 98] on button "Add" at bounding box center [538, 105] width 42 height 18
type input "0"
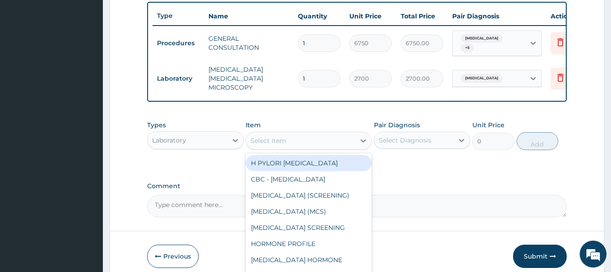
click at [284, 136] on div "Select Item" at bounding box center [269, 140] width 36 height 9
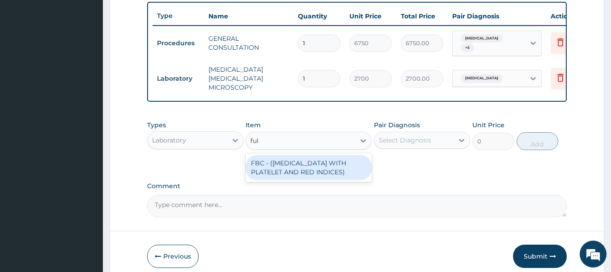
type input "full"
click at [304, 156] on div "FBC - (FULL BLOOD COUNT WITH PLATELET AND RED INDICES)" at bounding box center [309, 167] width 126 height 25
type input "5400"
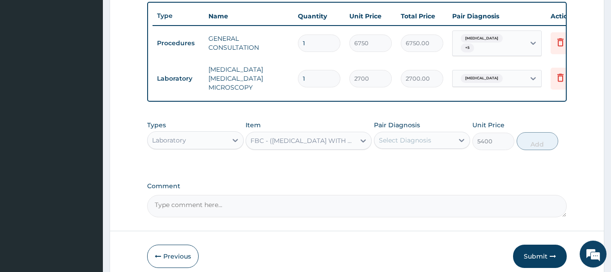
click at [410, 140] on div "Pair Diagnosis Select Diagnosis" at bounding box center [422, 135] width 97 height 30
click at [426, 136] on div "Select Diagnosis" at bounding box center [405, 140] width 52 height 9
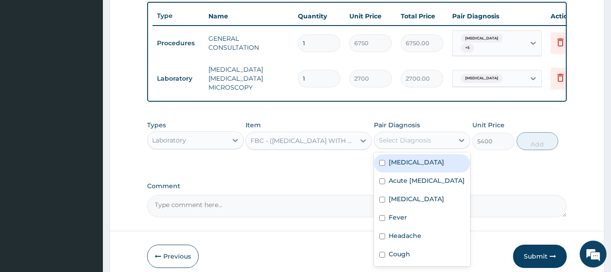
click at [415, 161] on div "Sepsis" at bounding box center [422, 163] width 97 height 18
checkbox input "true"
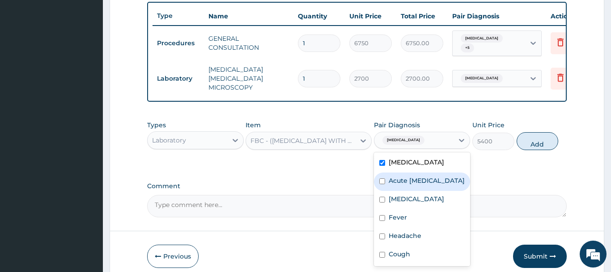
click at [410, 176] on label "Acute upper respiratory infection" at bounding box center [427, 180] width 76 height 9
checkbox input "true"
click at [534, 132] on button "Add" at bounding box center [538, 141] width 42 height 18
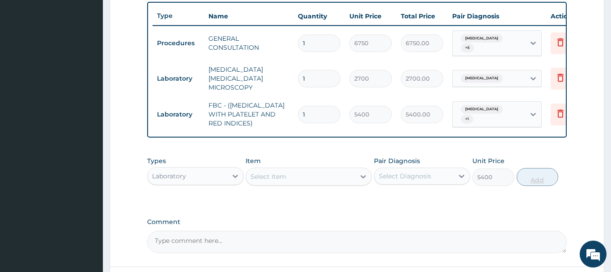
type input "0"
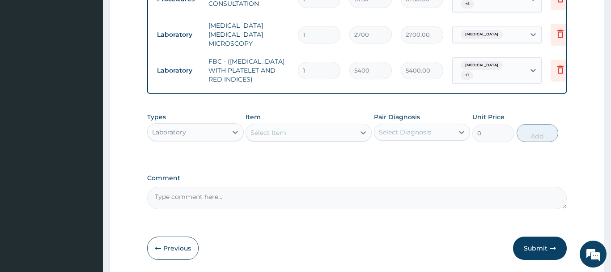
scroll to position [398, 0]
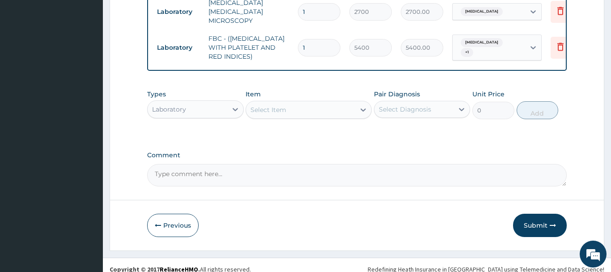
click at [214, 90] on div "Types Laboratory" at bounding box center [195, 104] width 97 height 30
click at [219, 102] on div "Laboratory" at bounding box center [188, 109] width 80 height 14
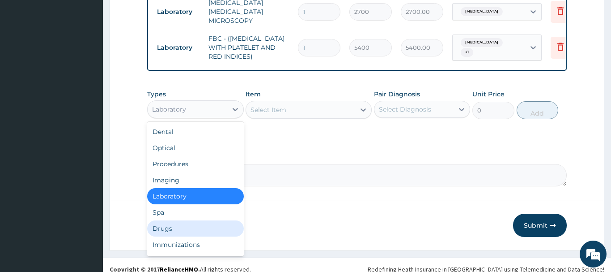
click at [188, 220] on div "Drugs" at bounding box center [195, 228] width 97 height 16
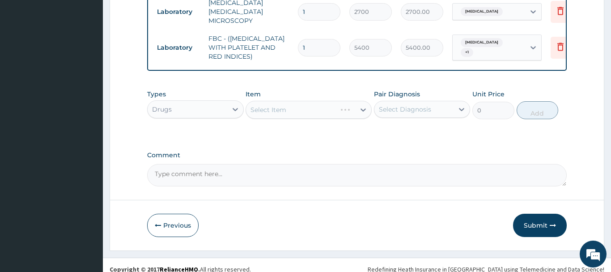
click at [323, 102] on div "Select Item" at bounding box center [309, 110] width 126 height 18
click at [327, 106] on div "Select Item" at bounding box center [300, 109] width 109 height 14
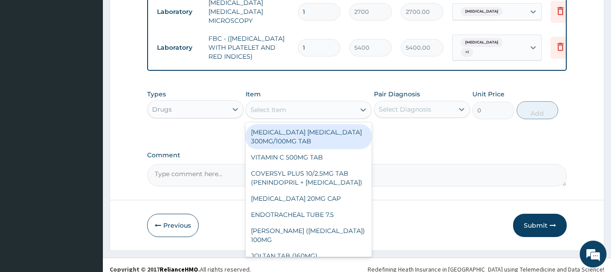
paste input "ARTEMETHER LUMEFANTRINE 20/120MG DISPERSIBLE TAB"
type input "ARTEMETHER LUMEFANTRINE 20/120MG DISPERSIBLE TAB"
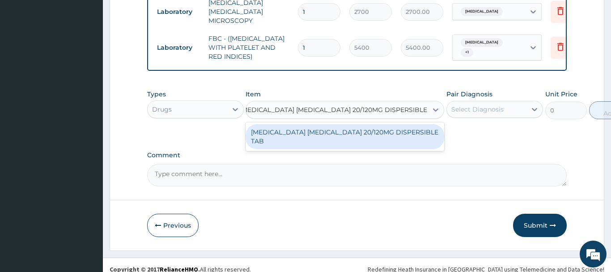
click at [382, 124] on div "ARTEMETHER LUMEFANTRINE 20/120MG DISPERSIBLE TAB" at bounding box center [345, 136] width 199 height 25
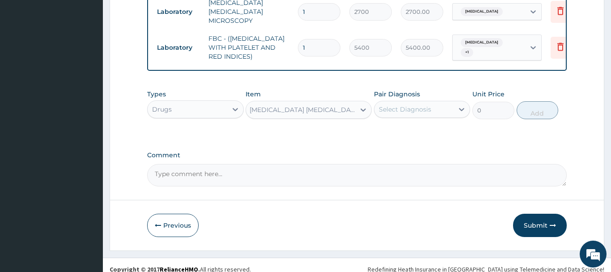
type input "73.9375"
click at [437, 102] on div "Select Diagnosis" at bounding box center [414, 109] width 80 height 14
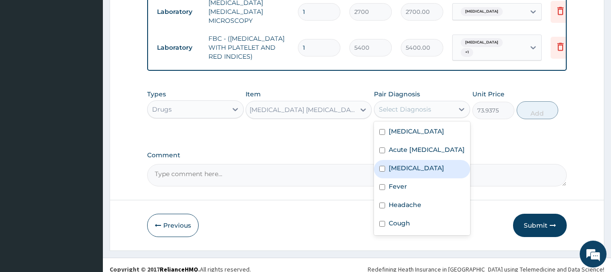
click at [403, 161] on div "Malaria" at bounding box center [422, 169] width 97 height 18
checkbox input "true"
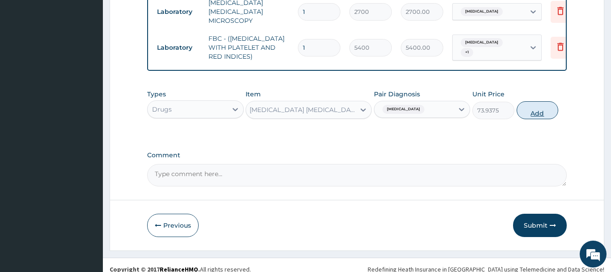
click at [531, 108] on button "Add" at bounding box center [538, 110] width 42 height 18
type input "0"
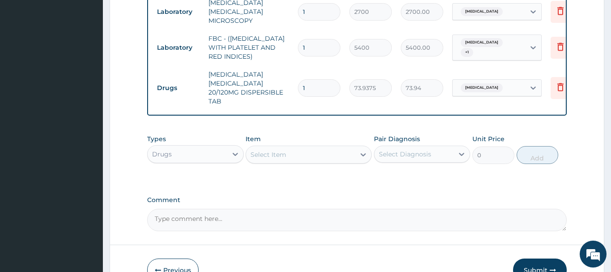
drag, startPoint x: 323, startPoint y: 81, endPoint x: 293, endPoint y: 80, distance: 30.0
click at [298, 80] on input "1" at bounding box center [319, 87] width 42 height 17
type input "6"
type input "443.63"
type input "6"
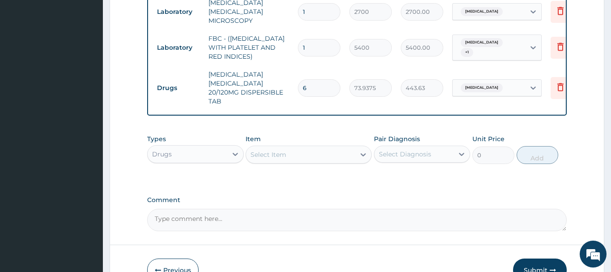
click at [279, 150] on div "Select Item" at bounding box center [269, 154] width 36 height 9
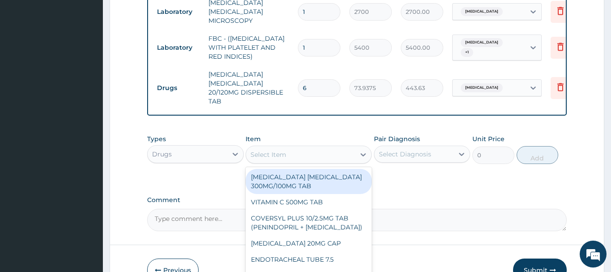
paste input "IBUPROFEN SUSP (FIDSON)"
type input "IBUPROFEN SUSP (FIDSON)"
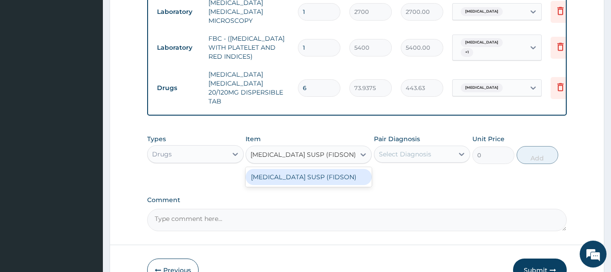
scroll to position [0, 1]
click at [302, 169] on div "IBUPROFEN SUSP (FIDSON)" at bounding box center [309, 177] width 126 height 16
type input "1376.375"
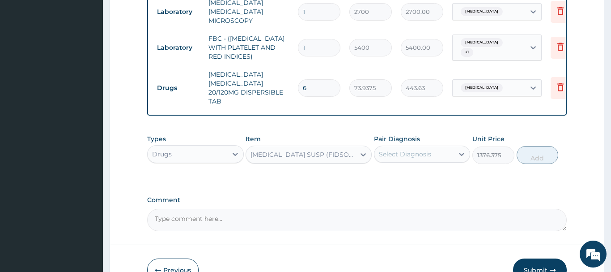
click at [408, 149] on div "Select Diagnosis" at bounding box center [405, 153] width 52 height 9
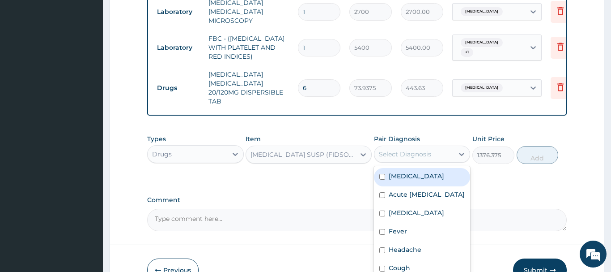
scroll to position [442, 0]
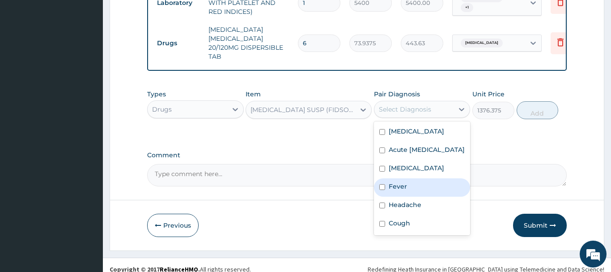
click at [397, 185] on label "Fever" at bounding box center [398, 186] width 18 height 9
checkbox input "true"
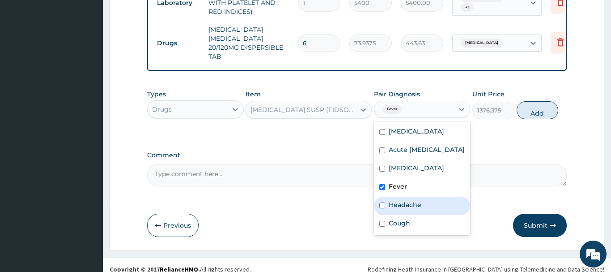
click at [405, 207] on label "Headache" at bounding box center [405, 204] width 33 height 9
checkbox input "true"
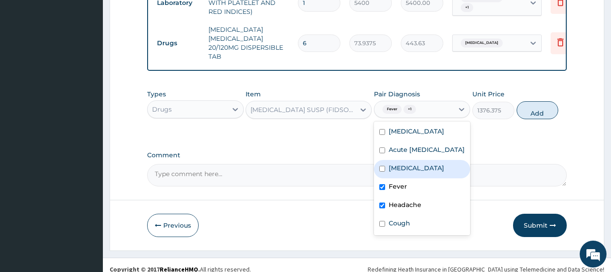
click at [531, 90] on div "Types Drugs Item IBUPROFEN SUSP (FIDSON) Pair Diagnosis option Headache, select…" at bounding box center [357, 104] width 420 height 38
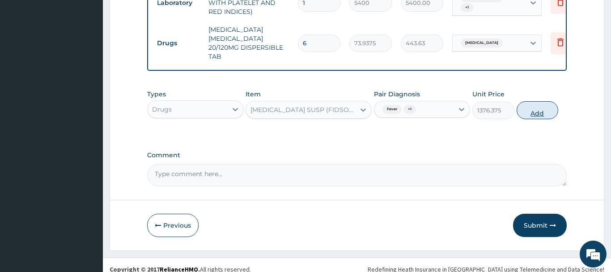
click at [527, 103] on button "Add" at bounding box center [538, 110] width 42 height 18
type input "0"
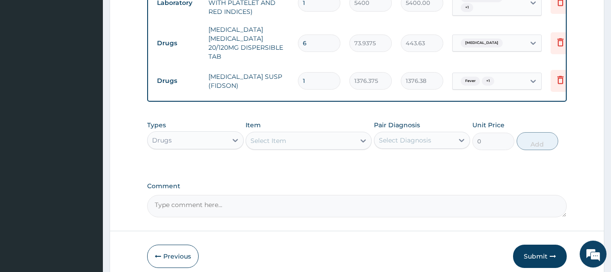
click at [308, 133] on div "Select Item" at bounding box center [300, 140] width 109 height 14
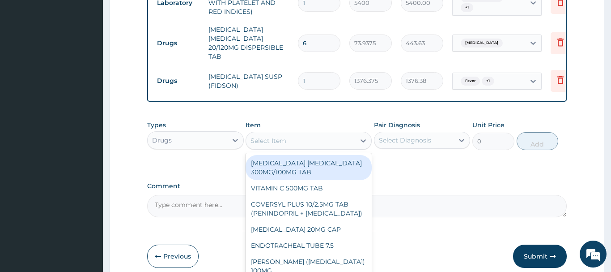
paste input "CEFUROXIME 125MG/5ML SUSP"
type input "CEFUROXIME 125MG/5ML SUSP"
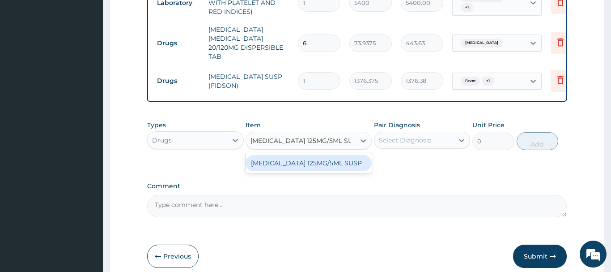
click at [304, 155] on div "CEFUROXIME 125MG/5ML SUSP" at bounding box center [309, 163] width 126 height 16
type input "5687.5"
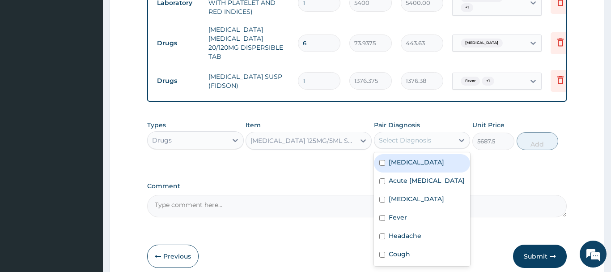
click at [390, 136] on div "Select Diagnosis" at bounding box center [405, 140] width 52 height 9
click at [411, 154] on div "Sepsis" at bounding box center [422, 163] width 97 height 18
checkbox input "true"
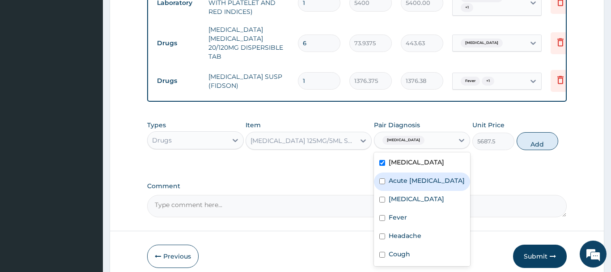
click at [405, 183] on label "Acute upper respiratory infection" at bounding box center [427, 180] width 76 height 9
checkbox input "true"
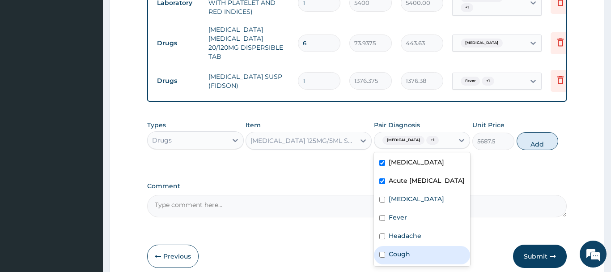
click at [397, 257] on label "Cough" at bounding box center [399, 253] width 21 height 9
checkbox input "true"
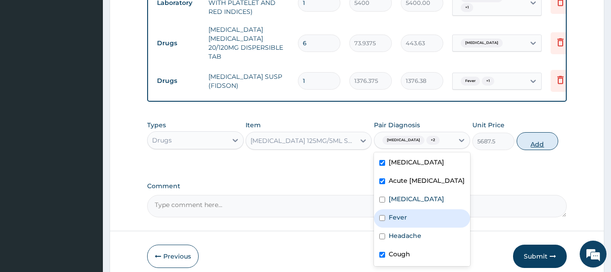
click at [537, 138] on button "Add" at bounding box center [538, 141] width 42 height 18
type input "0"
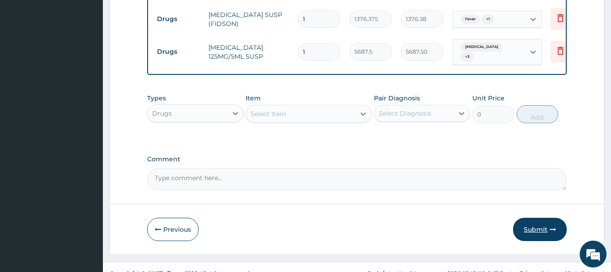
click at [534, 218] on button "Submit" at bounding box center [540, 228] width 54 height 23
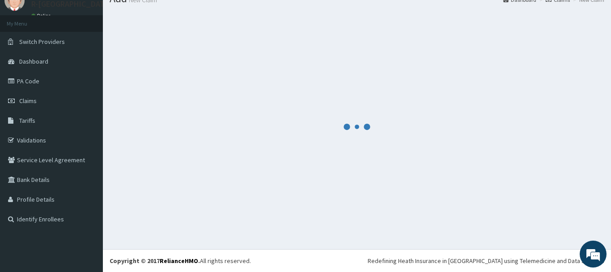
scroll to position [36, 0]
